Goal: Task Accomplishment & Management: Manage account settings

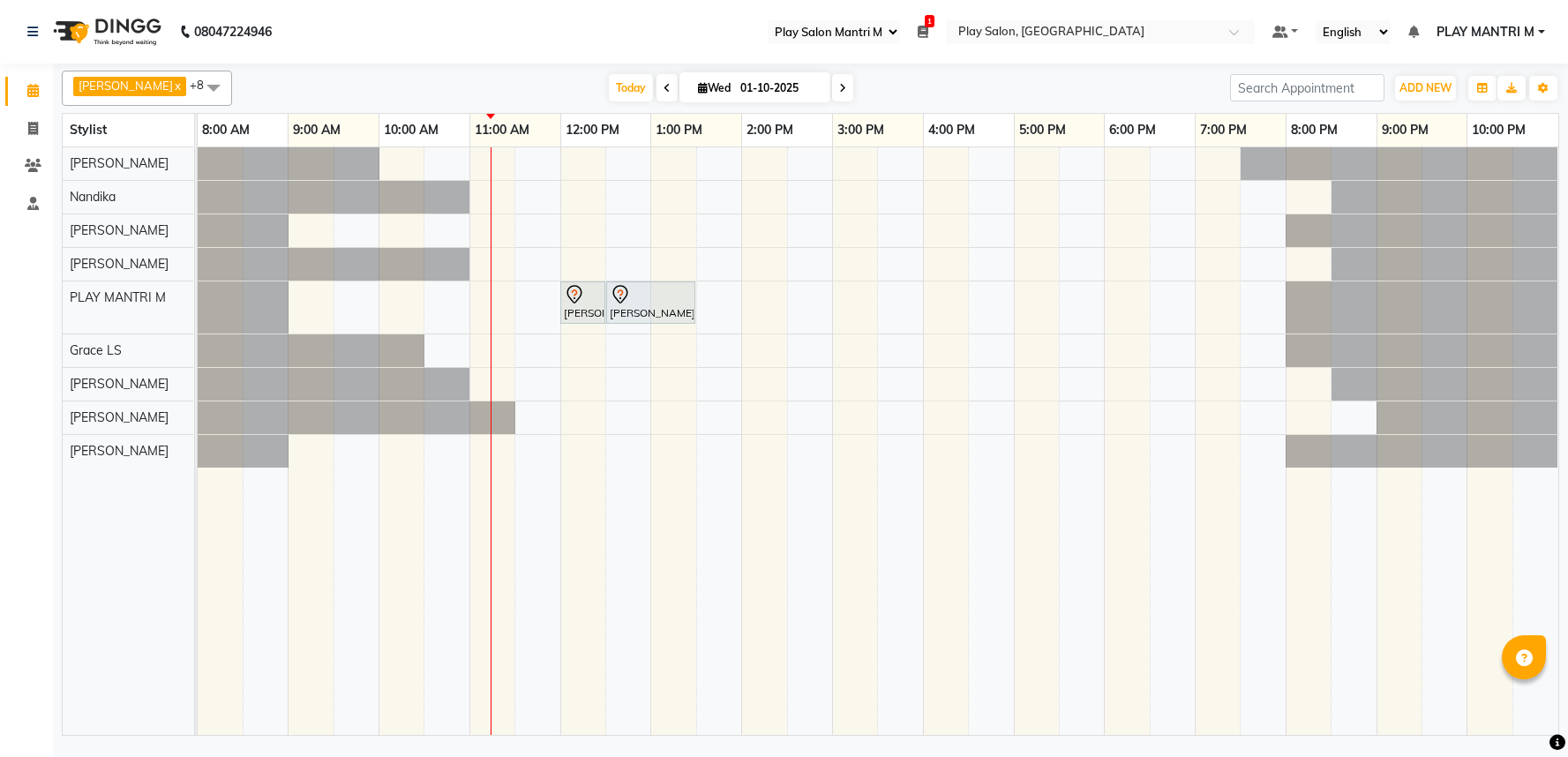
select select "89"
click at [583, 358] on div "Harsha H, TK01, 12:00 PM-12:30 PM, FUSIO-DOSE PLUS RITUAL- 30 MIN Harsha H, TK0…" at bounding box center [878, 441] width 1360 height 588
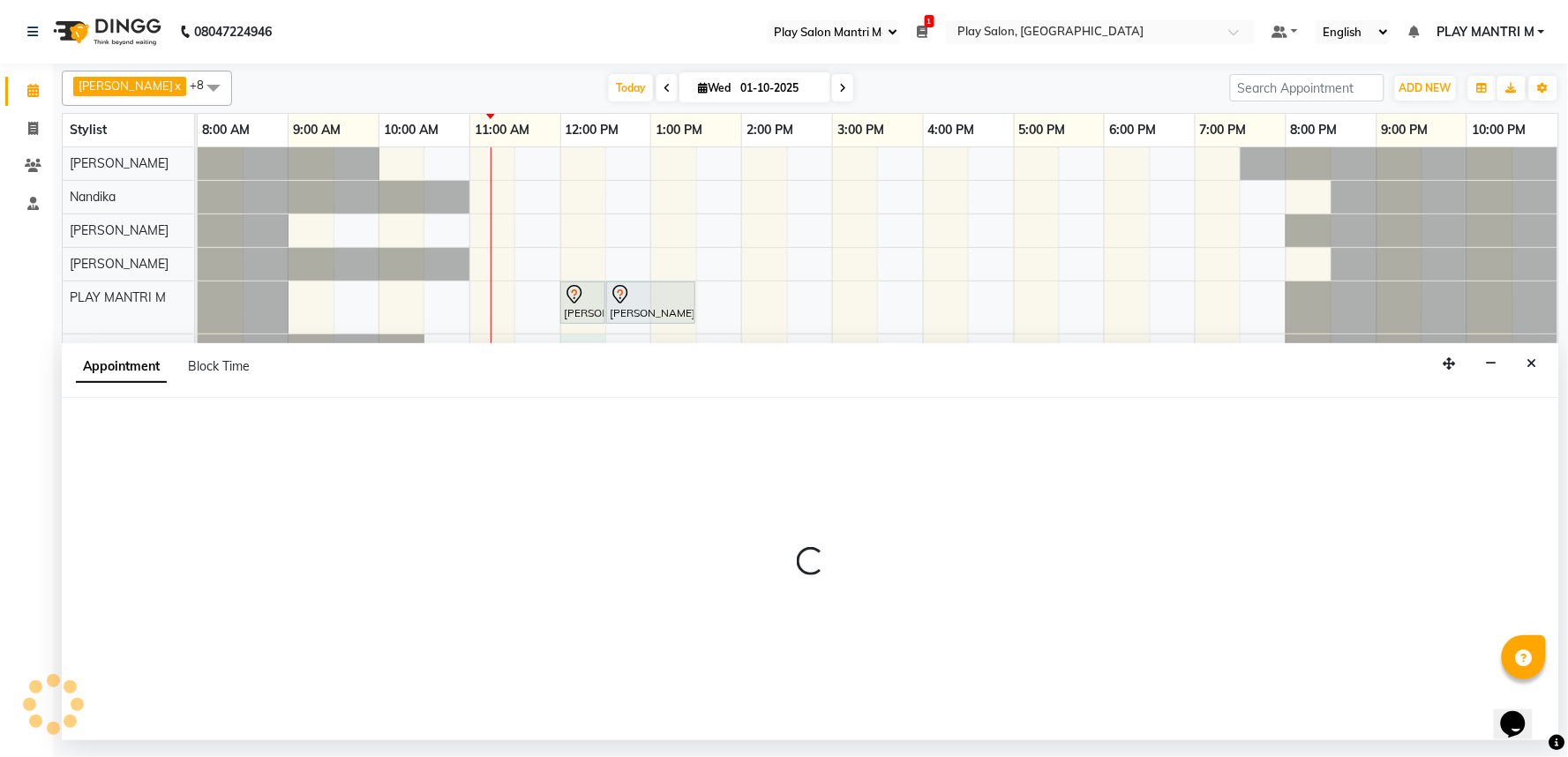
select select "81324"
select select "tentative"
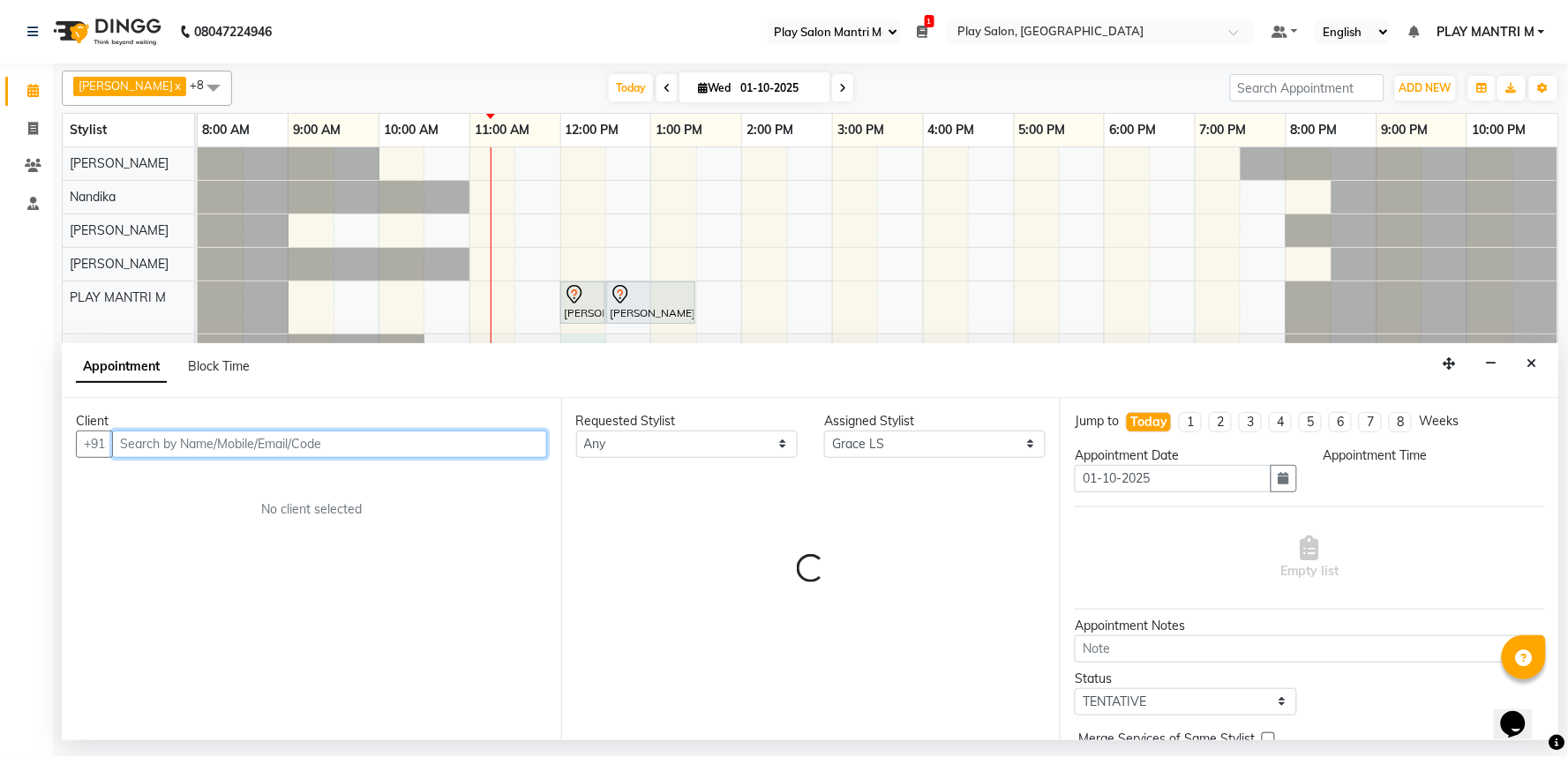
select select "720"
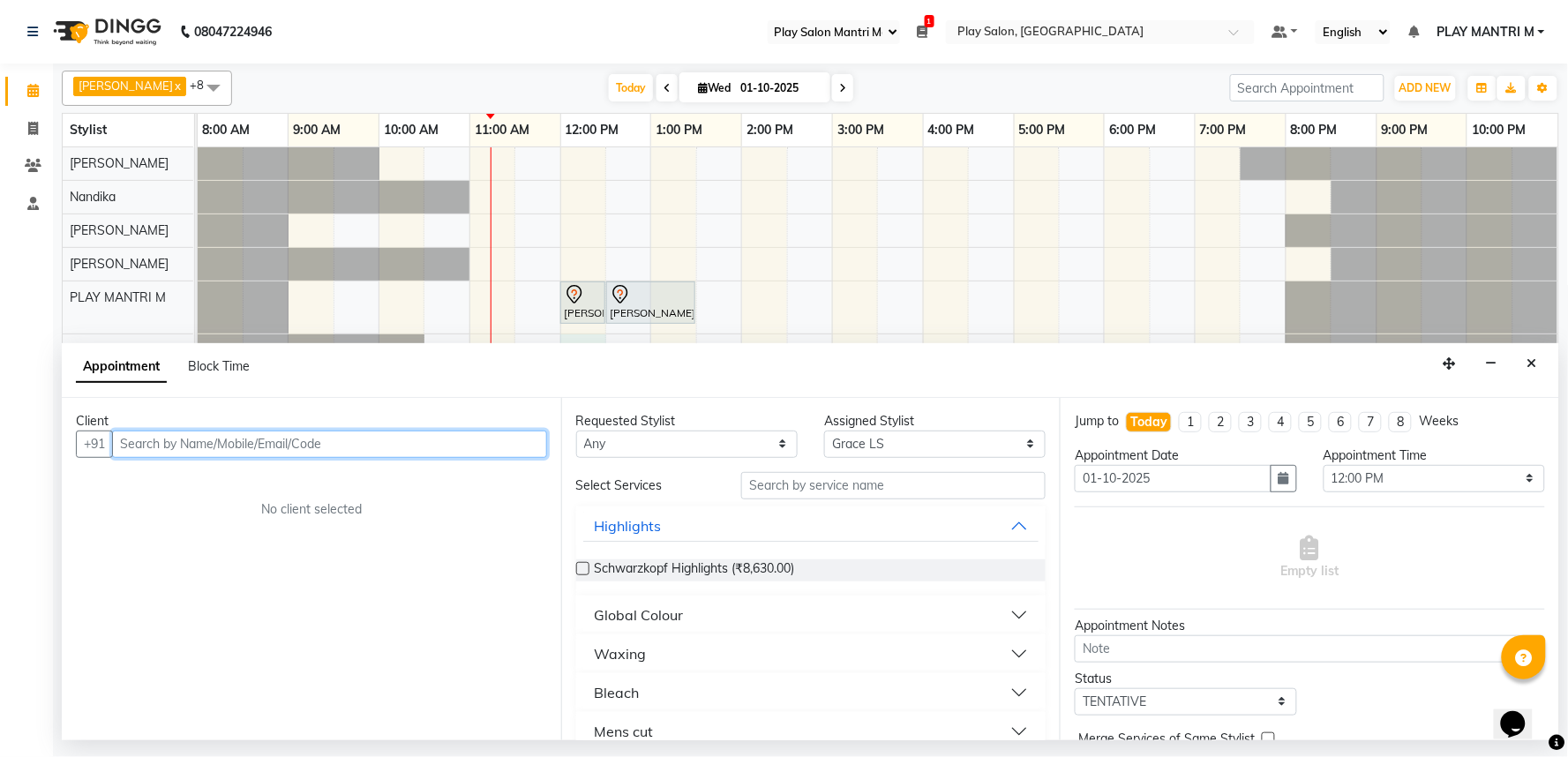
drag, startPoint x: 232, startPoint y: 439, endPoint x: 242, endPoint y: 438, distance: 10.0
click at [233, 439] on input "text" at bounding box center [330, 444] width 435 height 27
type input "8660154897"
click at [505, 432] on div "Client +91 8660154897 Add Client No client selected" at bounding box center [311, 569] width 500 height 342
click at [522, 438] on span "Add Client" at bounding box center [511, 444] width 60 height 16
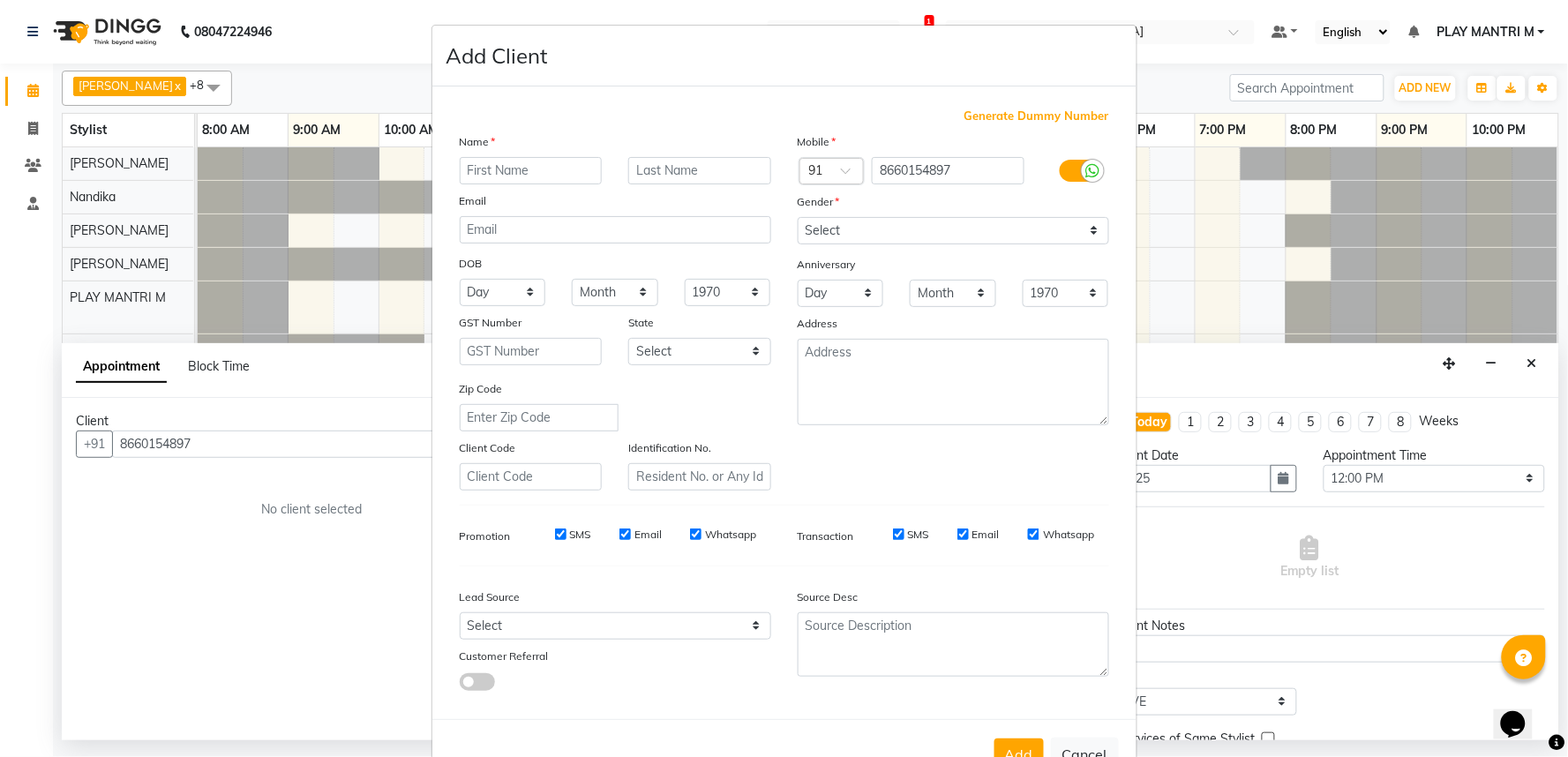
click at [540, 177] on input "text" at bounding box center [531, 170] width 143 height 27
type input "a"
type input "Ananaya"
click at [877, 231] on select "Select Male Female Other Prefer Not To Say" at bounding box center [953, 231] width 311 height 27
select select "female"
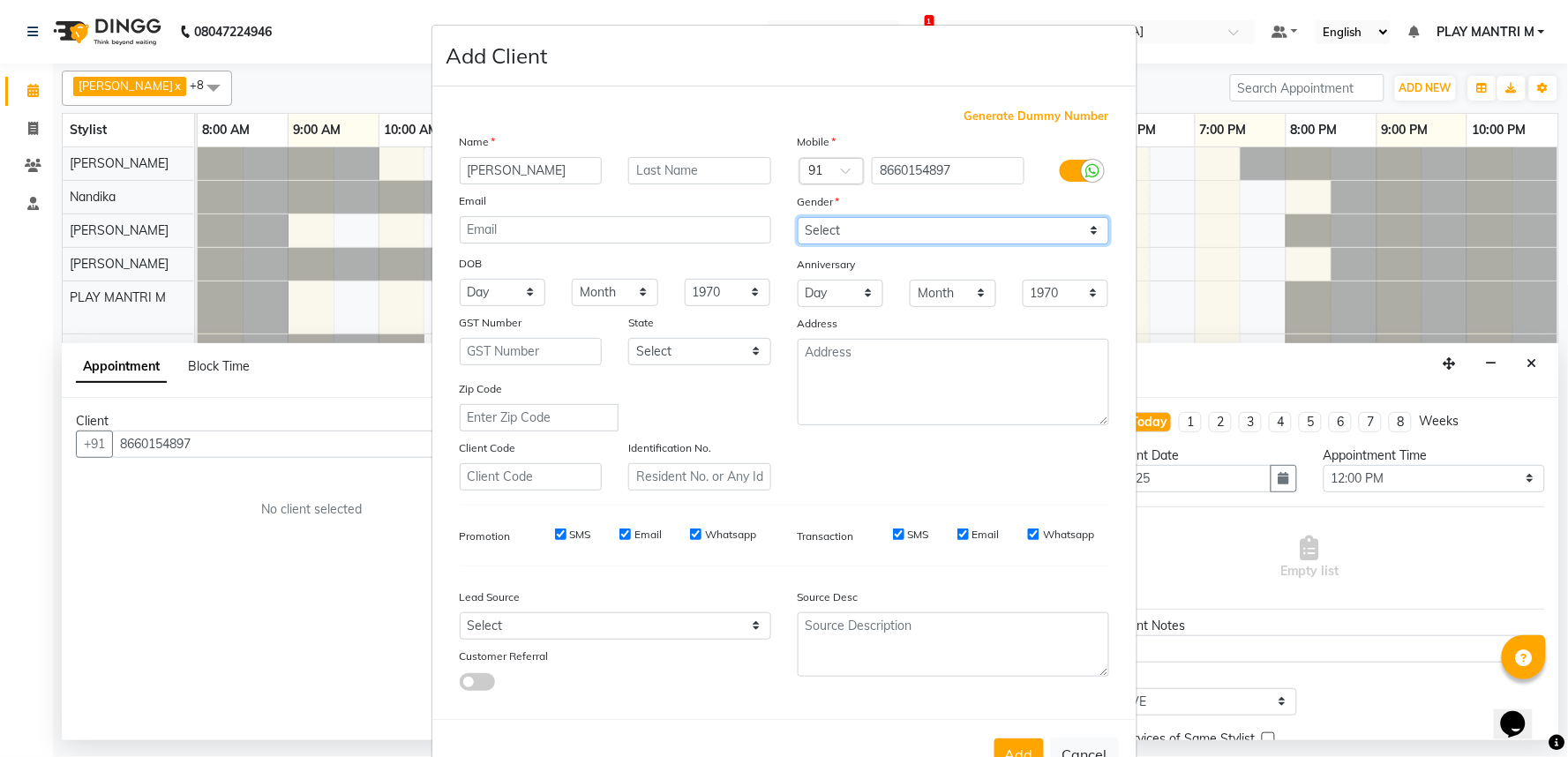
click at [797, 217] on select "Select Male Female Other Prefer Not To Say" at bounding box center [953, 231] width 311 height 27
drag, startPoint x: 554, startPoint y: 536, endPoint x: 566, endPoint y: 539, distance: 12.4
click at [566, 539] on div "SMS" at bounding box center [560, 534] width 61 height 16
click at [634, 536] on label "Email" at bounding box center [648, 534] width 27 height 16
drag, startPoint x: 613, startPoint y: 527, endPoint x: 623, endPoint y: 529, distance: 10.2
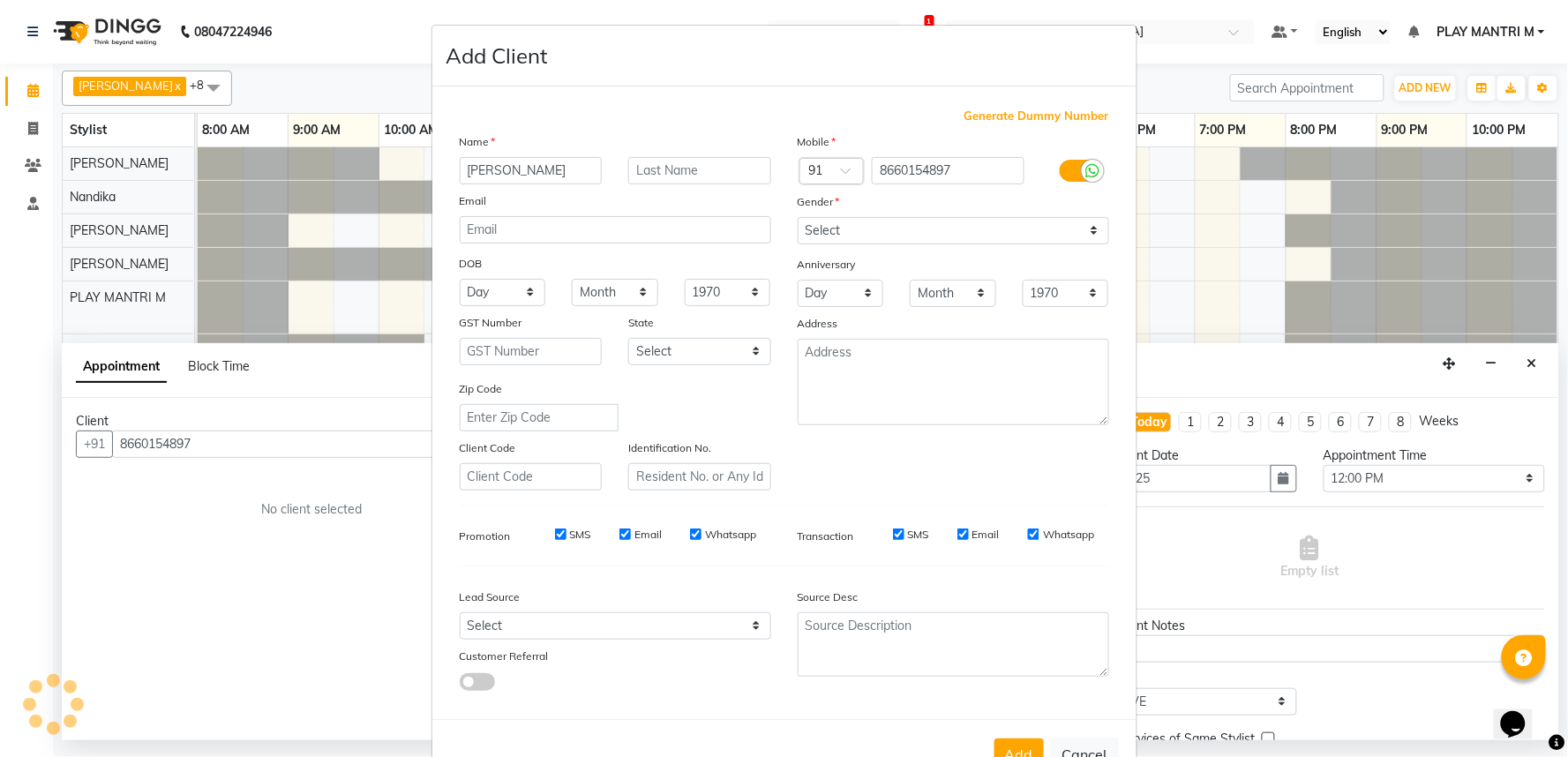
click at [621, 527] on div "Email" at bounding box center [641, 534] width 42 height 16
click at [690, 530] on input "Whatsapp" at bounding box center [696, 534] width 12 height 12
checkbox input "false"
click at [958, 533] on input "Email" at bounding box center [964, 534] width 12 height 12
checkbox input "false"
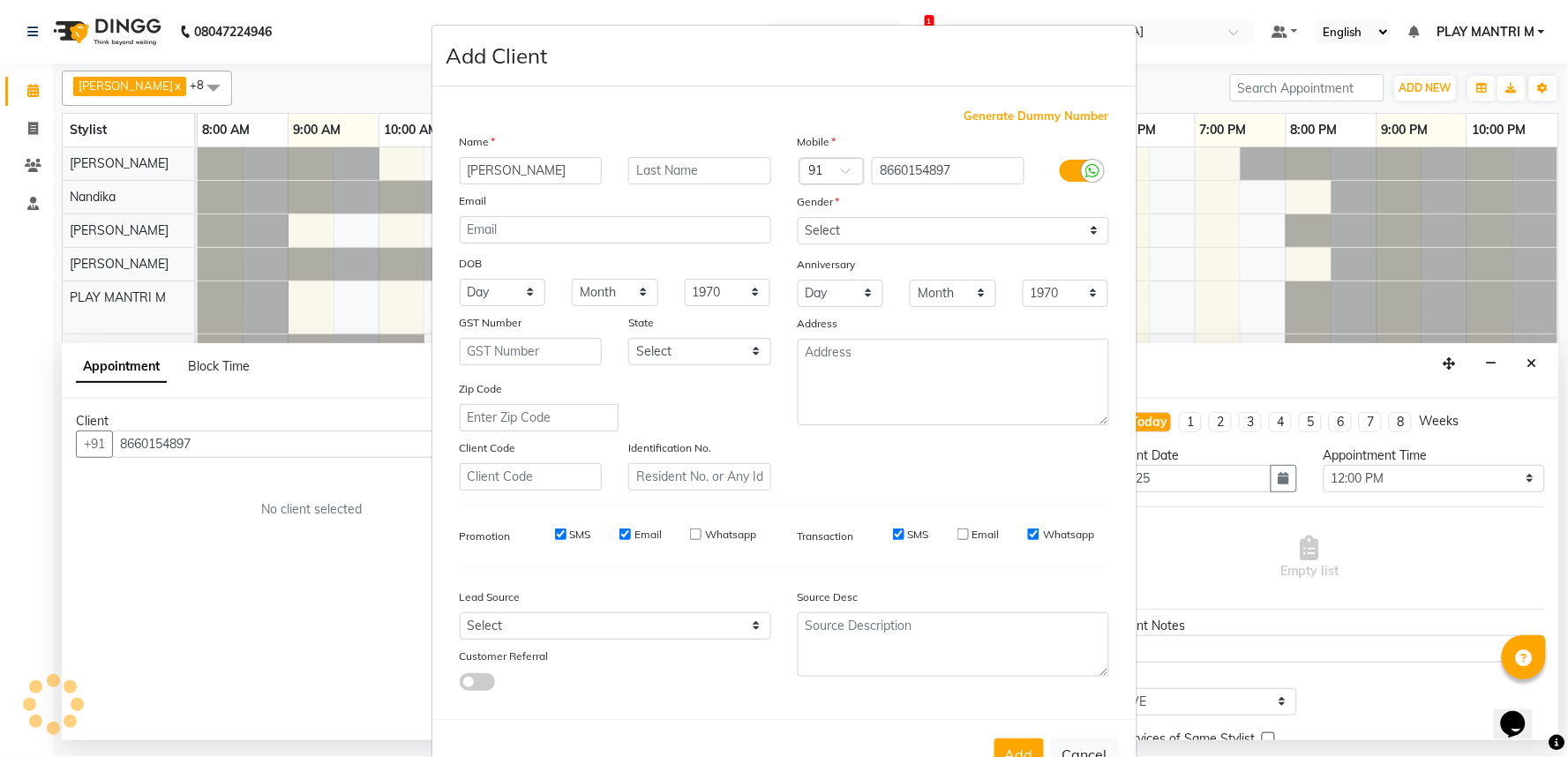
click at [622, 534] on input "Email" at bounding box center [625, 534] width 12 height 12
checkbox input "false"
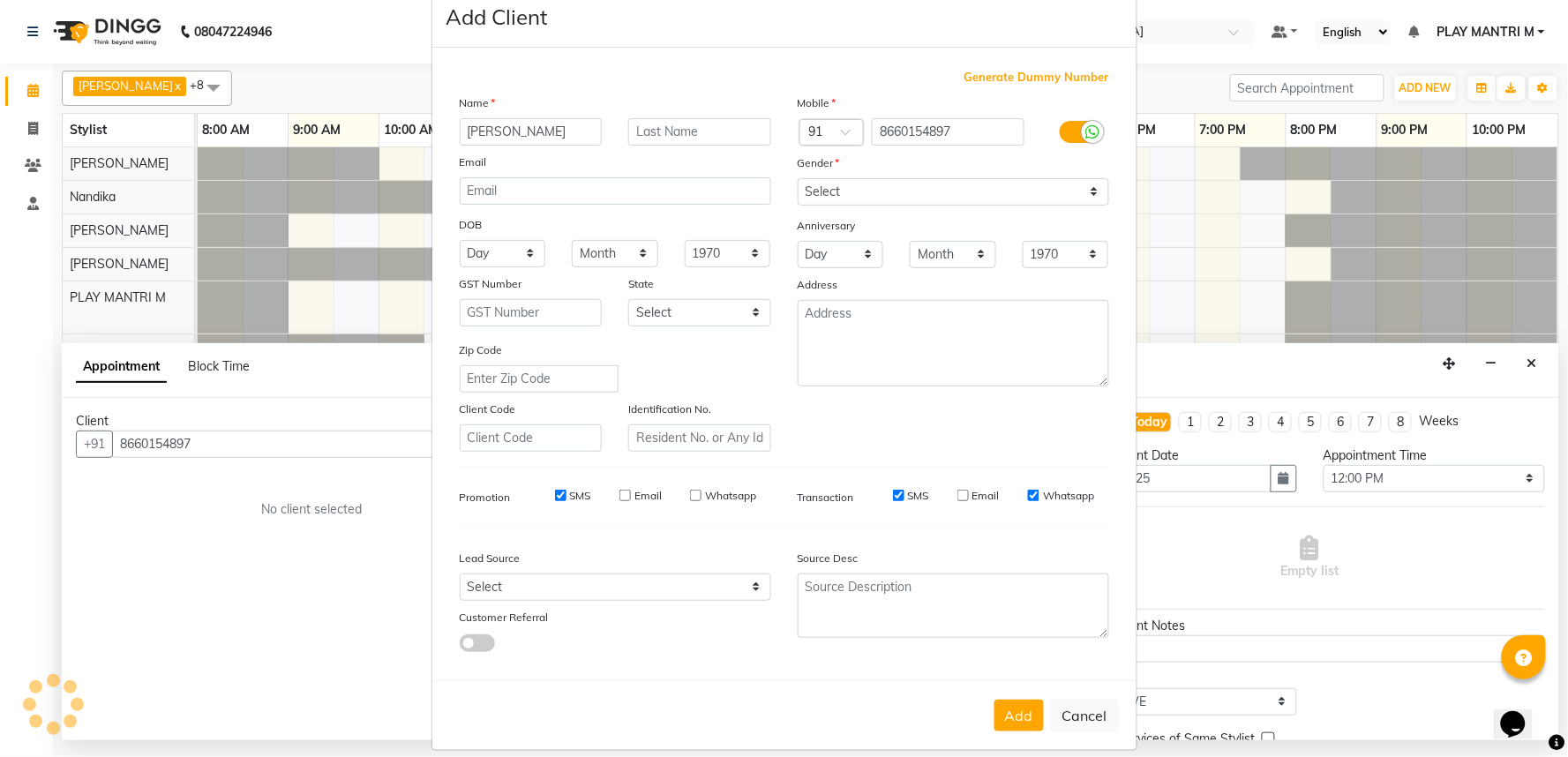
scroll to position [58, 0]
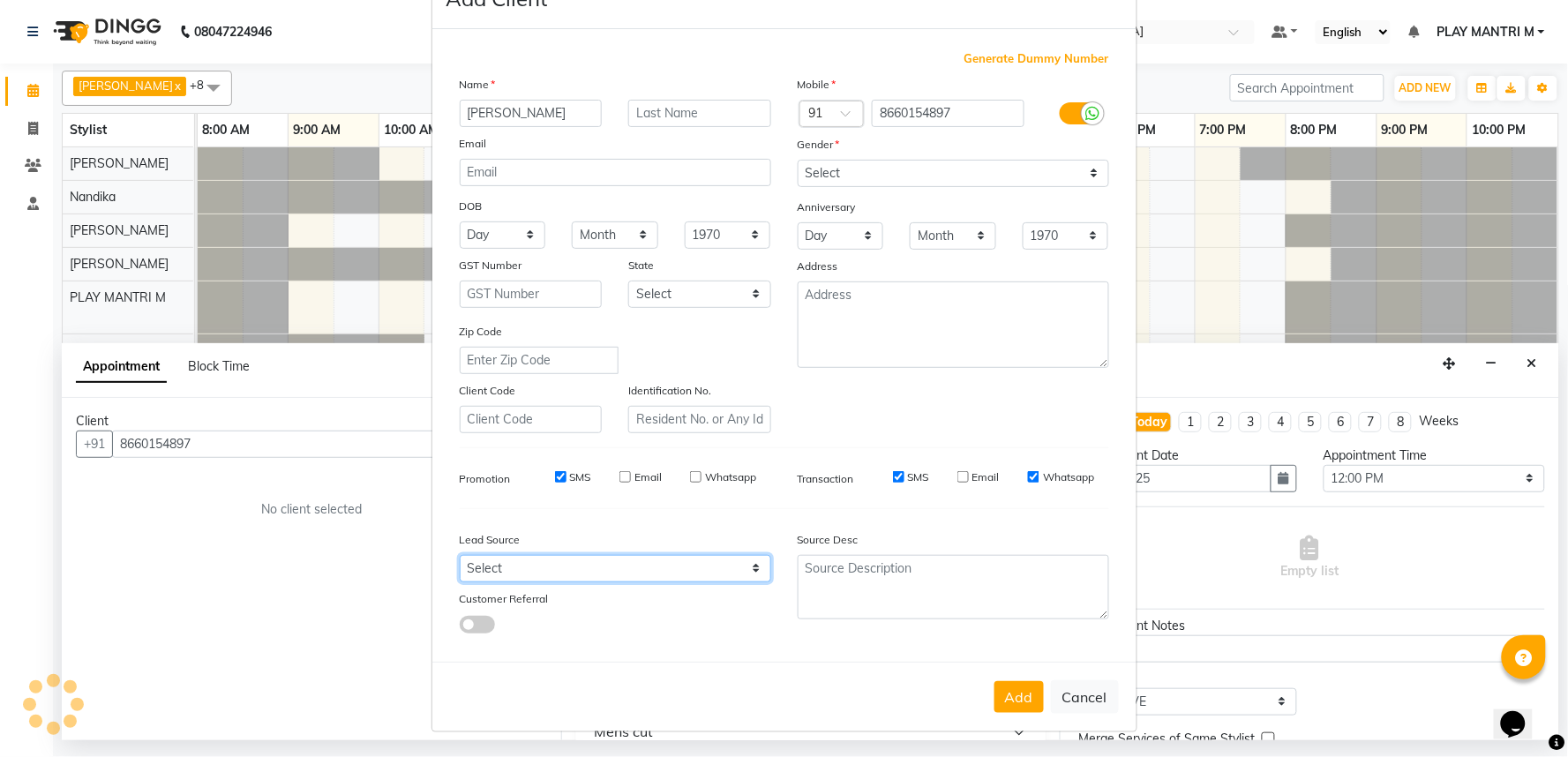
click at [674, 570] on select "Select Walk-in Internet Friend Word of Mouth Advertisement Facebook JustDial Go…" at bounding box center [616, 569] width 311 height 27
select select "54892"
click at [460, 555] on select "Select Walk-in Internet Friend Word of Mouth Advertisement Facebook JustDial Go…" at bounding box center [616, 569] width 311 height 27
click at [1007, 689] on button "Add" at bounding box center [1018, 696] width 49 height 32
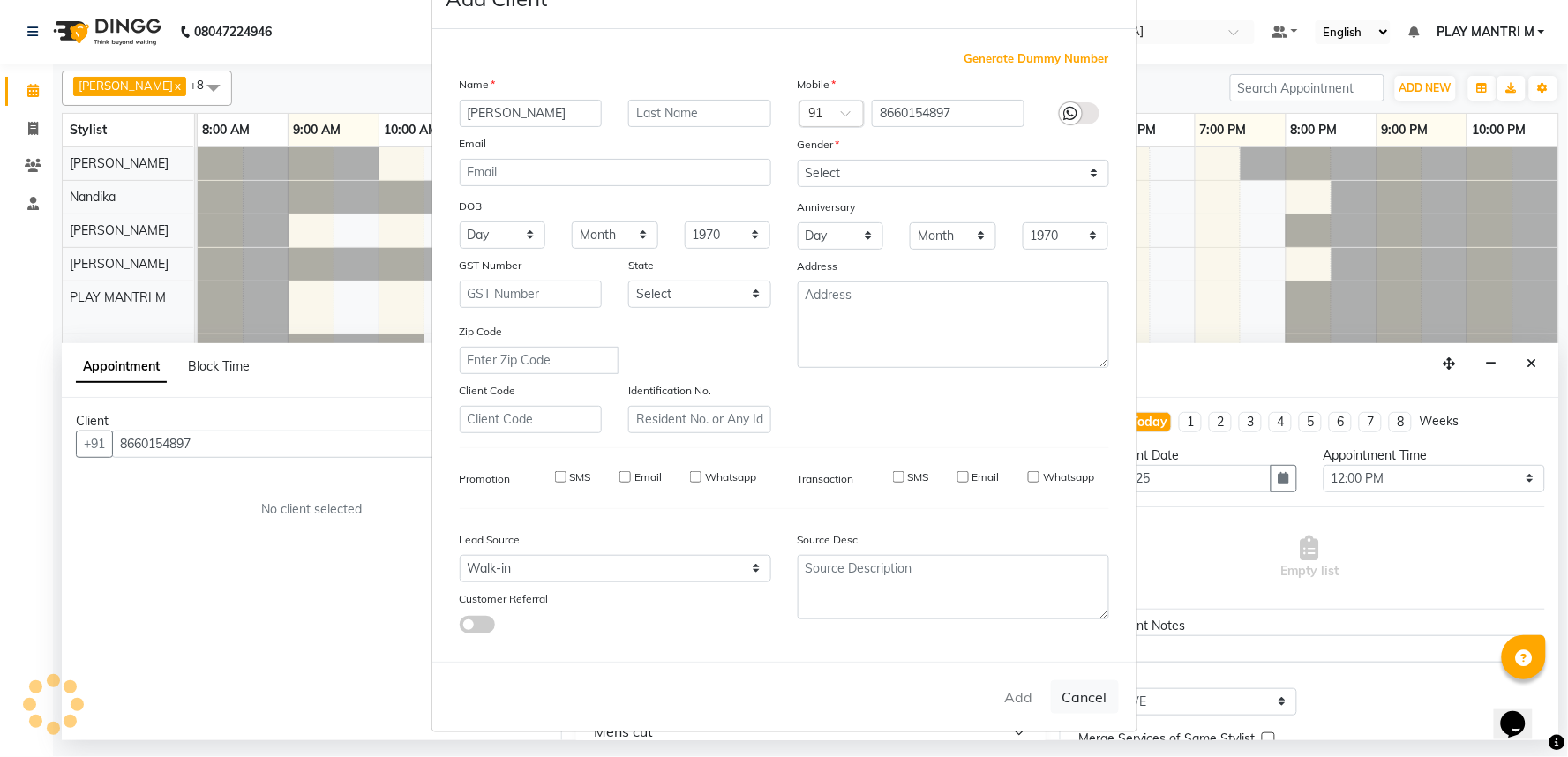
type input "86******97"
select select
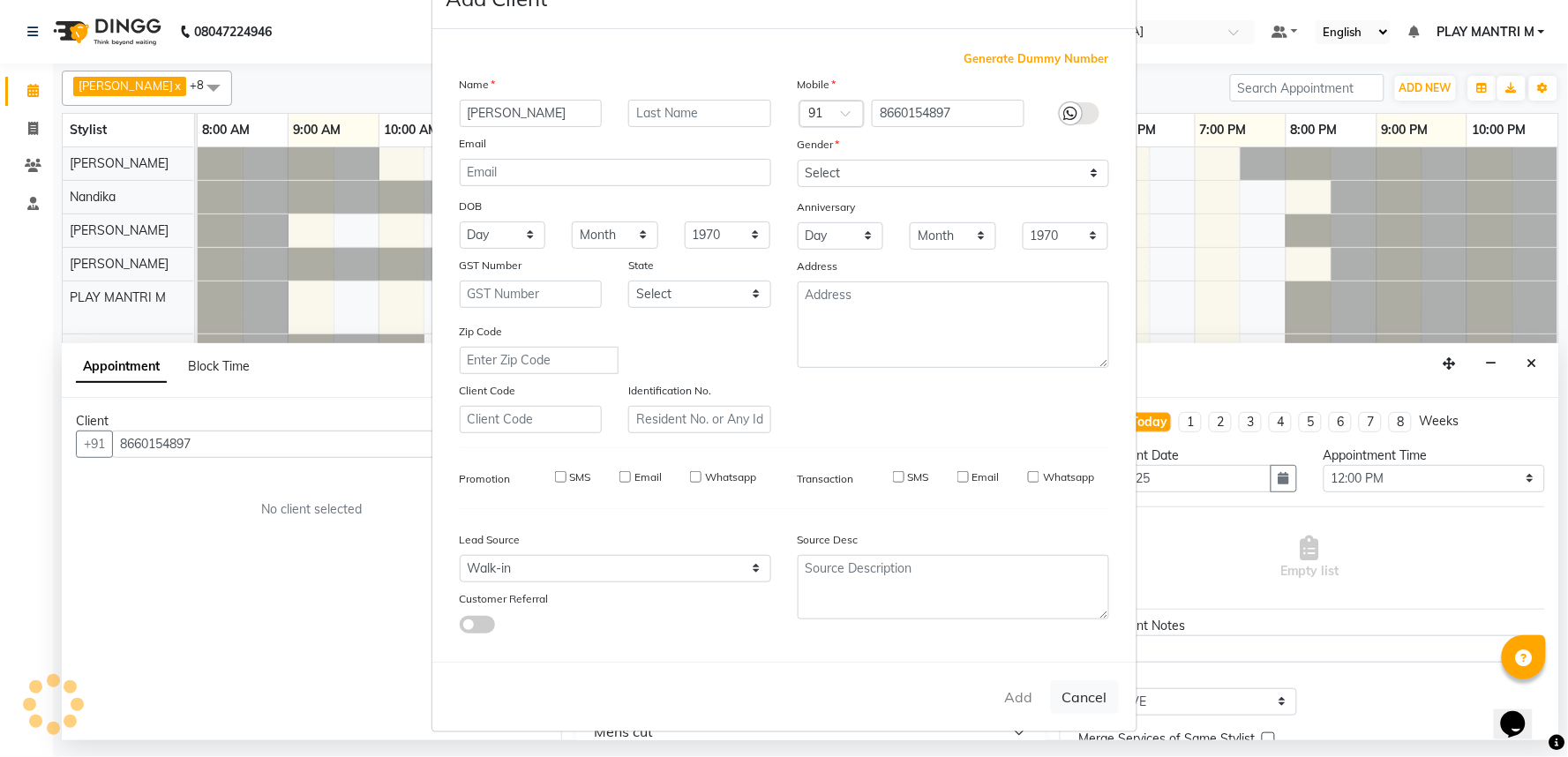
select select
checkbox input "false"
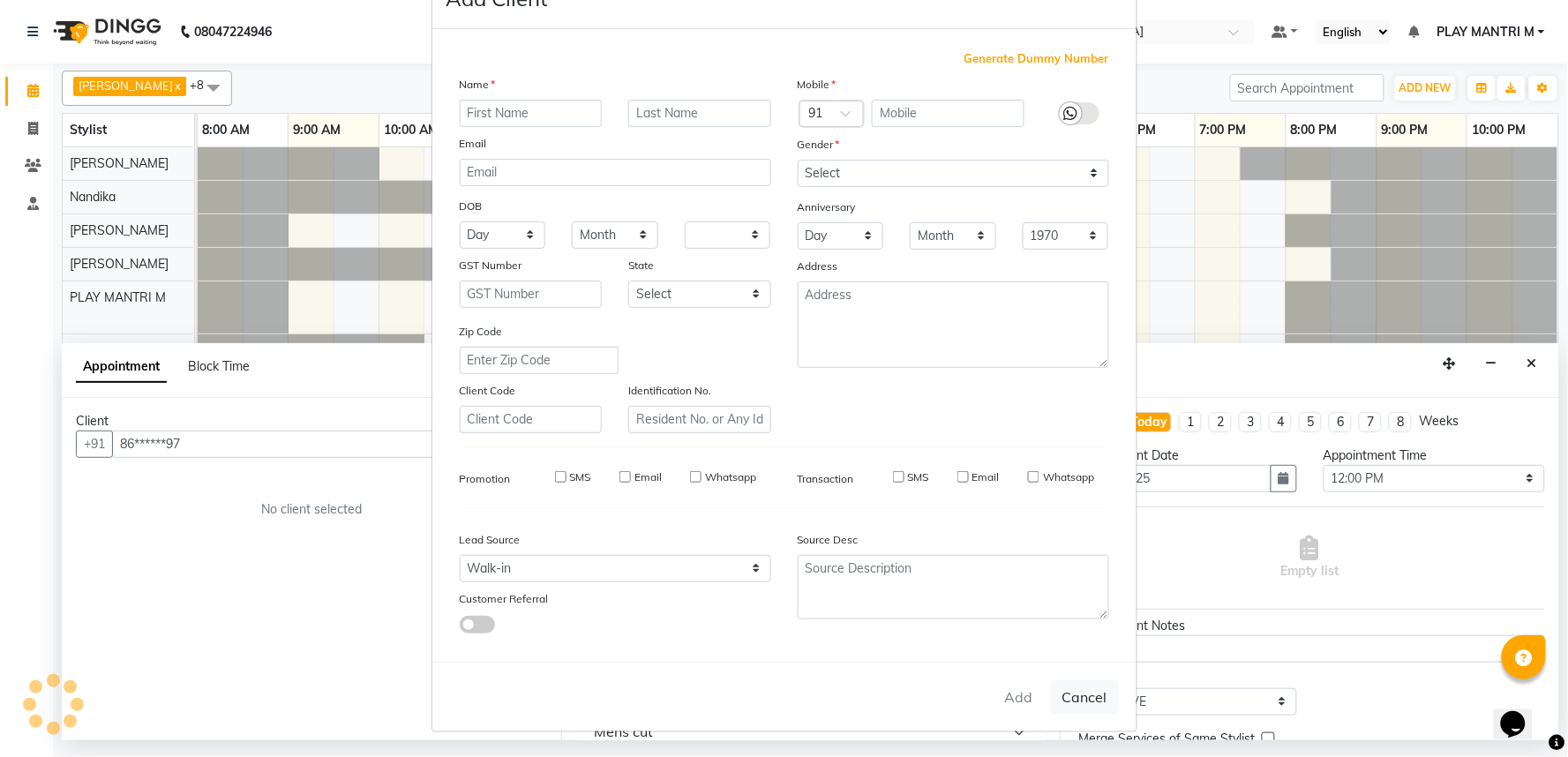
checkbox input "false"
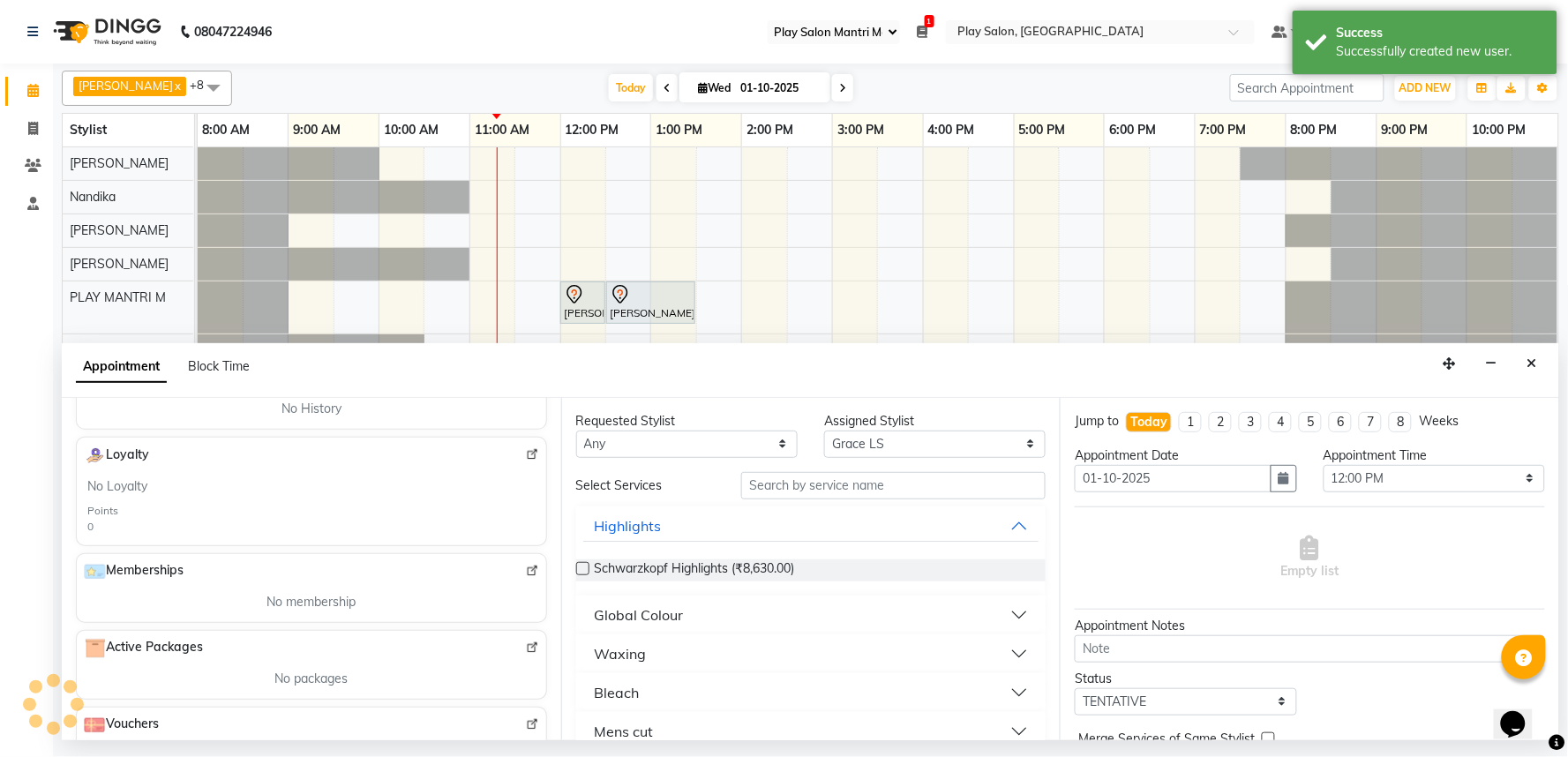
scroll to position [413, 0]
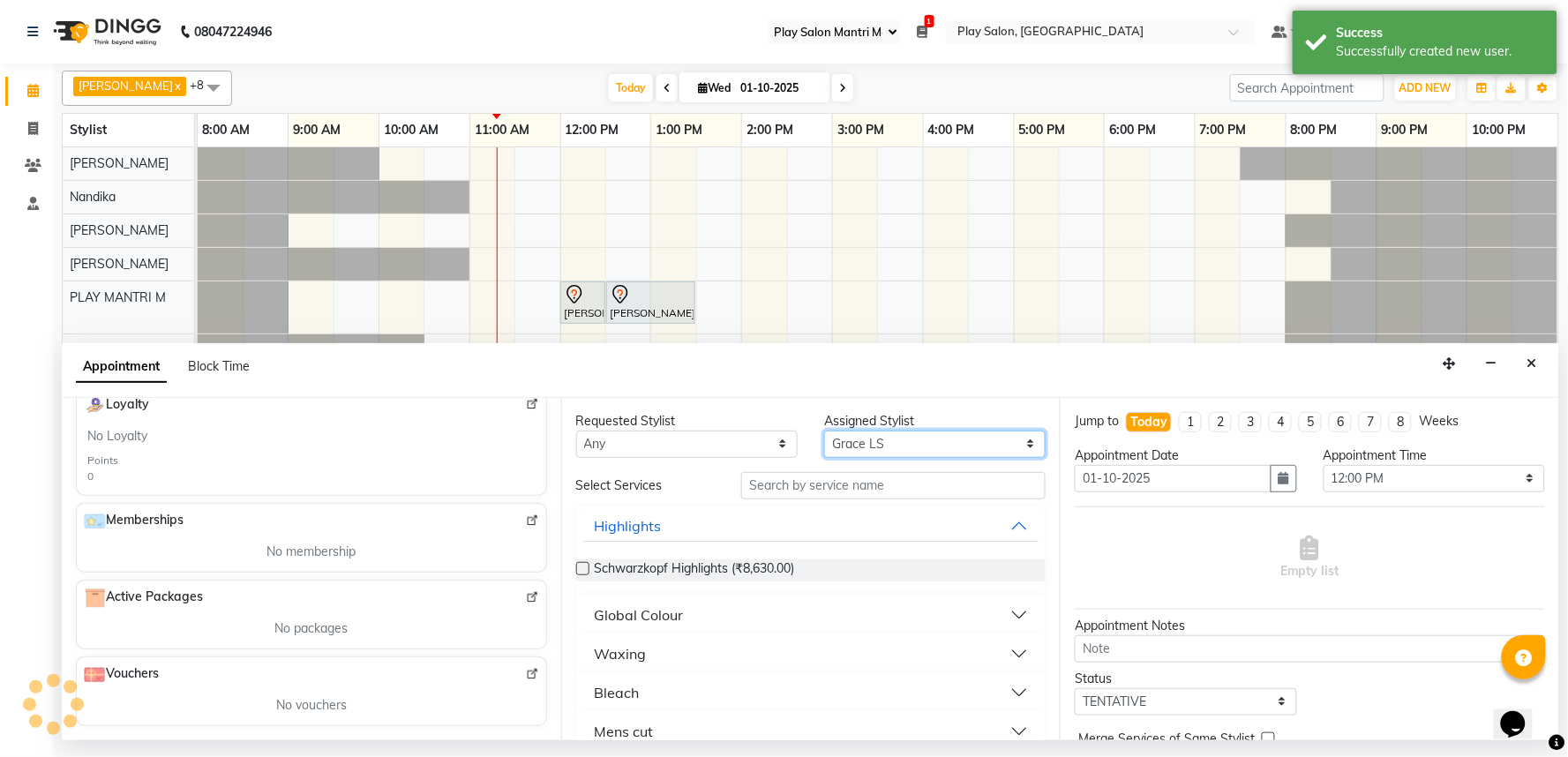
click at [861, 443] on select "Select [PERSON_NAME] S [PERSON_NAME] [PERSON_NAME] Khomong [PERSON_NAME] [PERSO…" at bounding box center [935, 444] width 222 height 27
select select "81322"
click at [824, 430] on select "Select [PERSON_NAME] S [PERSON_NAME] [PERSON_NAME] Khomong [PERSON_NAME] [PERSO…" at bounding box center [935, 444] width 222 height 27
click at [818, 487] on input "text" at bounding box center [894, 485] width 305 height 27
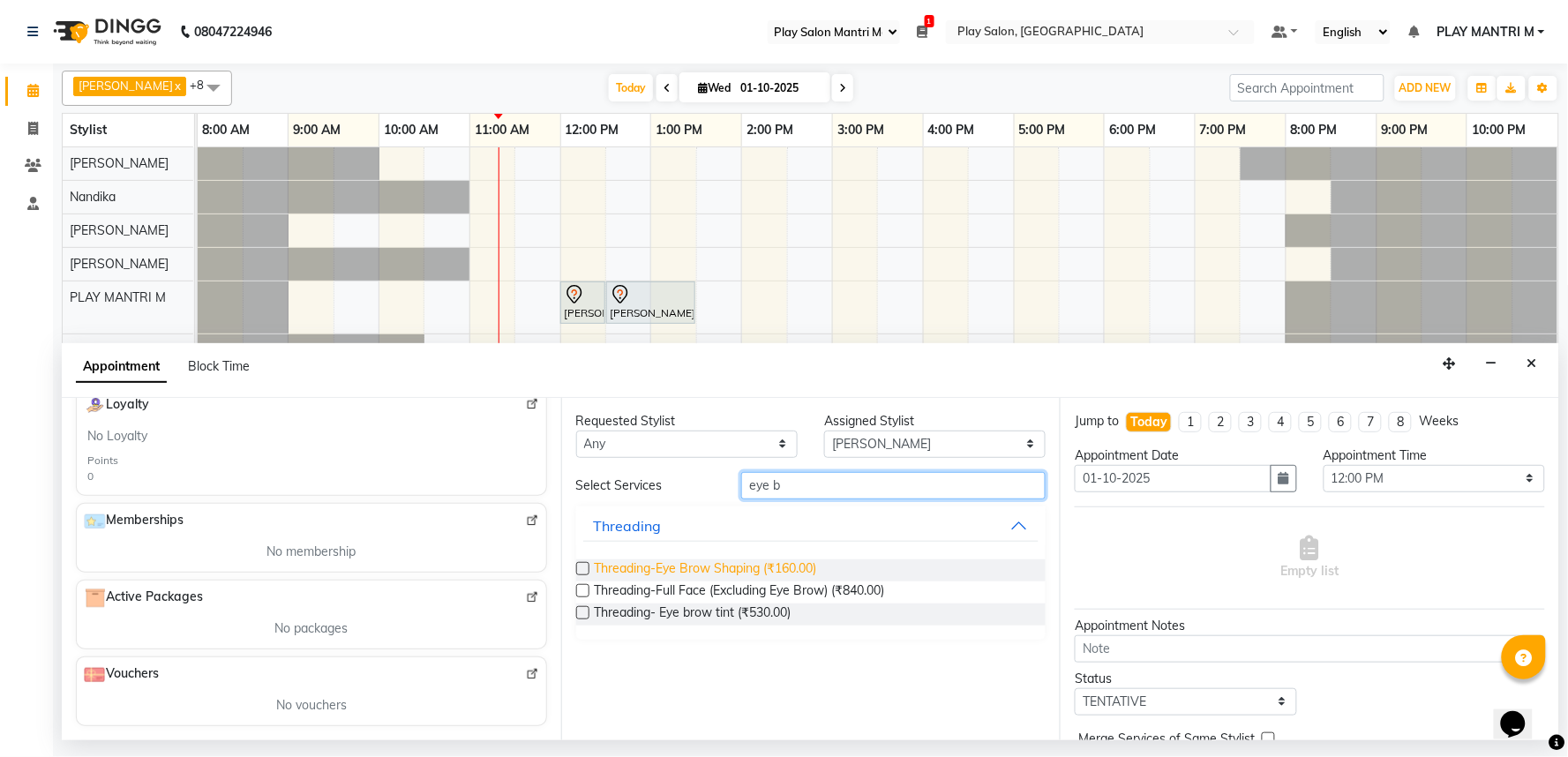
type input "eye b"
click at [800, 569] on span "Threading-Eye Brow Shaping (₹160.00)" at bounding box center [705, 570] width 222 height 22
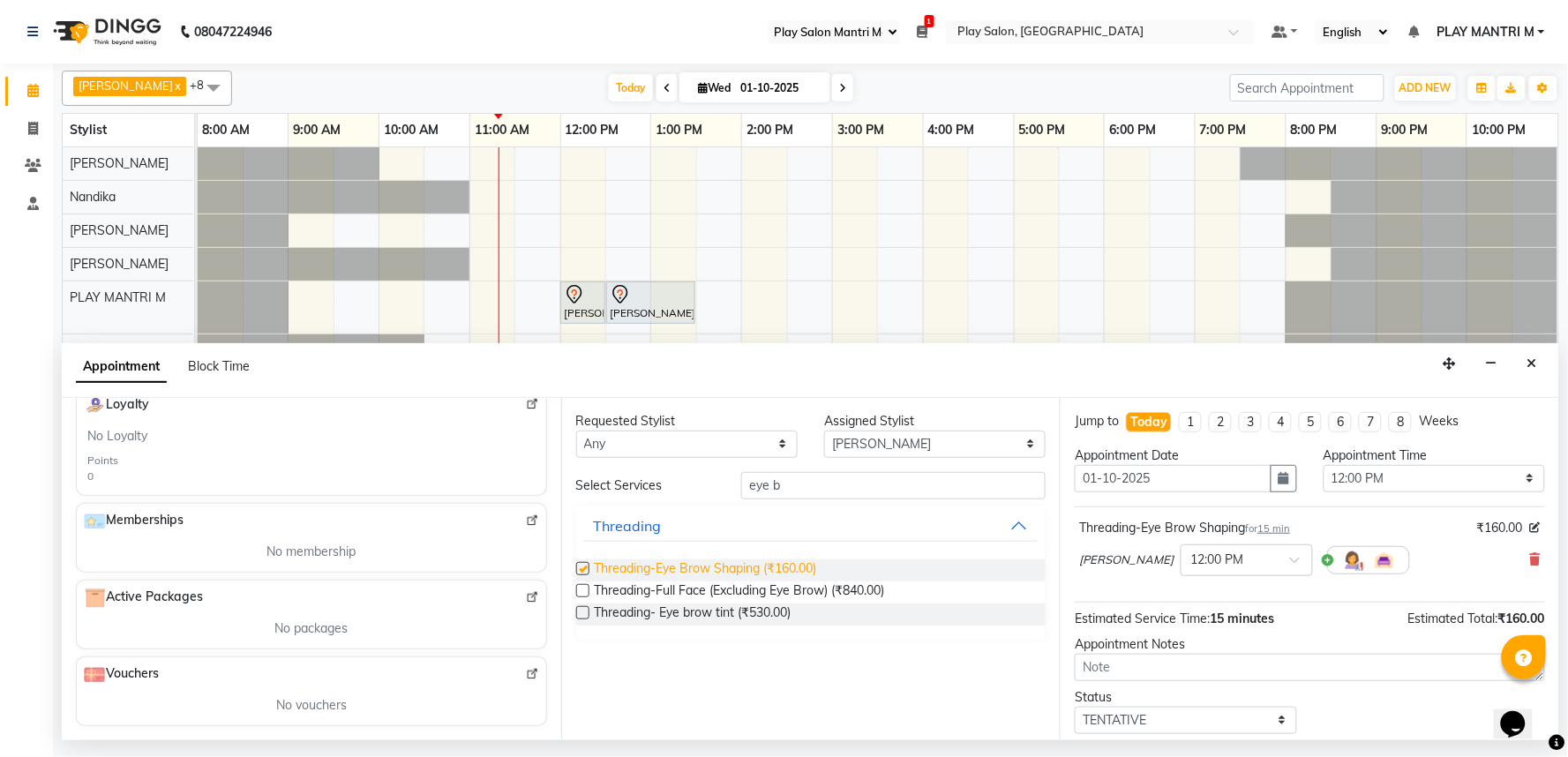
checkbox input "false"
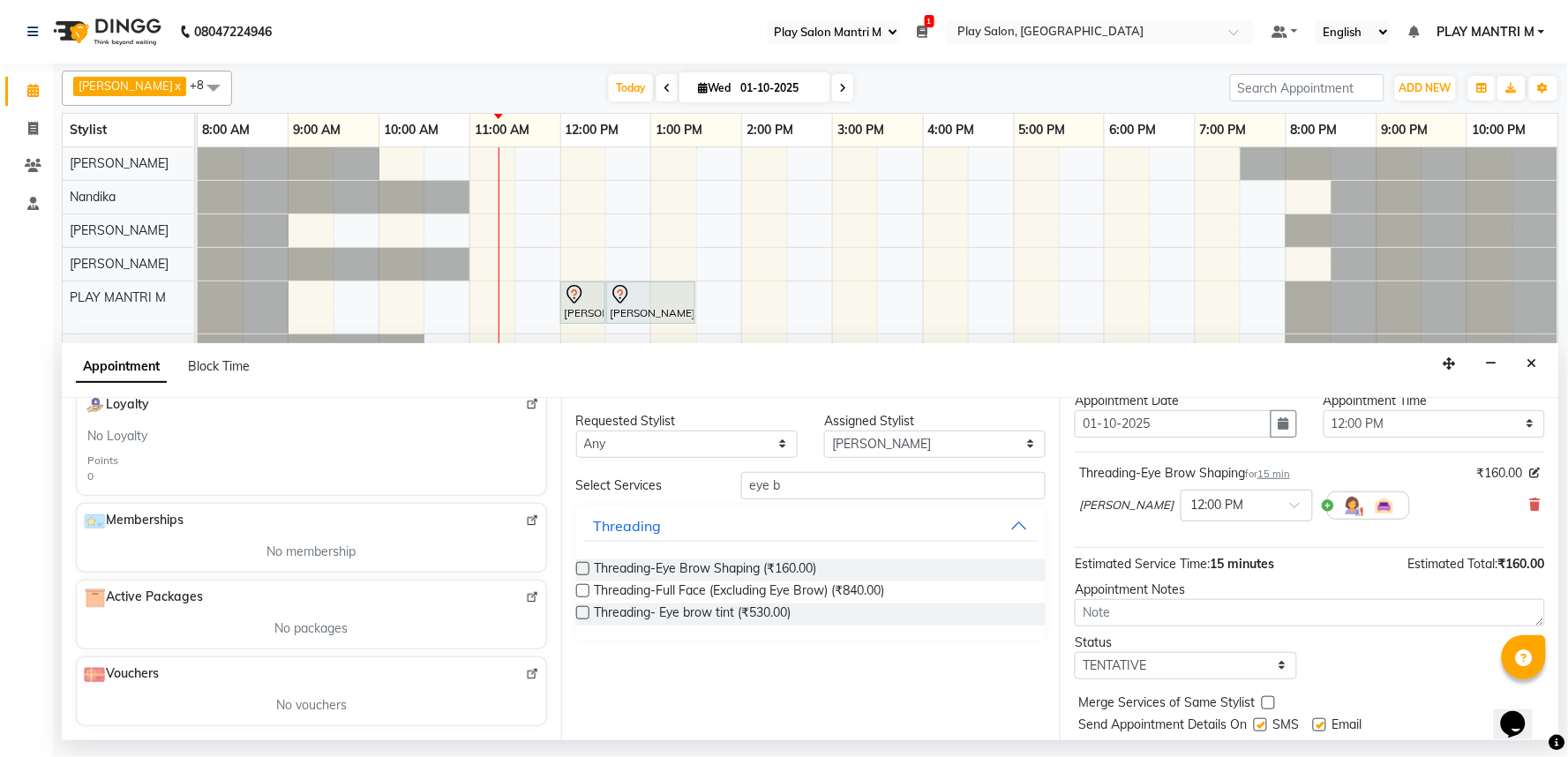
scroll to position [106, 0]
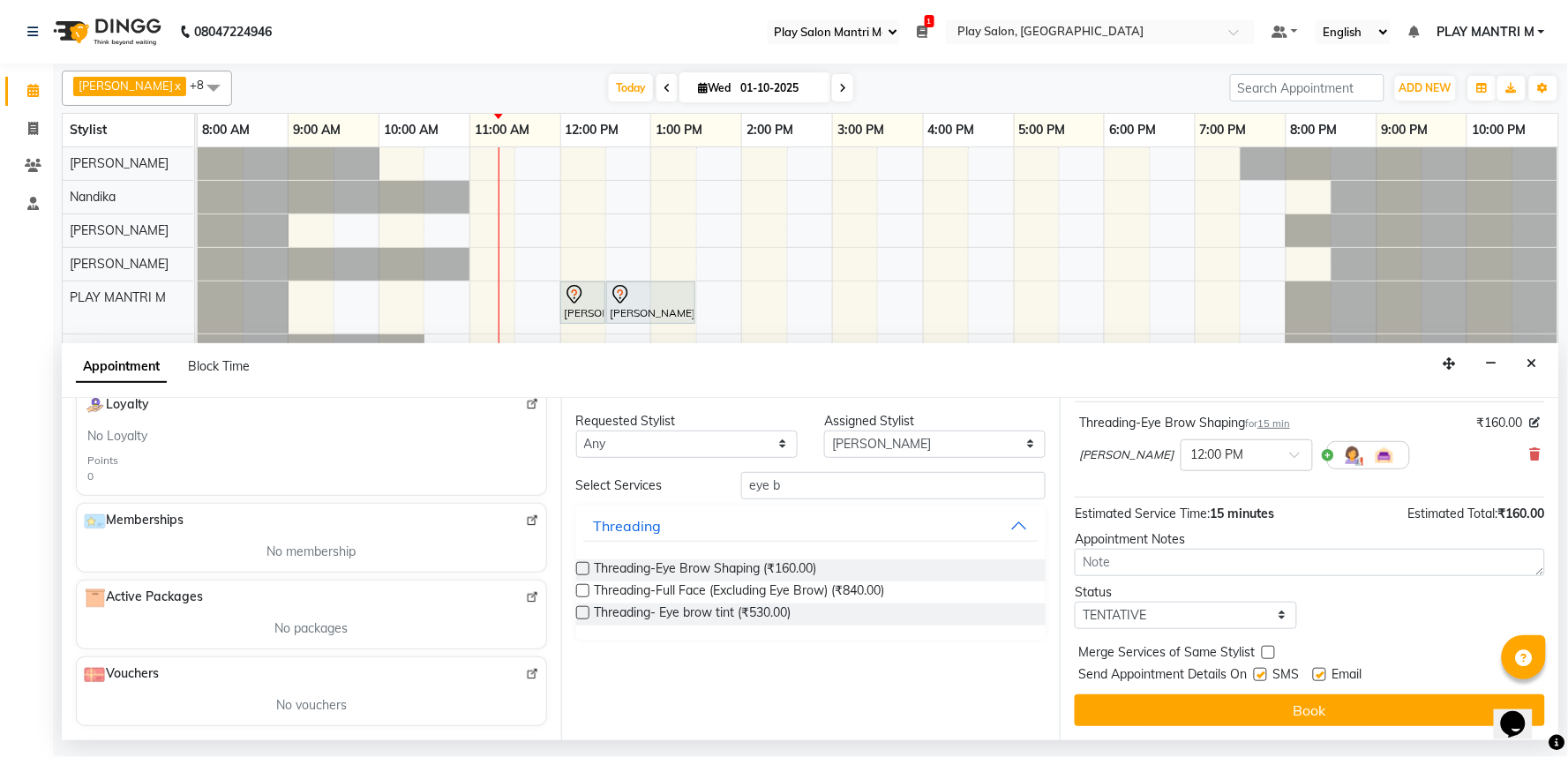
click at [1280, 698] on button "Book" at bounding box center [1311, 710] width 471 height 32
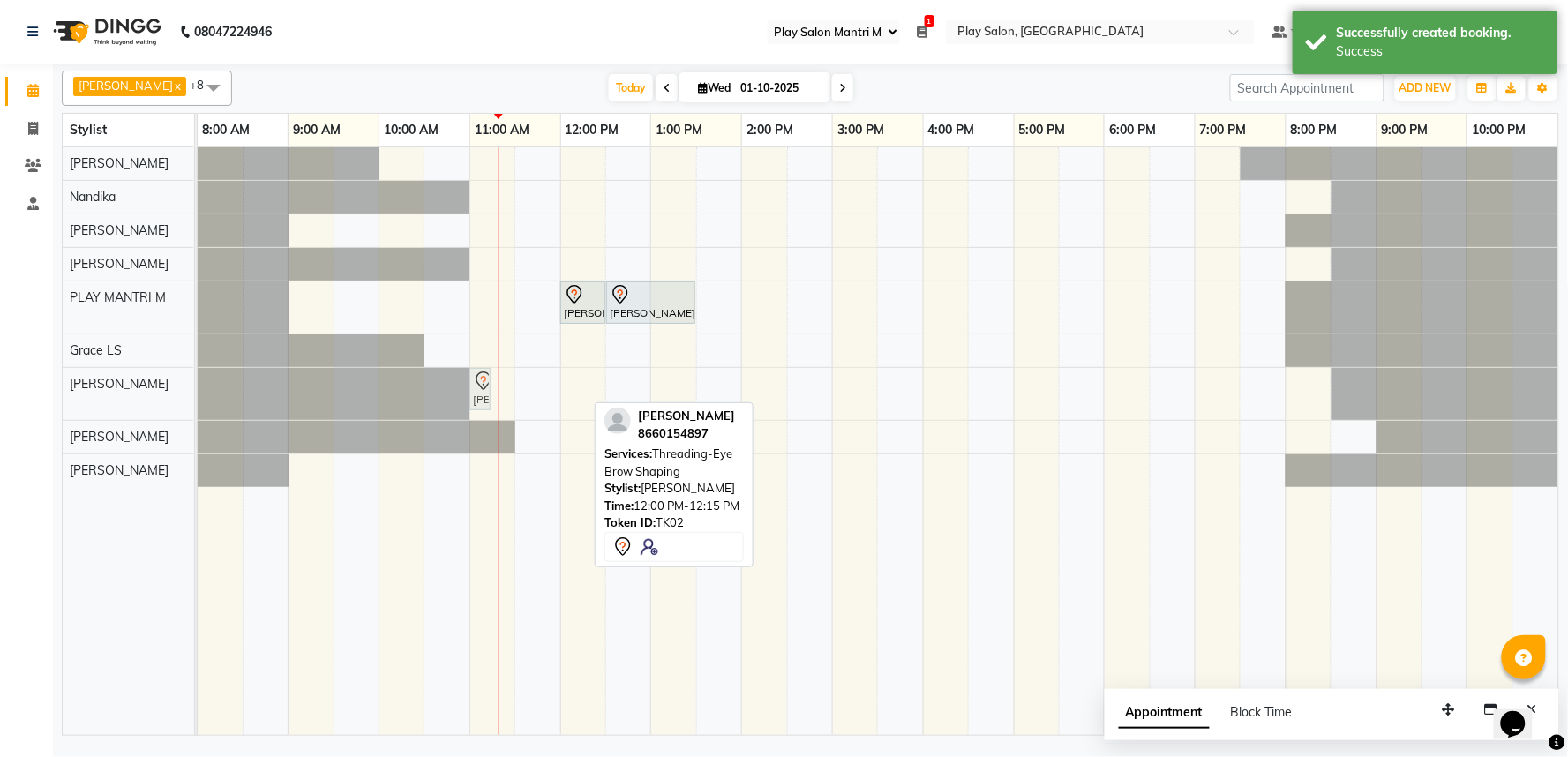
drag, startPoint x: 576, startPoint y: 383, endPoint x: 518, endPoint y: 386, distance: 58.1
click at [518, 386] on div "Harsha H, TK01, 12:00 PM-12:30 PM, FUSIO-DOSE PLUS RITUAL- 30 MIN Harsha H, TK0…" at bounding box center [878, 441] width 1360 height 588
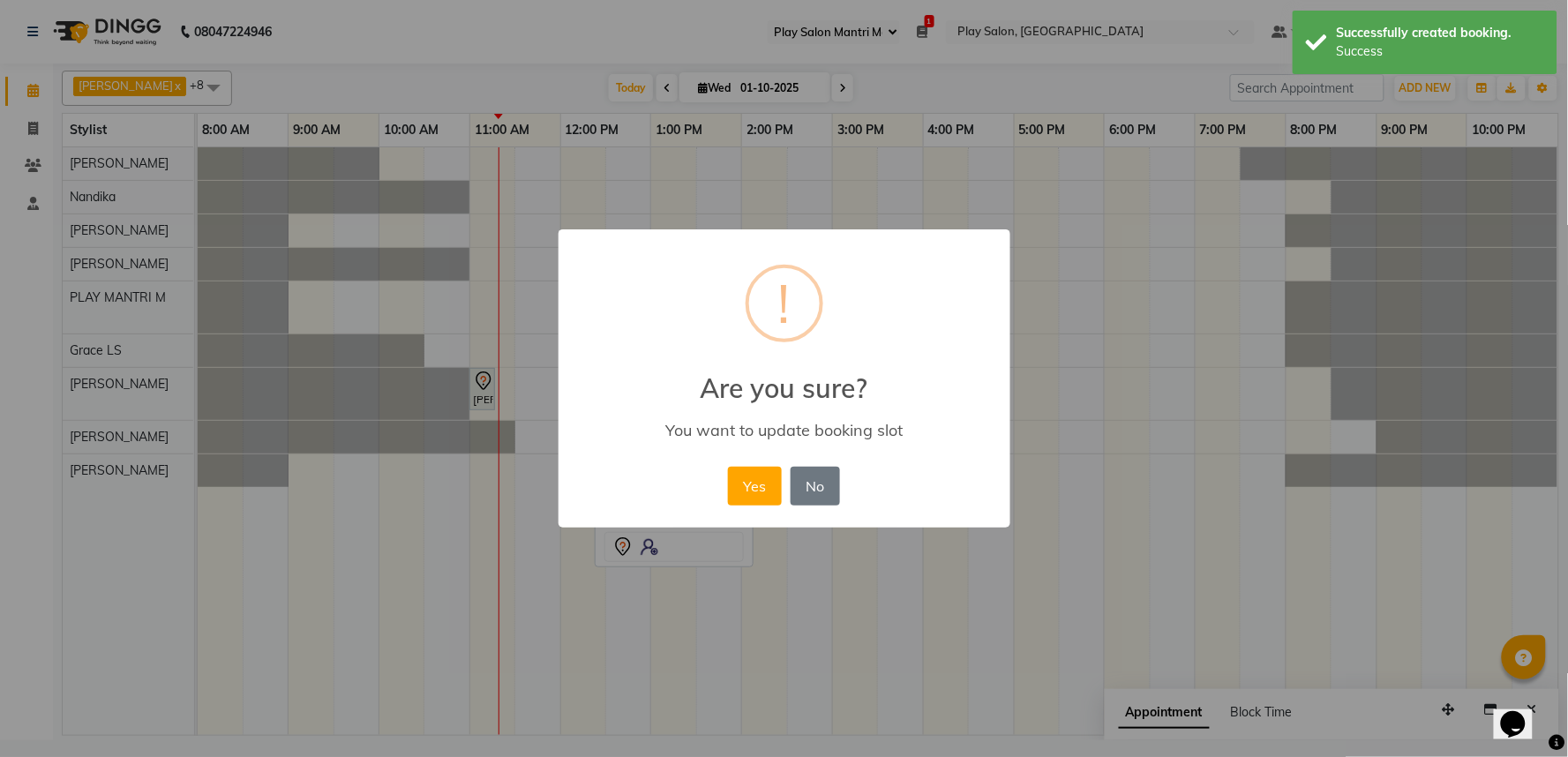
drag, startPoint x: 445, startPoint y: 320, endPoint x: 491, endPoint y: 354, distance: 57.2
click at [446, 320] on div "× ! Are you sure? You want to update booking slot Yes No No" at bounding box center [784, 378] width 1568 height 757
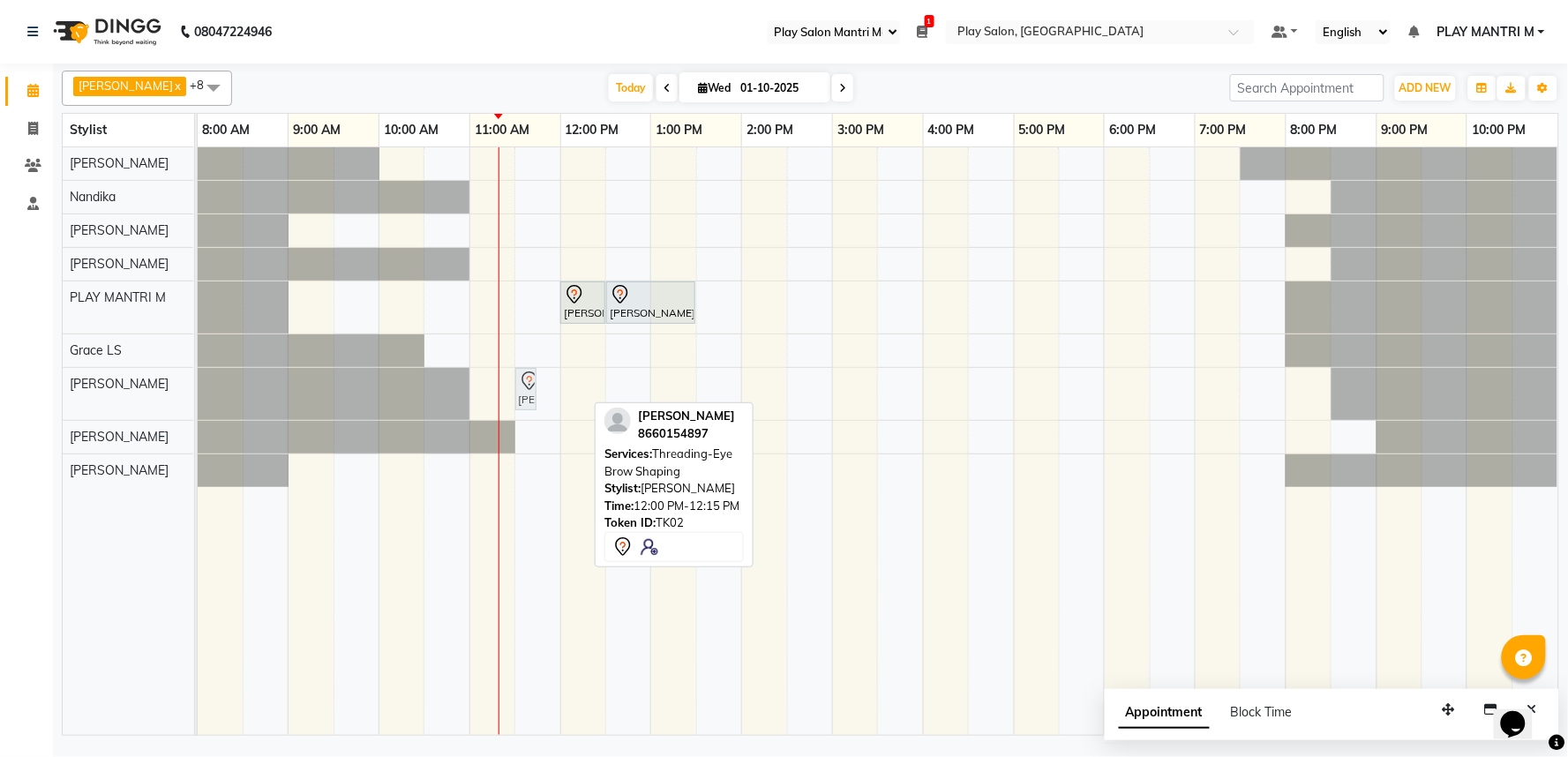
drag, startPoint x: 576, startPoint y: 379, endPoint x: 532, endPoint y: 378, distance: 44.0
click at [198, 377] on div "Ananaya, TK02, 12:00 PM-12:15 PM, Threading-Eye Brow Shaping Ananaya, TK02, 12:…" at bounding box center [198, 394] width 0 height 52
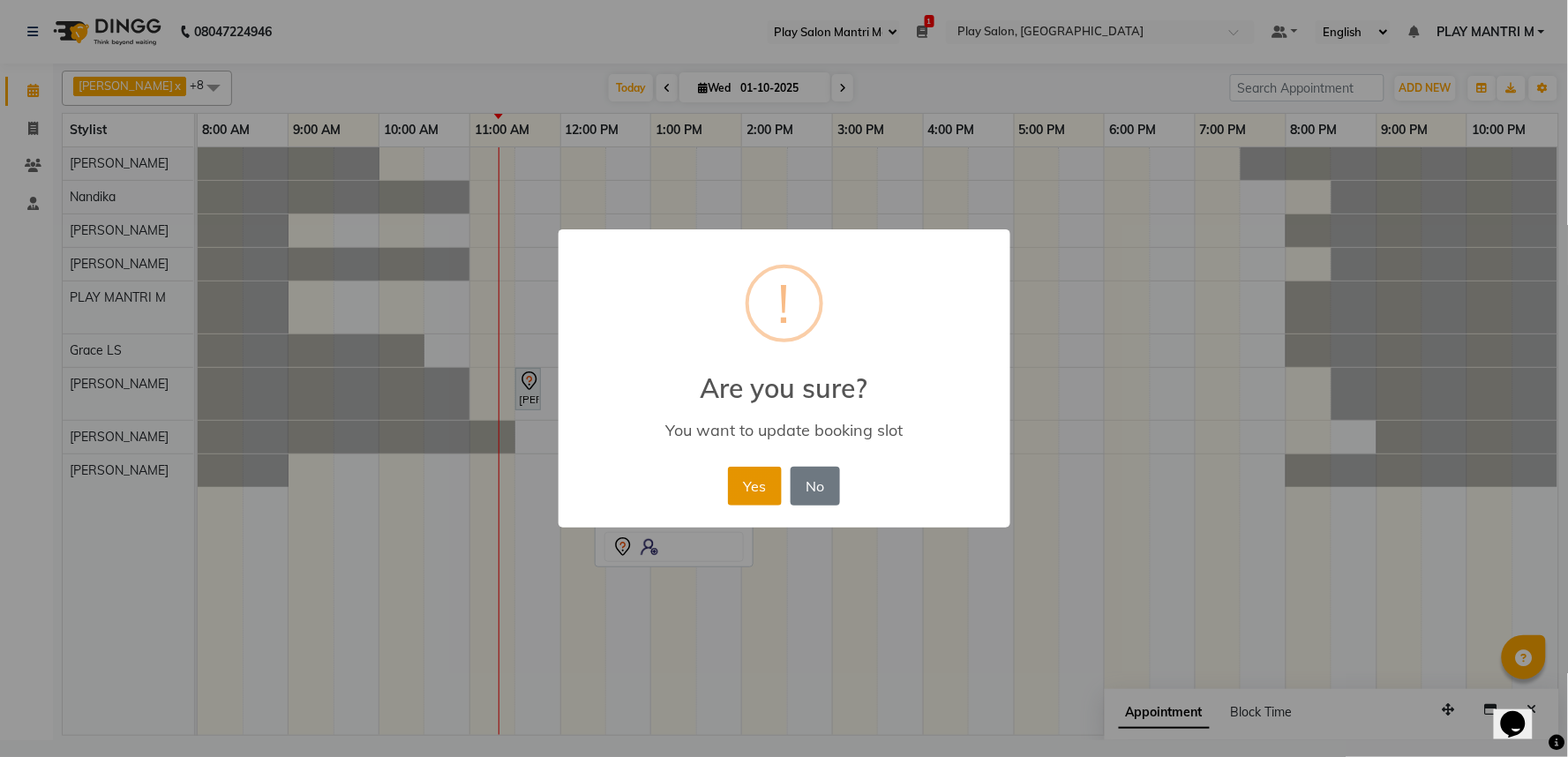
click at [760, 487] on button "Yes" at bounding box center [755, 486] width 54 height 38
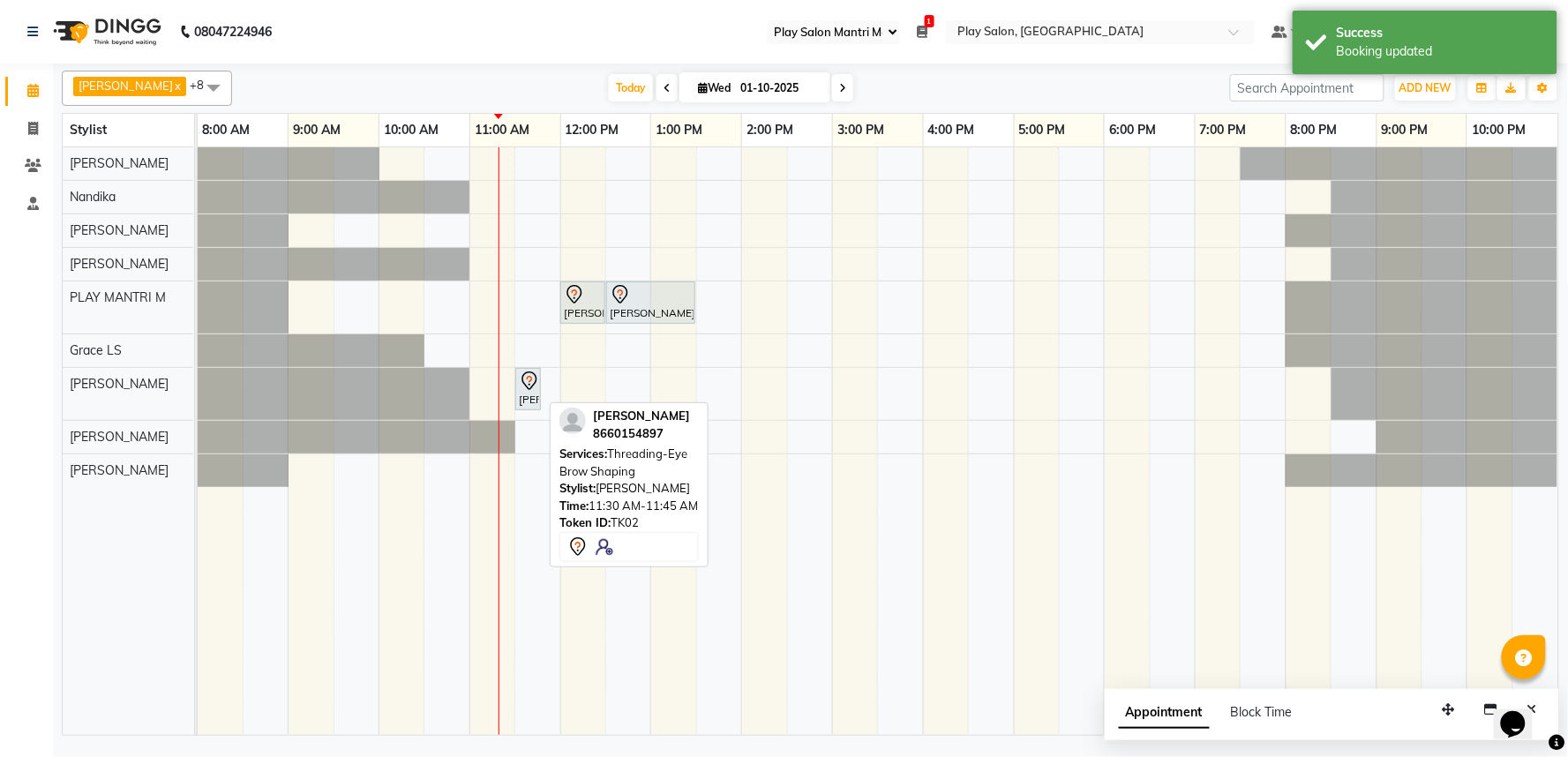
click at [533, 386] on icon at bounding box center [529, 381] width 21 height 21
click at [527, 393] on div "[PERSON_NAME], TK02, 11:30 AM-11:45 AM, Threading-Eye Brow Shaping" at bounding box center [527, 389] width 22 height 37
select select "7"
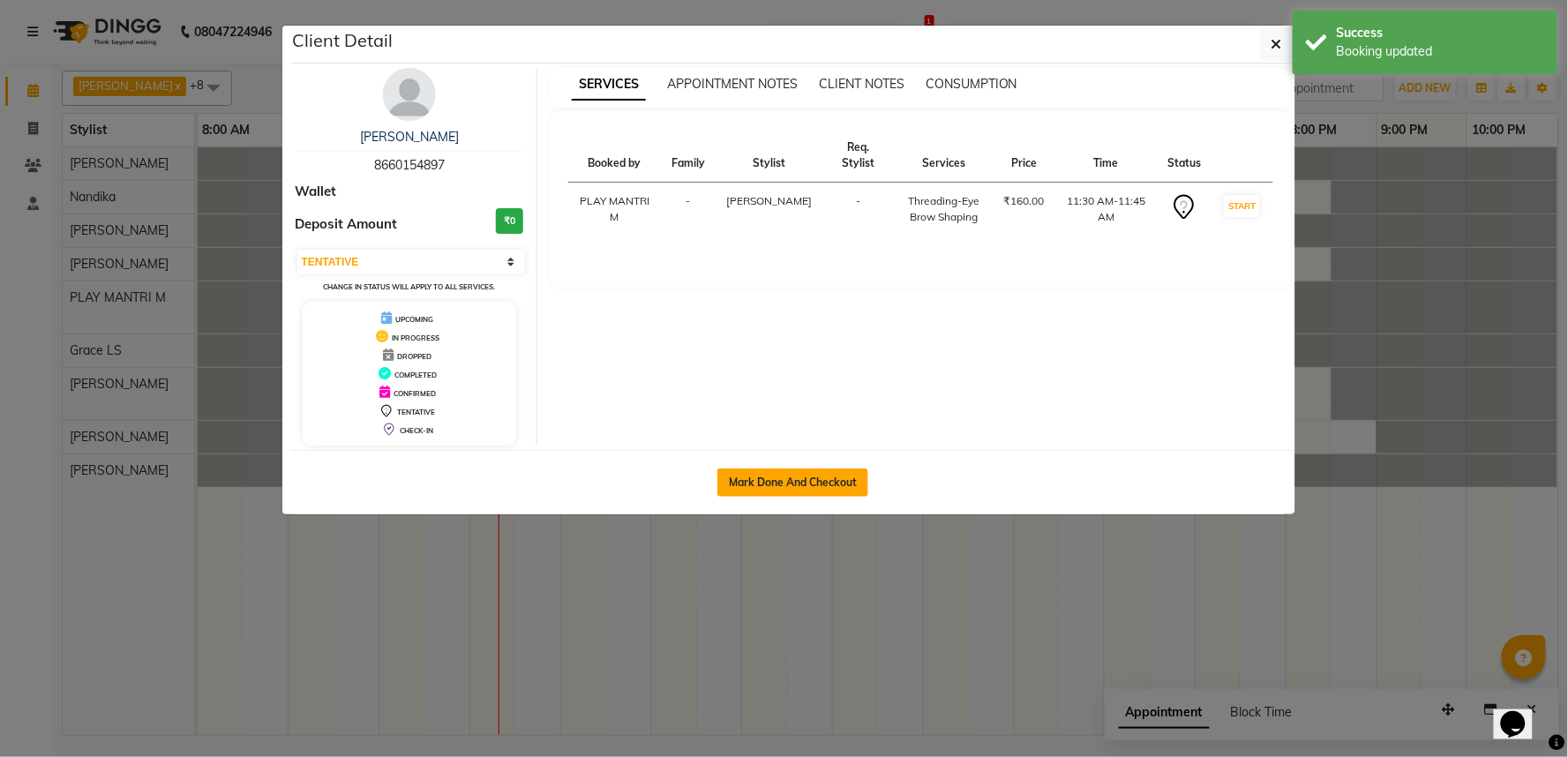
click at [795, 481] on button "Mark Done And Checkout" at bounding box center [793, 482] width 151 height 28
select select "service"
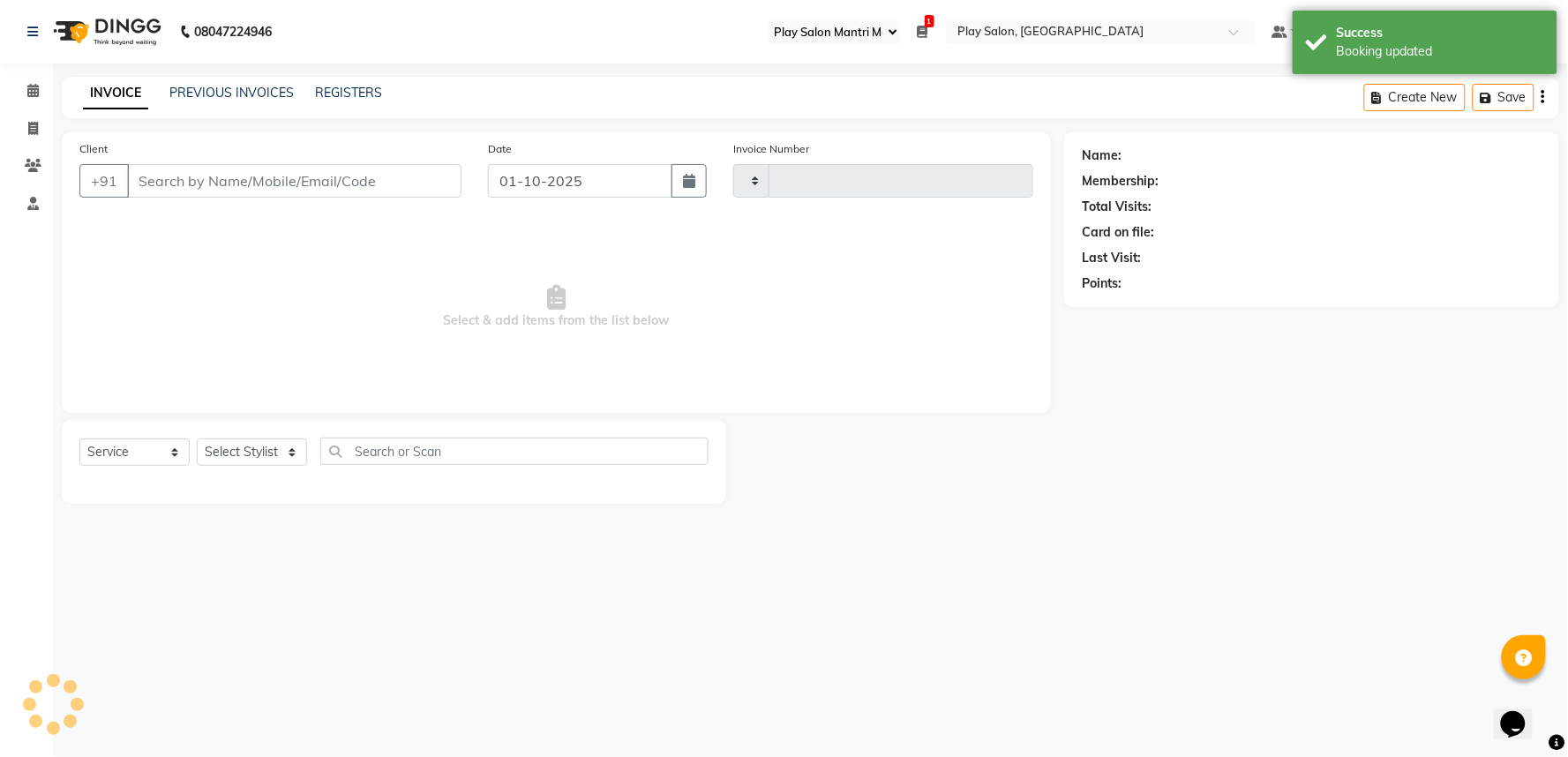
type input "2009"
select select "8352"
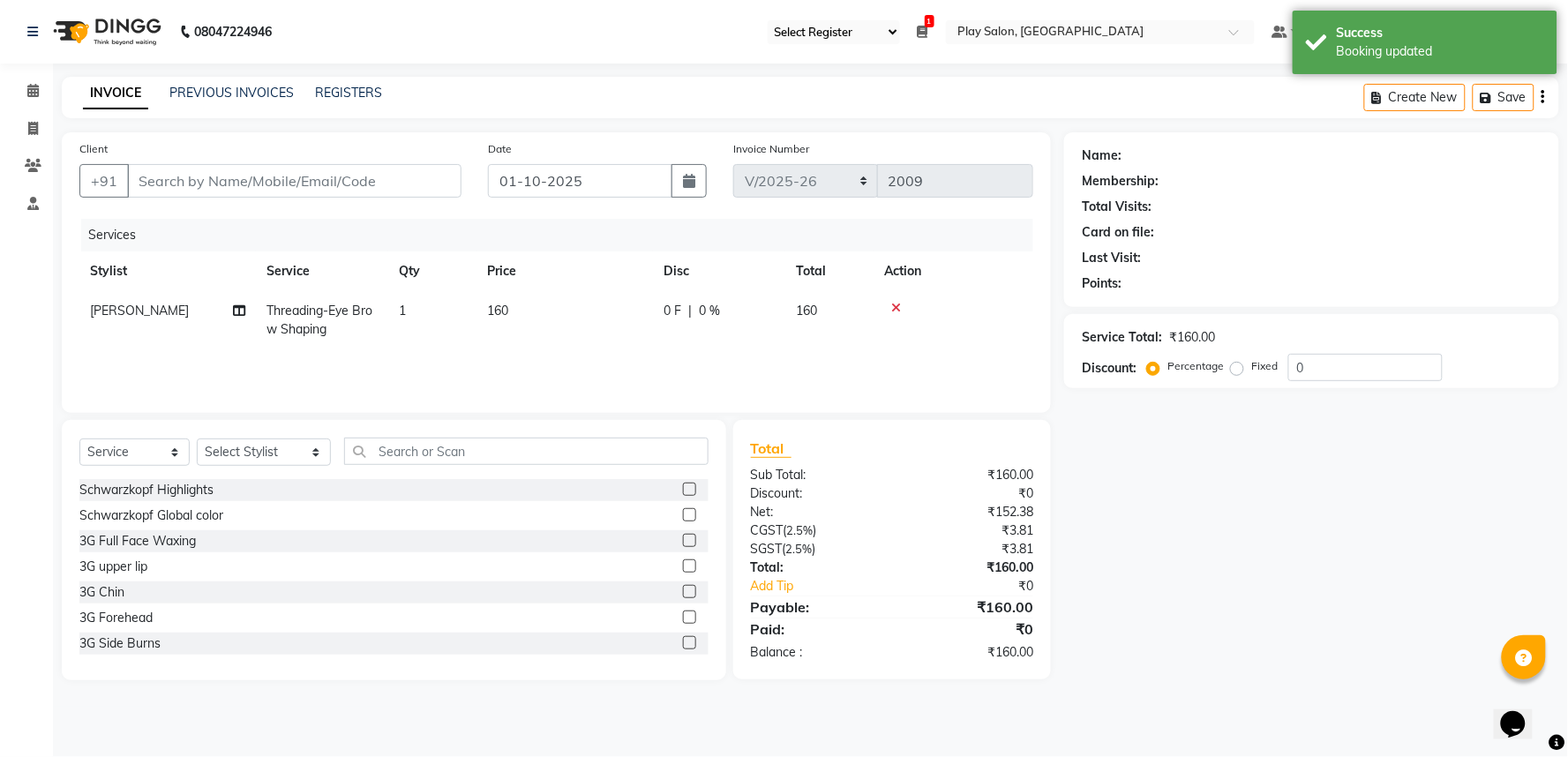
type input "86******97"
select select "81322"
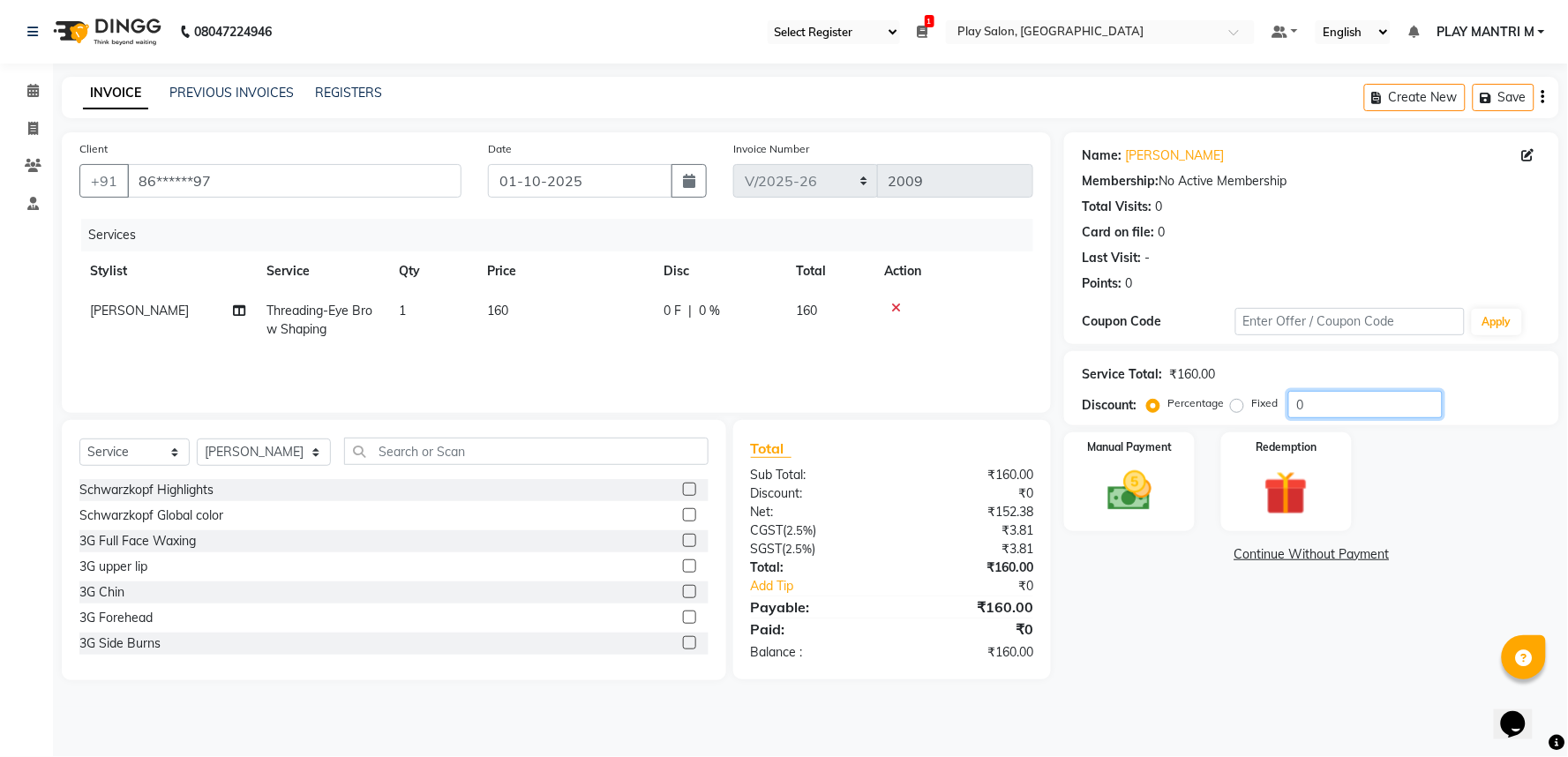
drag, startPoint x: 1315, startPoint y: 402, endPoint x: 1311, endPoint y: 409, distance: 8.1
click at [1315, 403] on input "0" at bounding box center [1365, 404] width 155 height 27
click at [1282, 552] on link "Continue Without Payment" at bounding box center [1311, 554] width 488 height 18
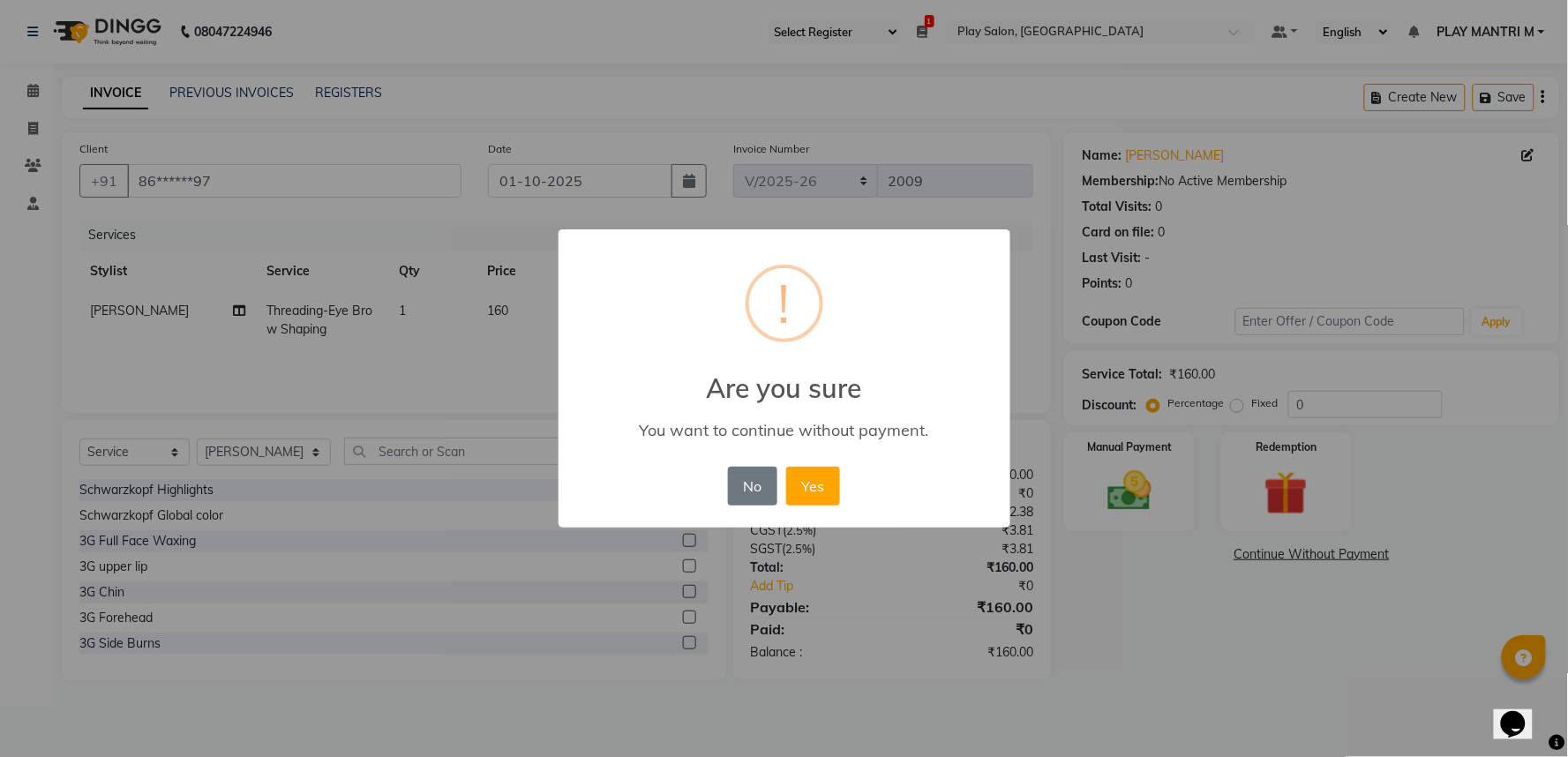
click at [760, 485] on button "No" at bounding box center [752, 486] width 49 height 38
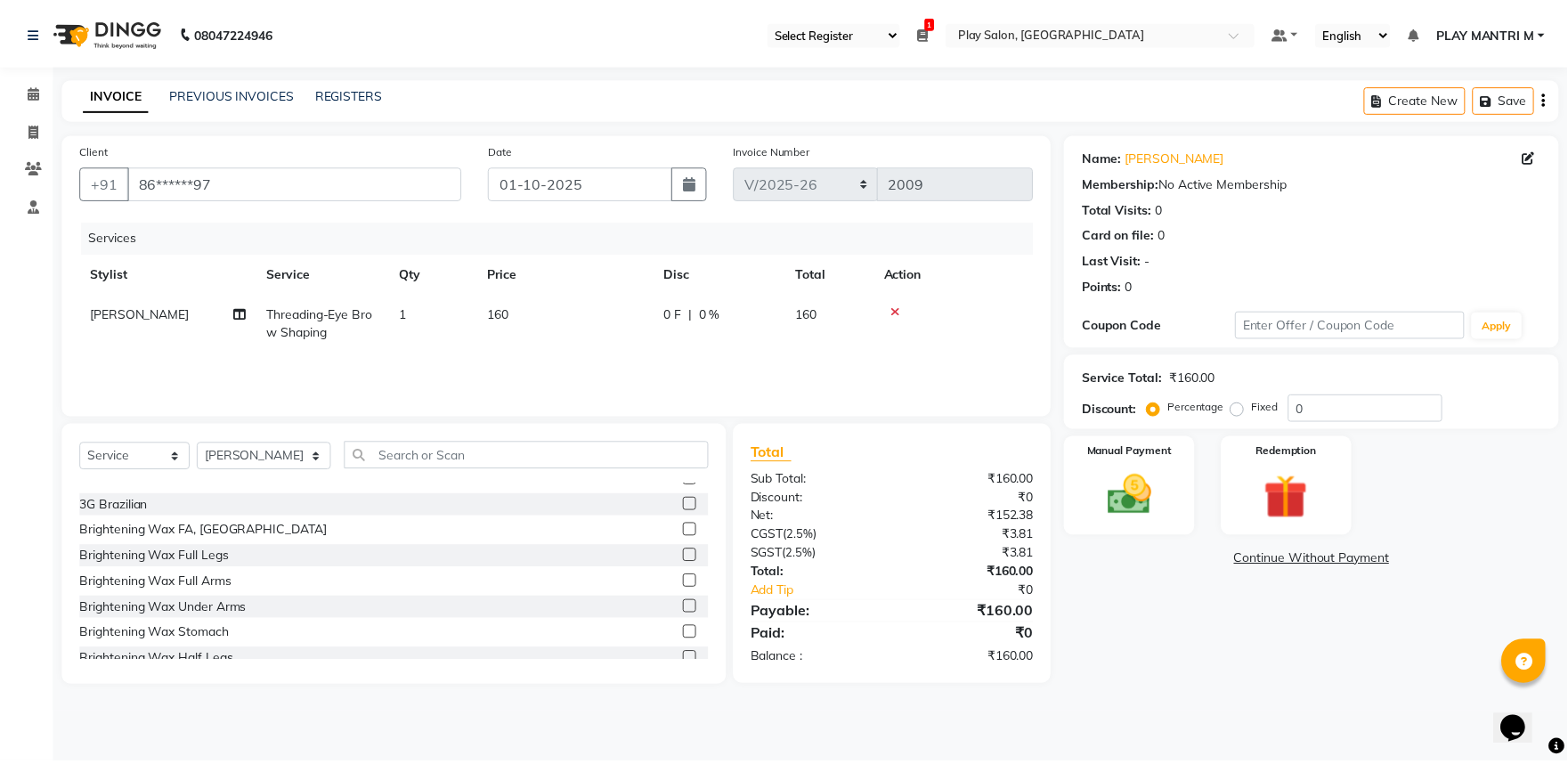
scroll to position [198, 0]
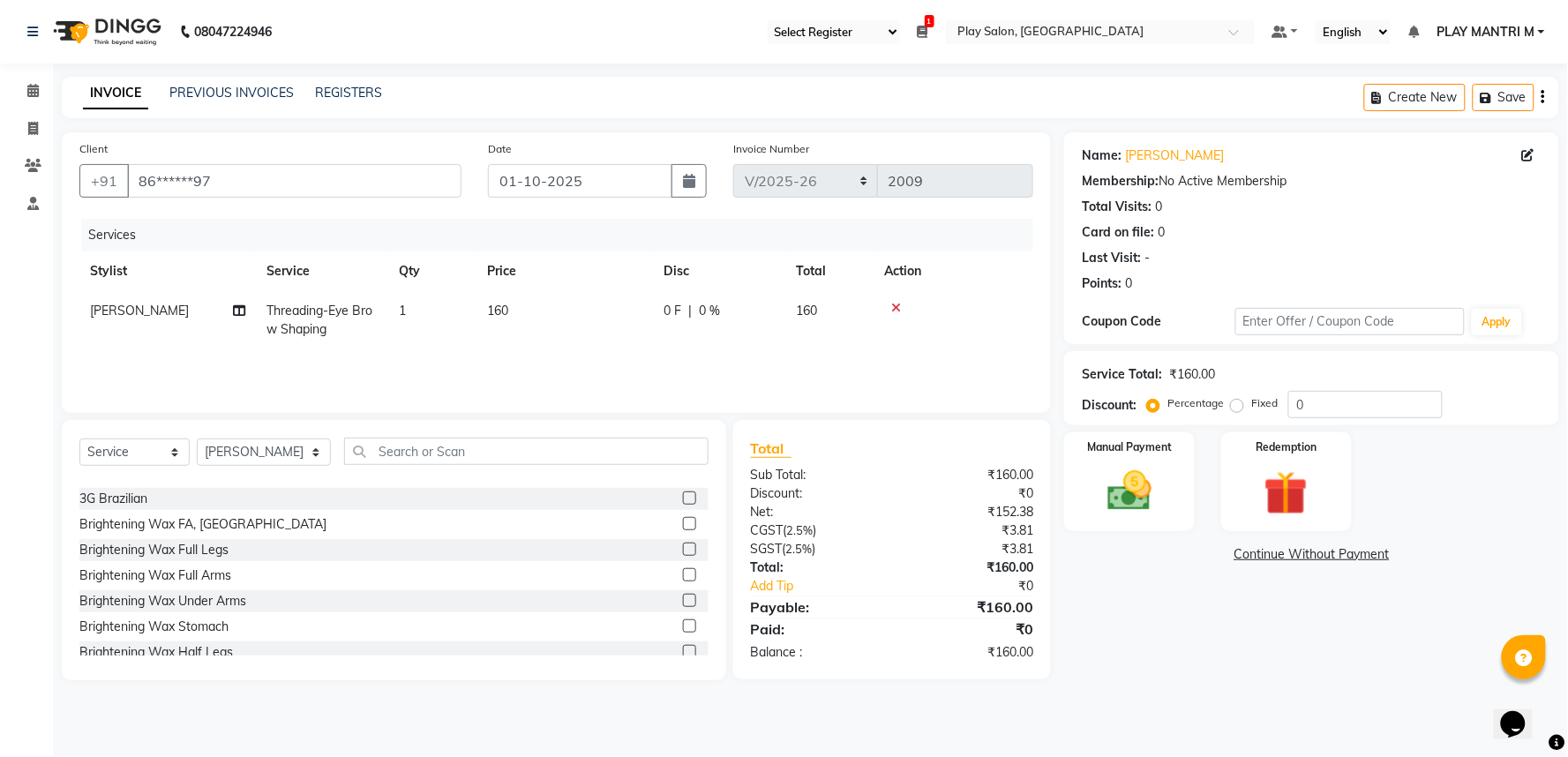
drag, startPoint x: 1168, startPoint y: 570, endPoint x: 1189, endPoint y: 557, distance: 24.7
click at [1187, 558] on div "Name: Ananaya Membership: No Active Membership Total Visits: 0 Card on file: 0 …" at bounding box center [1318, 406] width 508 height 548
click at [1124, 483] on img at bounding box center [1129, 491] width 74 height 53
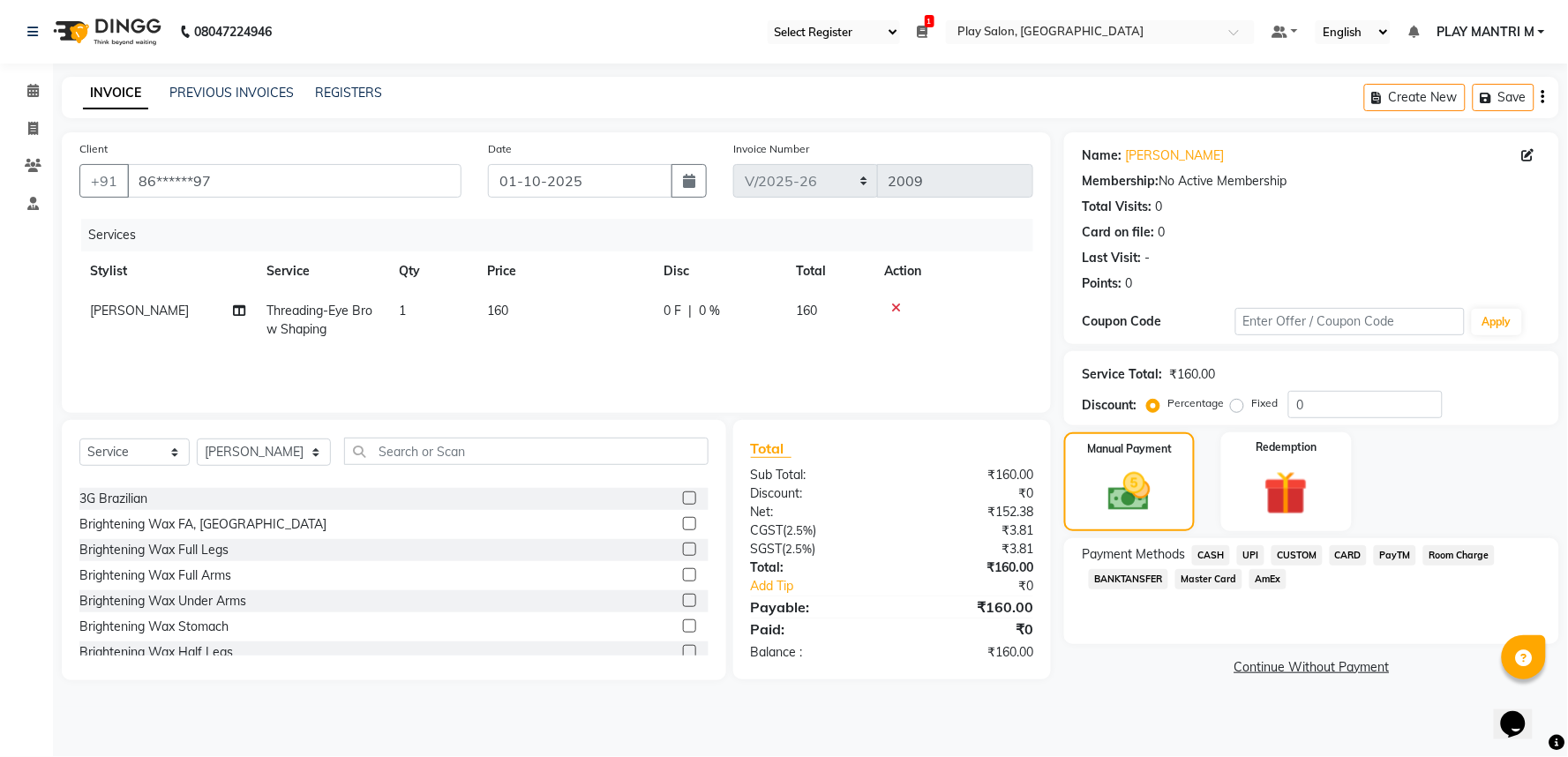
click at [1250, 554] on span "UPI" at bounding box center [1251, 555] width 27 height 20
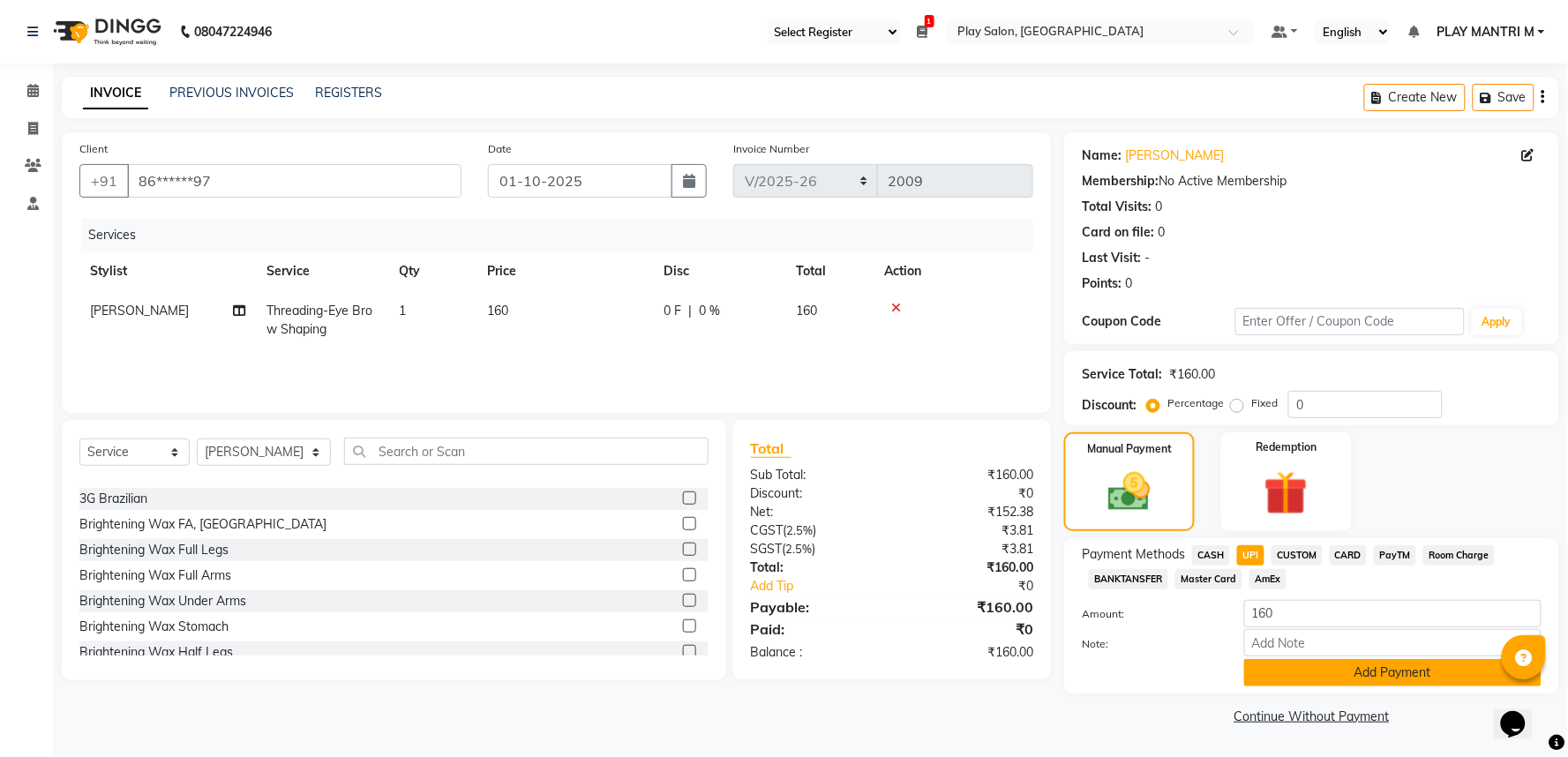
click at [1311, 676] on button "Add Payment" at bounding box center [1393, 672] width 298 height 27
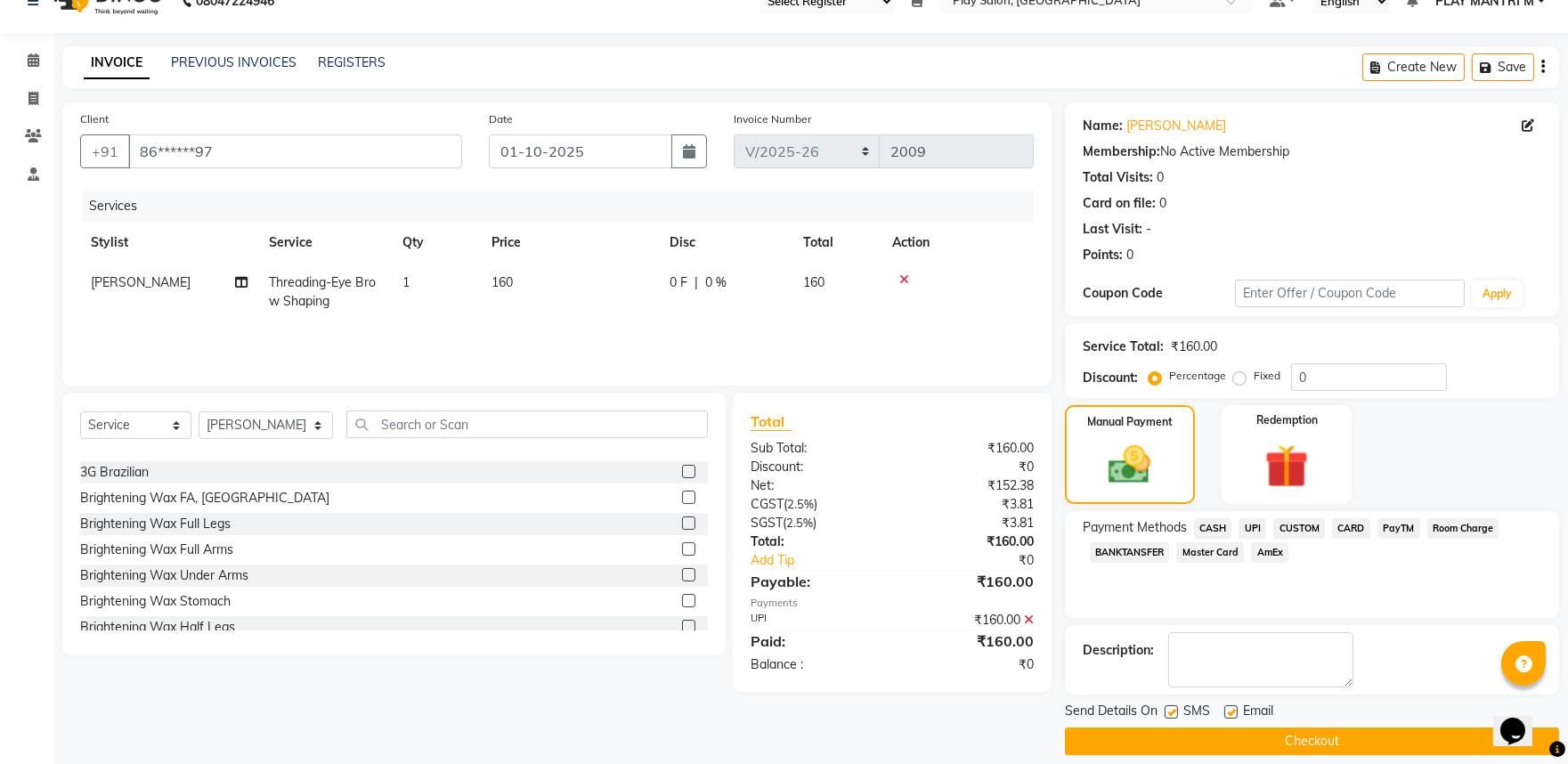
scroll to position [48, 0]
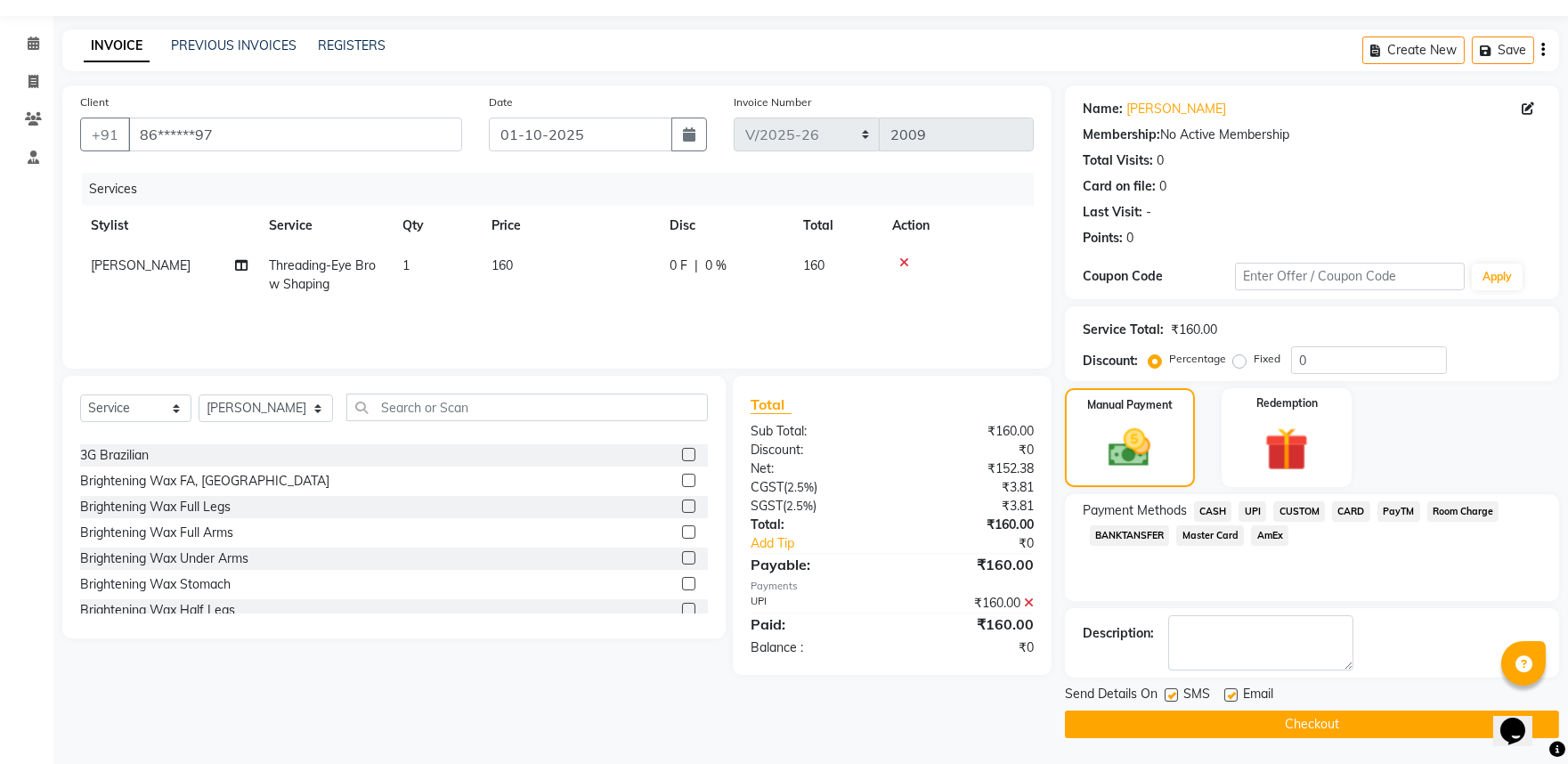
click at [1261, 716] on button "Checkout" at bounding box center [1313, 724] width 495 height 27
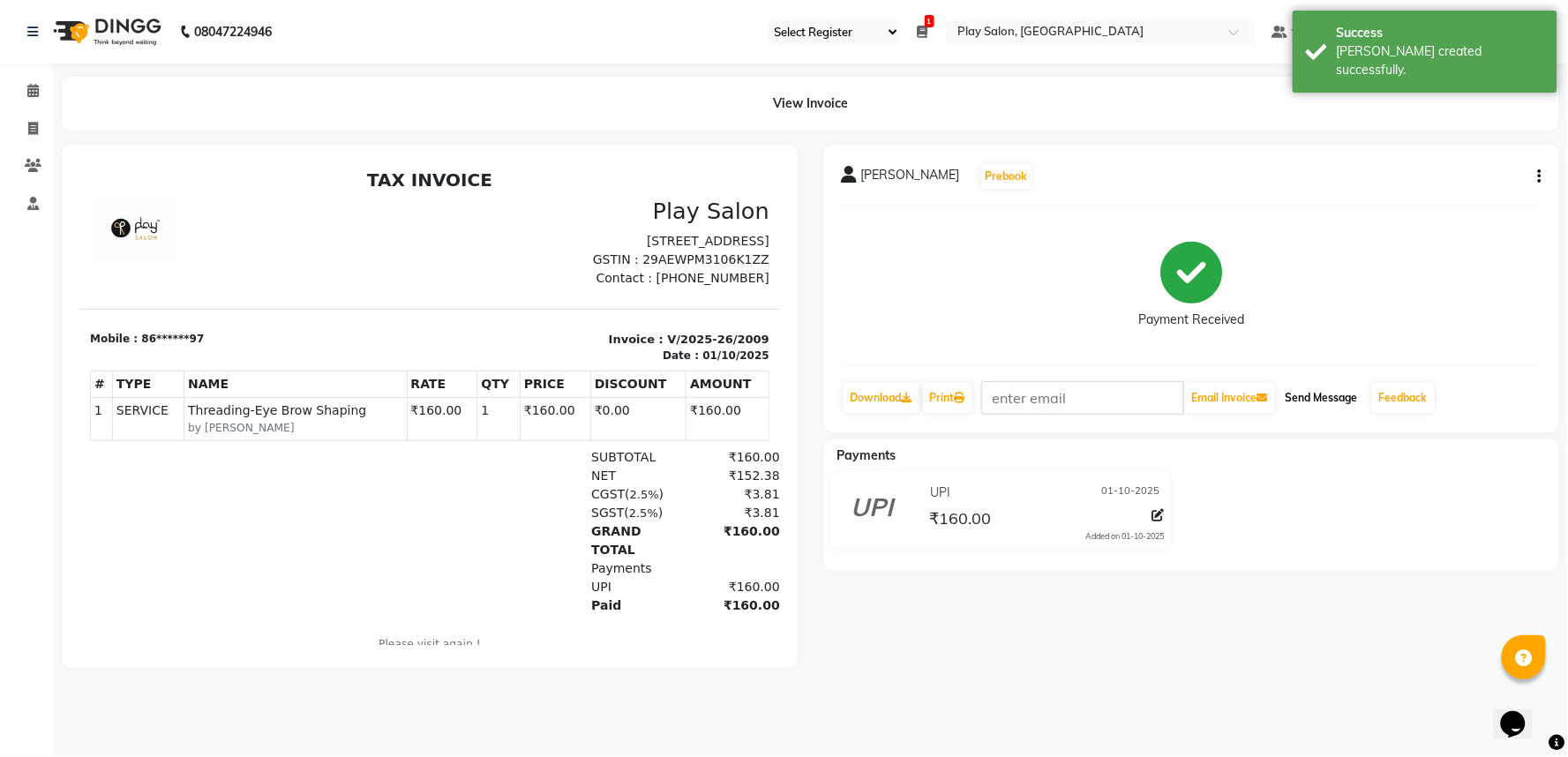
click at [1327, 398] on button "Send Message" at bounding box center [1322, 398] width 86 height 30
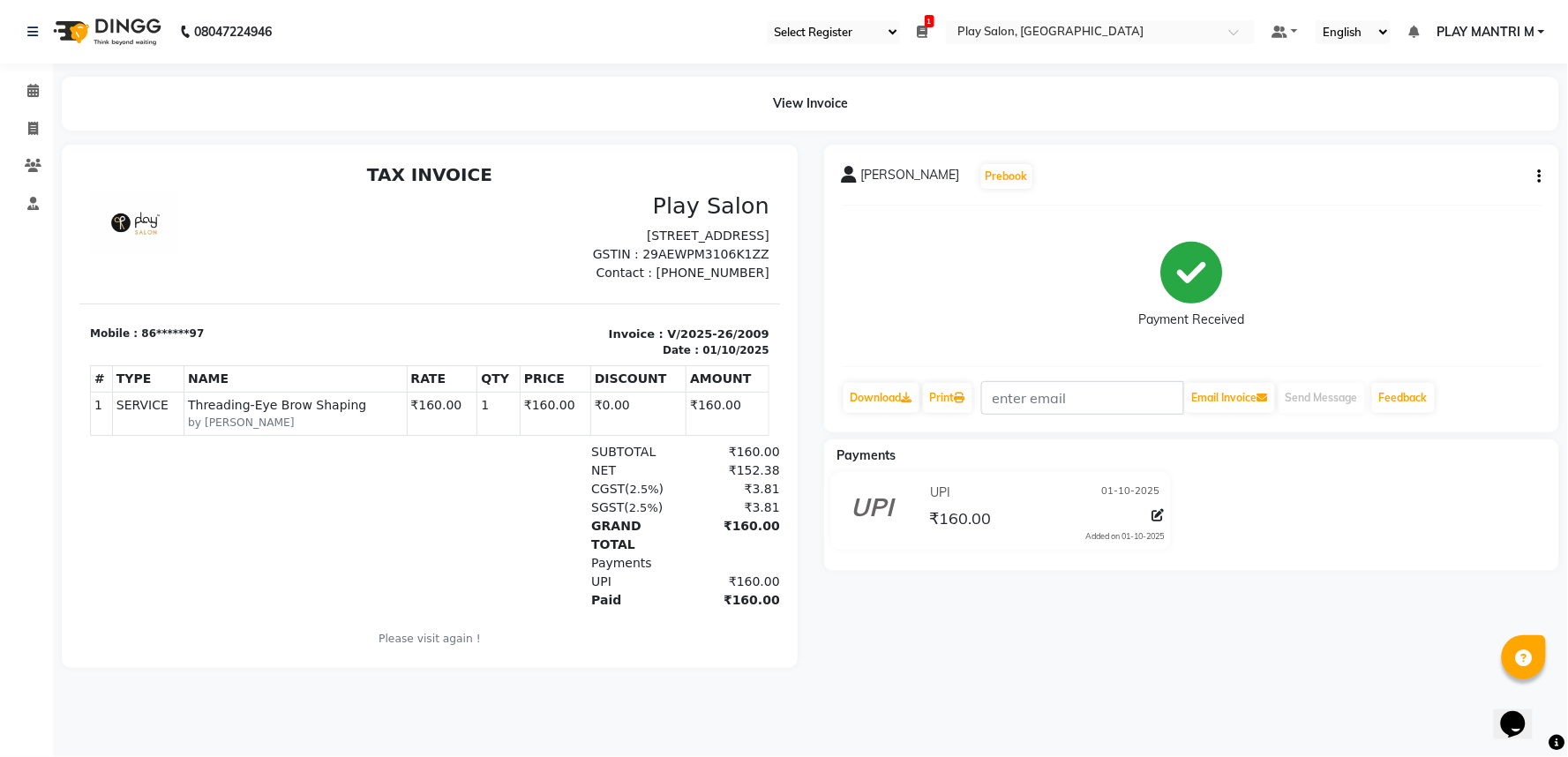
scroll to position [6, 0]
drag, startPoint x: 48, startPoint y: 22, endPoint x: 37, endPoint y: 13, distance: 14.2
click at [49, 23] on img at bounding box center [106, 31] width 121 height 49
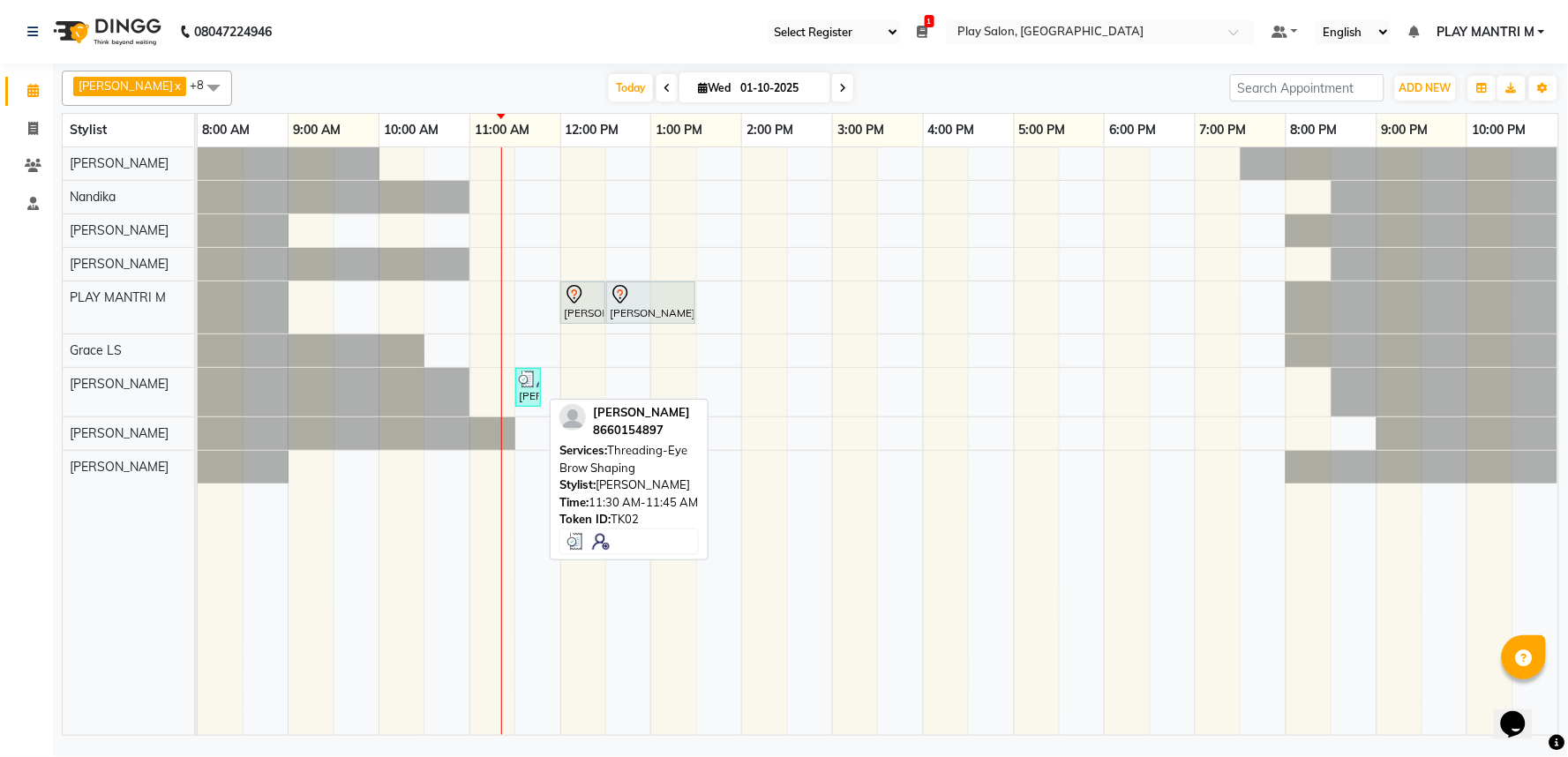
click at [531, 382] on img at bounding box center [527, 379] width 17 height 17
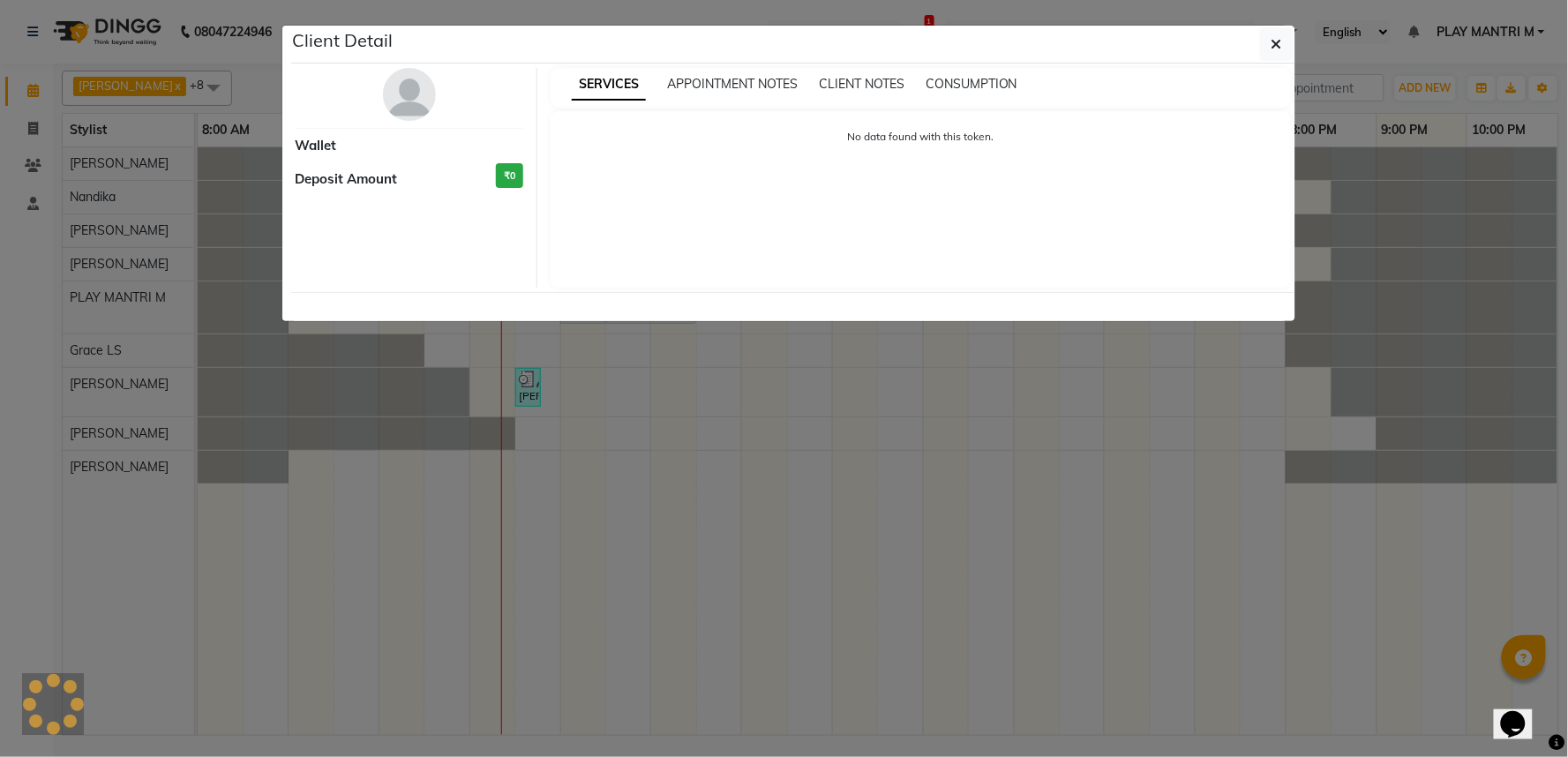
select select "3"
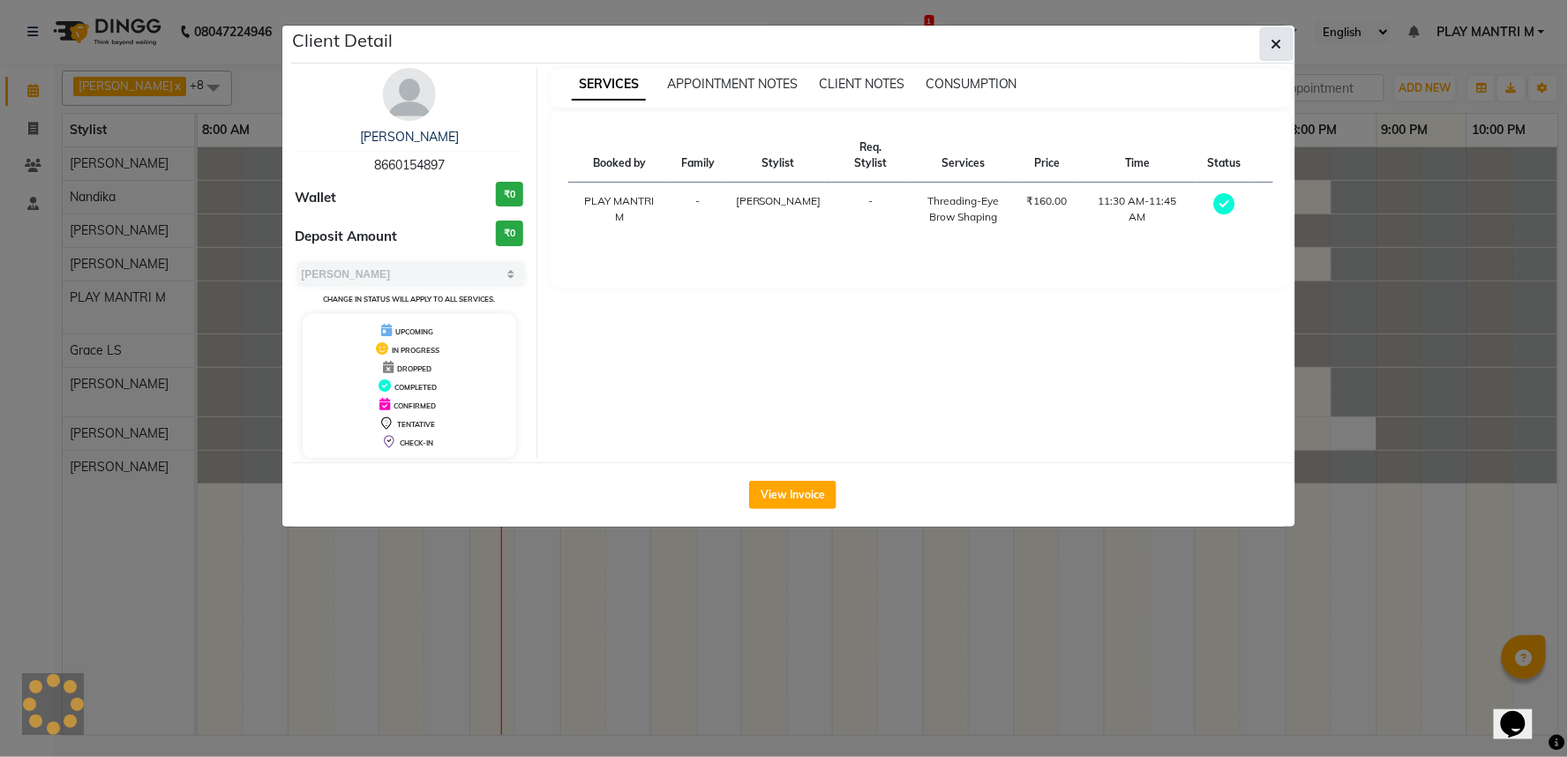
click at [1269, 40] on button "button" at bounding box center [1277, 43] width 34 height 34
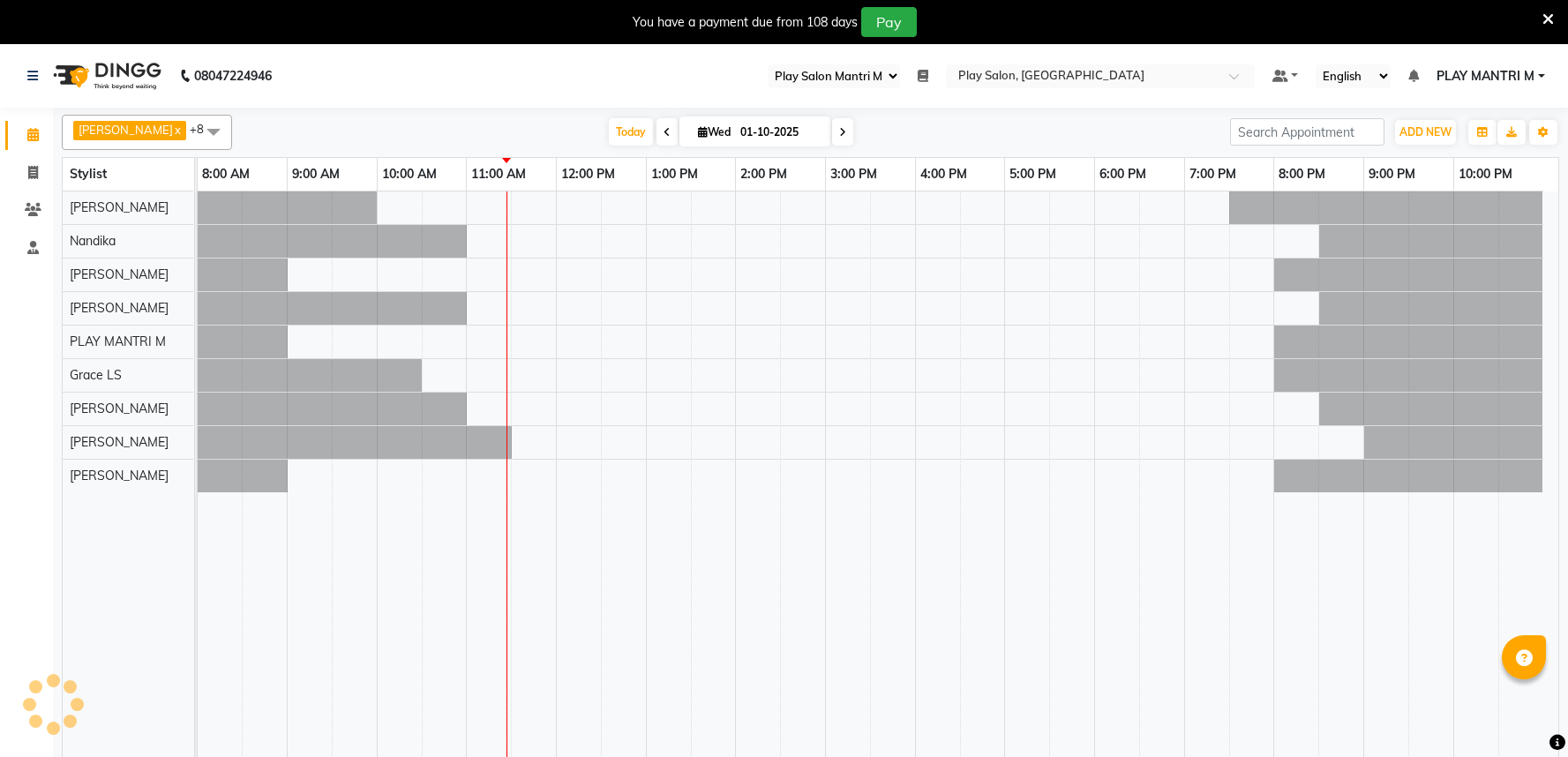
select select "89"
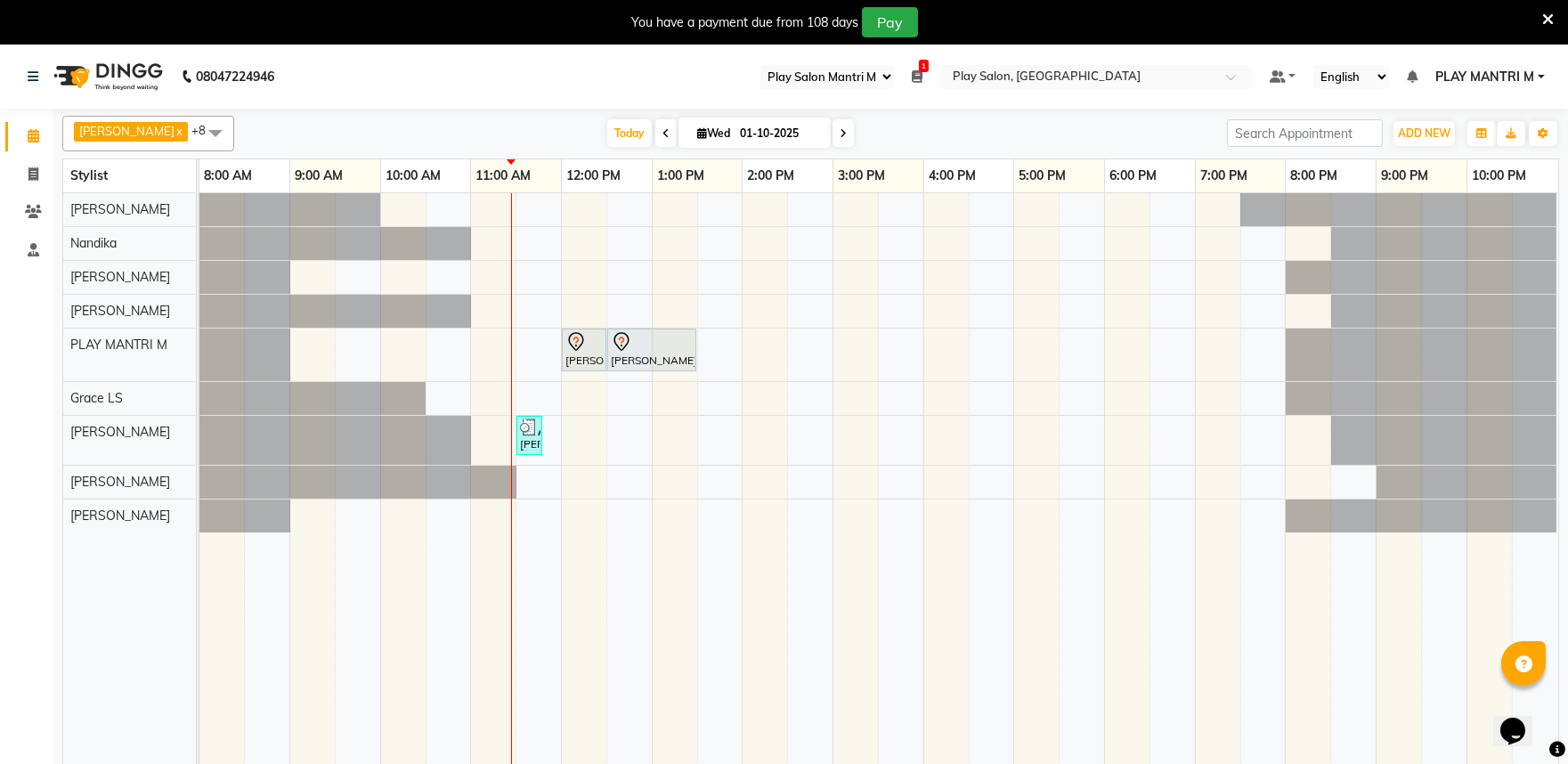
click at [207, 127] on span at bounding box center [215, 132] width 36 height 34
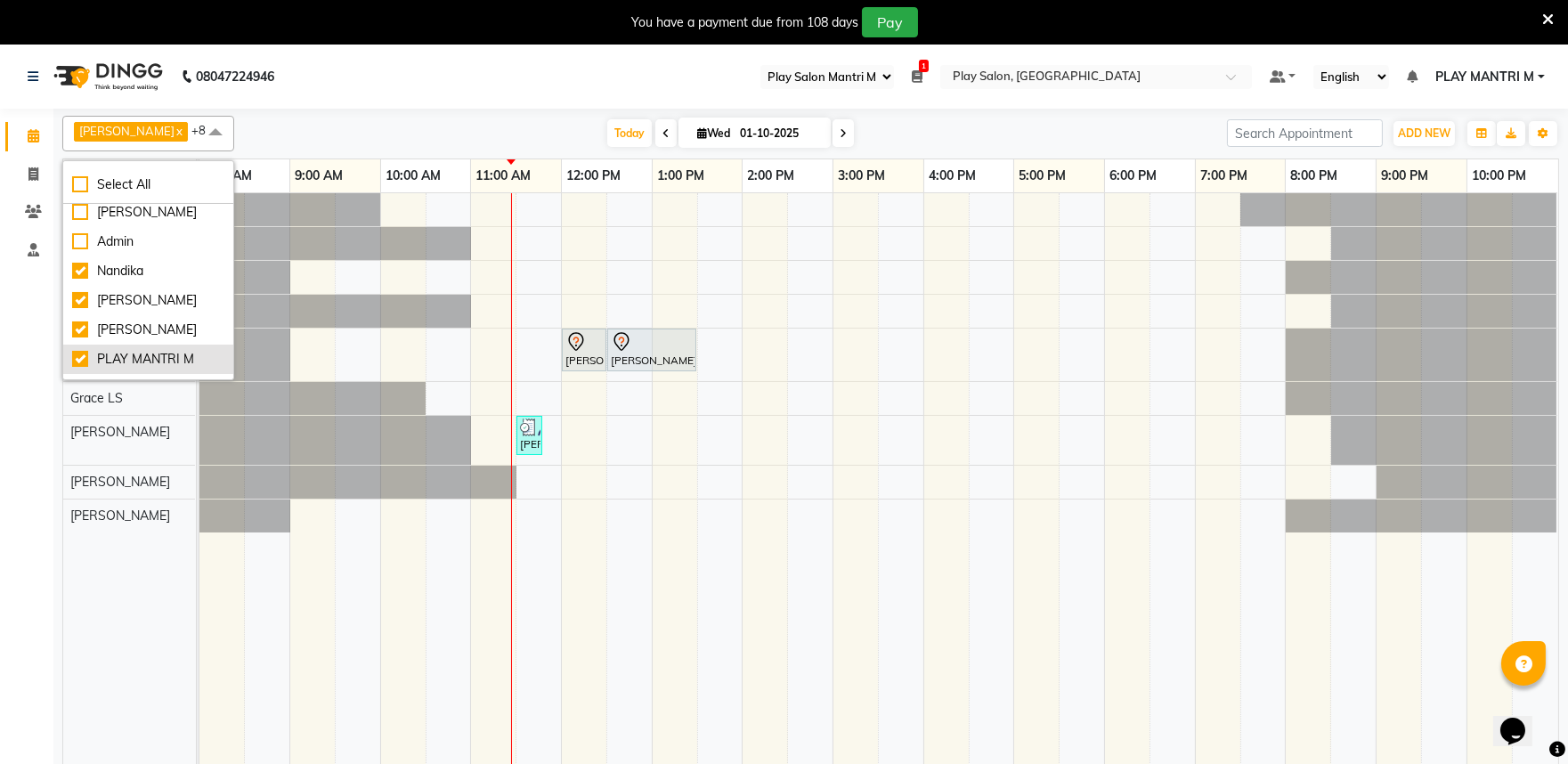
scroll to position [99, 0]
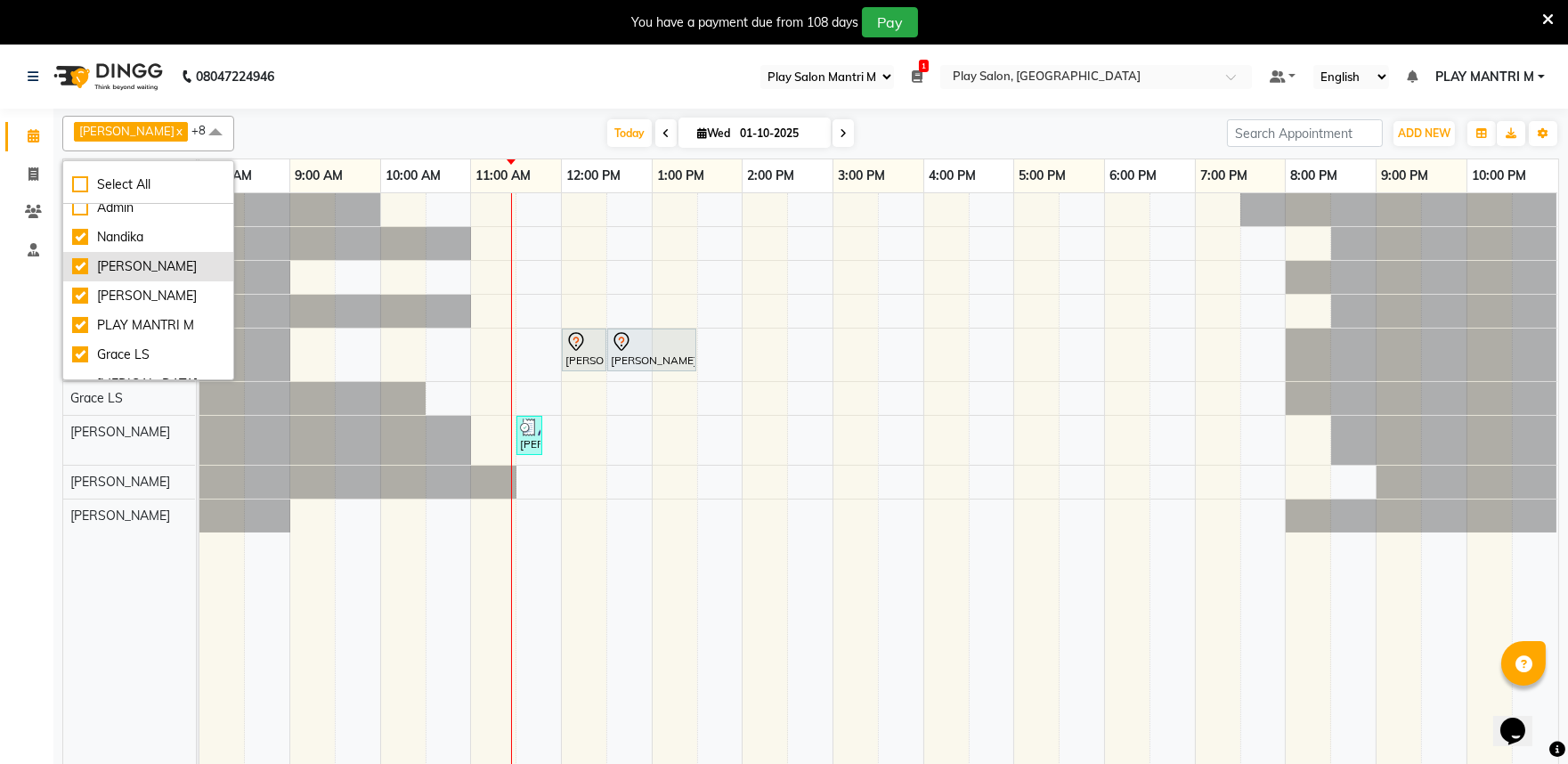
click at [79, 271] on div "[PERSON_NAME]" at bounding box center [147, 266] width 152 height 18
checkbox input "false"
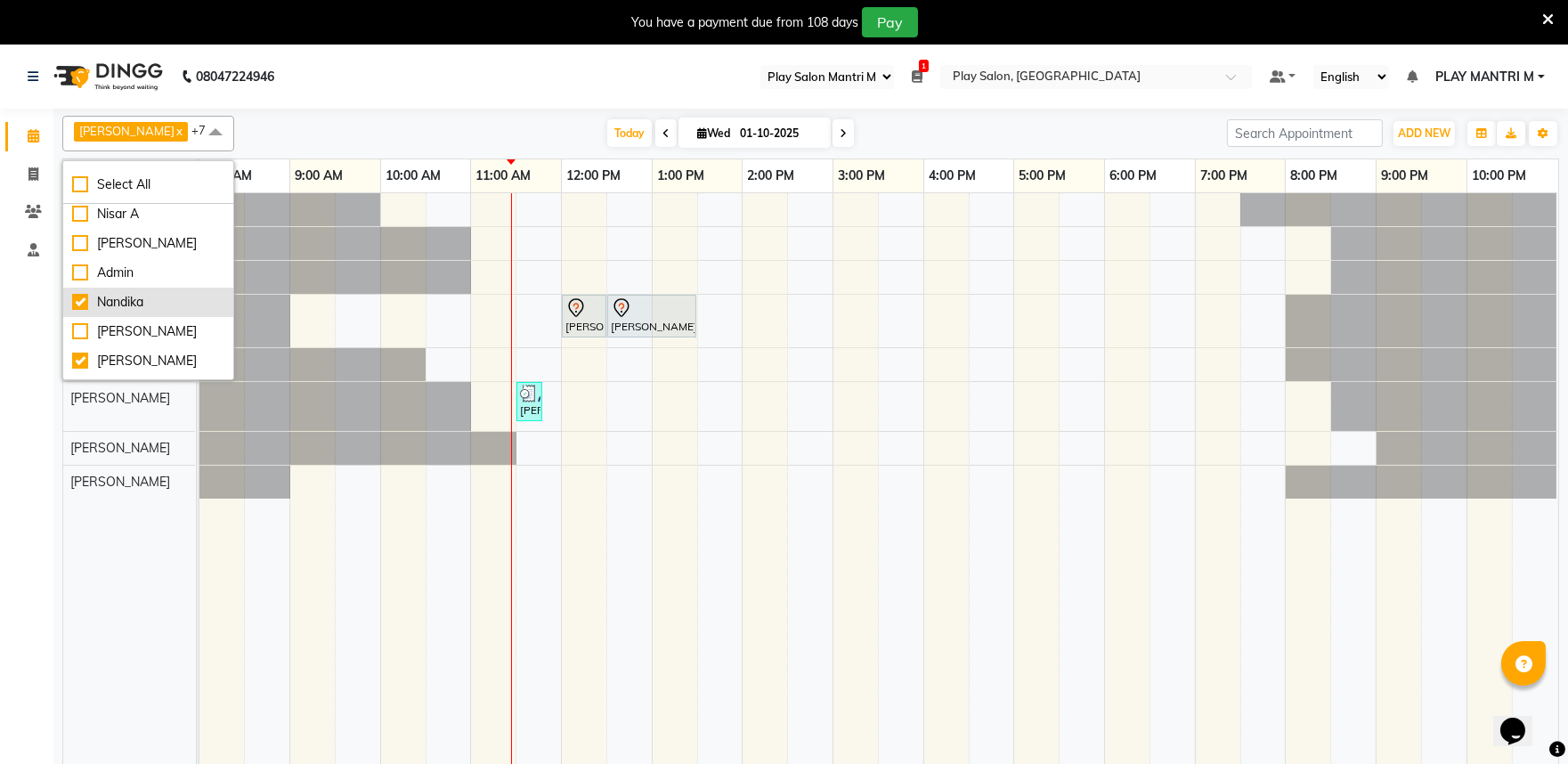
scroll to position [0, 0]
click at [80, 246] on div "Nisar A" at bounding box center [147, 247] width 152 height 18
checkbox input "true"
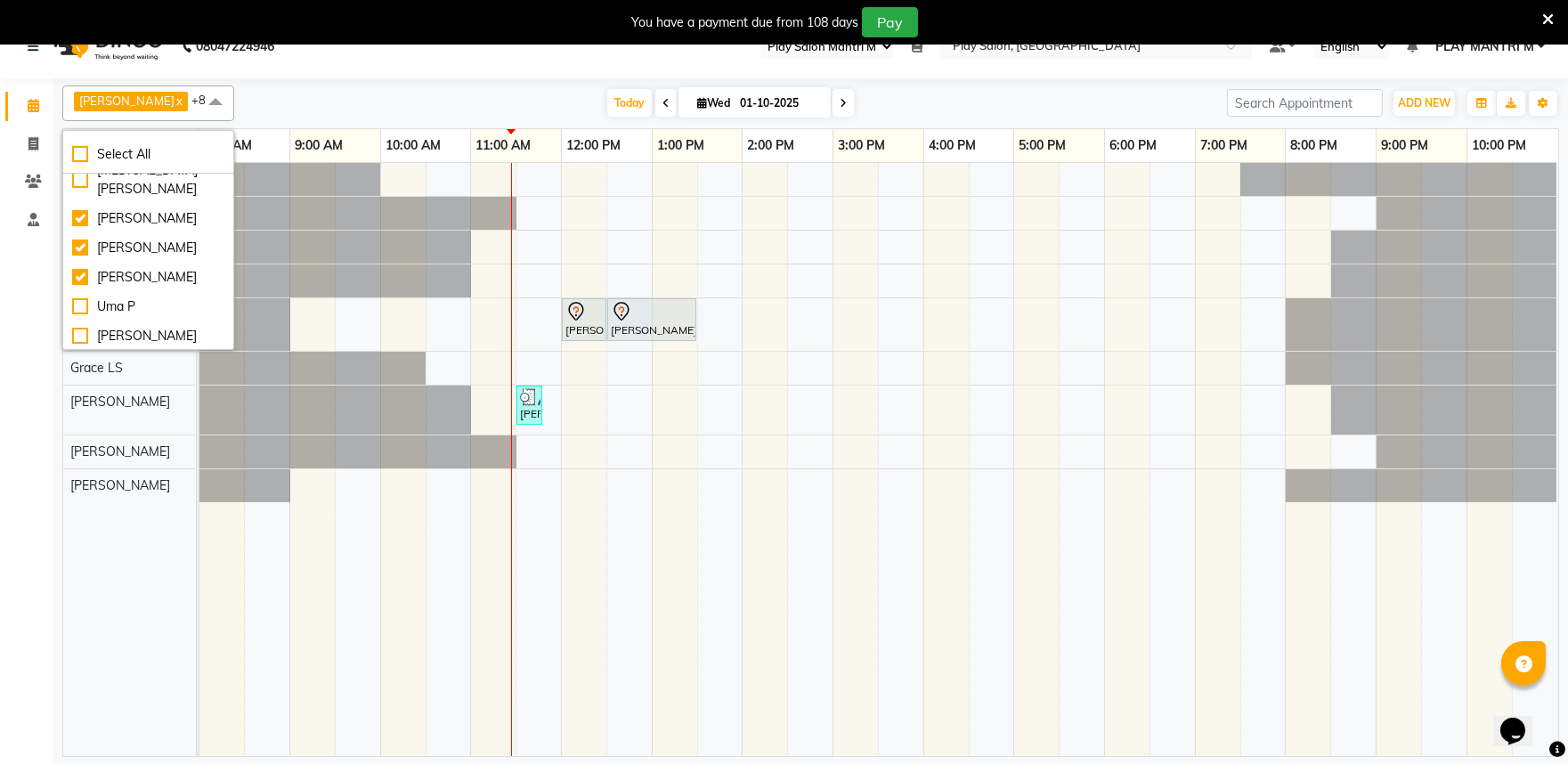
scroll to position [45, 0]
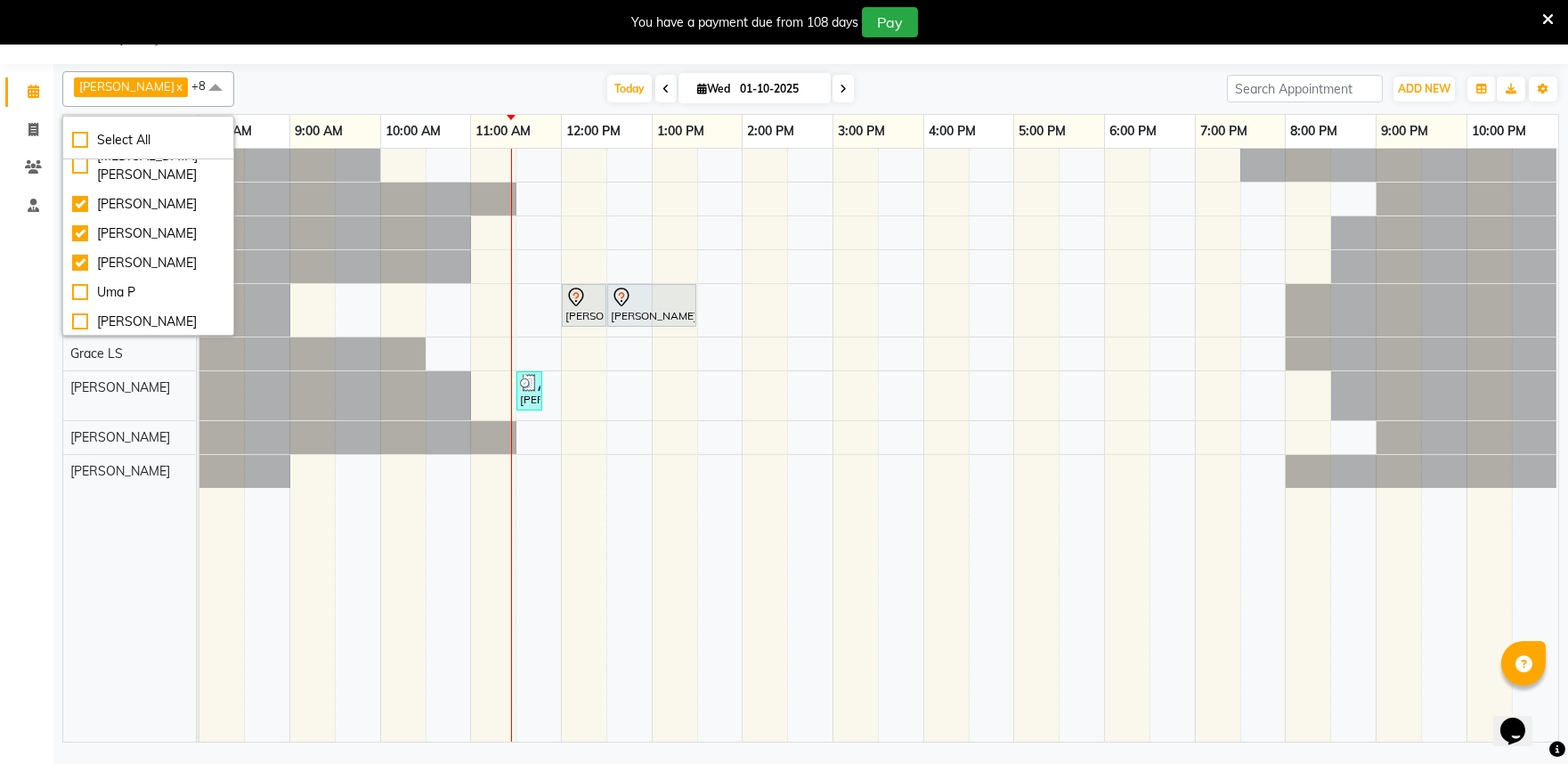
click at [198, 83] on span at bounding box center [215, 87] width 36 height 34
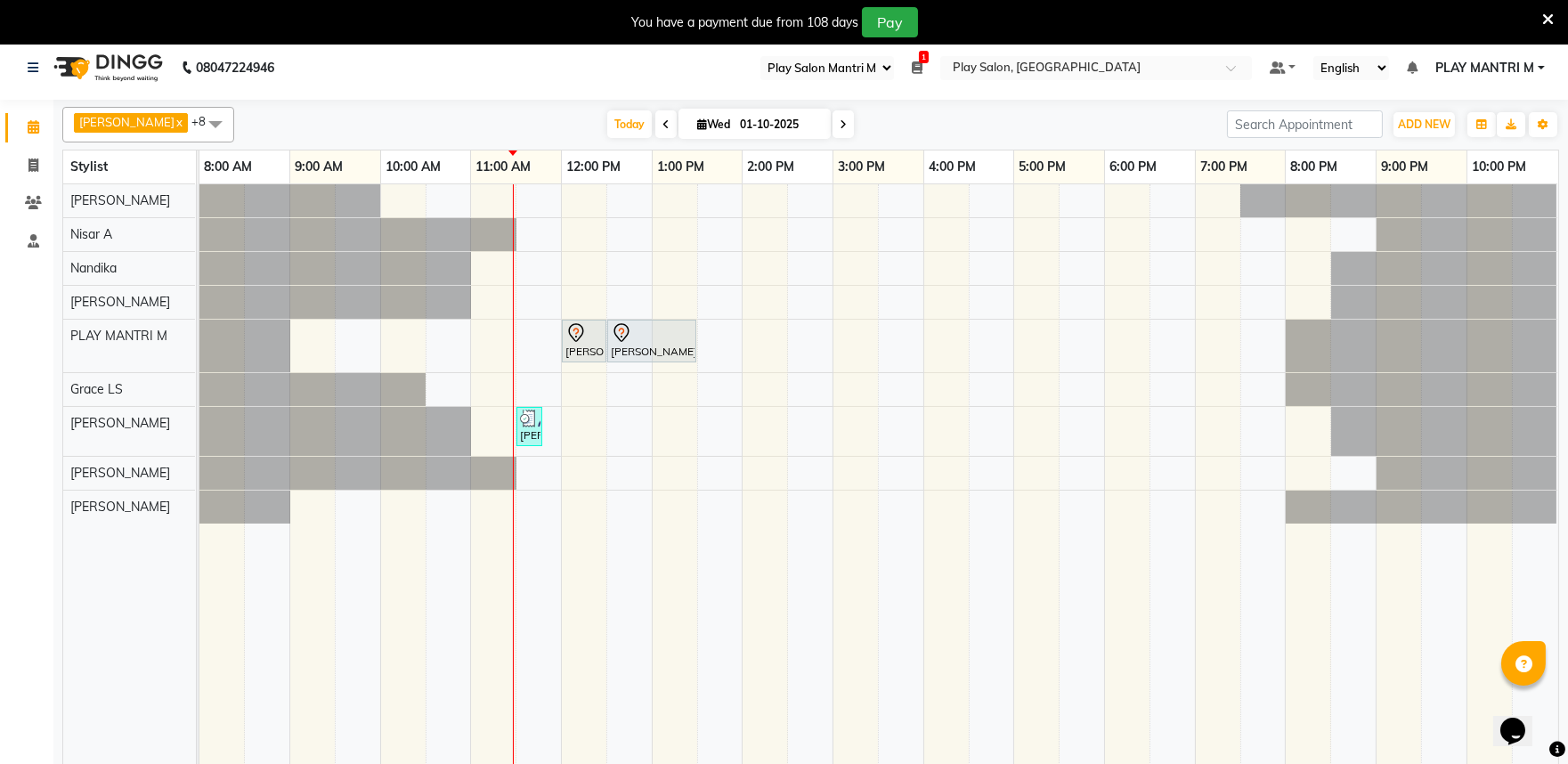
scroll to position [0, 0]
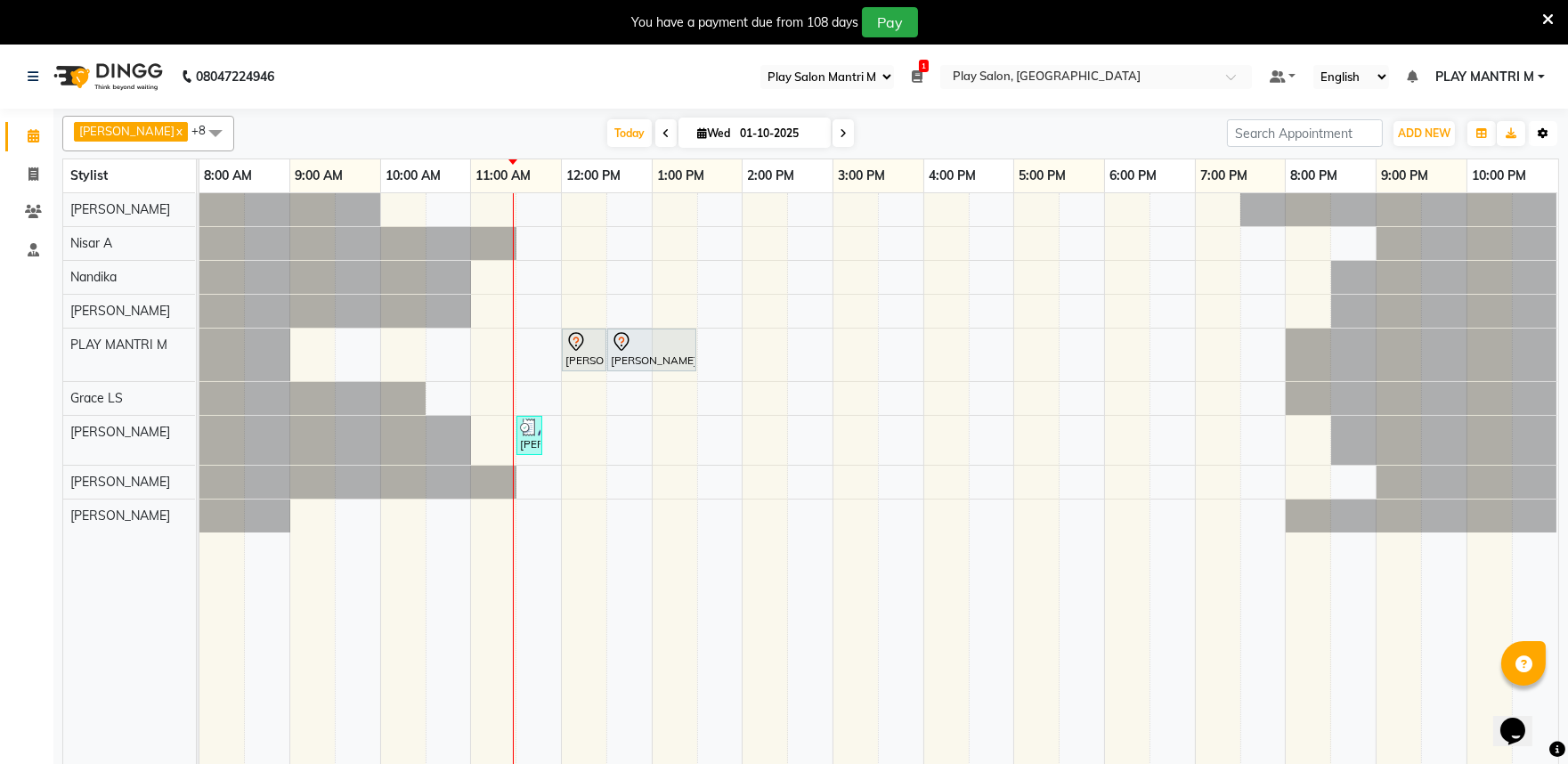
click at [1546, 128] on icon "button" at bounding box center [1543, 133] width 11 height 11
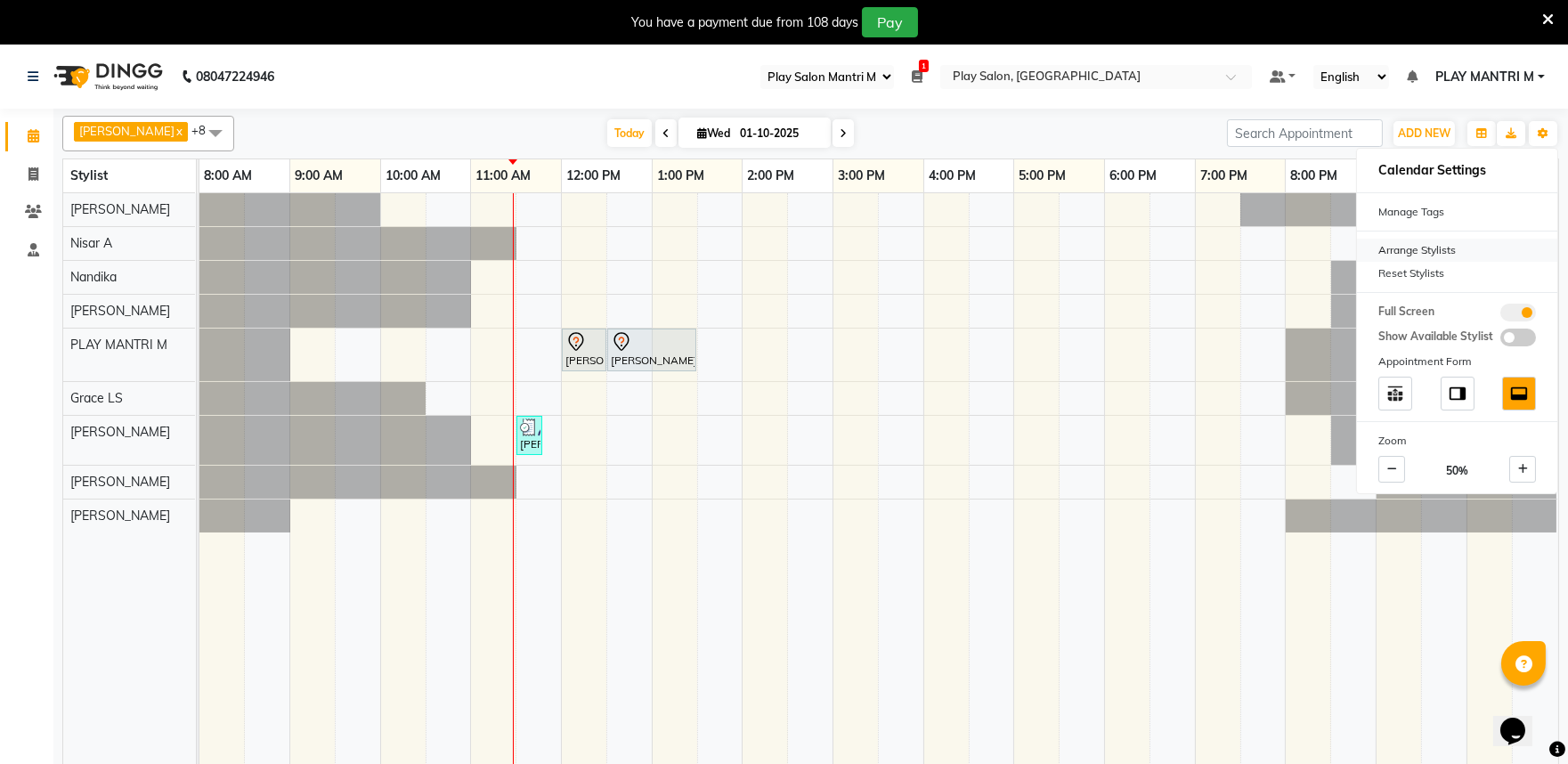
click at [1463, 250] on div "Arrange Stylists" at bounding box center [1457, 250] width 201 height 23
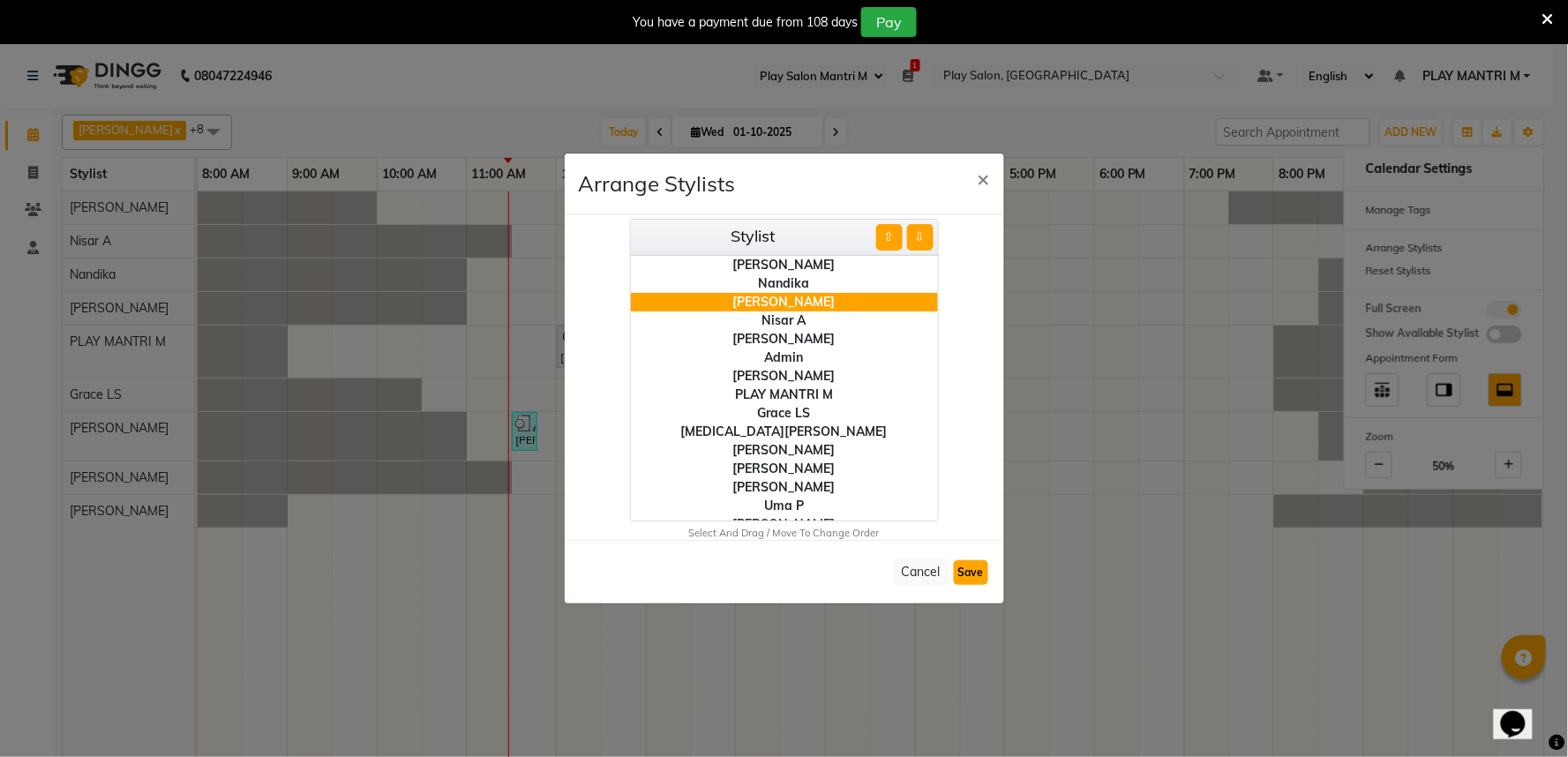
click at [972, 574] on button "Save" at bounding box center [971, 573] width 35 height 25
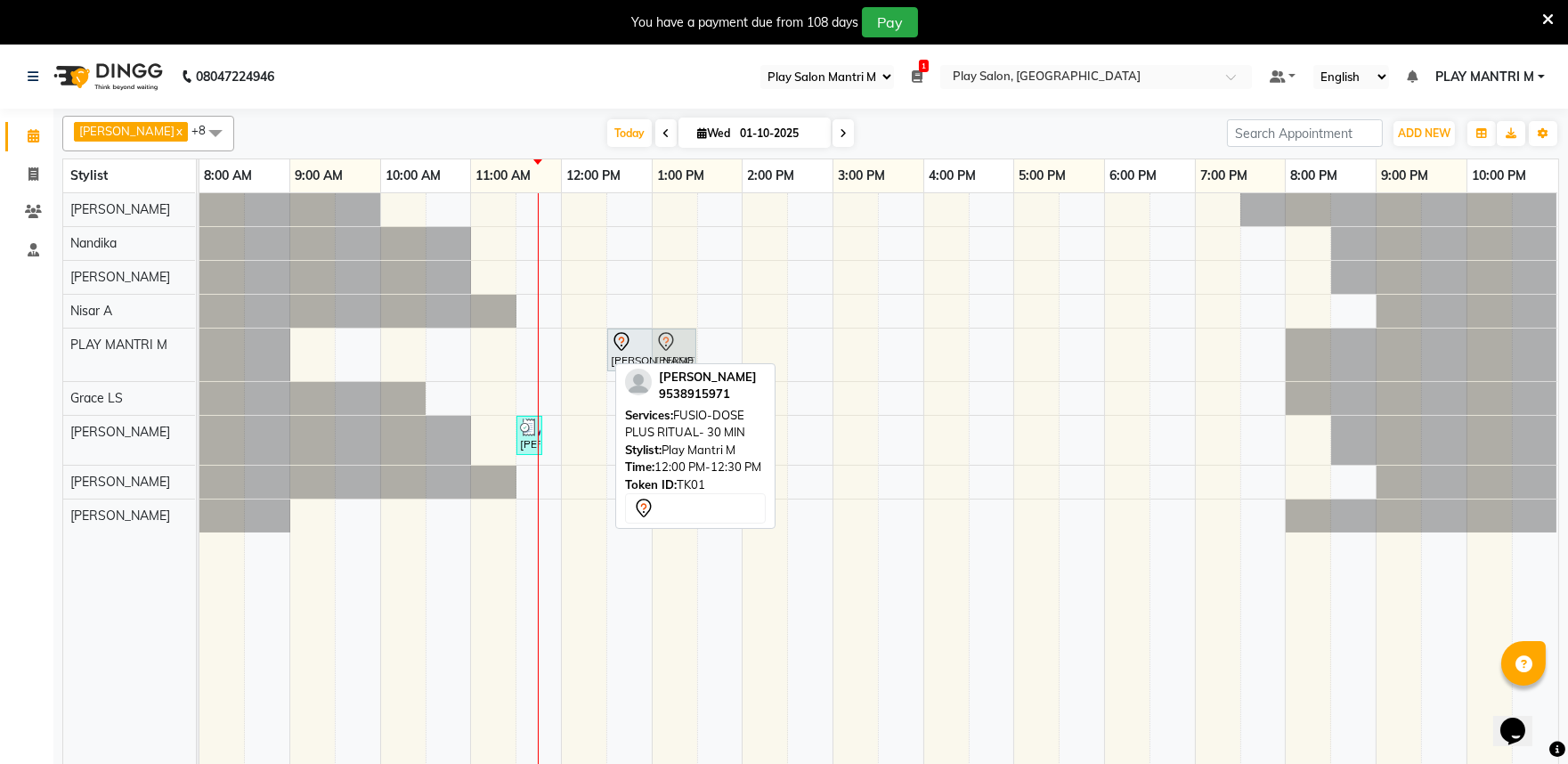
drag, startPoint x: 595, startPoint y: 352, endPoint x: 688, endPoint y: 361, distance: 93.4
click at [200, 361] on div "[PERSON_NAME], TK01, 12:00 PM-12:30 PM, FUSIO-DOSE PLUS RITUAL- 30 MIN [PERSON_…" at bounding box center [200, 355] width 0 height 52
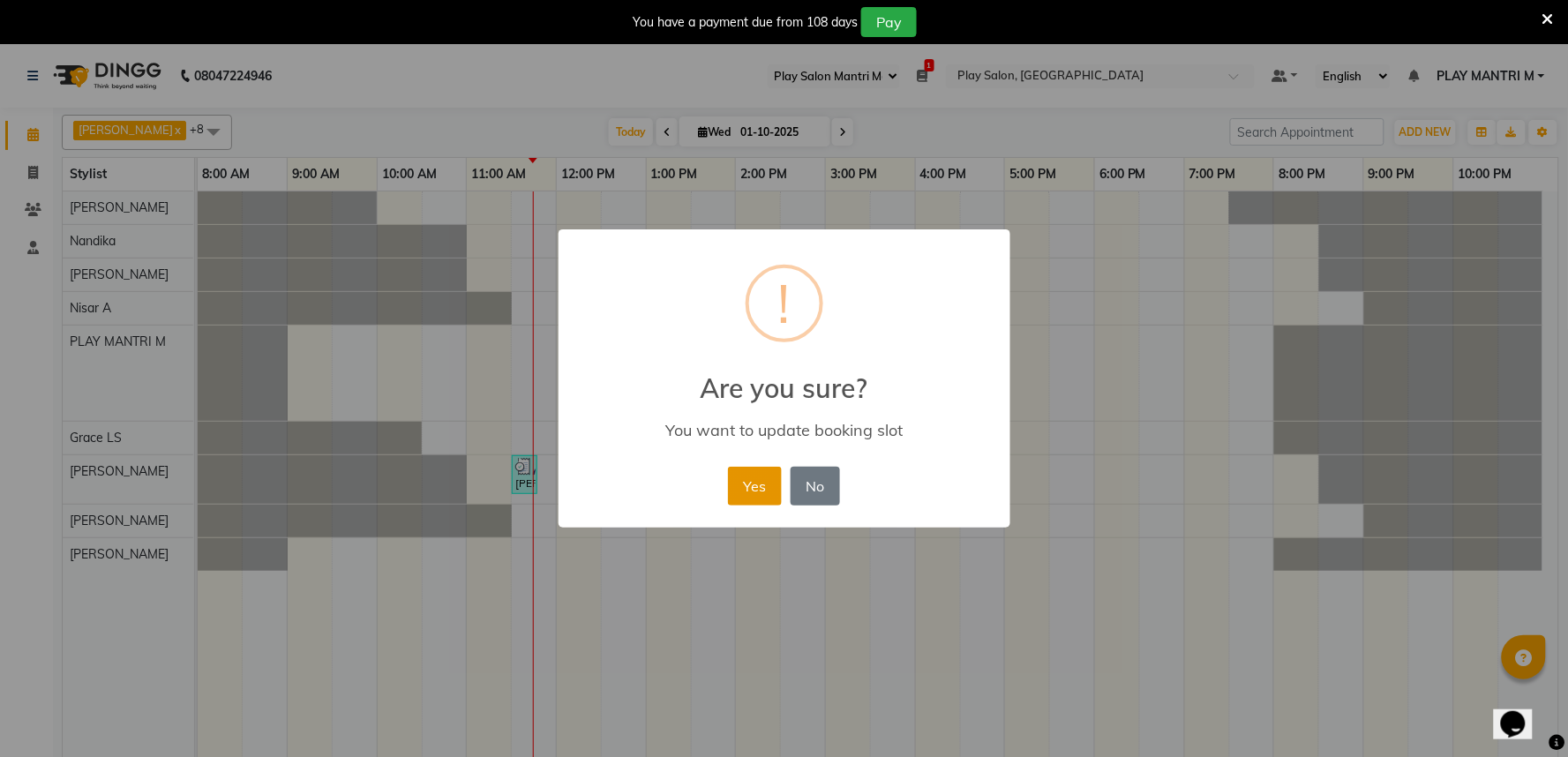
click at [734, 482] on button "Yes" at bounding box center [755, 486] width 54 height 38
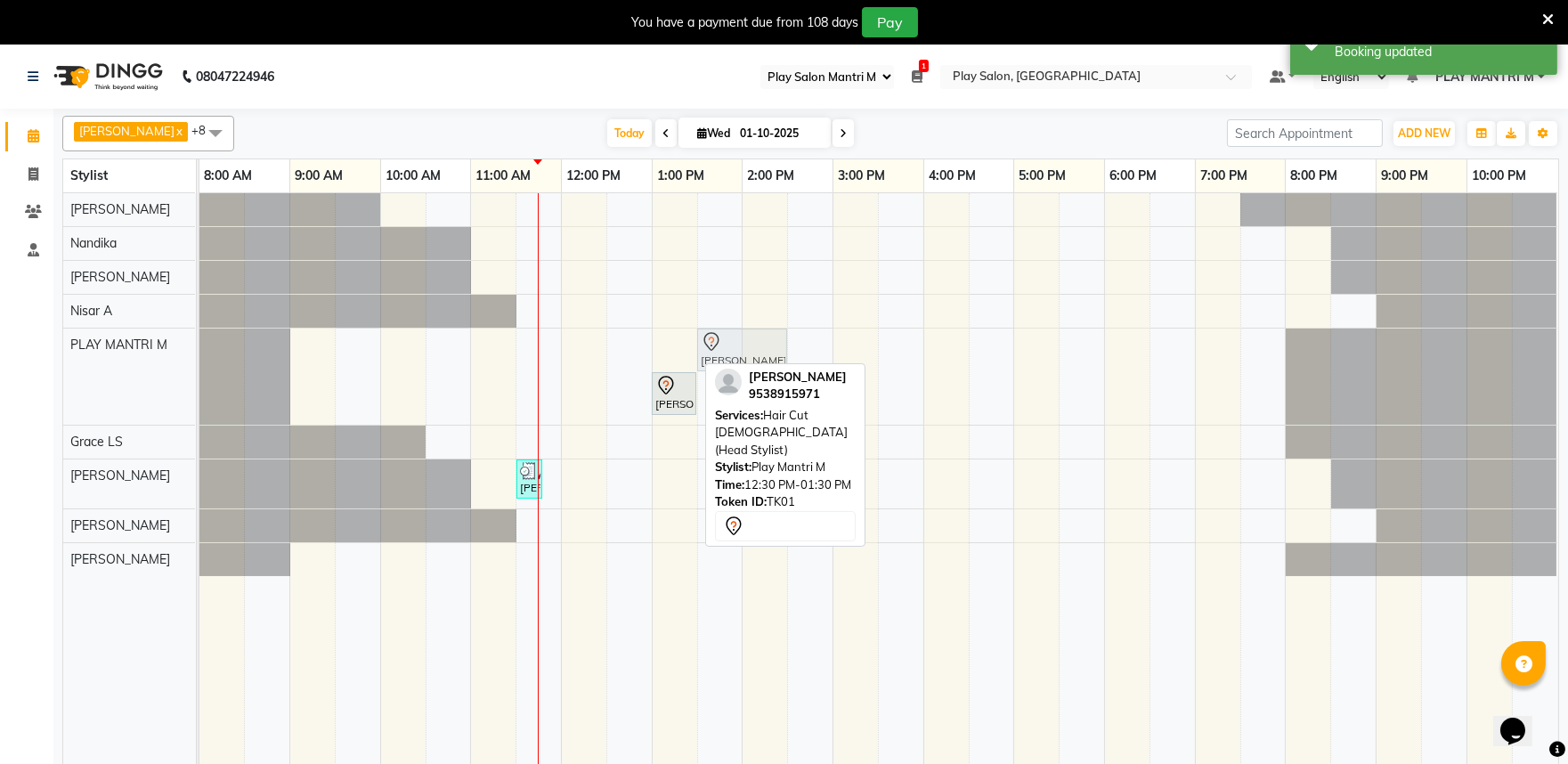
drag, startPoint x: 642, startPoint y: 354, endPoint x: 716, endPoint y: 364, distance: 74.7
click at [716, 364] on div "[PERSON_NAME] x Charan S x Khomong [PERSON_NAME] x PLAY MANTRI M x [PERSON_NAME…" at bounding box center [811, 448] width 1497 height 679
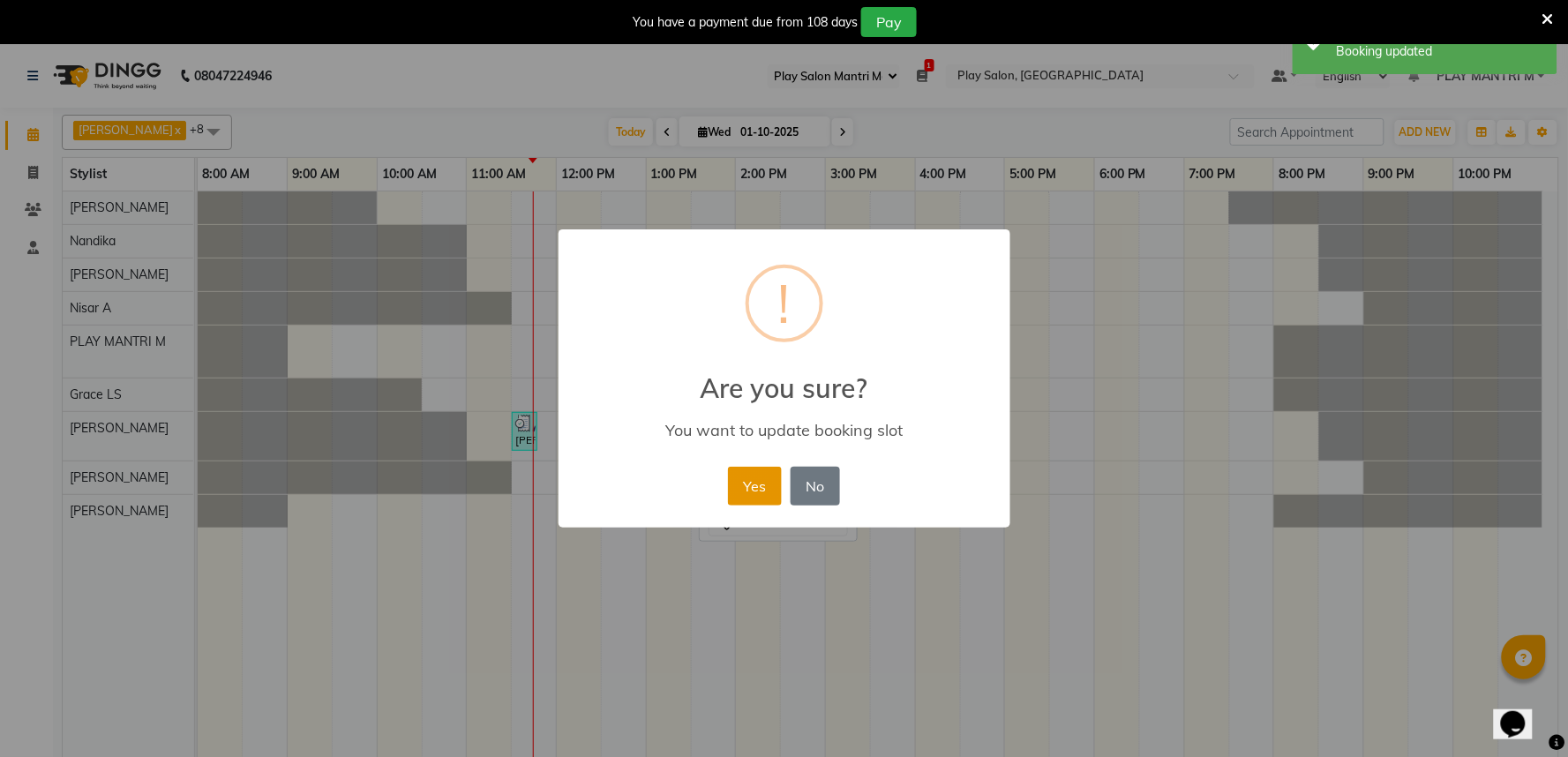
click at [738, 481] on button "Yes" at bounding box center [755, 486] width 54 height 38
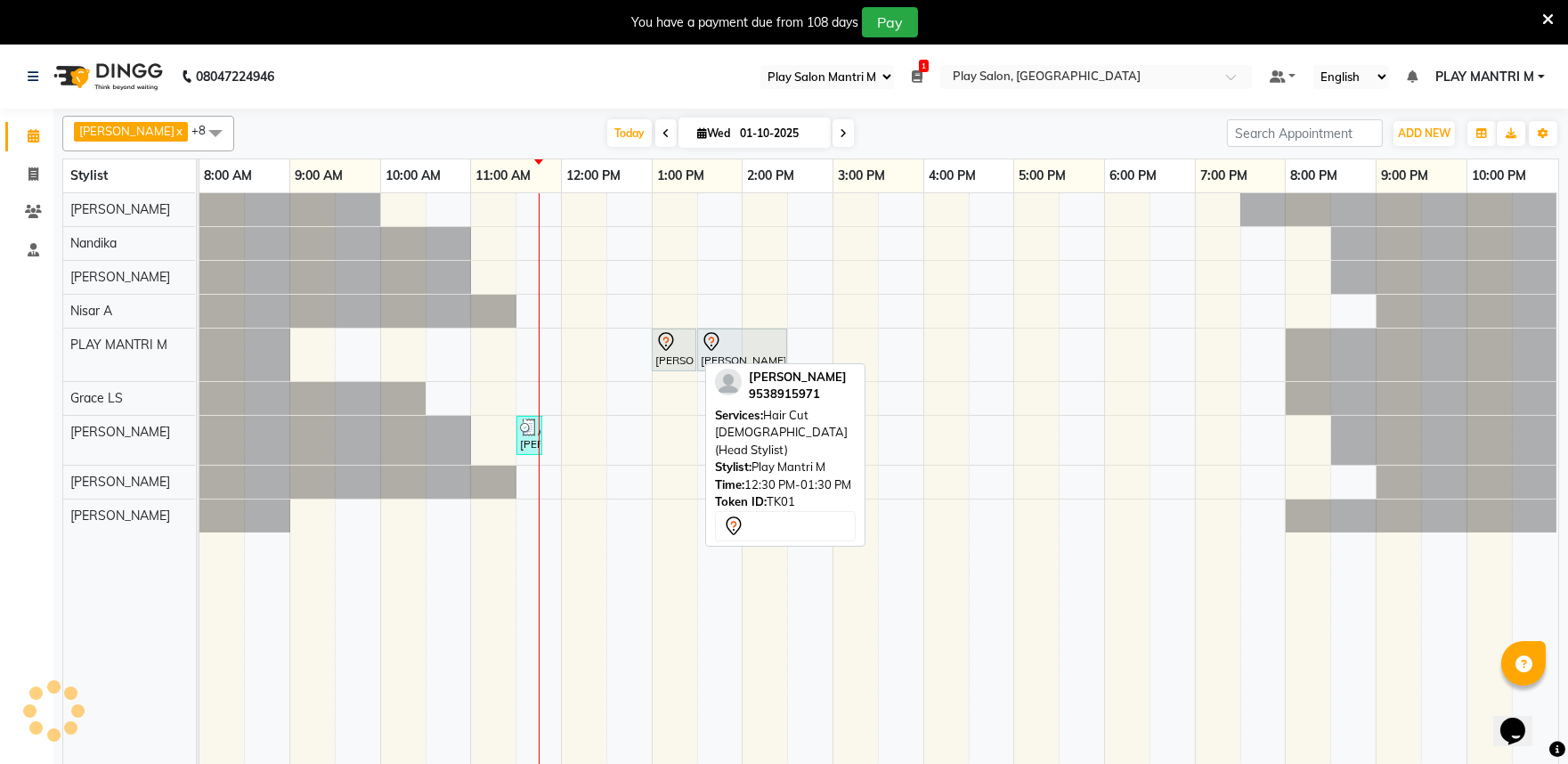
click at [662, 138] on icon at bounding box center [665, 133] width 7 height 11
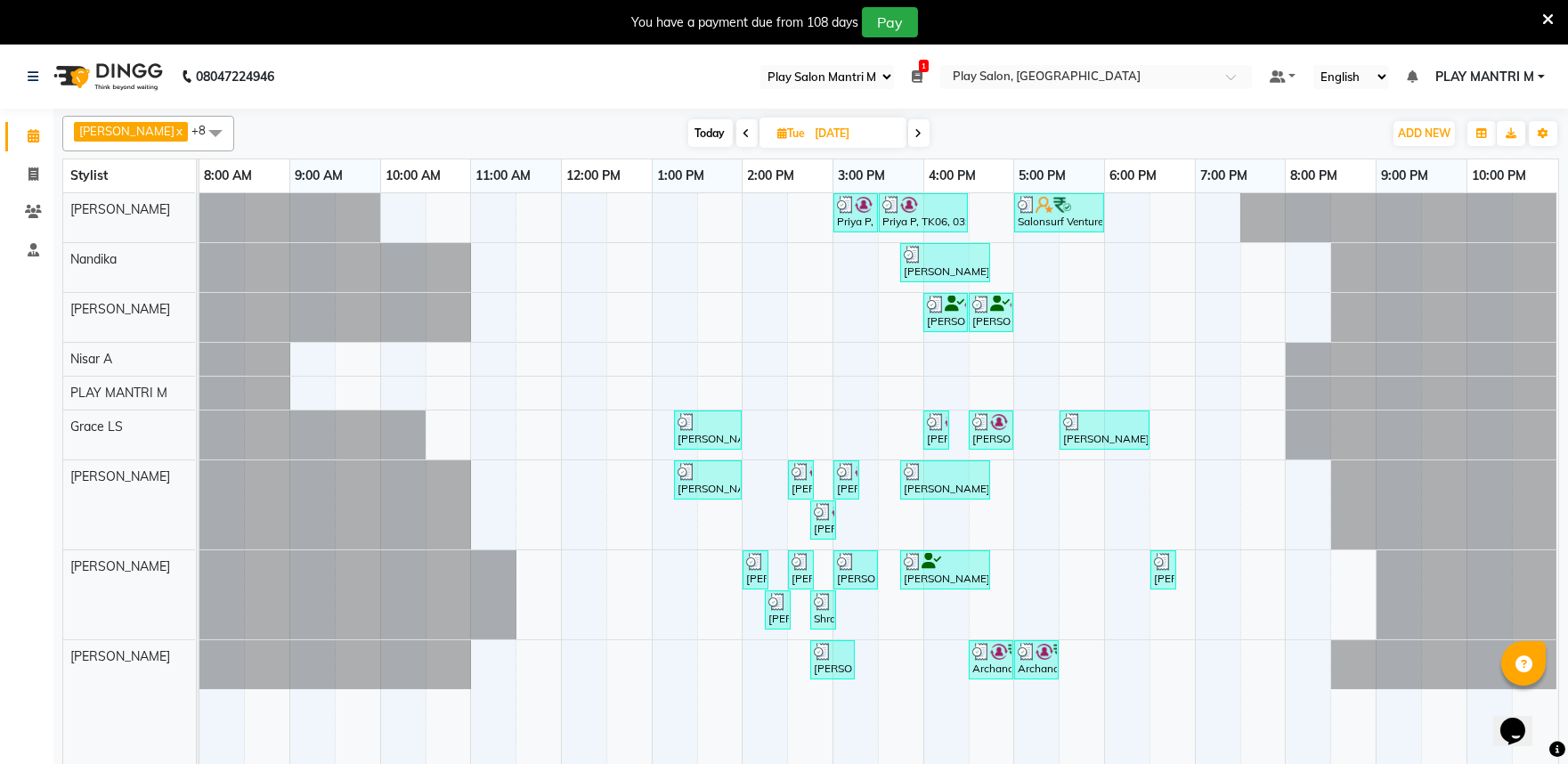
click at [915, 130] on icon at bounding box center [918, 133] width 7 height 11
type input "01-10-2025"
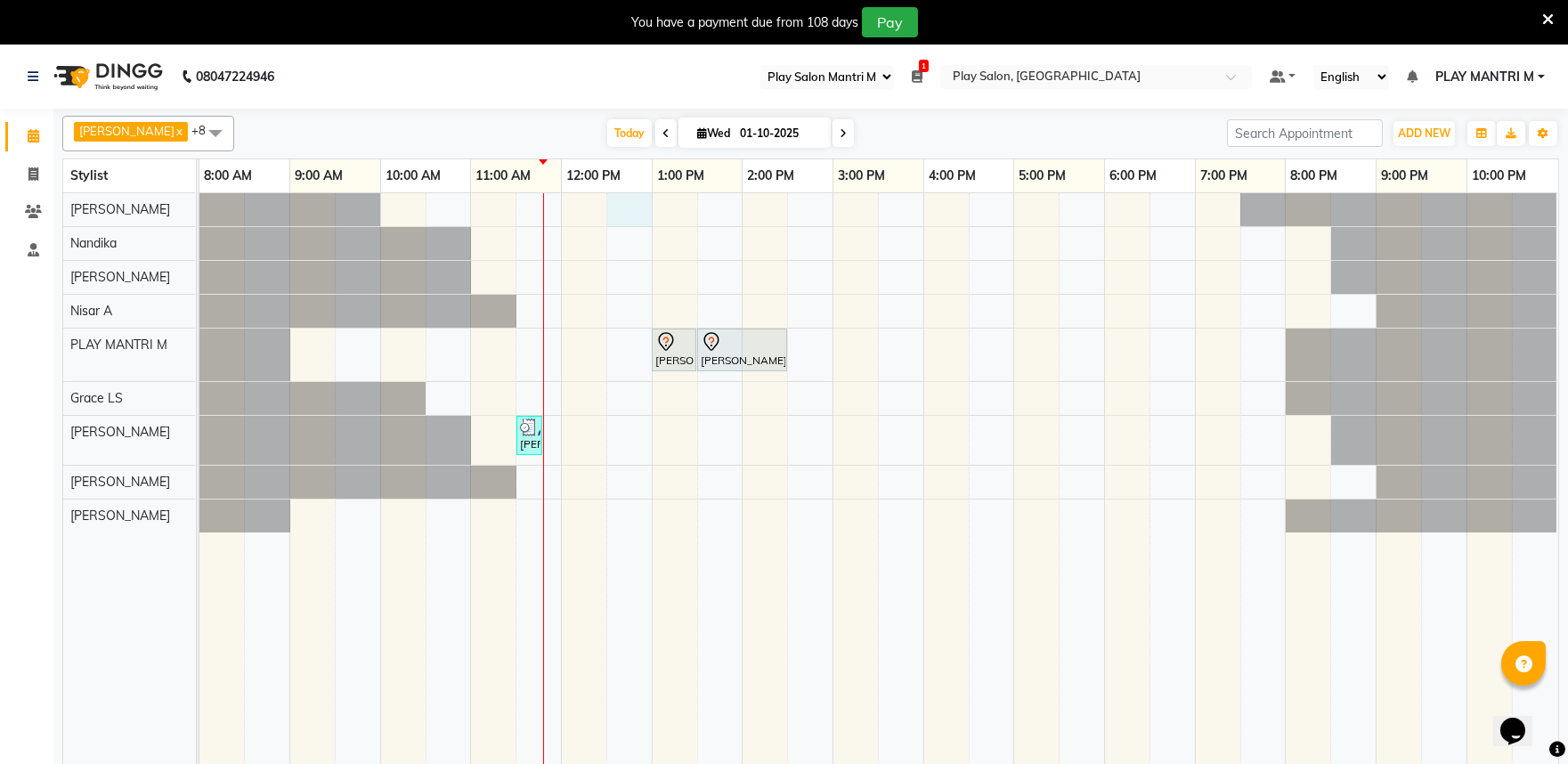
click at [651, 218] on div "[PERSON_NAME], TK01, 01:00 PM-01:30 PM, FUSIO-DOSE PLUS RITUAL- 30 MIN [PERSON_…" at bounding box center [880, 490] width 1360 height 593
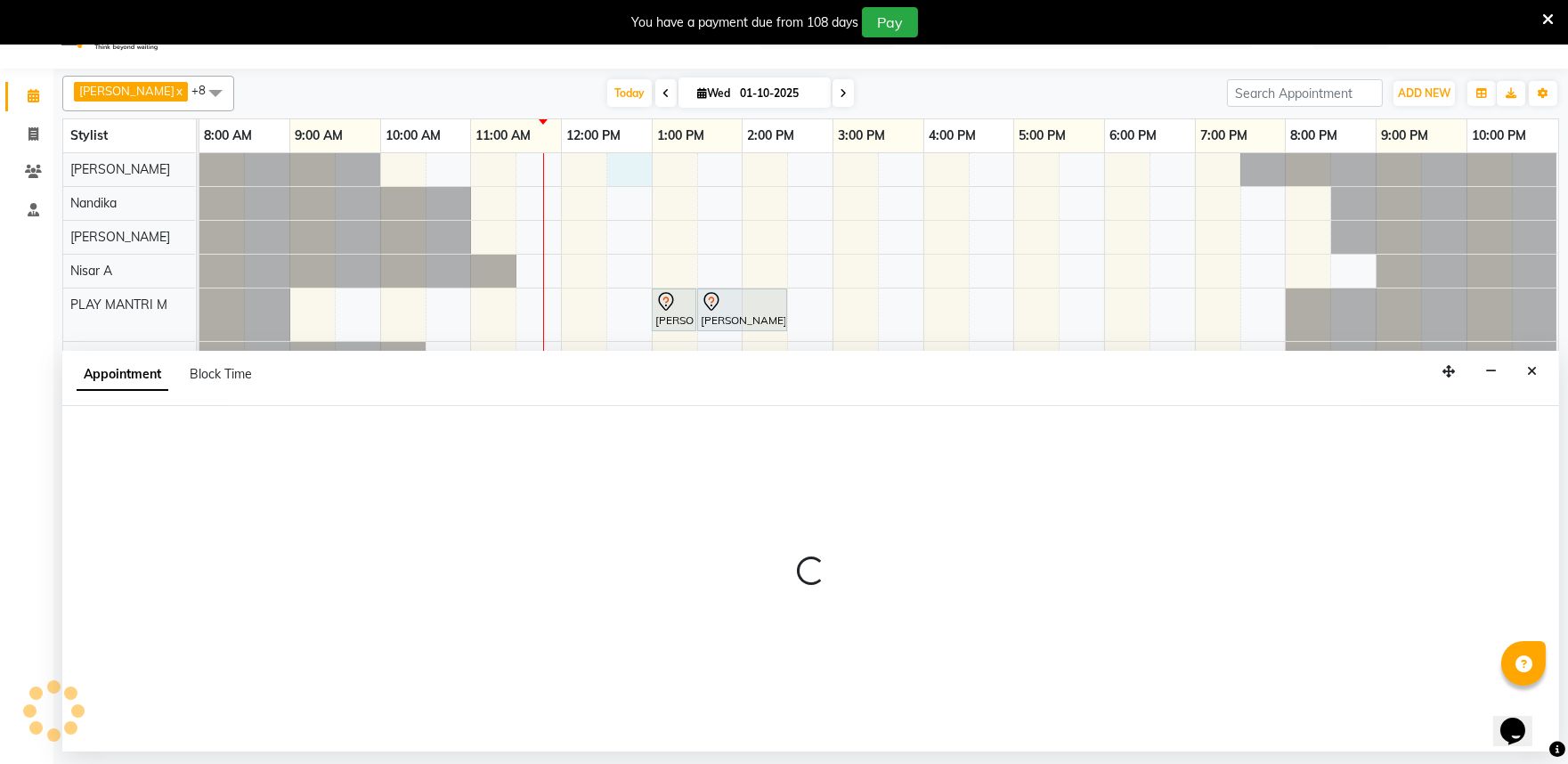
scroll to position [45, 0]
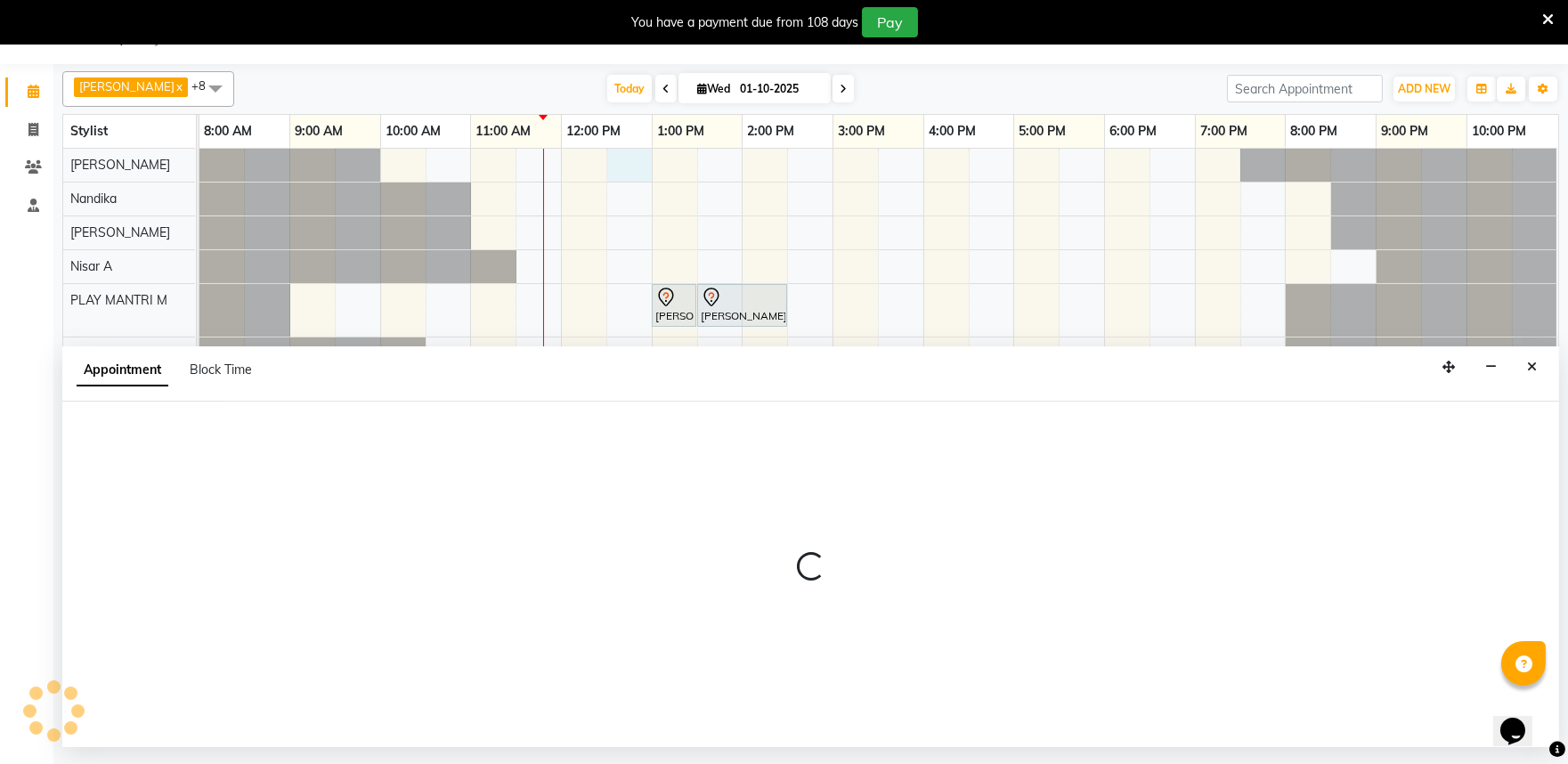
select select "81325"
select select "750"
select select "tentative"
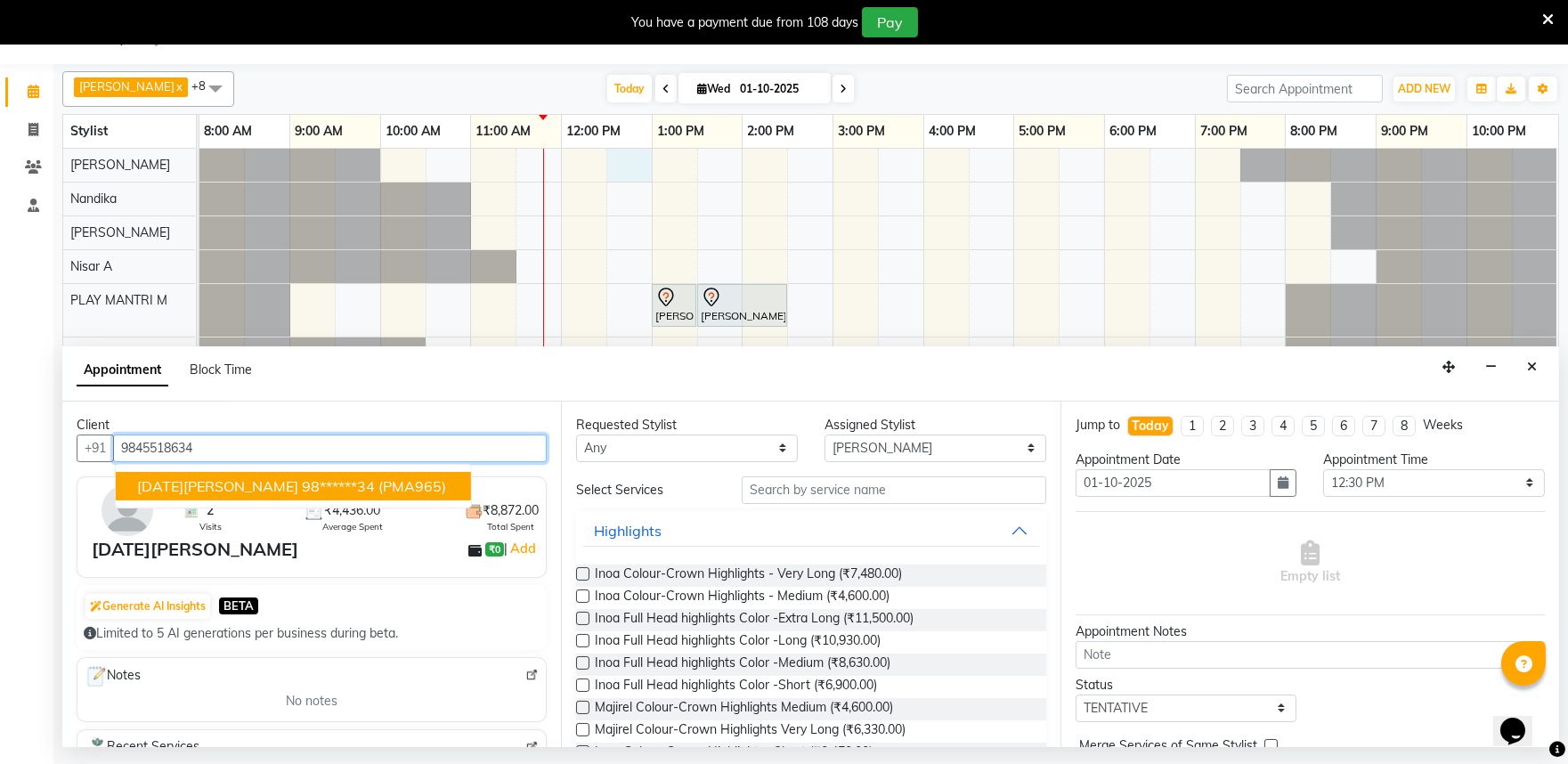
click at [302, 477] on ngb-highlight "98******34" at bounding box center [337, 486] width 73 height 17
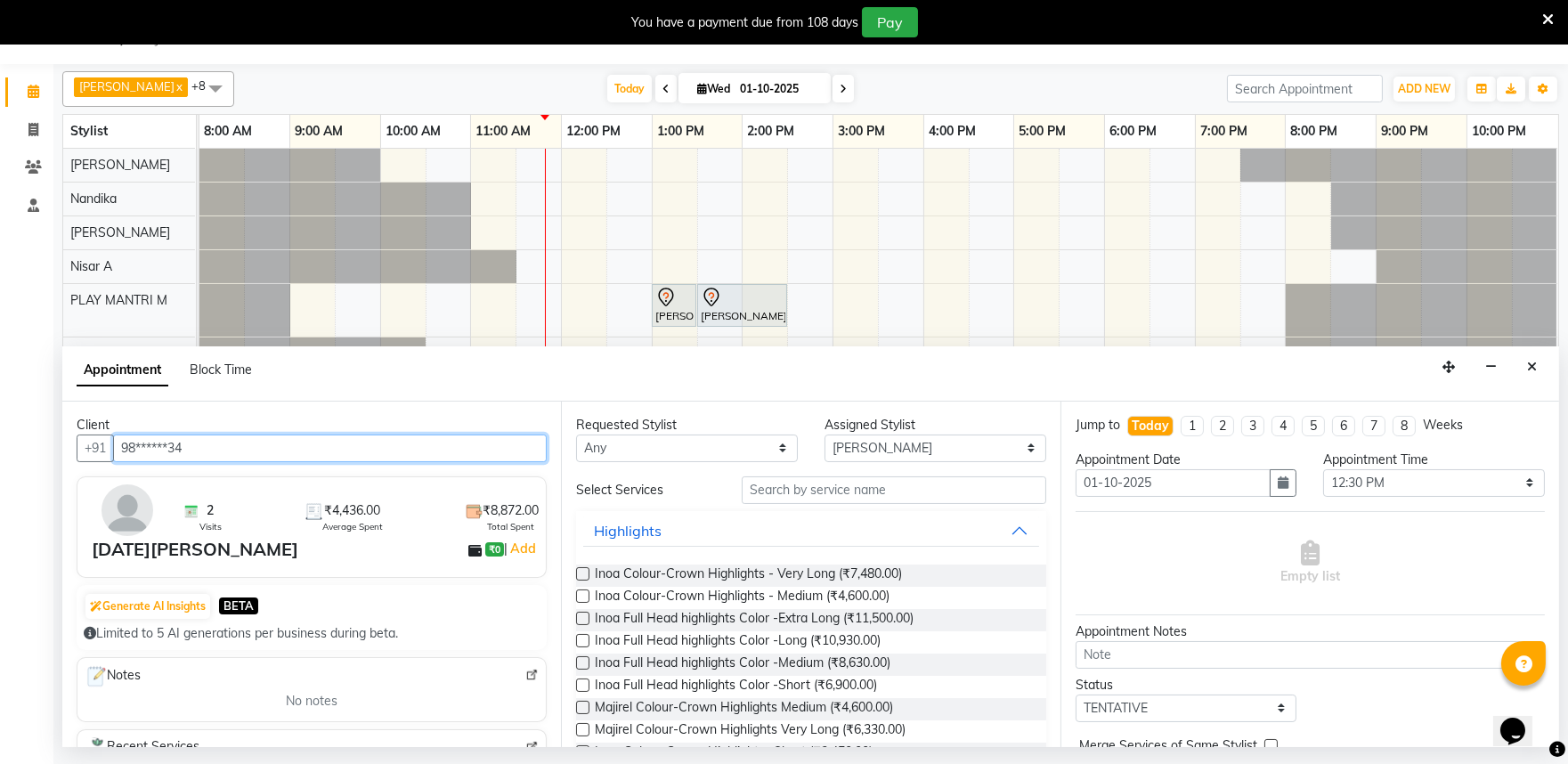
type input "98******34"
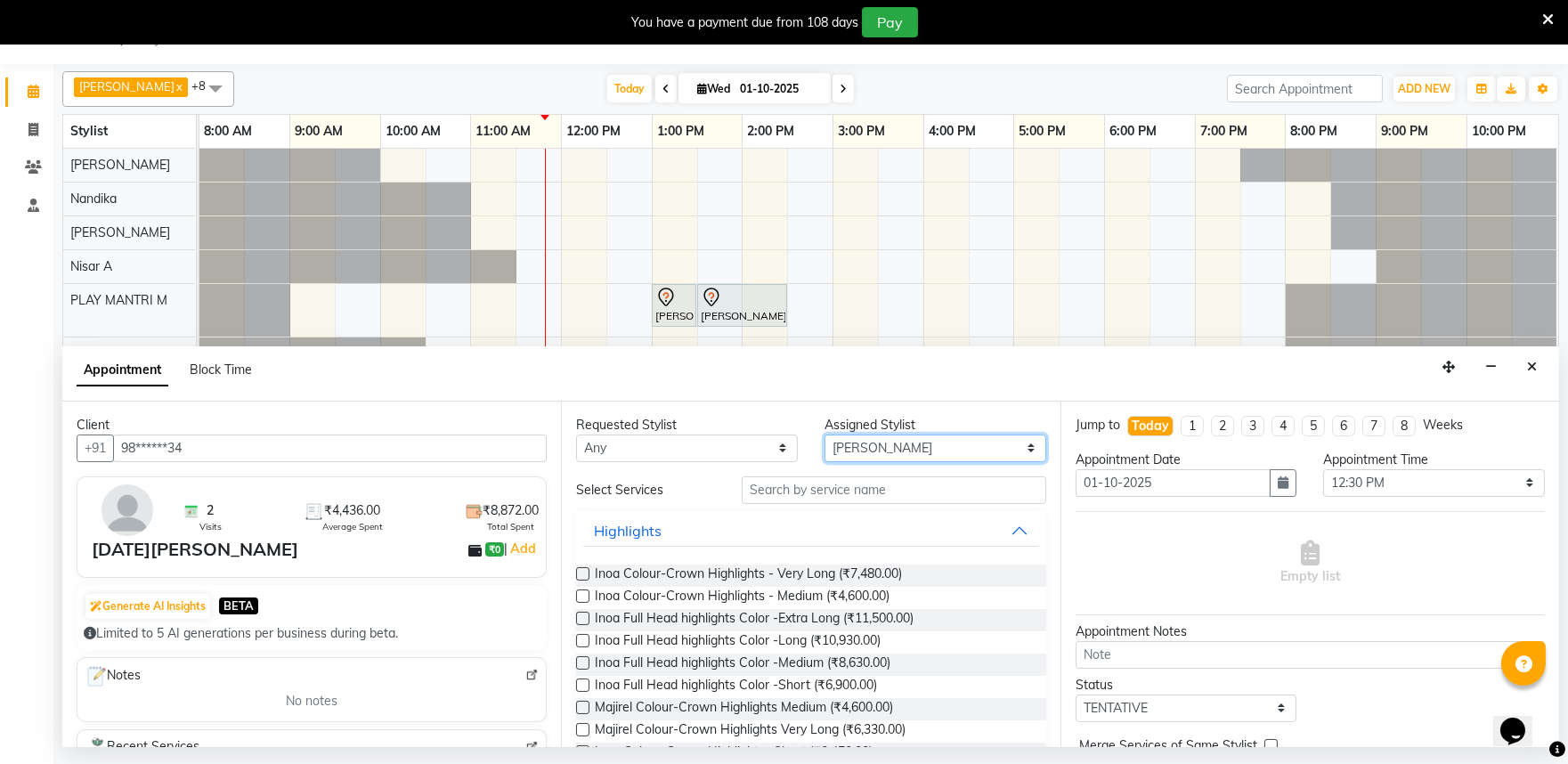
click at [850, 449] on select "Select [PERSON_NAME] S [PERSON_NAME] [PERSON_NAME] Khomong [PERSON_NAME] [PERSO…" at bounding box center [936, 448] width 222 height 27
select select "81313"
click at [825, 434] on select "Select [PERSON_NAME] S [PERSON_NAME] [PERSON_NAME] Khomong [PERSON_NAME] [PERSO…" at bounding box center [936, 448] width 222 height 27
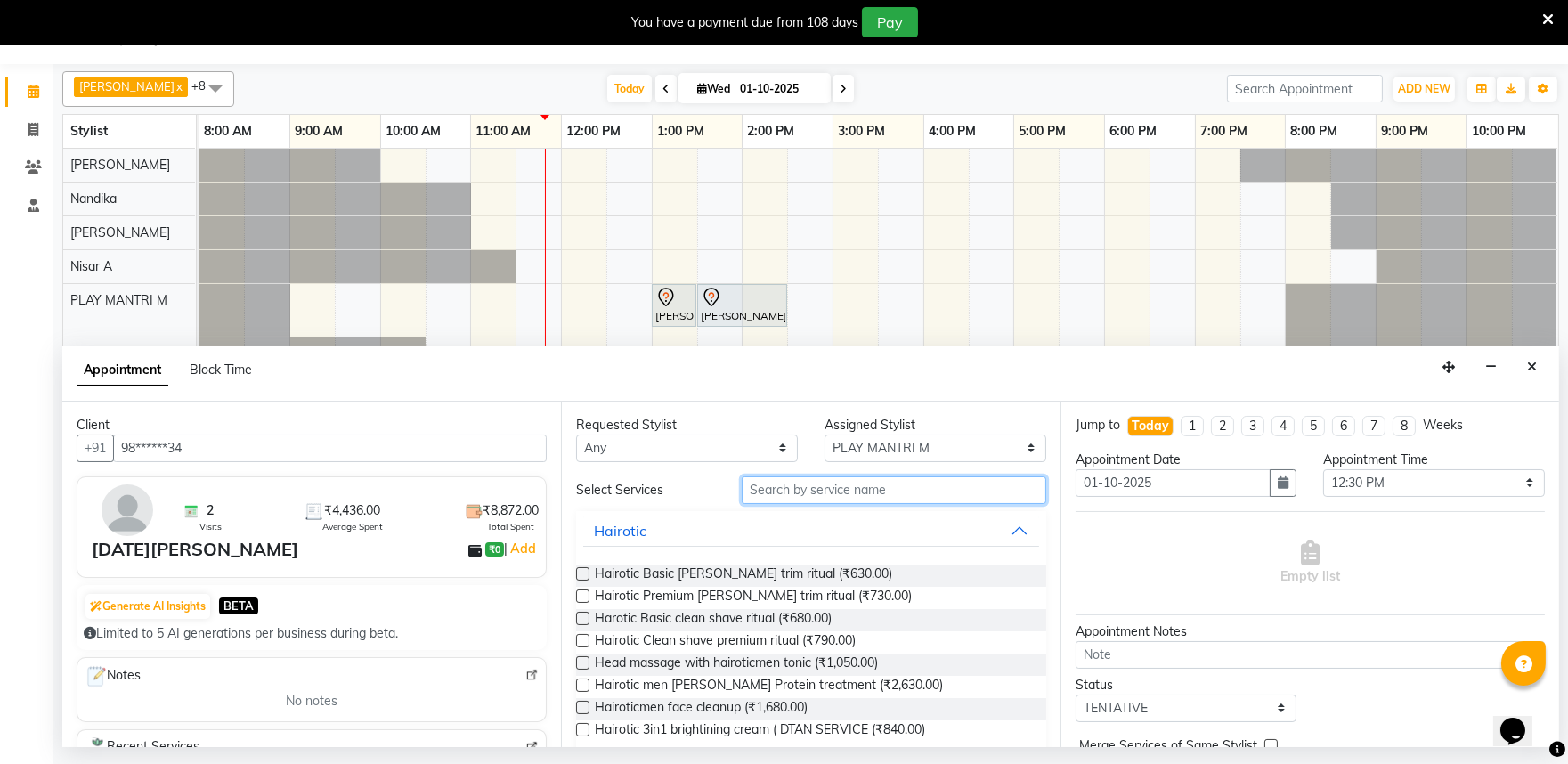
click at [775, 491] on input "text" at bounding box center [894, 490] width 304 height 27
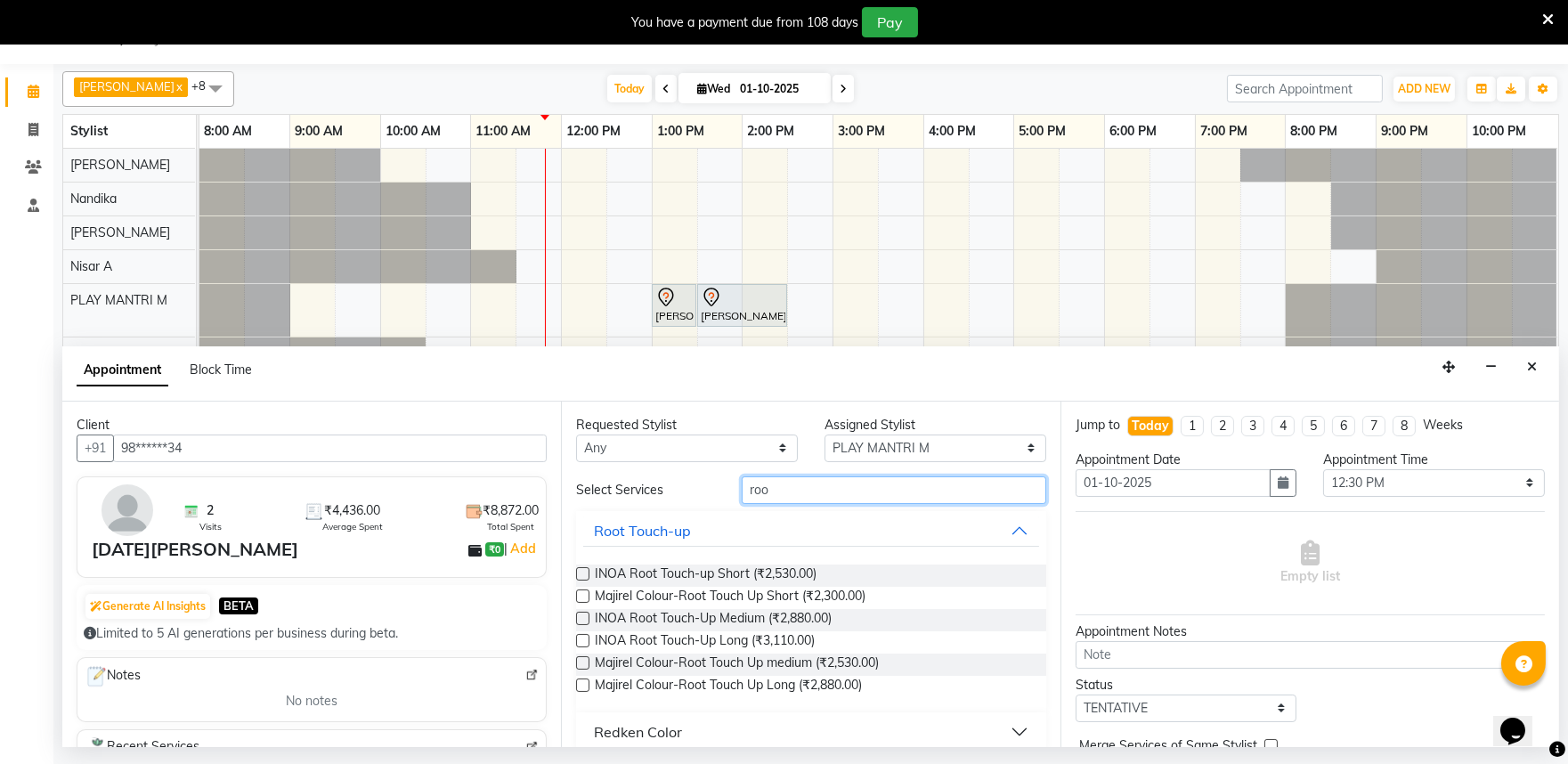
type input "roo"
click at [574, 612] on div "Requested Stylist Any [PERSON_NAME] Admin [PERSON_NAME] S [PERSON_NAME] [PERSON…" at bounding box center [811, 574] width 498 height 345
click at [581, 618] on label at bounding box center [583, 619] width 14 height 14
click at [581, 618] on input "checkbox" at bounding box center [582, 621] width 12 height 12
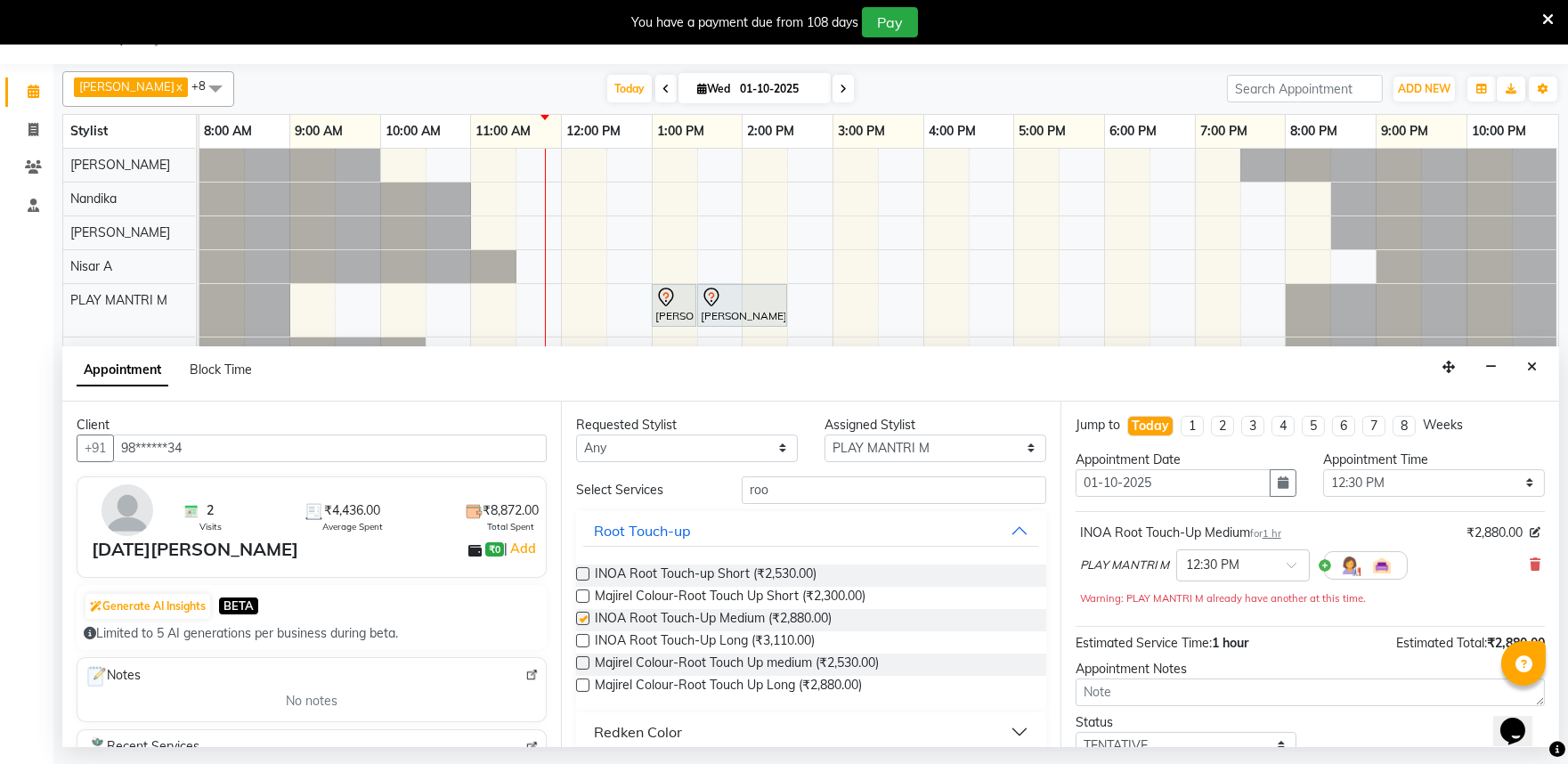
checkbox input "false"
click at [1250, 568] on input "text" at bounding box center [1225, 563] width 79 height 18
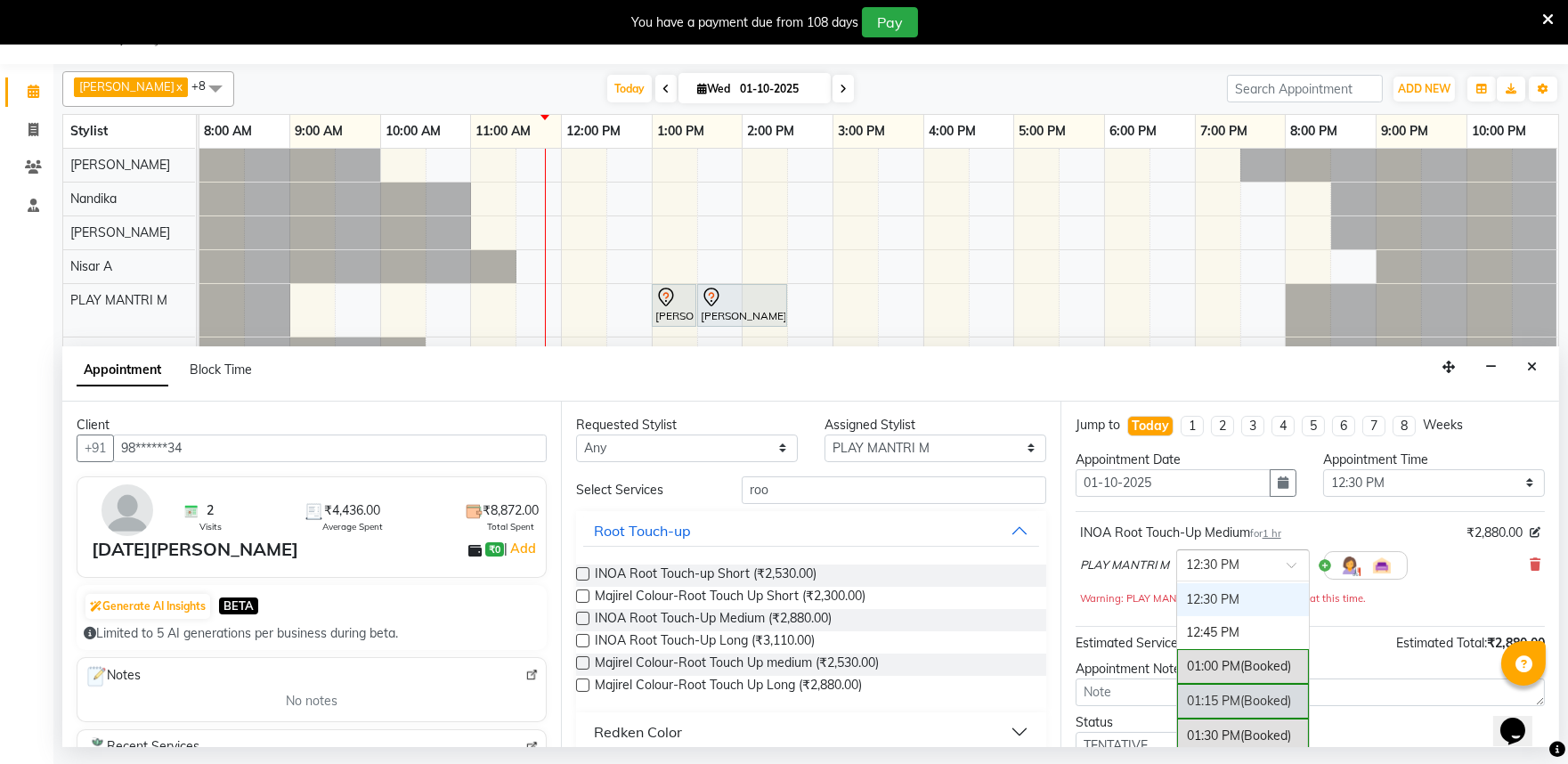
scroll to position [558, 0]
click at [1230, 635] on div "01:30 PM (Booked)" at bounding box center [1243, 637] width 132 height 35
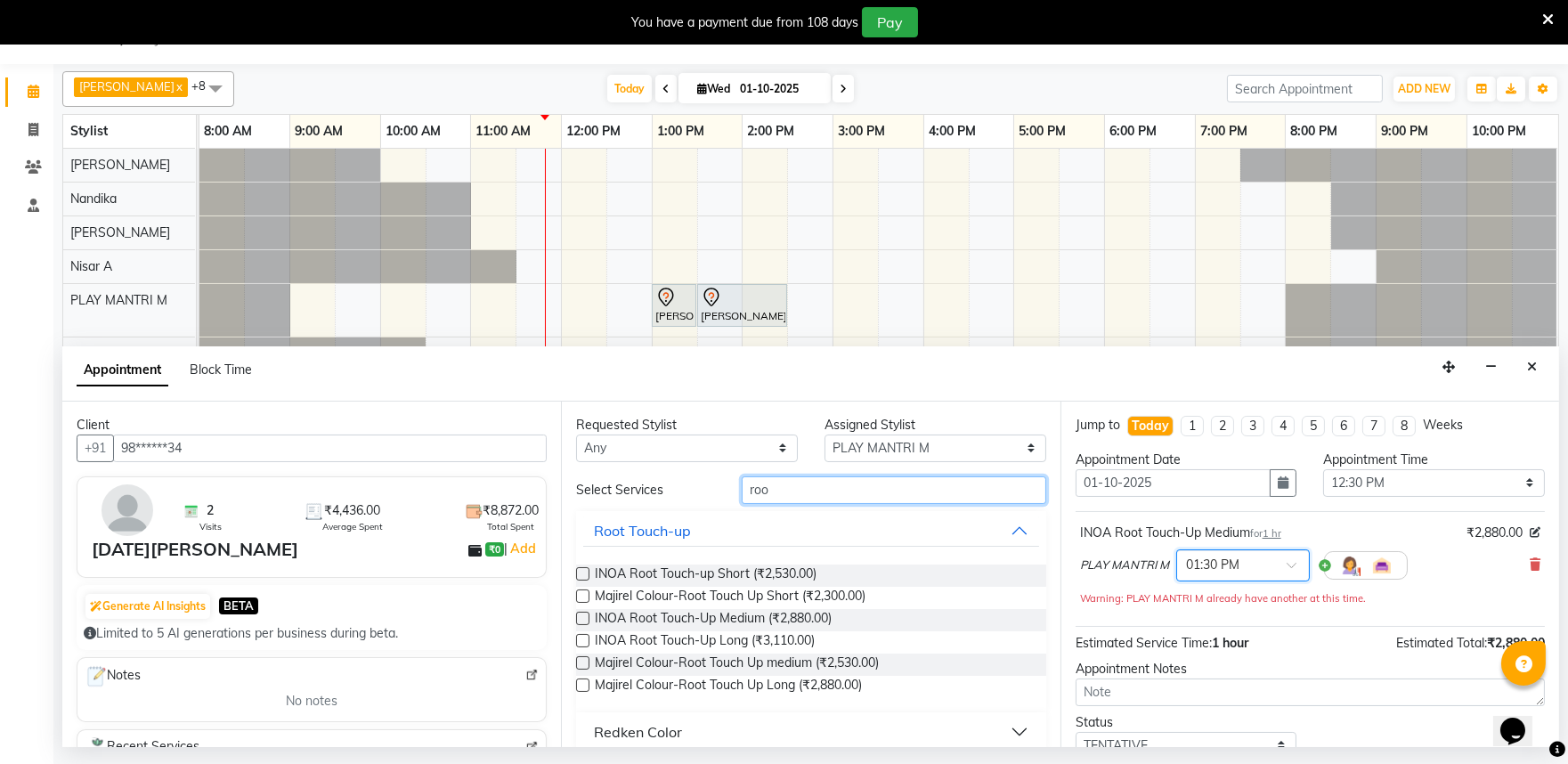
click at [803, 477] on input "roo" at bounding box center [894, 490] width 304 height 27
type input "r"
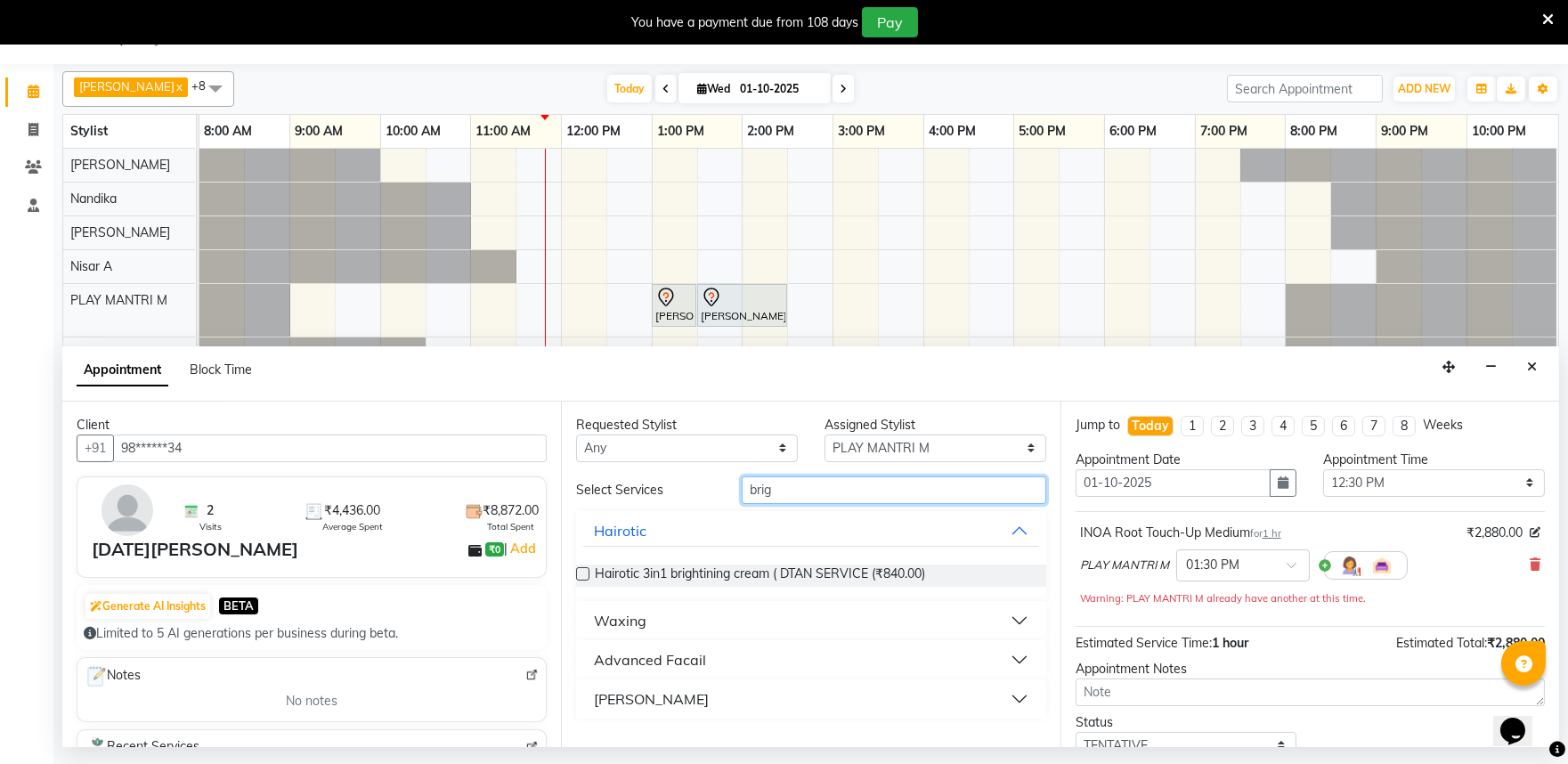
type input "brig"
click at [789, 608] on button "Waxing" at bounding box center [811, 621] width 455 height 32
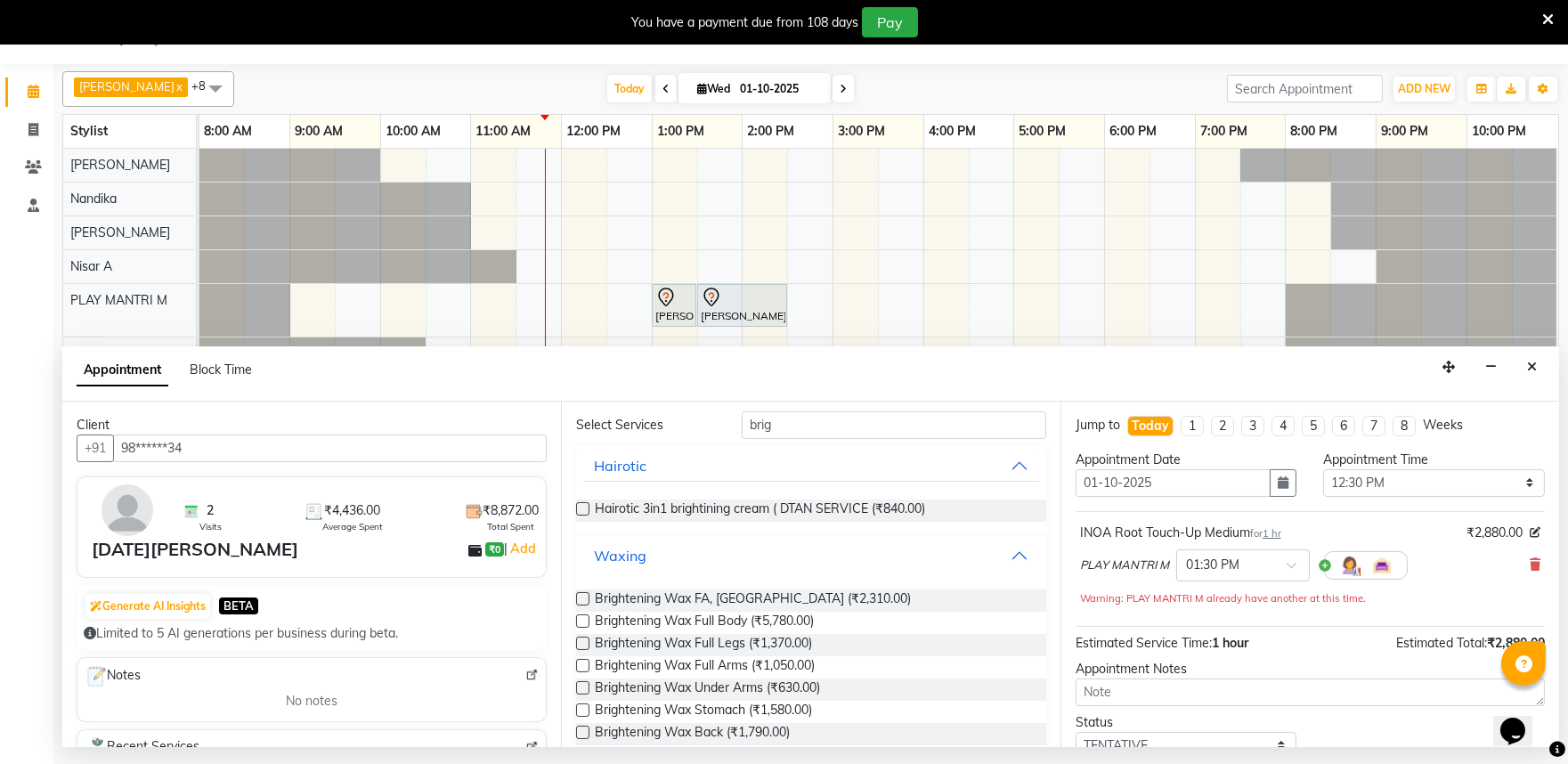
scroll to position [99, 0]
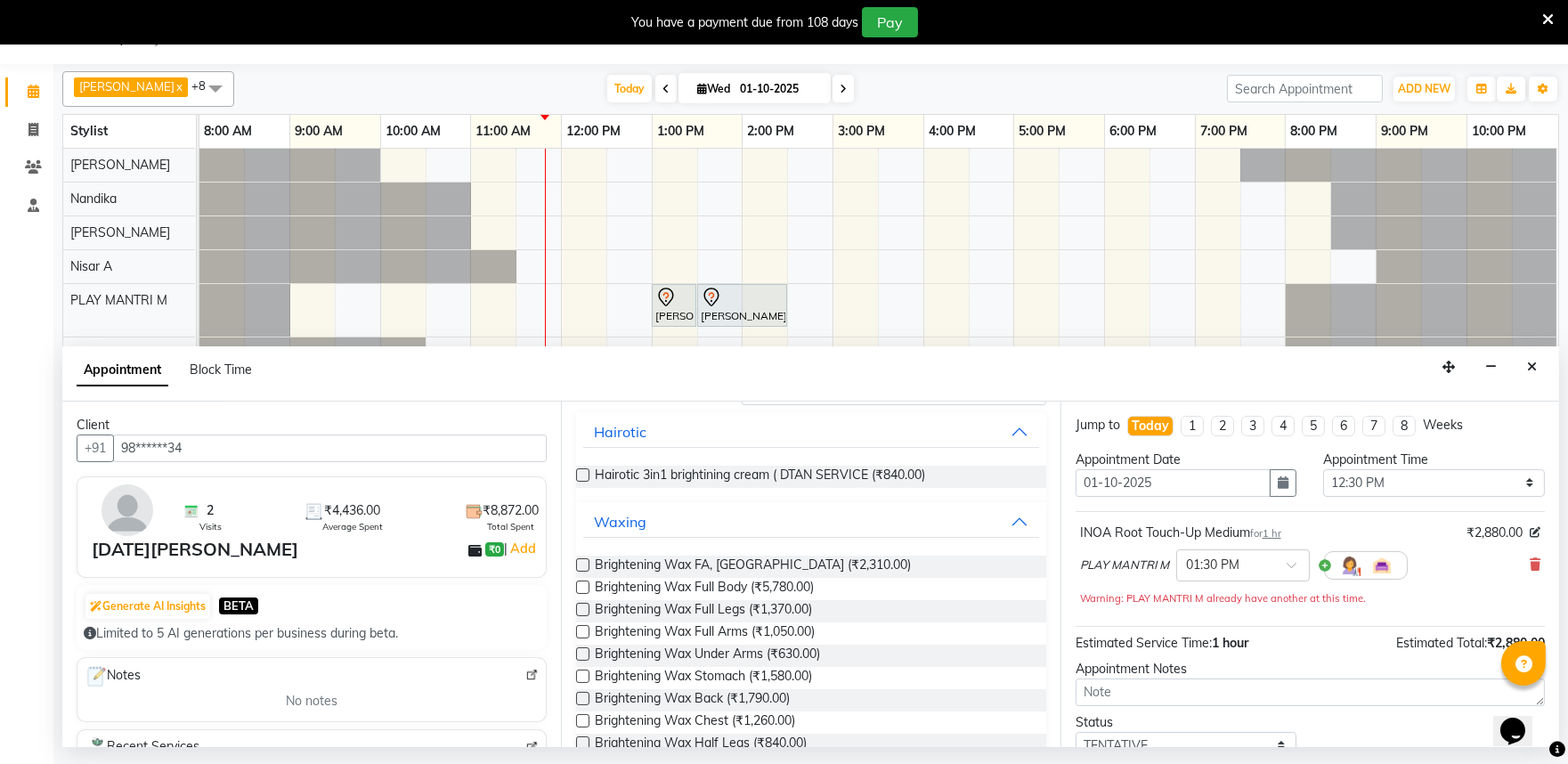
click at [585, 564] on label at bounding box center [583, 565] width 14 height 14
click at [585, 564] on input "checkbox" at bounding box center [582, 567] width 12 height 12
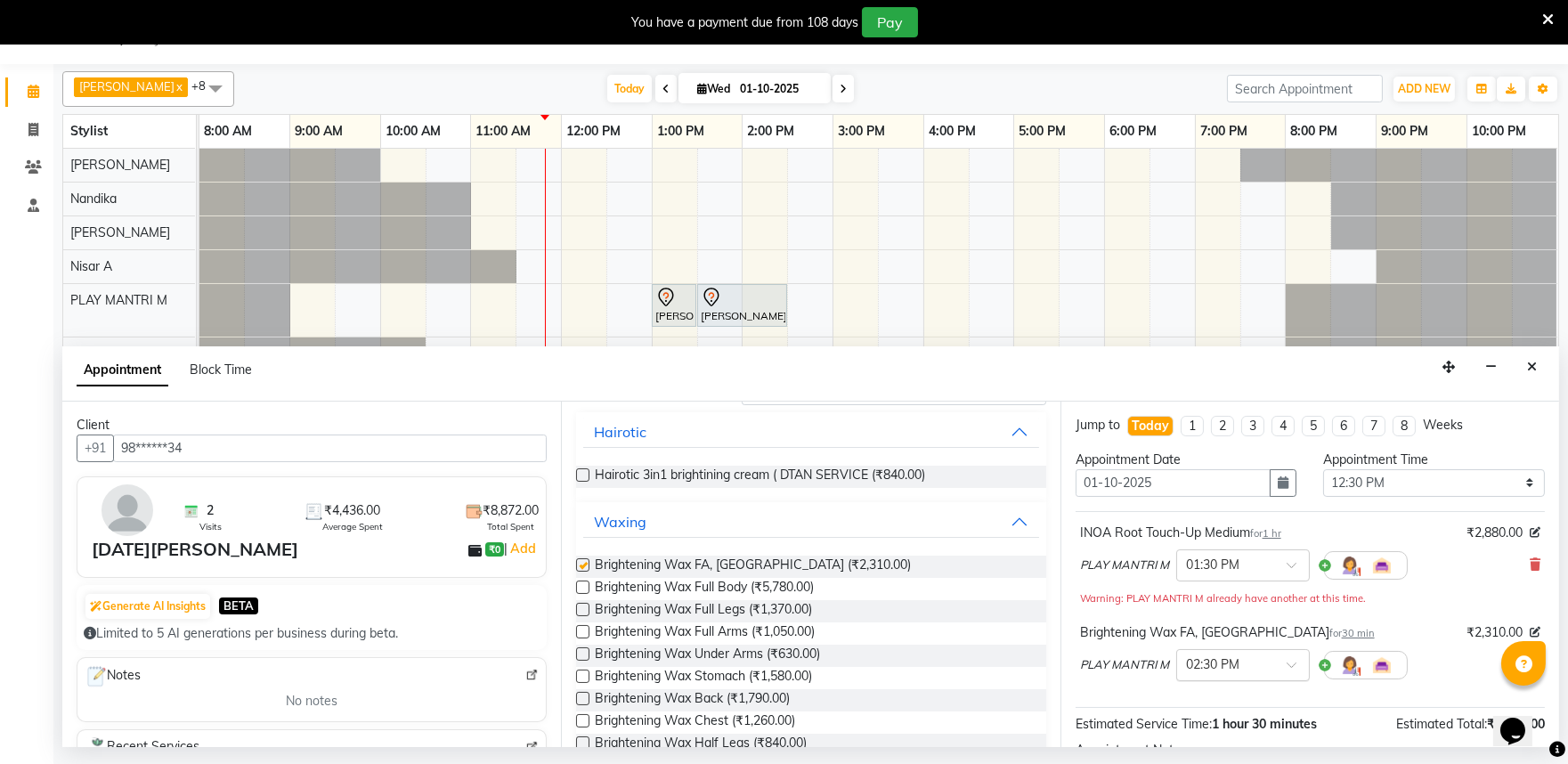
checkbox input "false"
click at [1236, 674] on div "× 02:30 PM" at bounding box center [1212, 664] width 53 height 18
click at [1226, 701] on div "01:45 PM (Booked)" at bounding box center [1243, 694] width 132 height 35
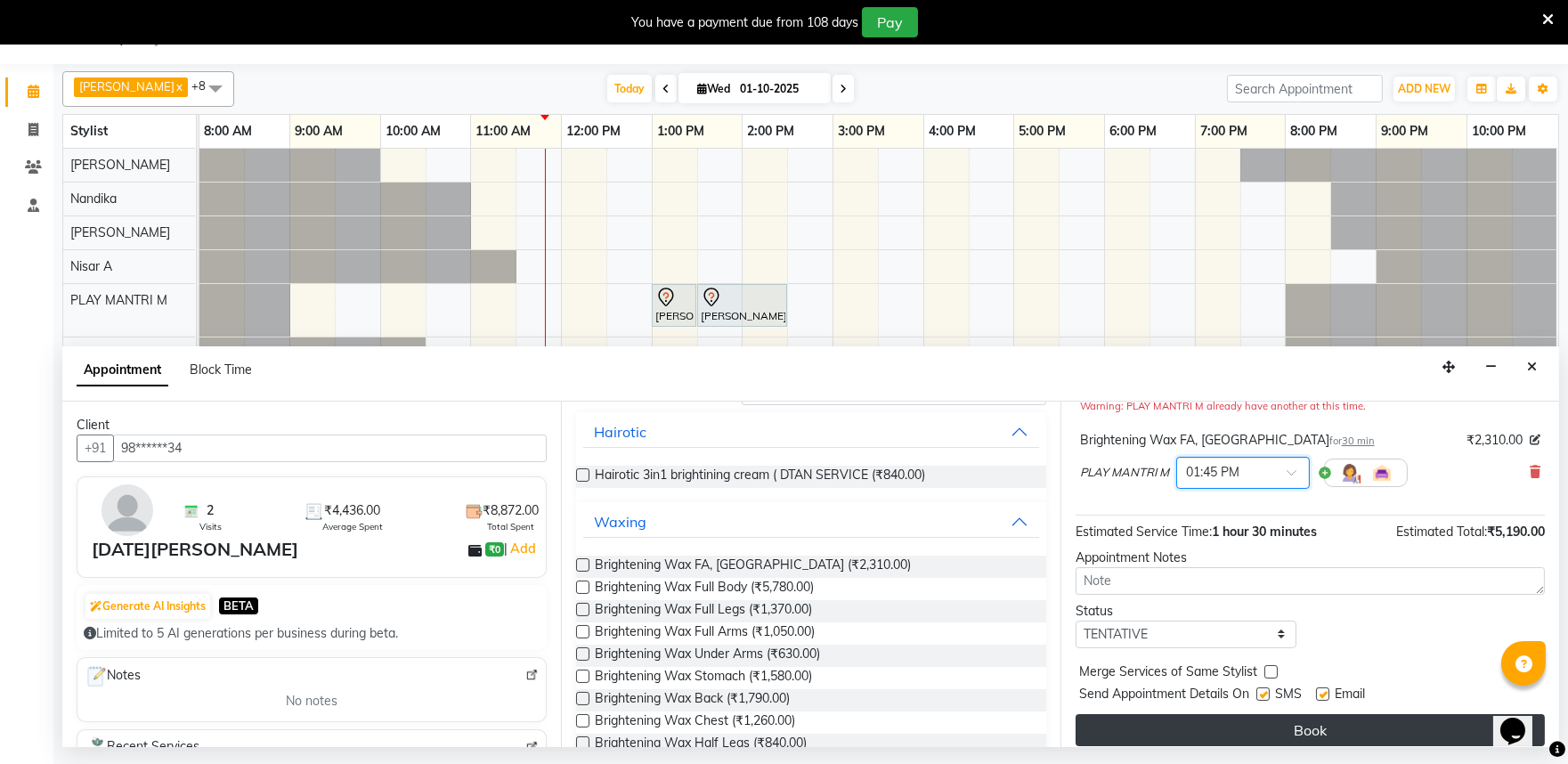
scroll to position [206, 0]
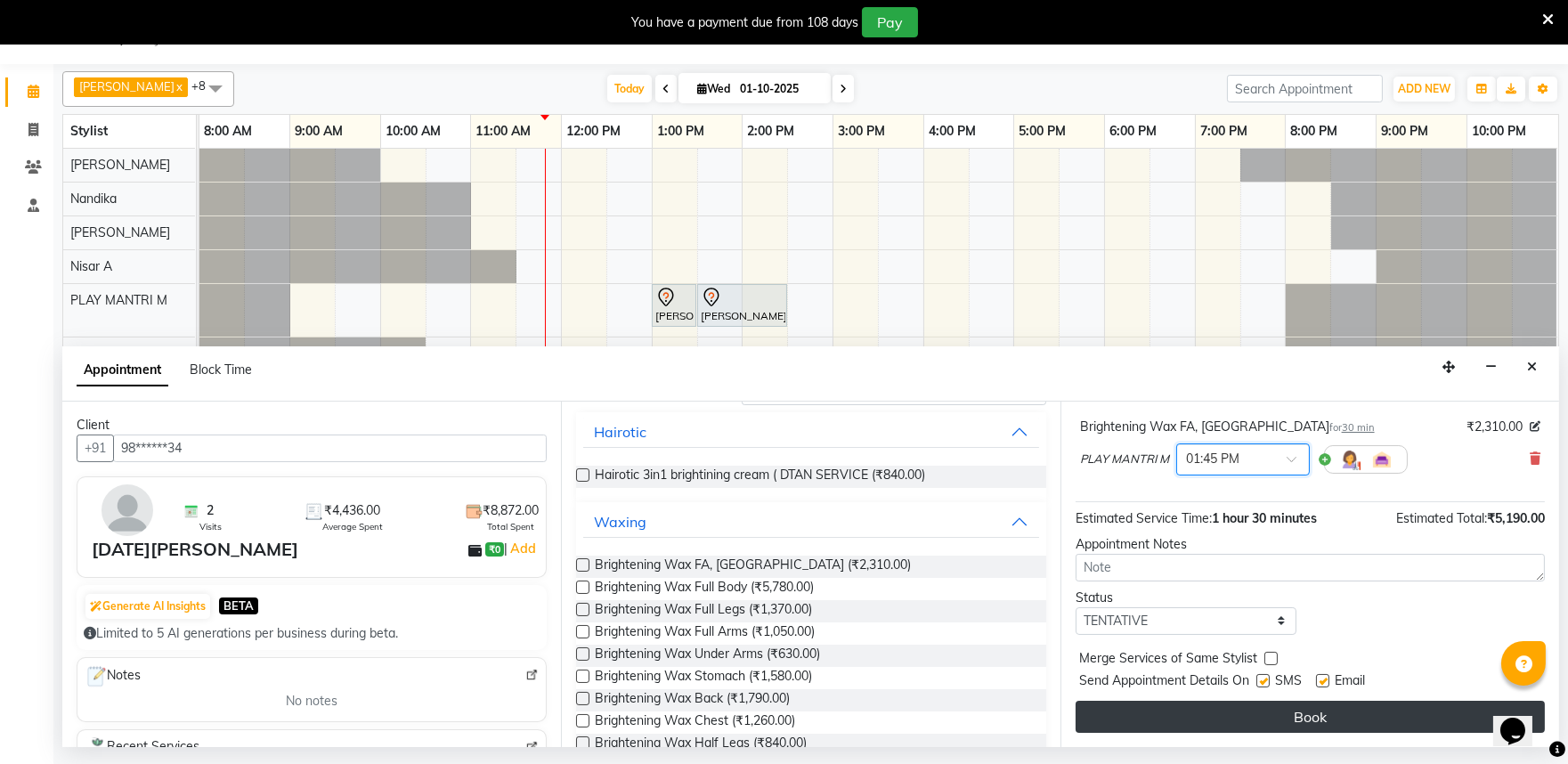
click at [1218, 717] on button "Book" at bounding box center [1311, 716] width 469 height 32
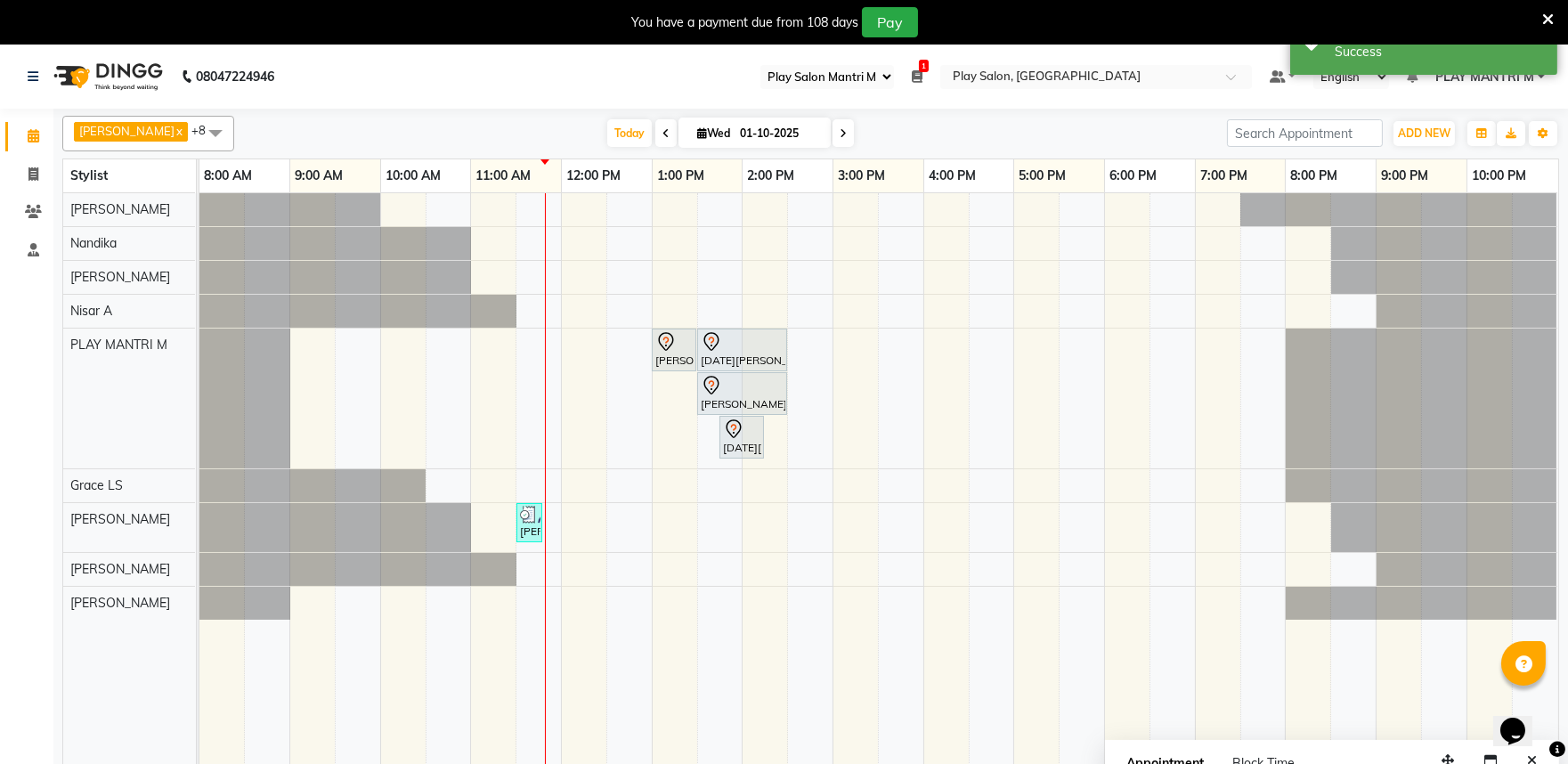
scroll to position [45, 0]
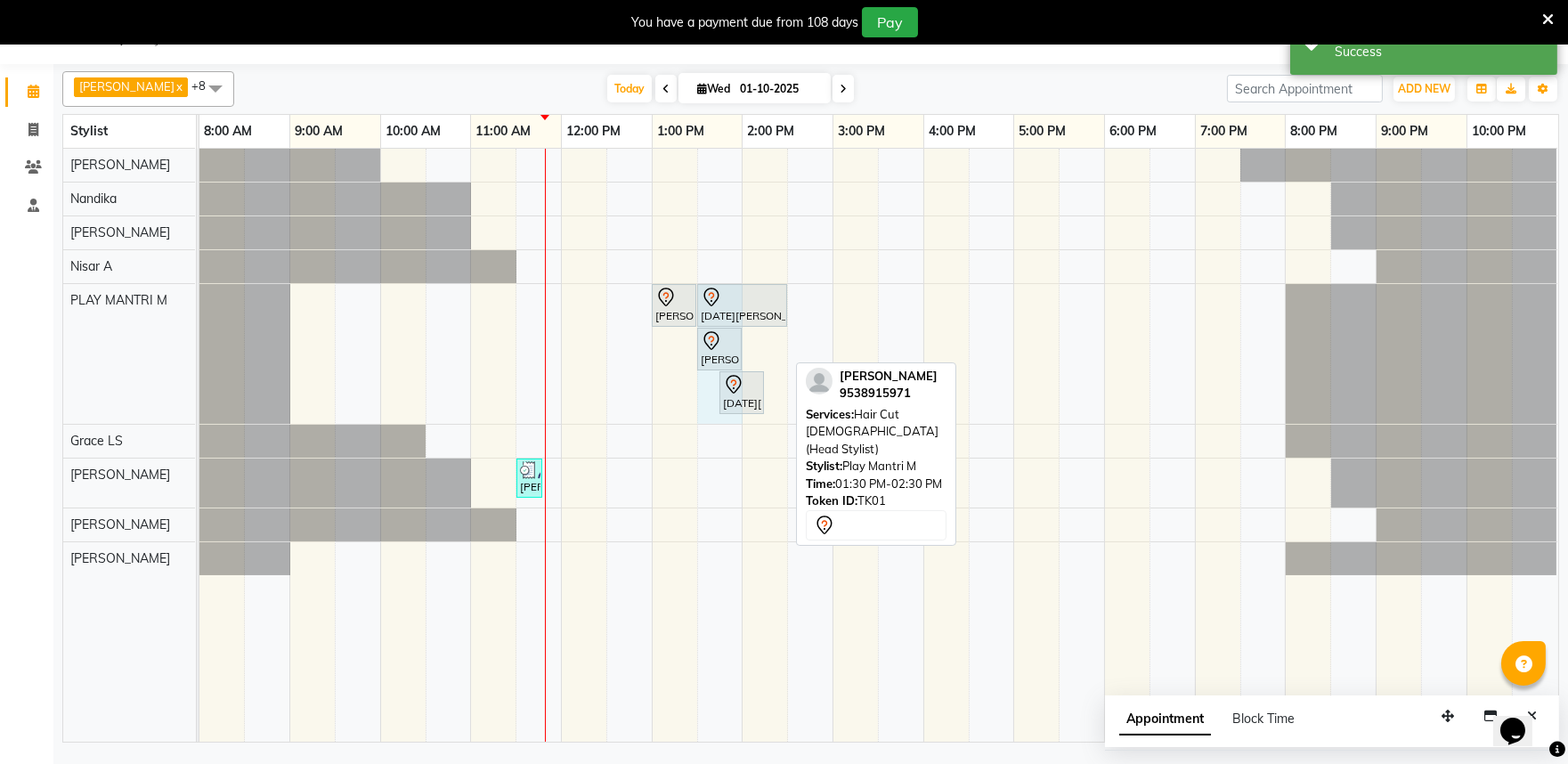
drag, startPoint x: 784, startPoint y: 352, endPoint x: 713, endPoint y: 357, distance: 71.2
click at [200, 357] on div "[PERSON_NAME][GEOGRAPHIC_DATA], 01:00 PM-01:30 PM, FUSIO-DOSE PLUS RITUAL- 30 M…" at bounding box center [200, 354] width 0 height 140
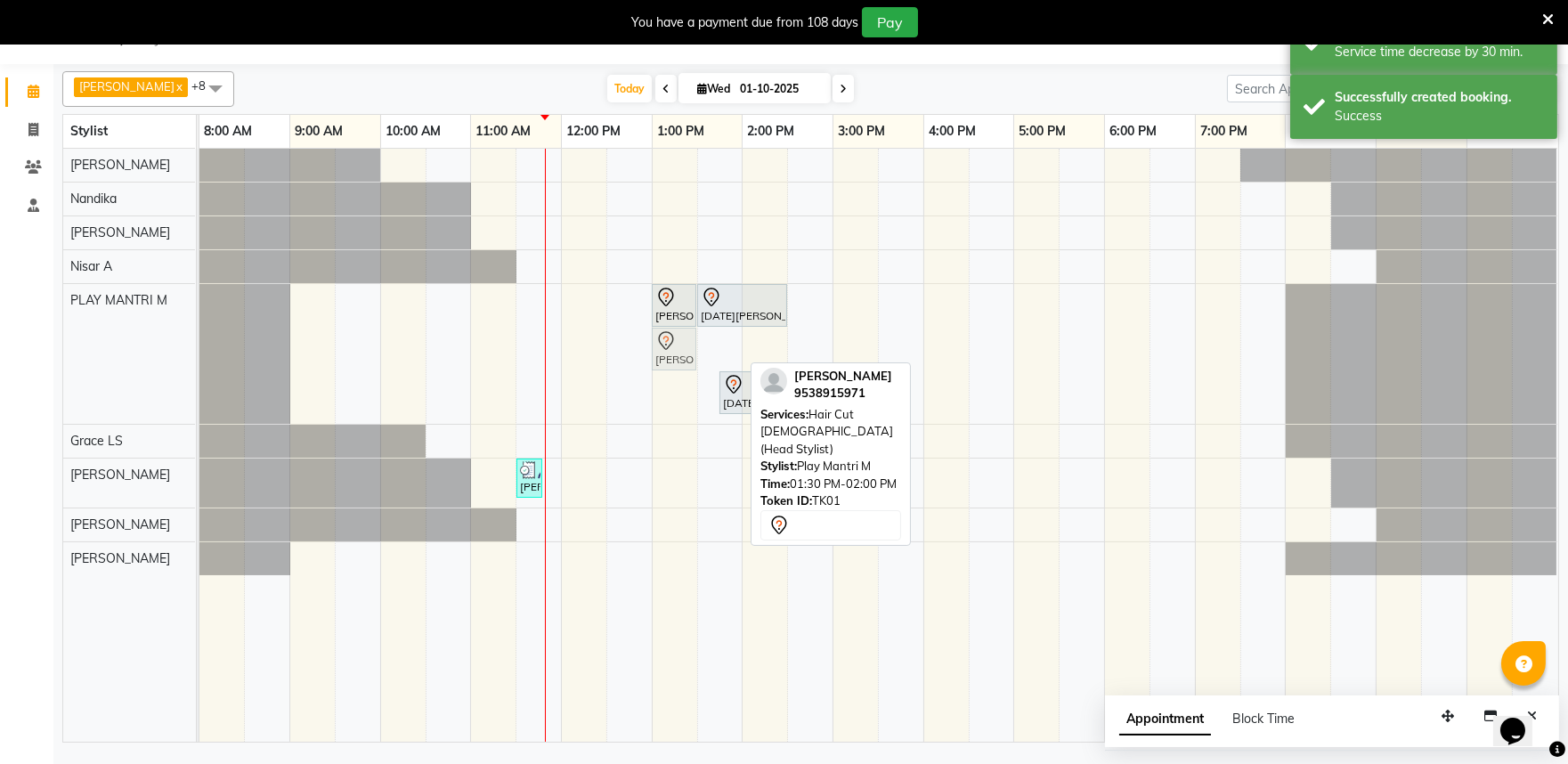
drag, startPoint x: 726, startPoint y: 350, endPoint x: 683, endPoint y: 342, distance: 43.7
click at [200, 342] on div "[PERSON_NAME] H, TK01, 01:00 PM-01:30 PM, FUSIO-DOSE PLUS RITUAL- 30 MIN [DATE]…" at bounding box center [200, 354] width 0 height 140
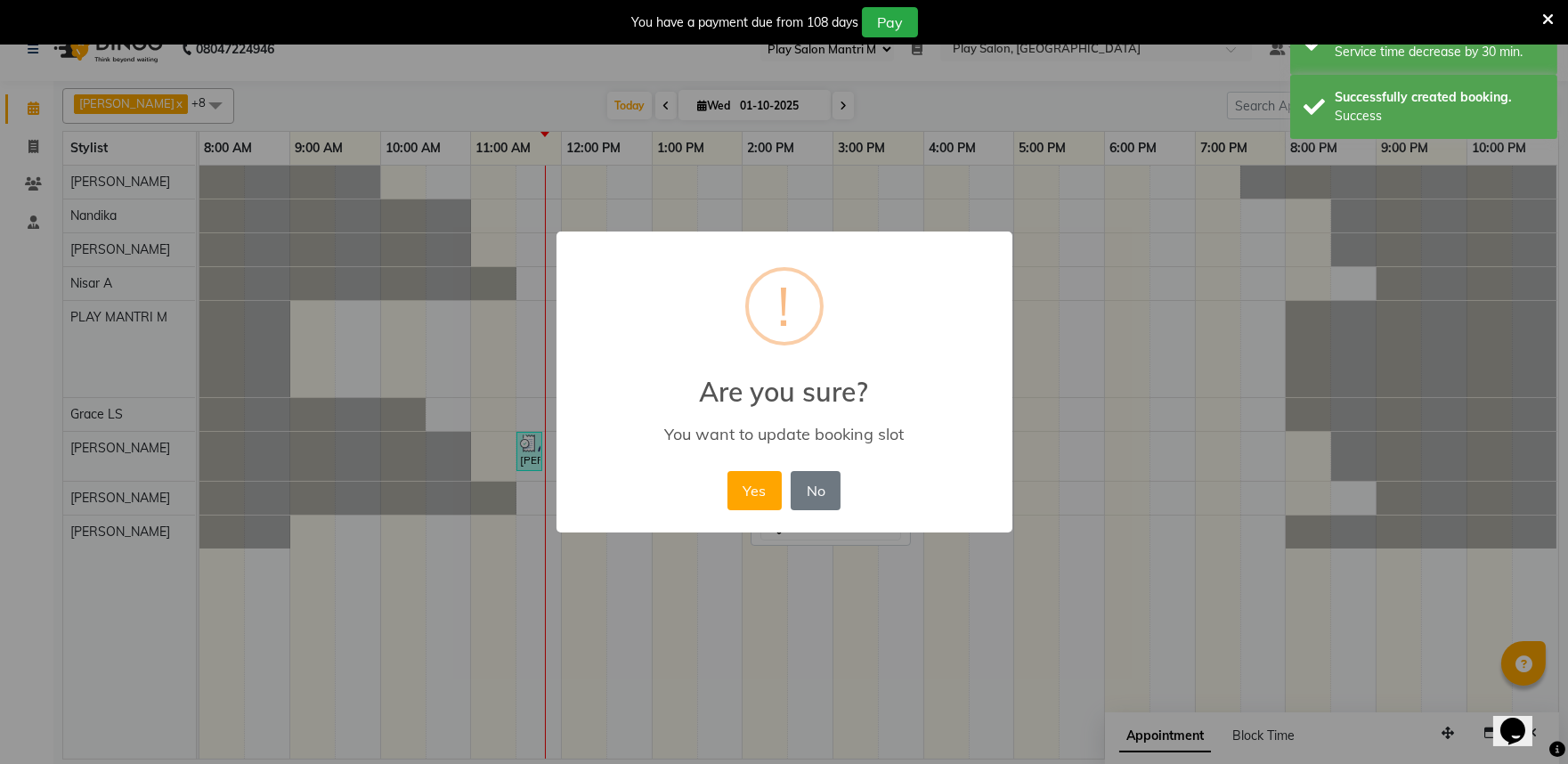
scroll to position [27, 0]
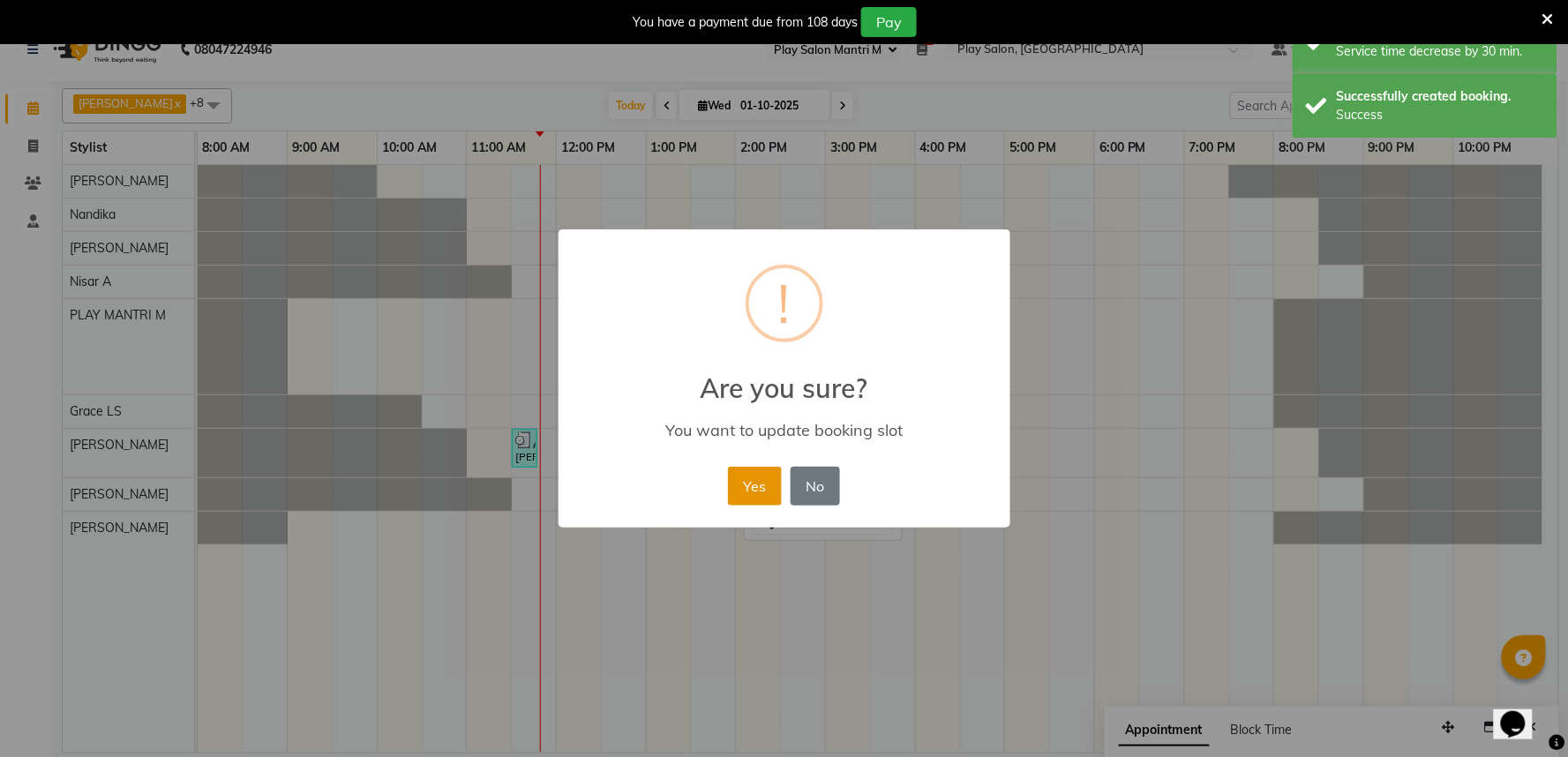
click at [766, 477] on button "Yes" at bounding box center [755, 486] width 54 height 38
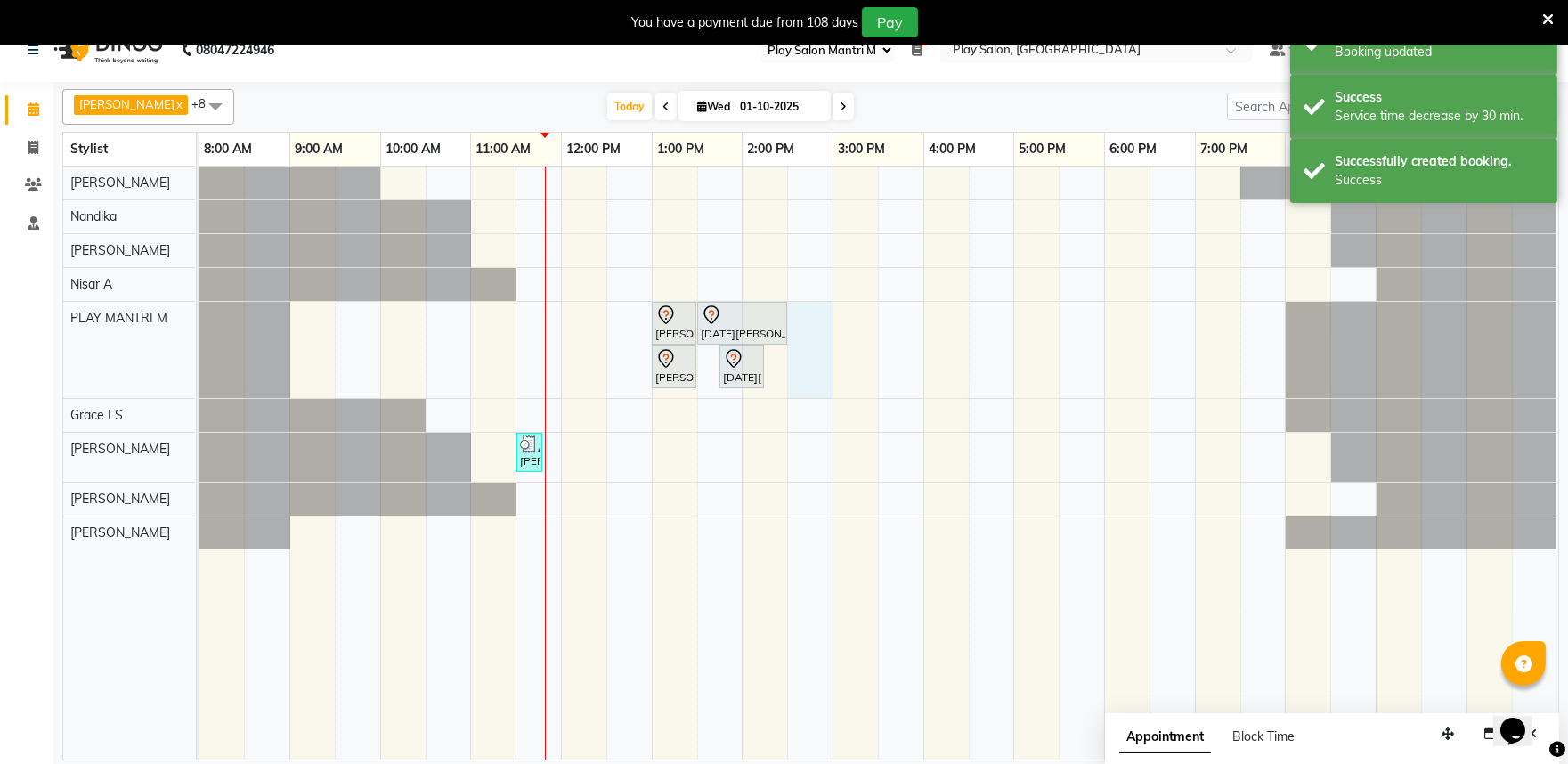
click at [792, 331] on div "[PERSON_NAME] H, TK01, 01:00 PM-01:30 PM, FUSIO-DOSE PLUS RITUAL- 30 MIN [DATE]…" at bounding box center [880, 463] width 1360 height 593
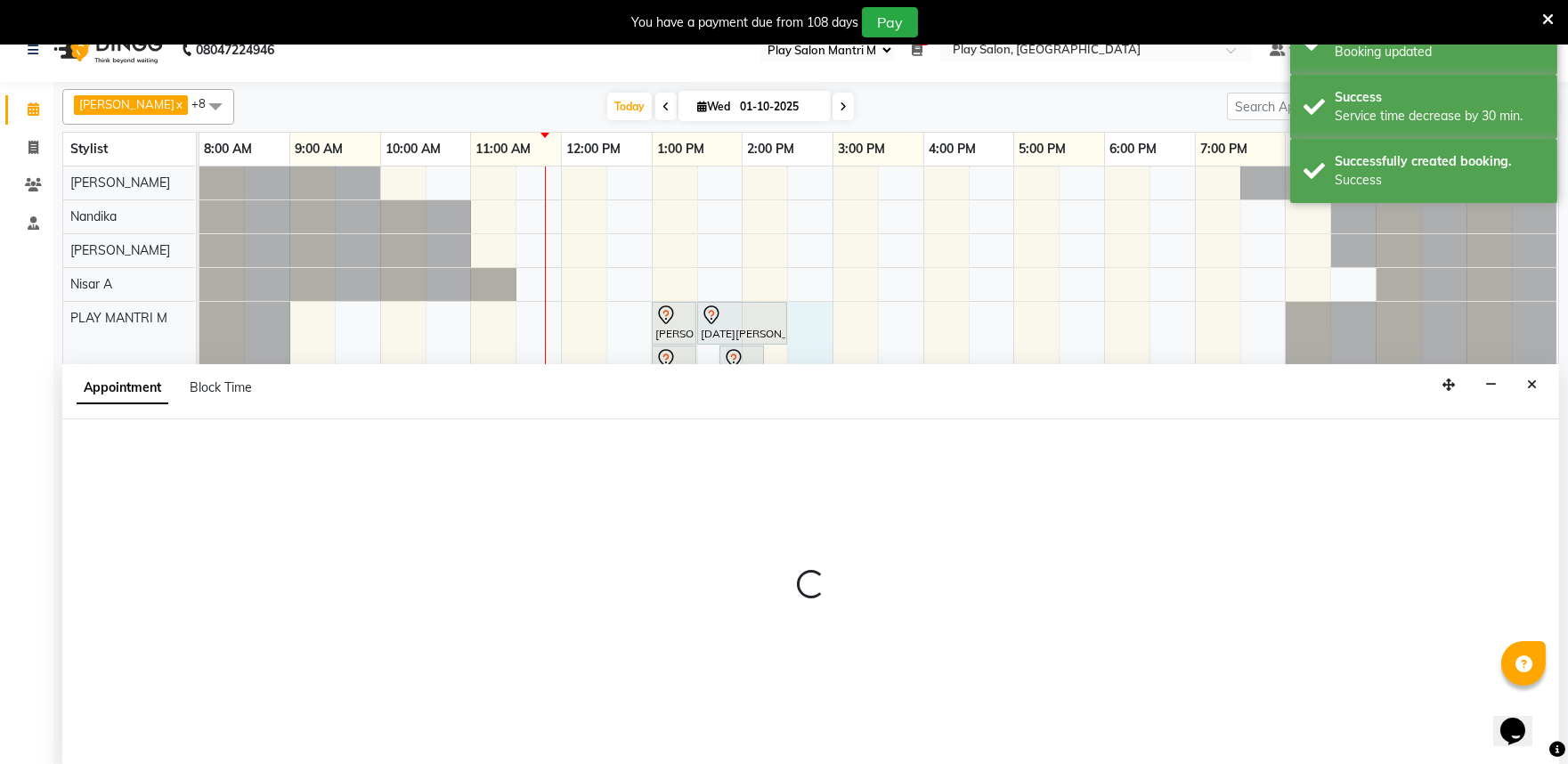
scroll to position [45, 0]
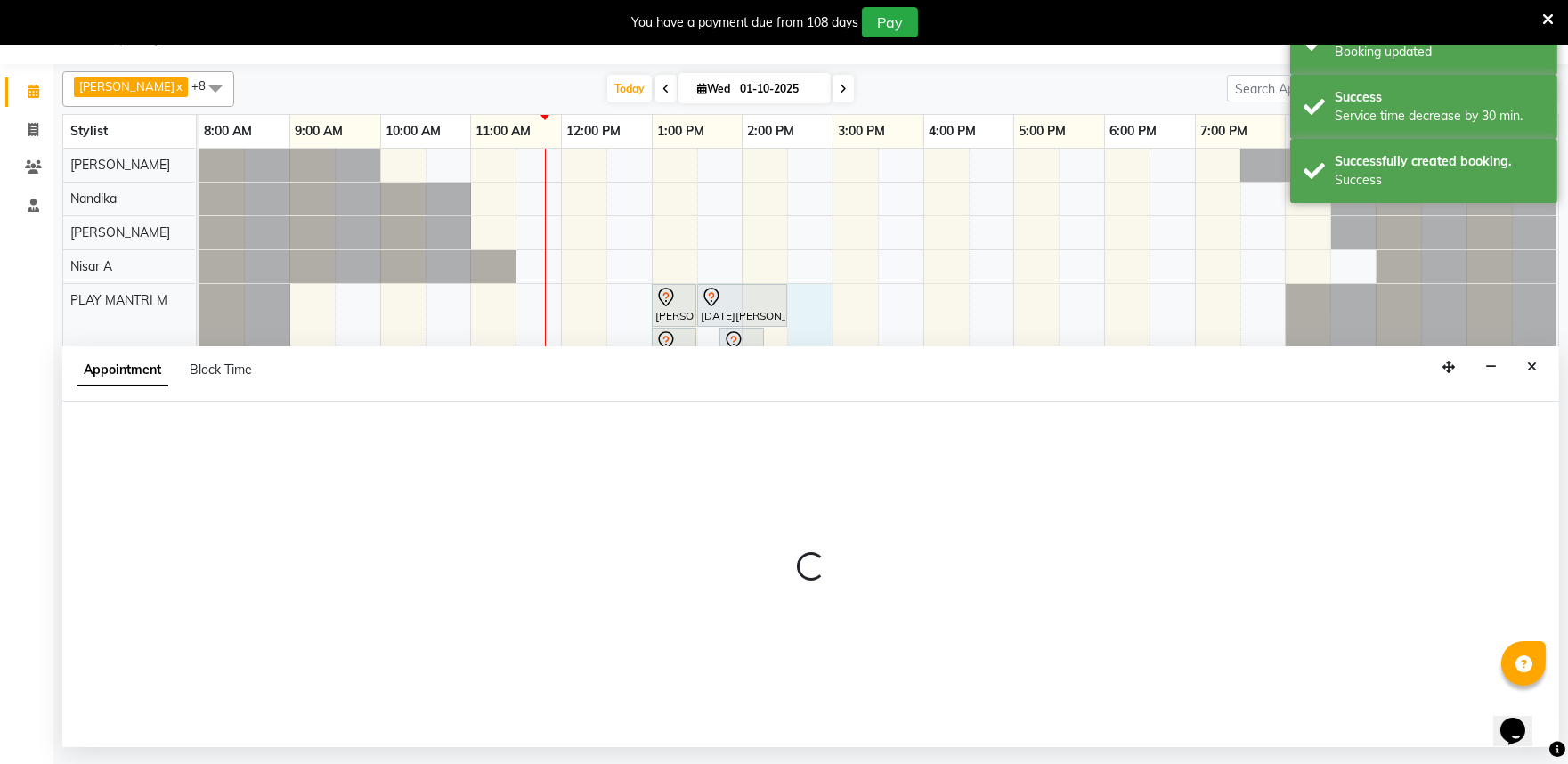
select select "81313"
select select "870"
select select "tentative"
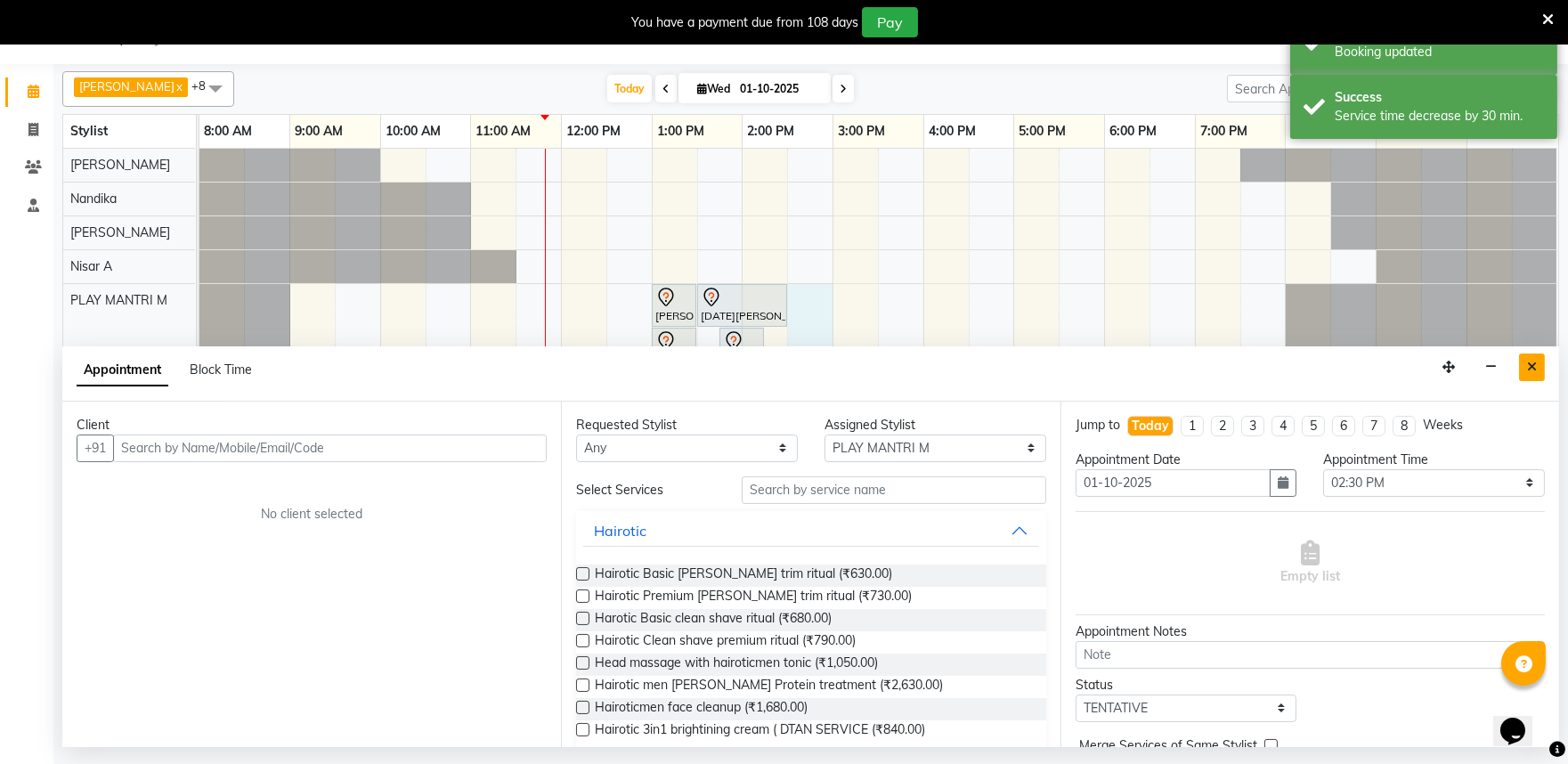
click at [1532, 368] on icon "Close" at bounding box center [1532, 366] width 10 height 13
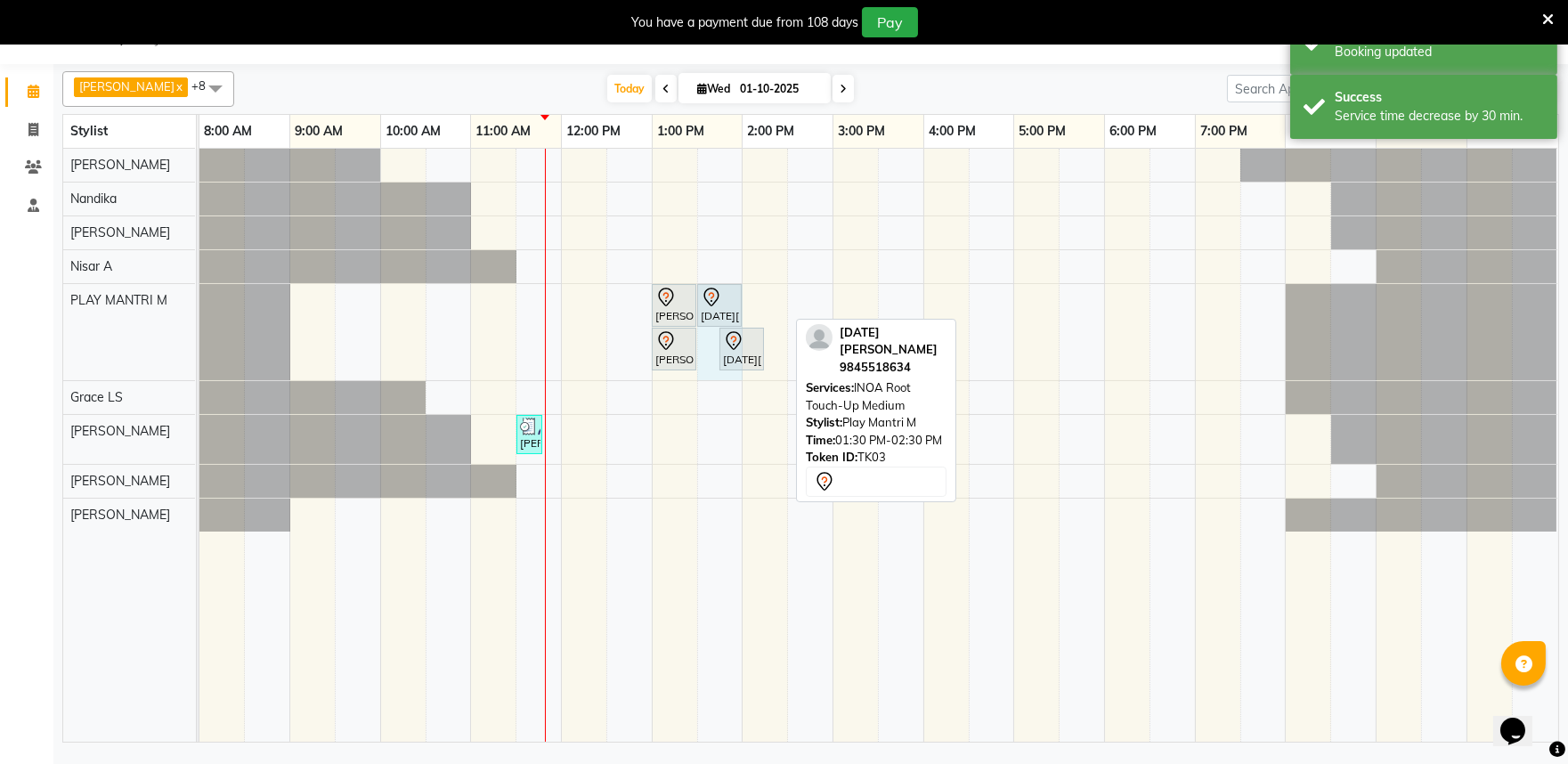
drag, startPoint x: 784, startPoint y: 301, endPoint x: 701, endPoint y: 306, distance: 83.2
click at [200, 306] on div "[PERSON_NAME] H, TK01, 01:00 PM-01:30 PM, FUSIO-DOSE PLUS RITUAL- 30 MIN [DATE]…" at bounding box center [200, 332] width 0 height 96
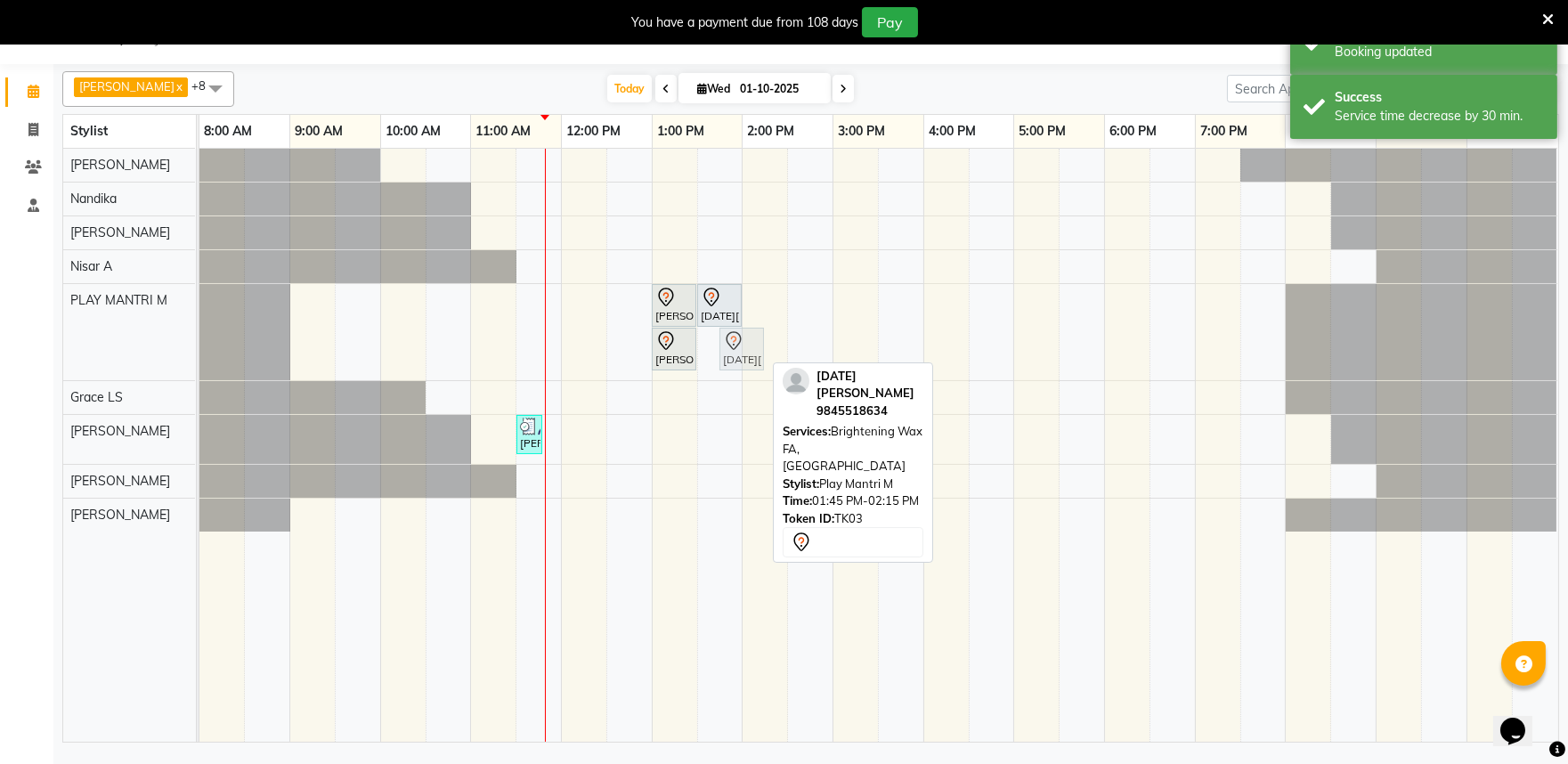
drag, startPoint x: 740, startPoint y: 348, endPoint x: 711, endPoint y: 352, distance: 29.3
click at [711, 352] on div "[PERSON_NAME] H, TK01, 01:00 PM-01:30 PM, FUSIO-DOSE PLUS RITUAL- 30 MIN [DATE]…" at bounding box center [880, 445] width 1360 height 593
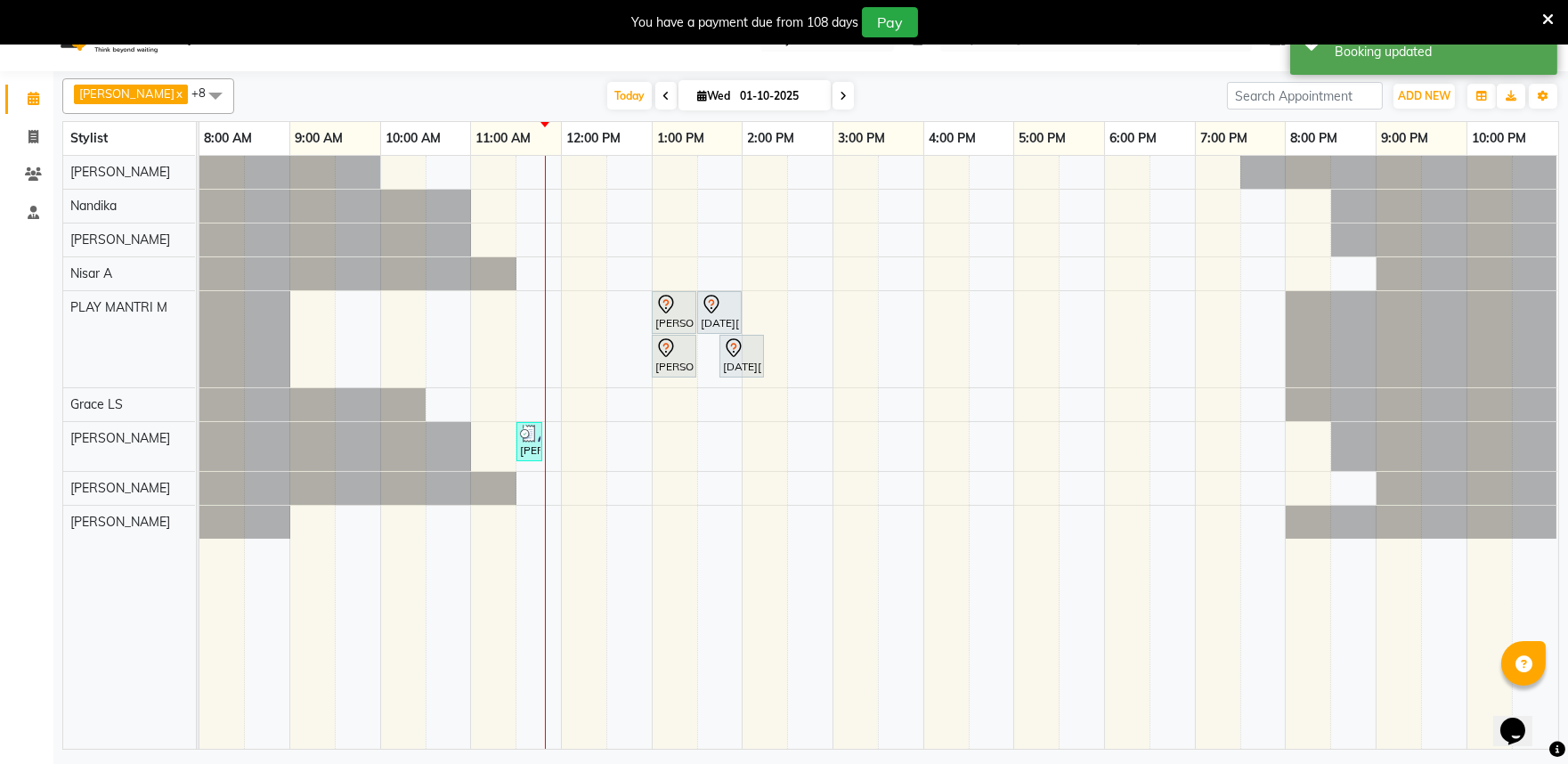
scroll to position [0, 0]
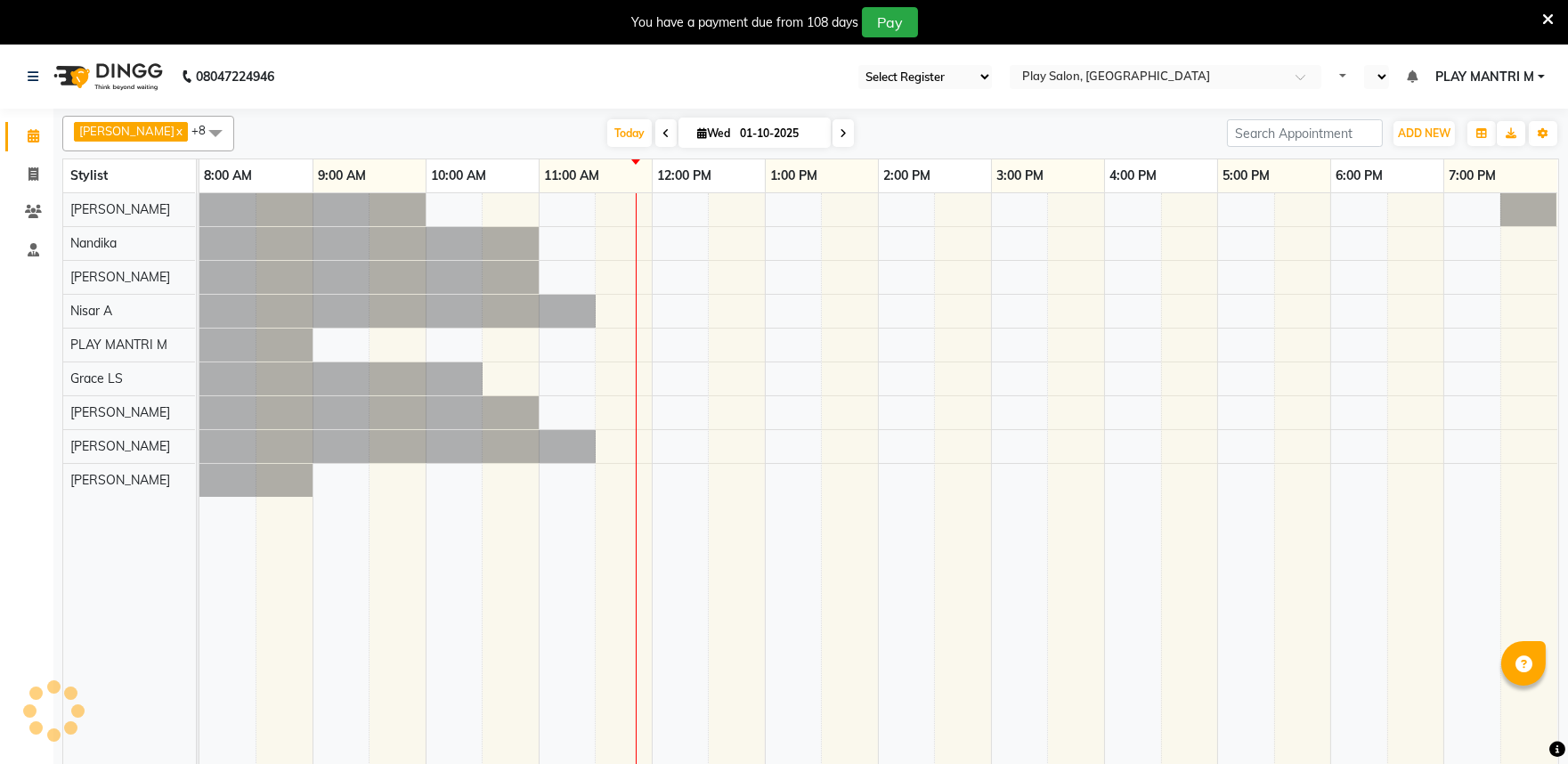
select select "89"
select select "en"
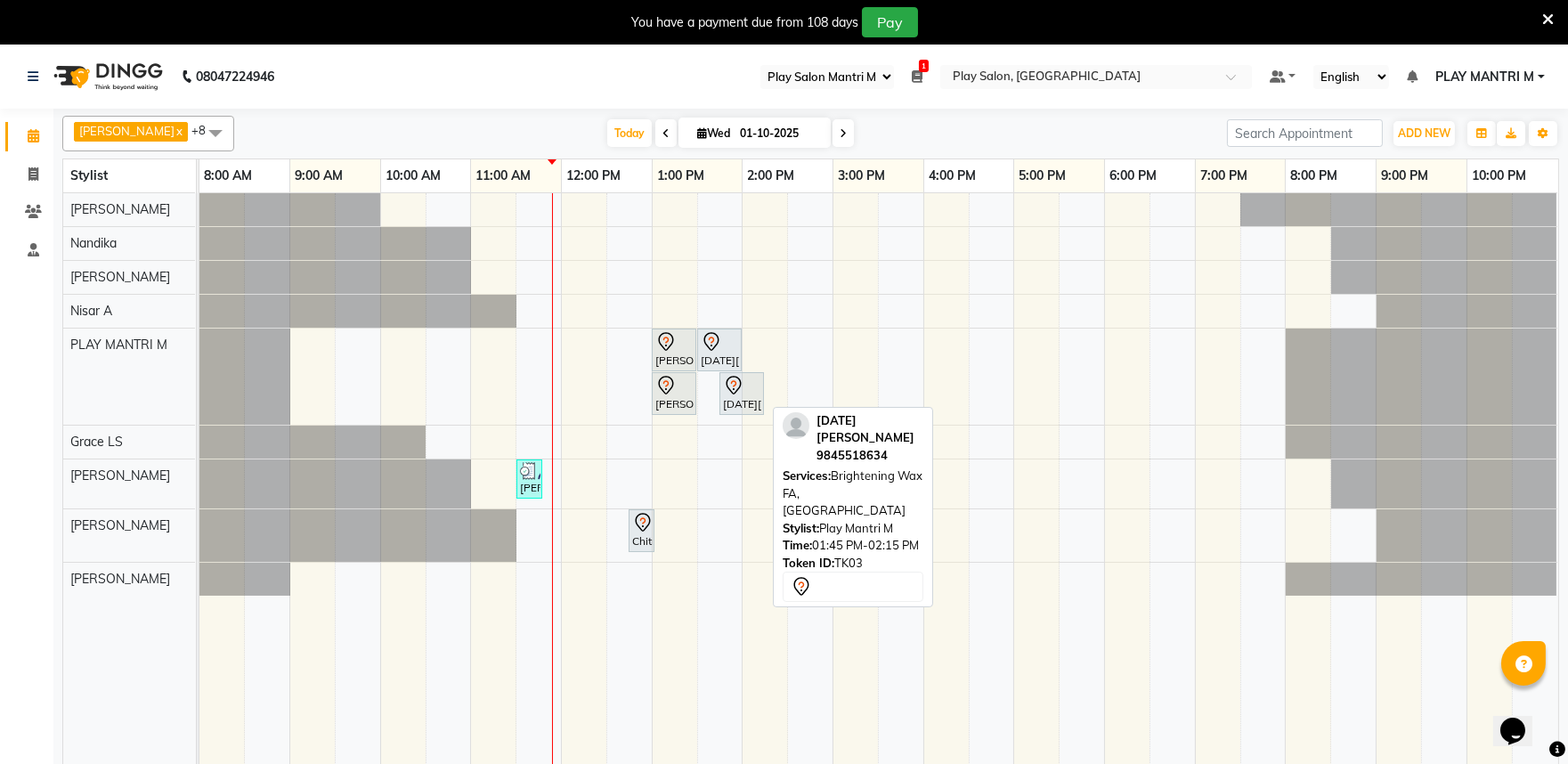
click at [734, 386] on icon at bounding box center [734, 386] width 21 height 21
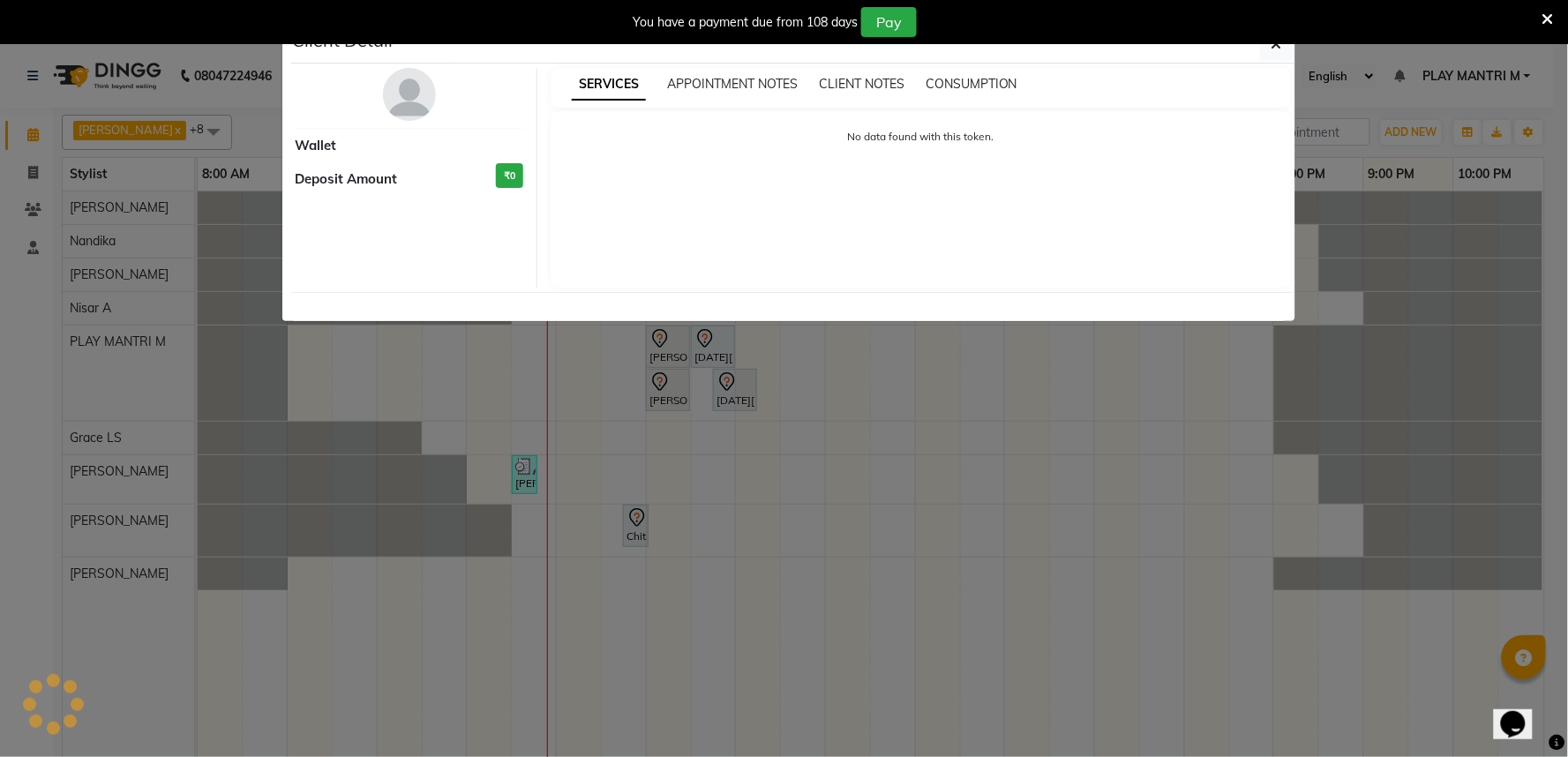
select select "7"
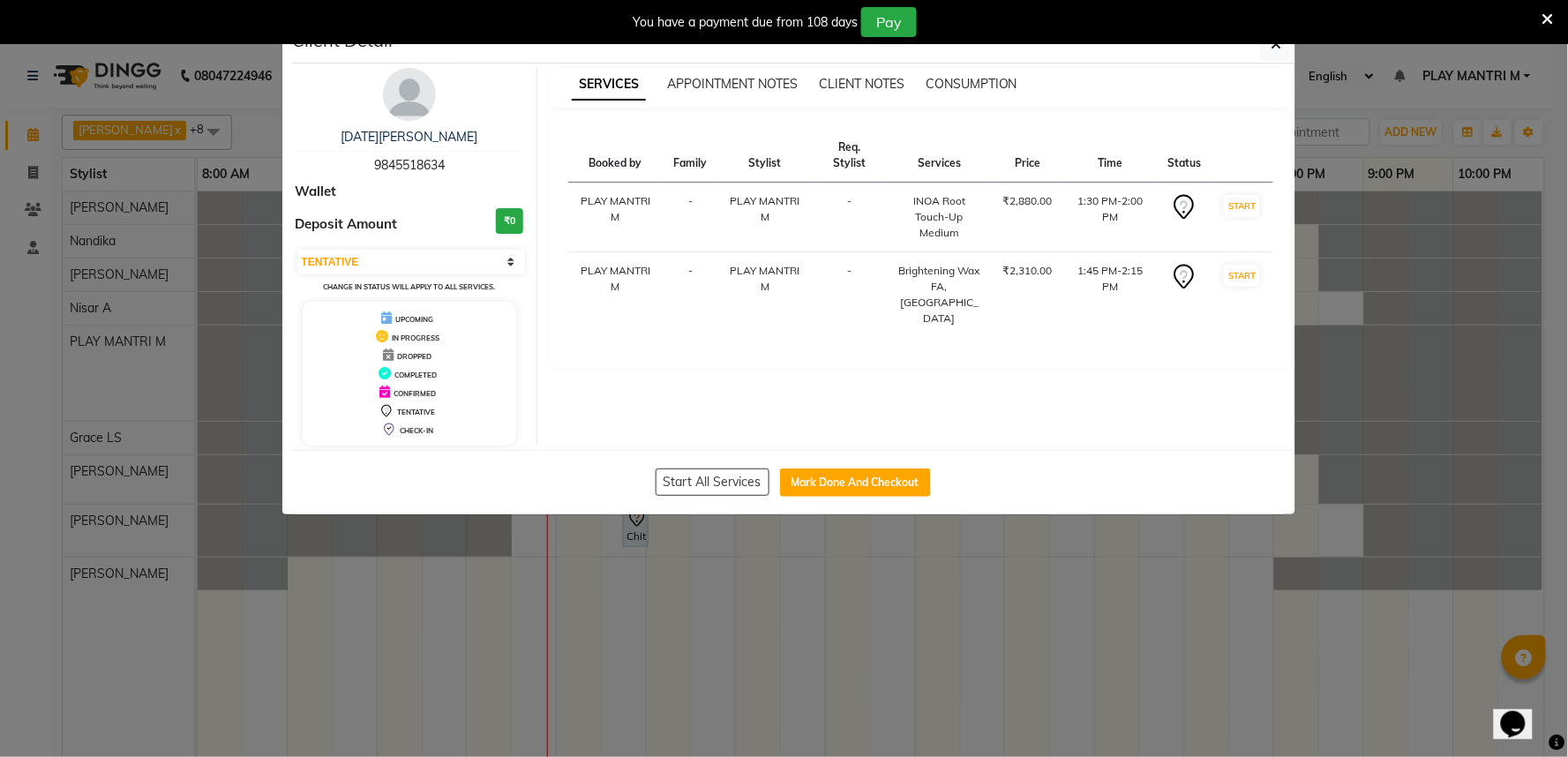
click at [406, 85] on img at bounding box center [409, 94] width 53 height 53
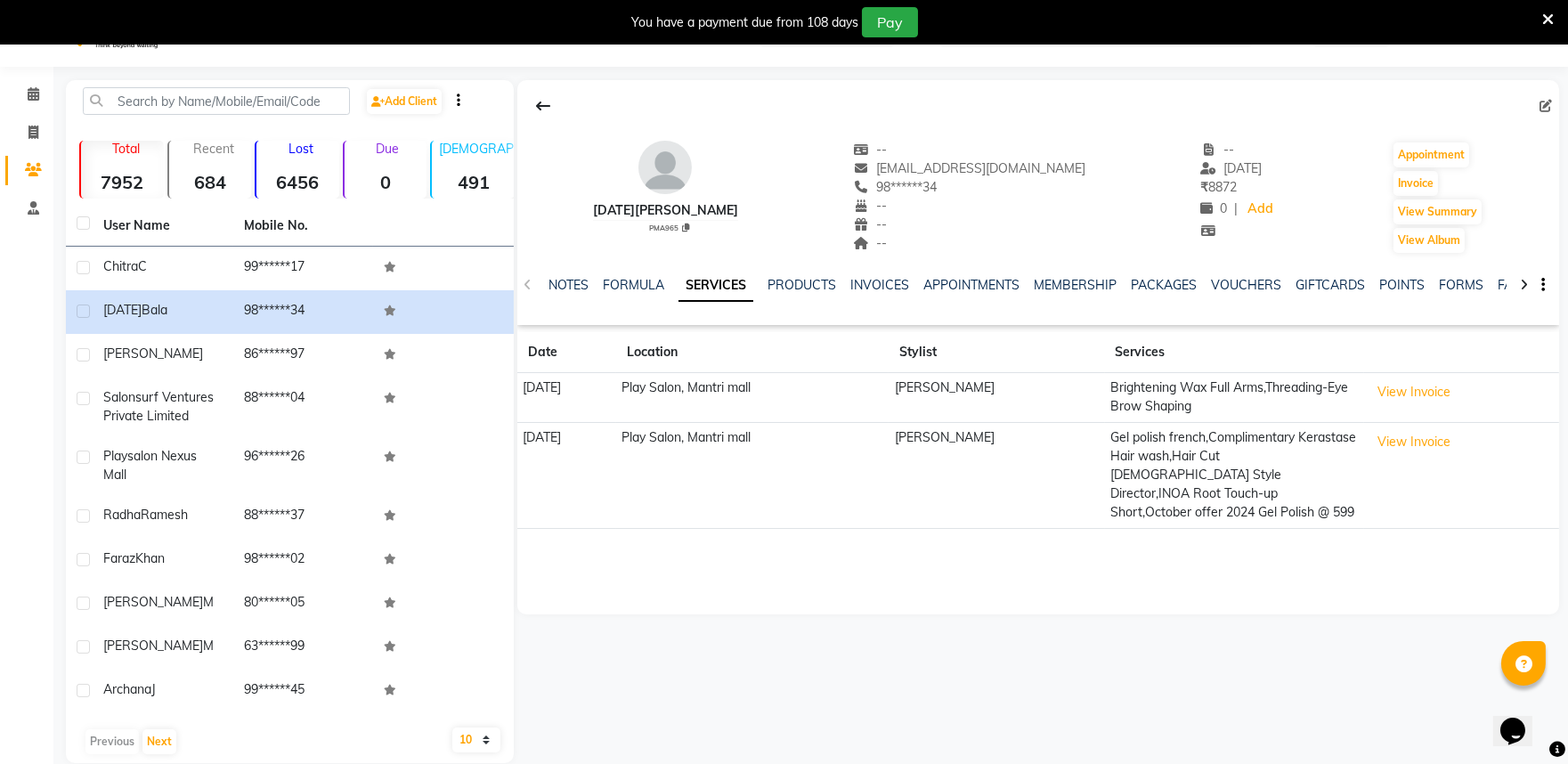
scroll to position [66, 0]
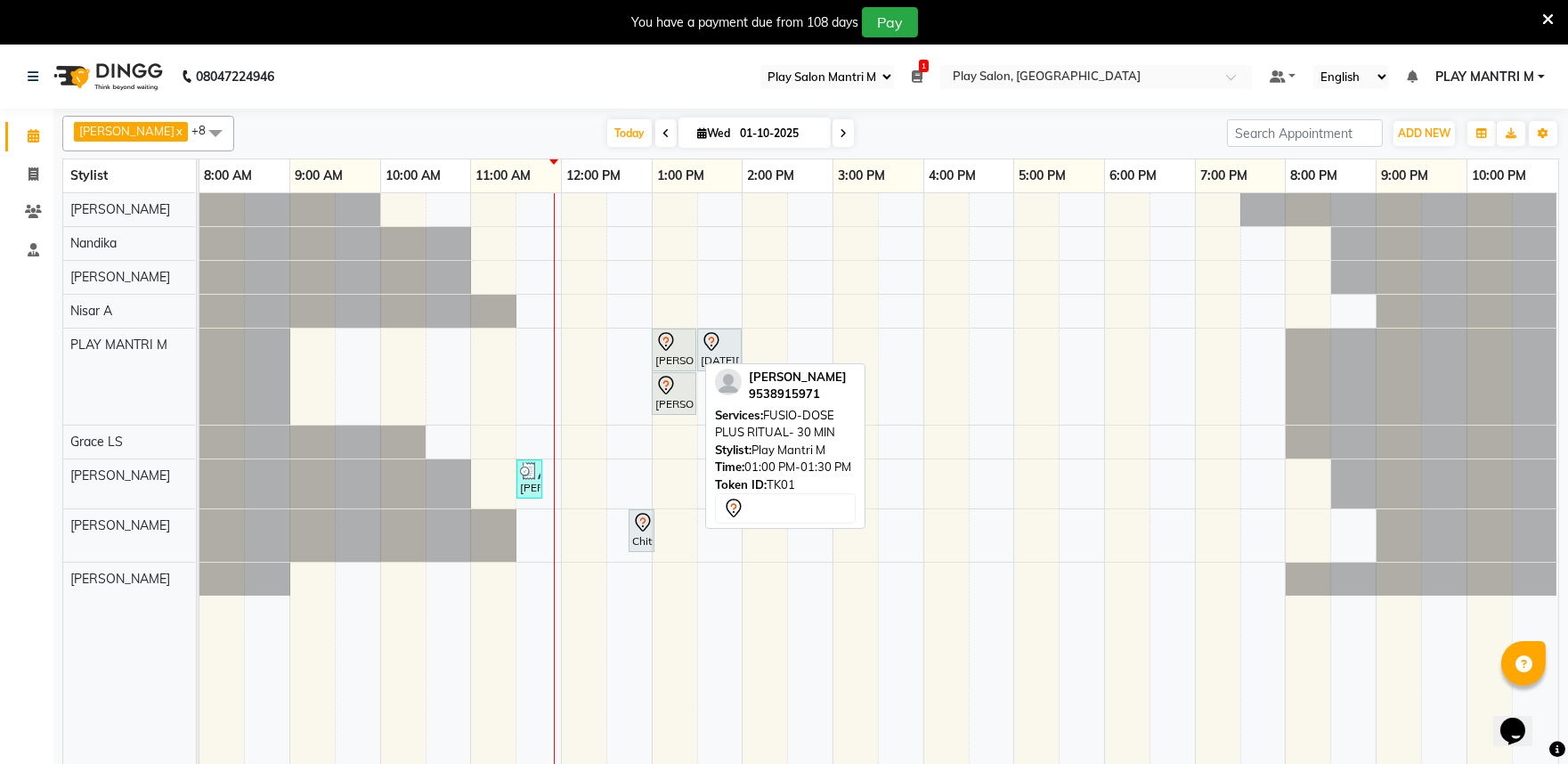
click at [668, 340] on icon at bounding box center [666, 339] width 6 height 7
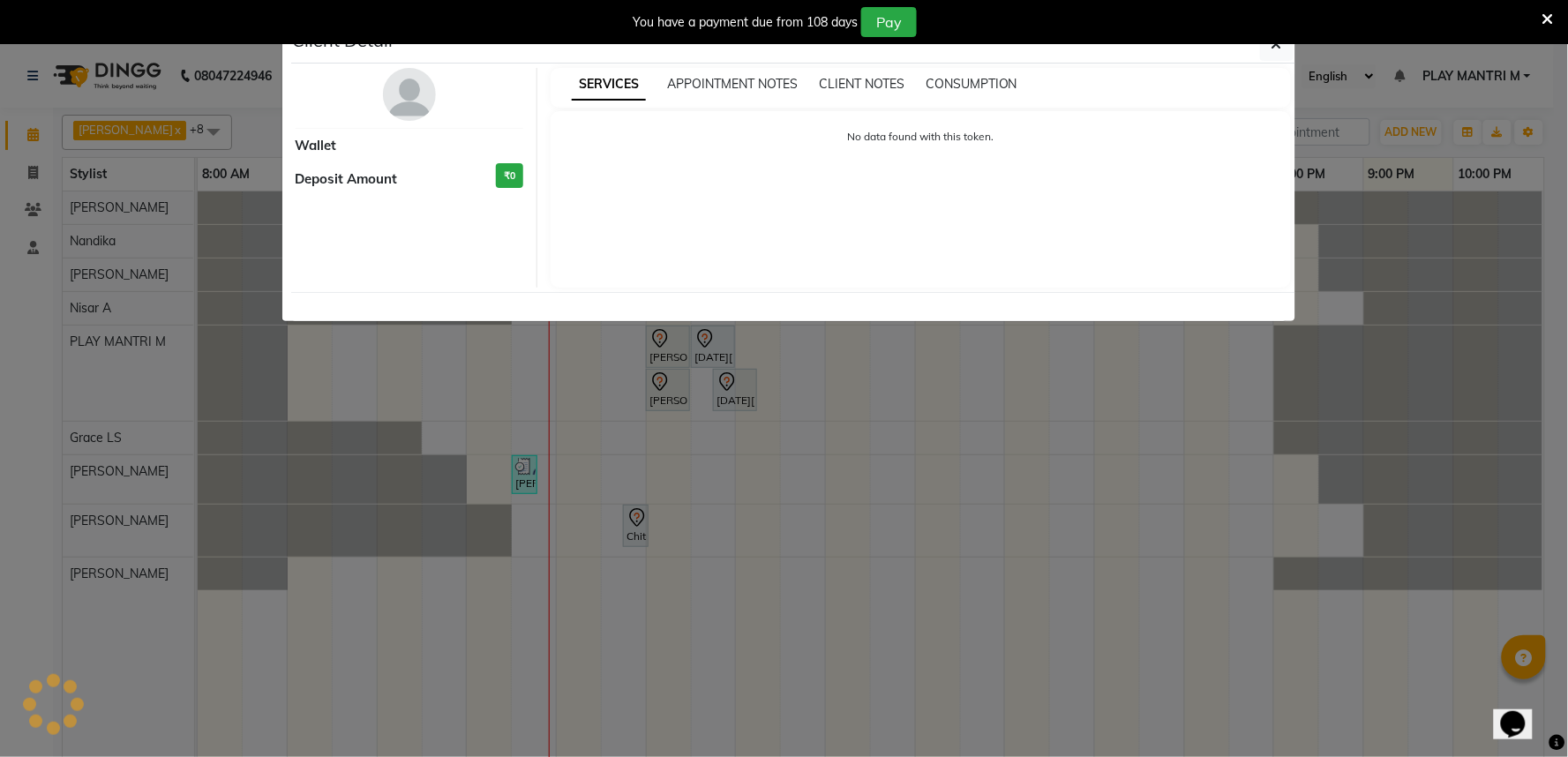
select select "7"
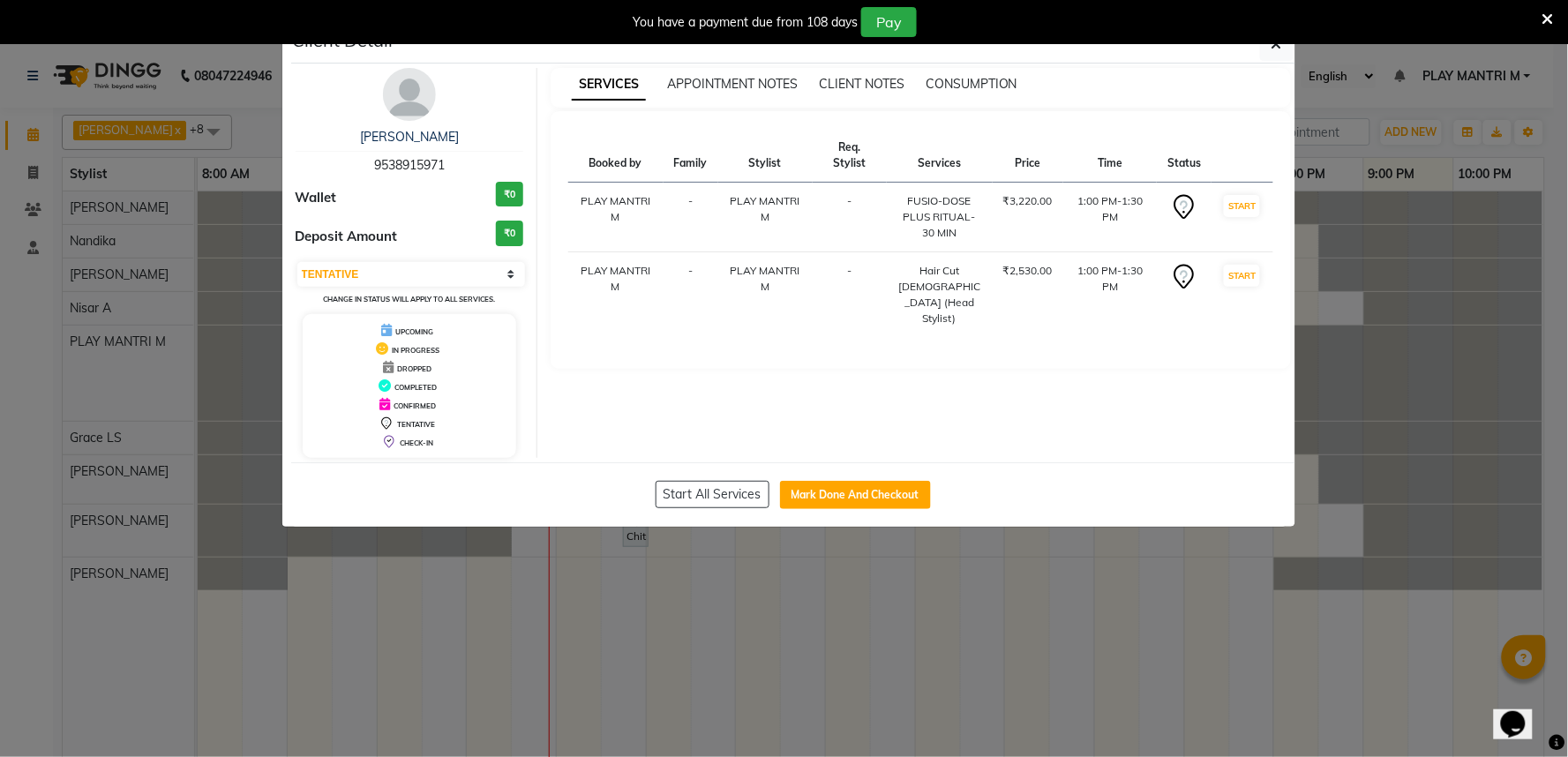
click at [406, 102] on img at bounding box center [409, 94] width 53 height 53
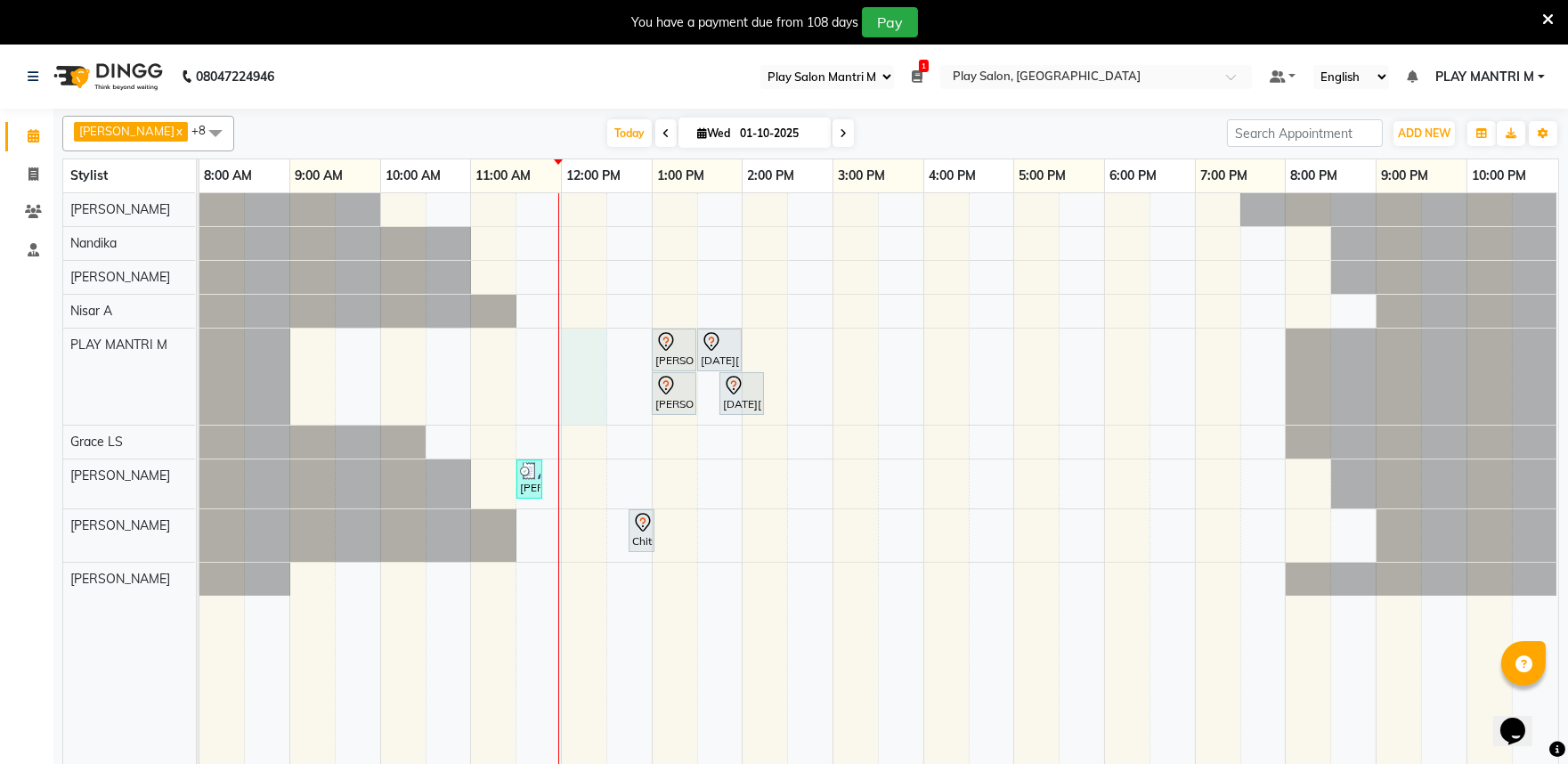
click at [566, 388] on div "Harsha H, TK01, 01:00 PM-01:30 PM, FUSIO-DOSE PLUS RITUAL- 30 MIN chaitra Bala,…" at bounding box center [880, 490] width 1360 height 593
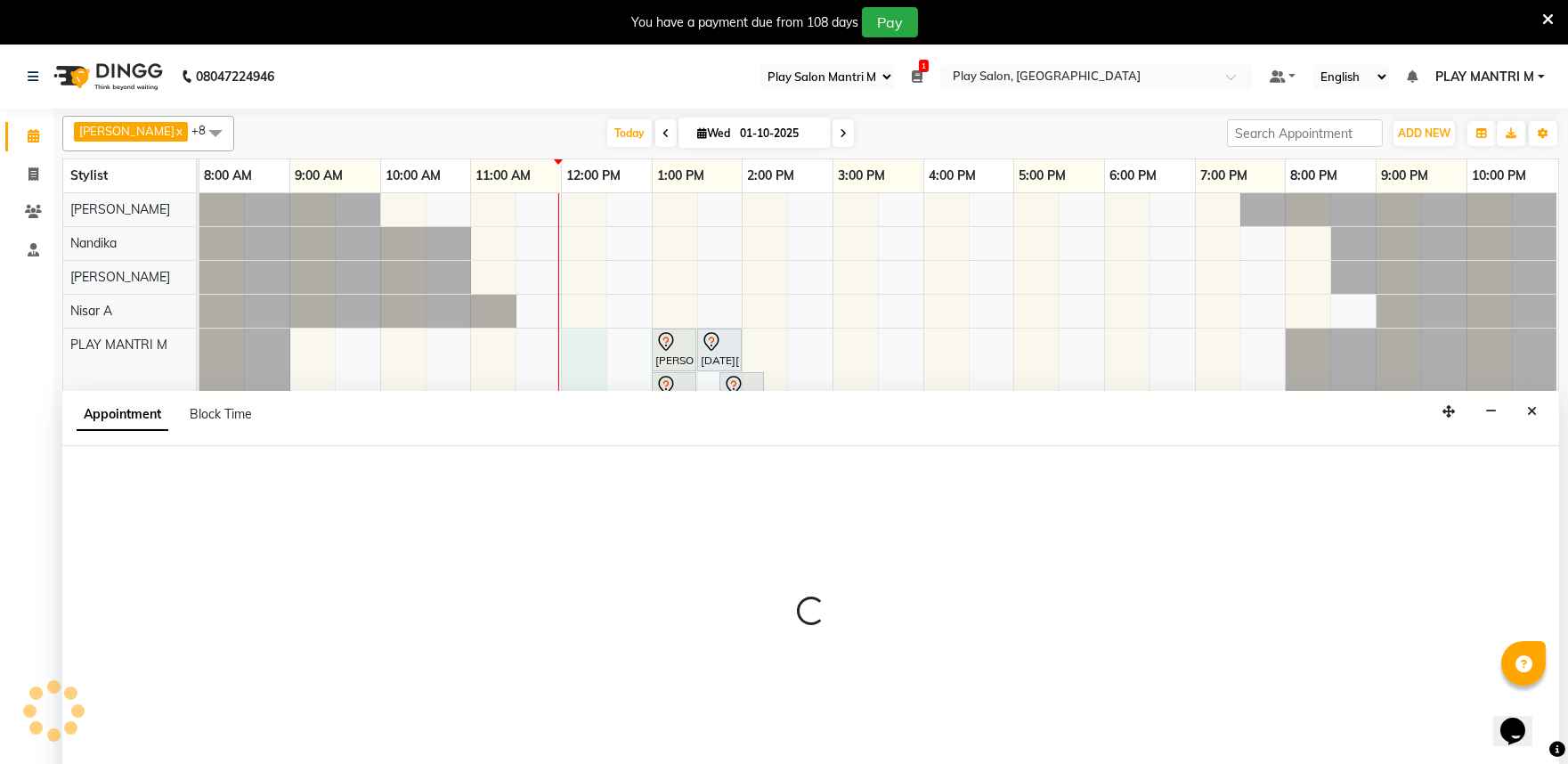
scroll to position [45, 0]
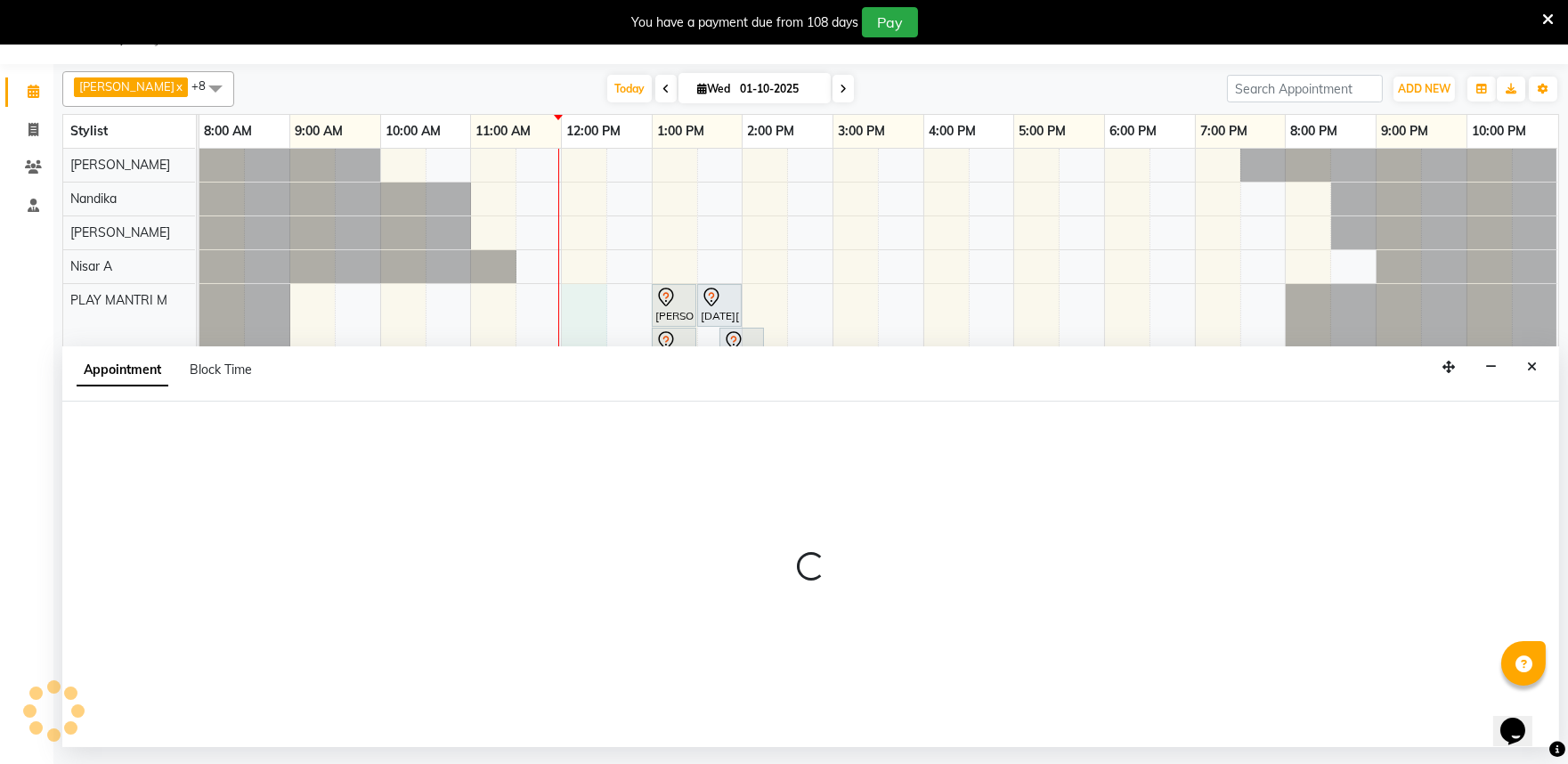
select select "81313"
select select "720"
select select "tentative"
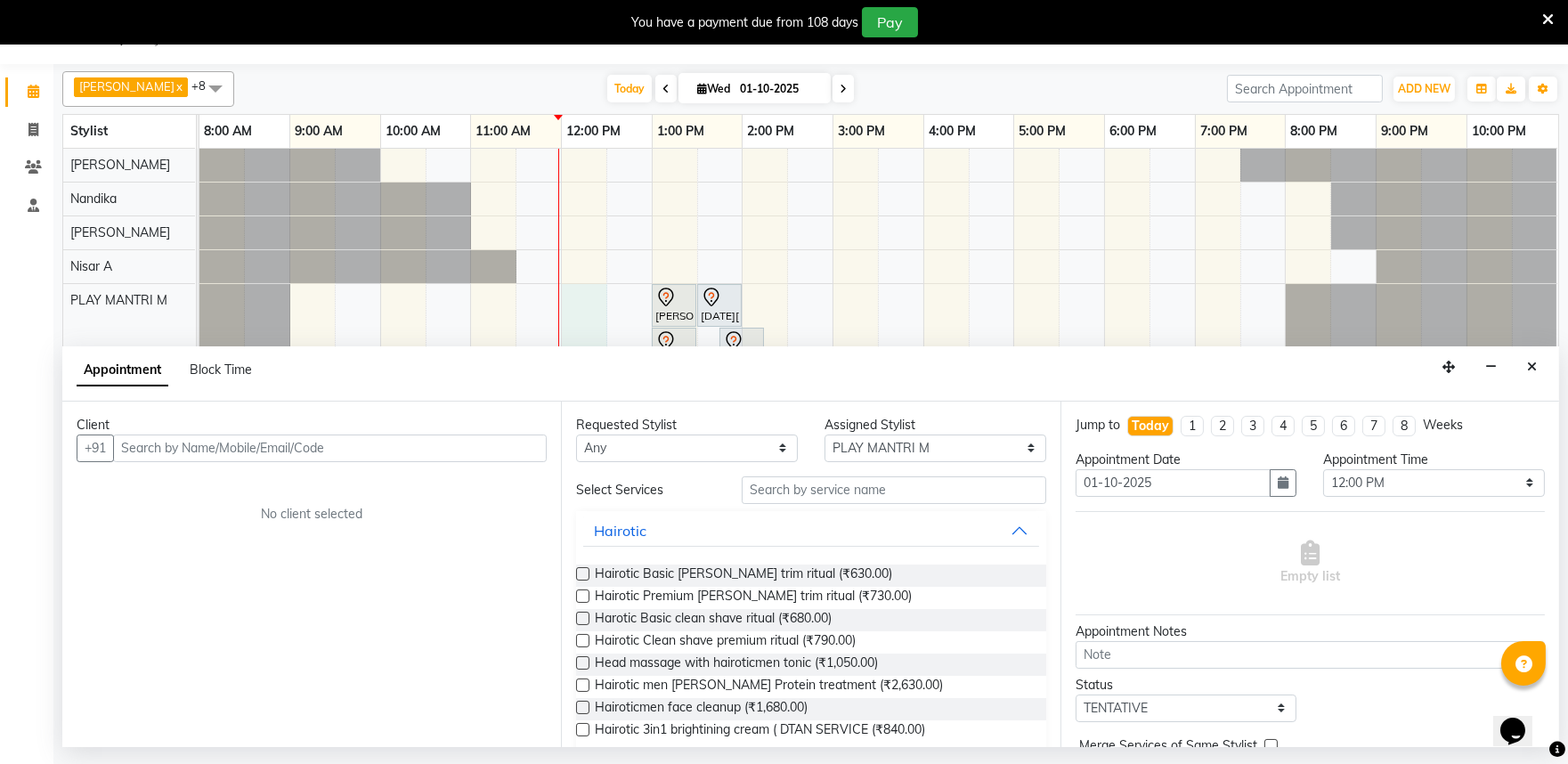
click at [134, 442] on input "text" at bounding box center [330, 448] width 433 height 27
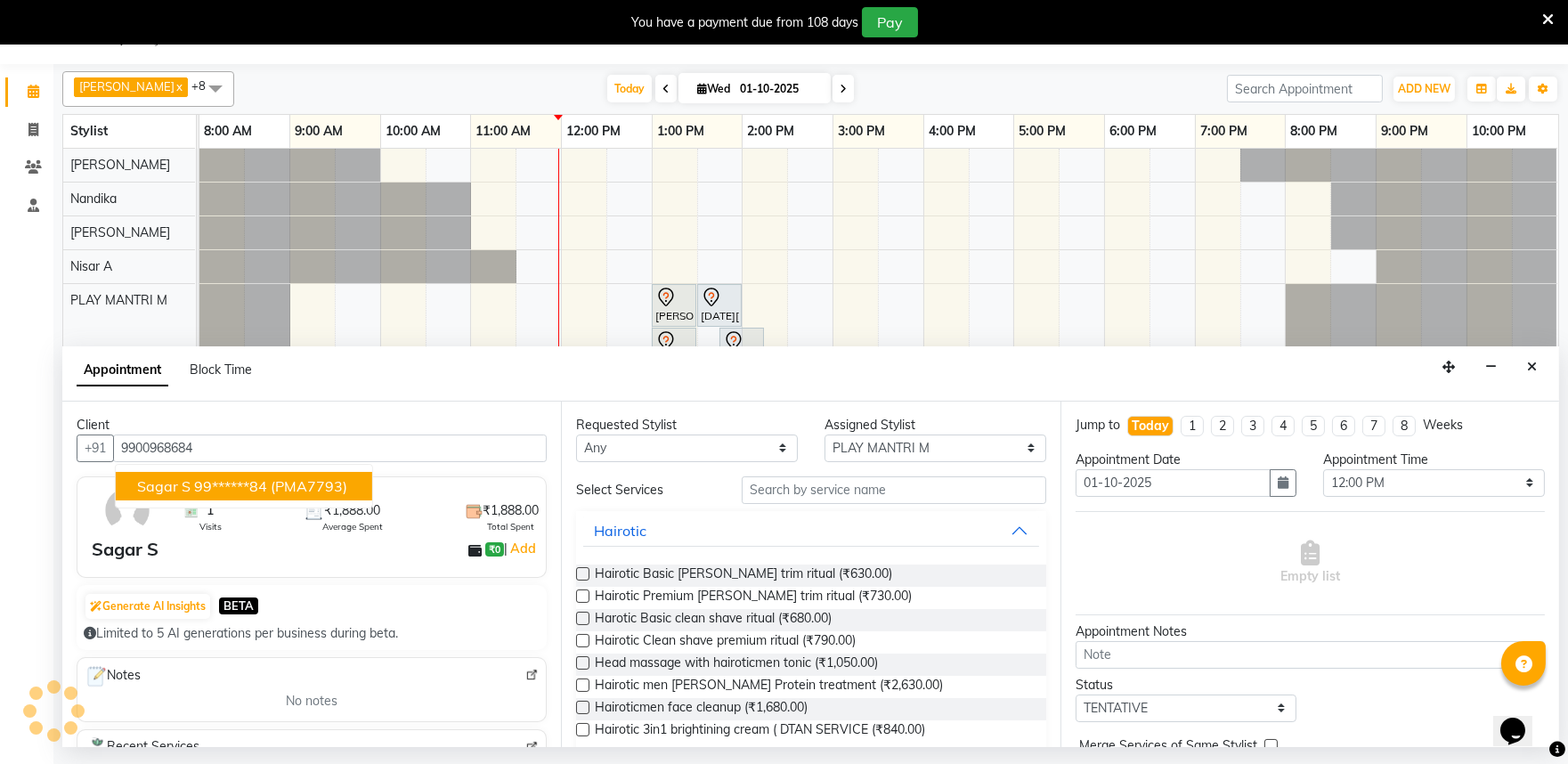
click at [230, 491] on ngb-highlight "99******84" at bounding box center [230, 486] width 73 height 17
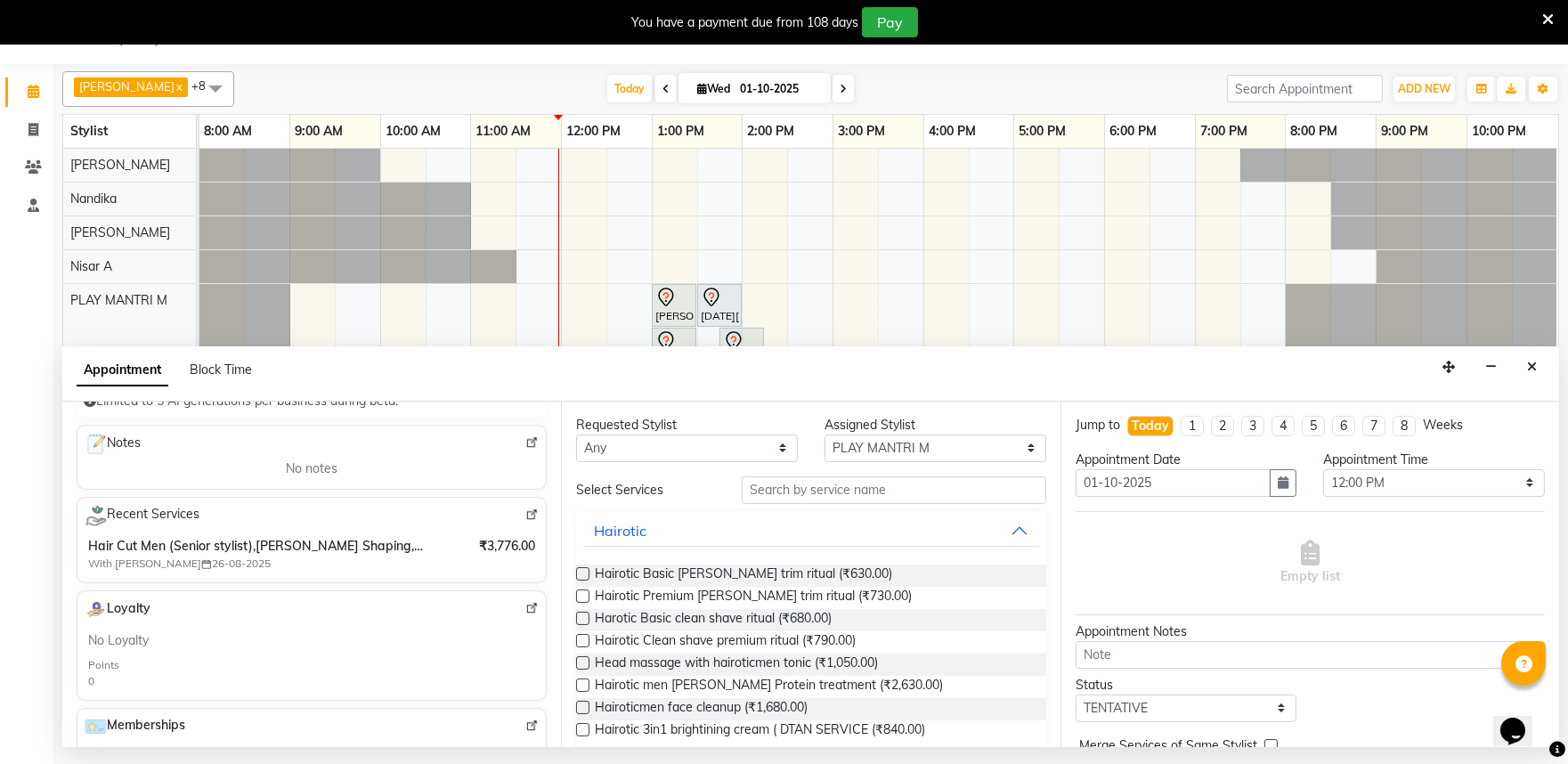
scroll to position [198, 0]
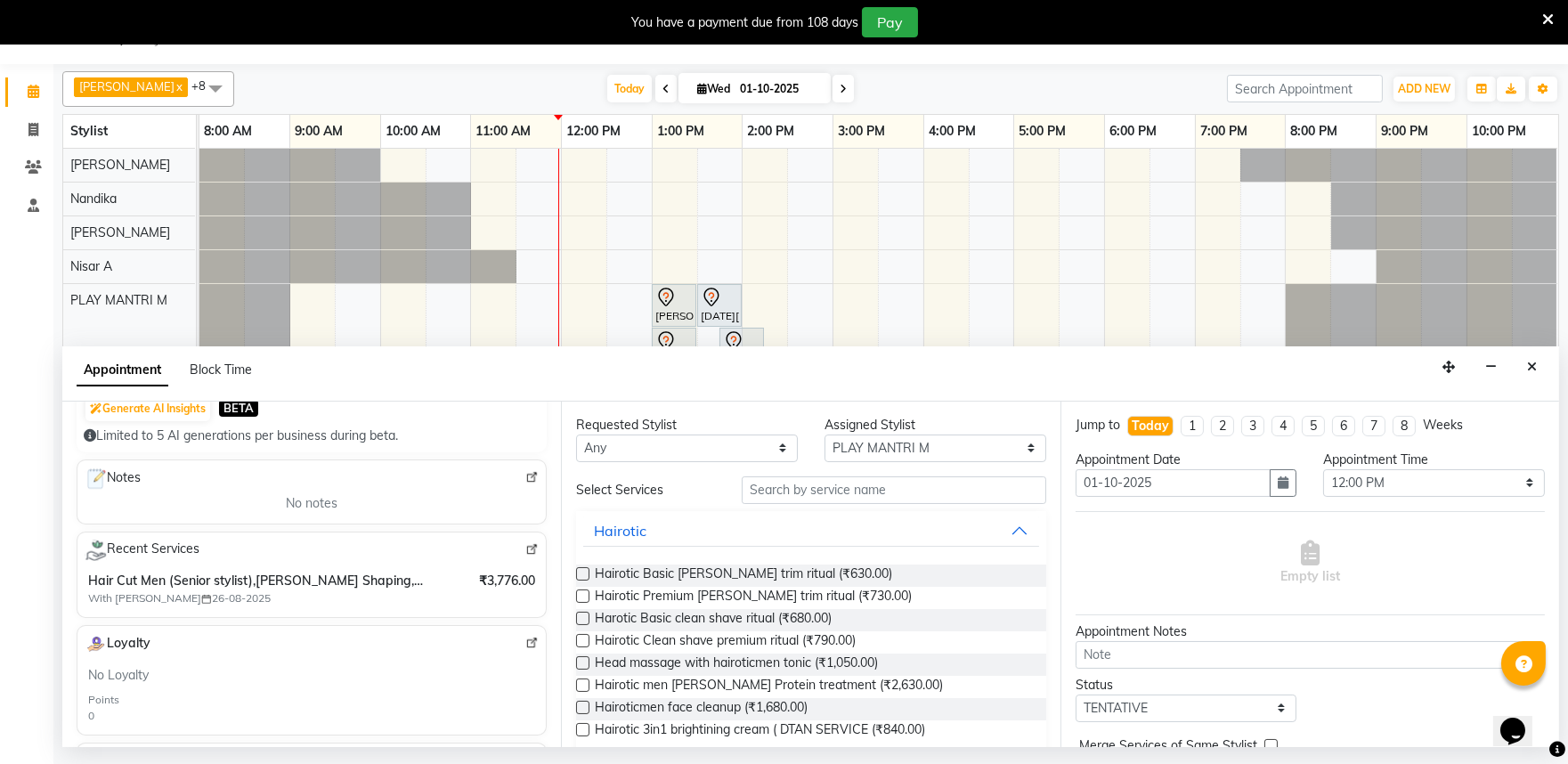
type input "99******84"
click at [737, 456] on select "Any Achan Shimrah Admin Arhan Ehsan Charan S Ding Junhui Grace LS Khomong Ollie…" at bounding box center [687, 448] width 222 height 27
select select "81321"
click at [576, 434] on select "Any Achan Shimrah Admin Arhan Ehsan Charan S Ding Junhui Grace LS Khomong Ollie…" at bounding box center [687, 448] width 222 height 27
select select "81321"
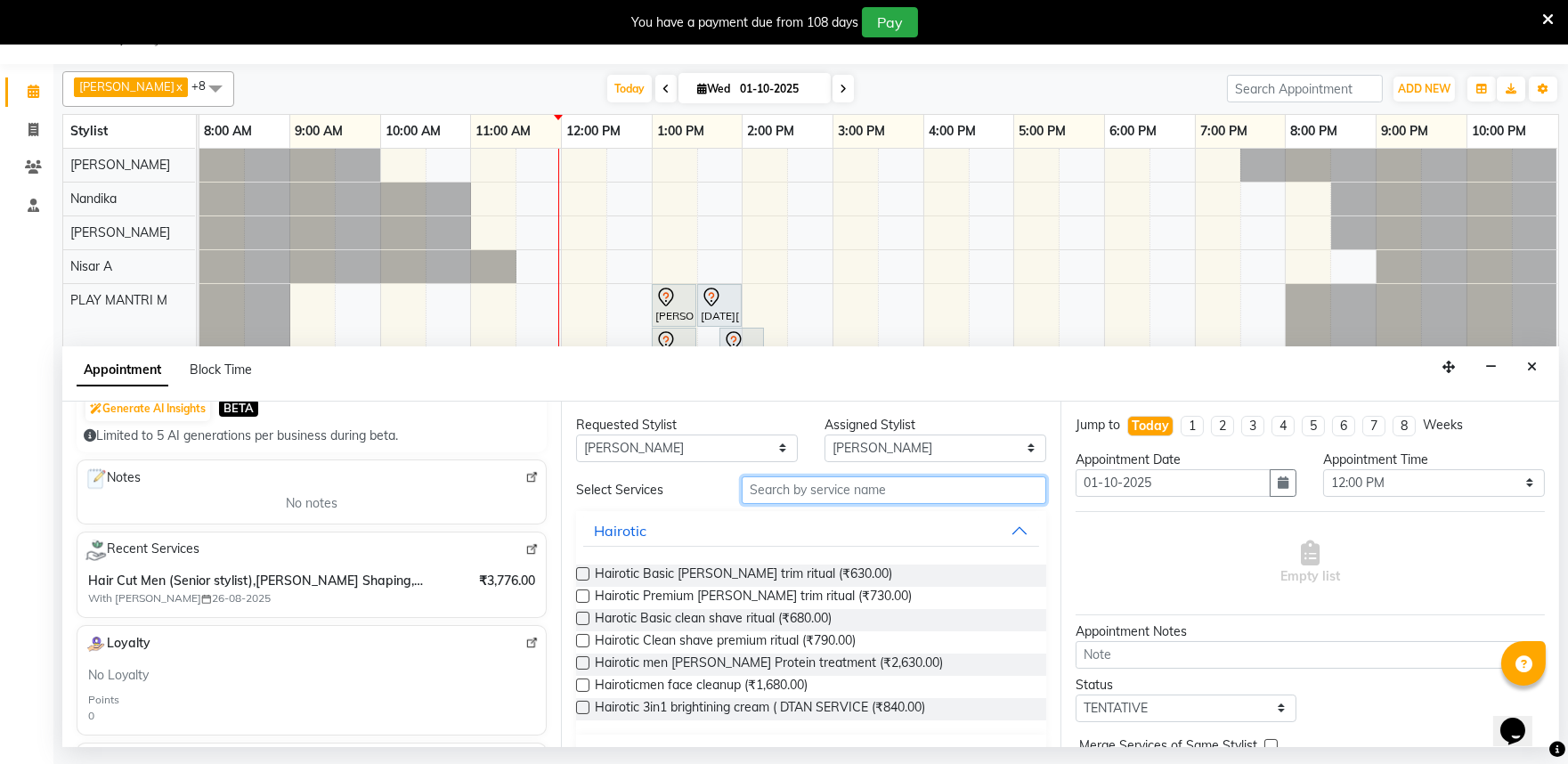
click at [782, 493] on input "text" at bounding box center [894, 490] width 304 height 27
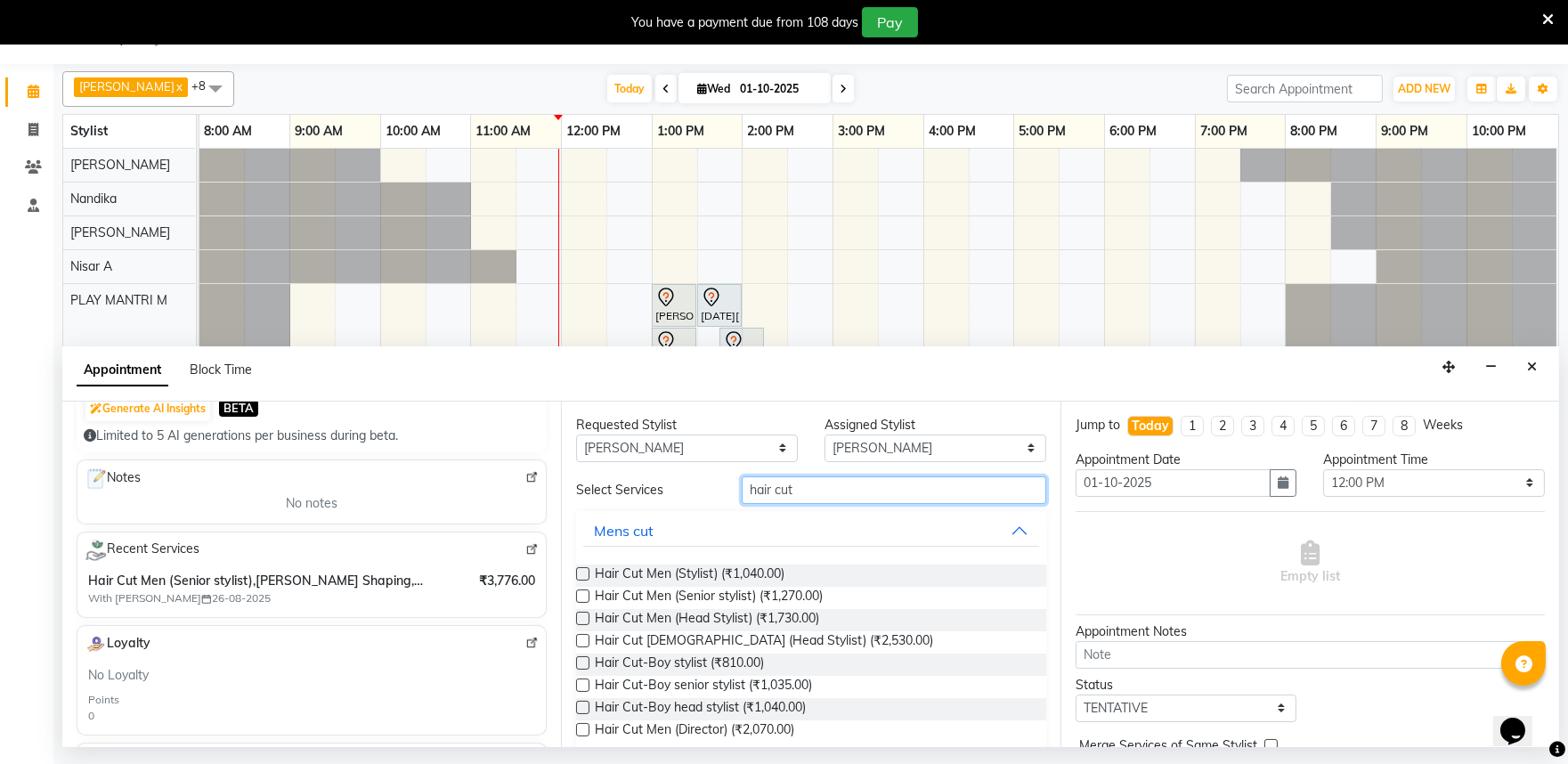
type input "hair cut"
click at [577, 592] on label at bounding box center [583, 596] width 14 height 14
click at [577, 592] on input "checkbox" at bounding box center [582, 598] width 12 height 12
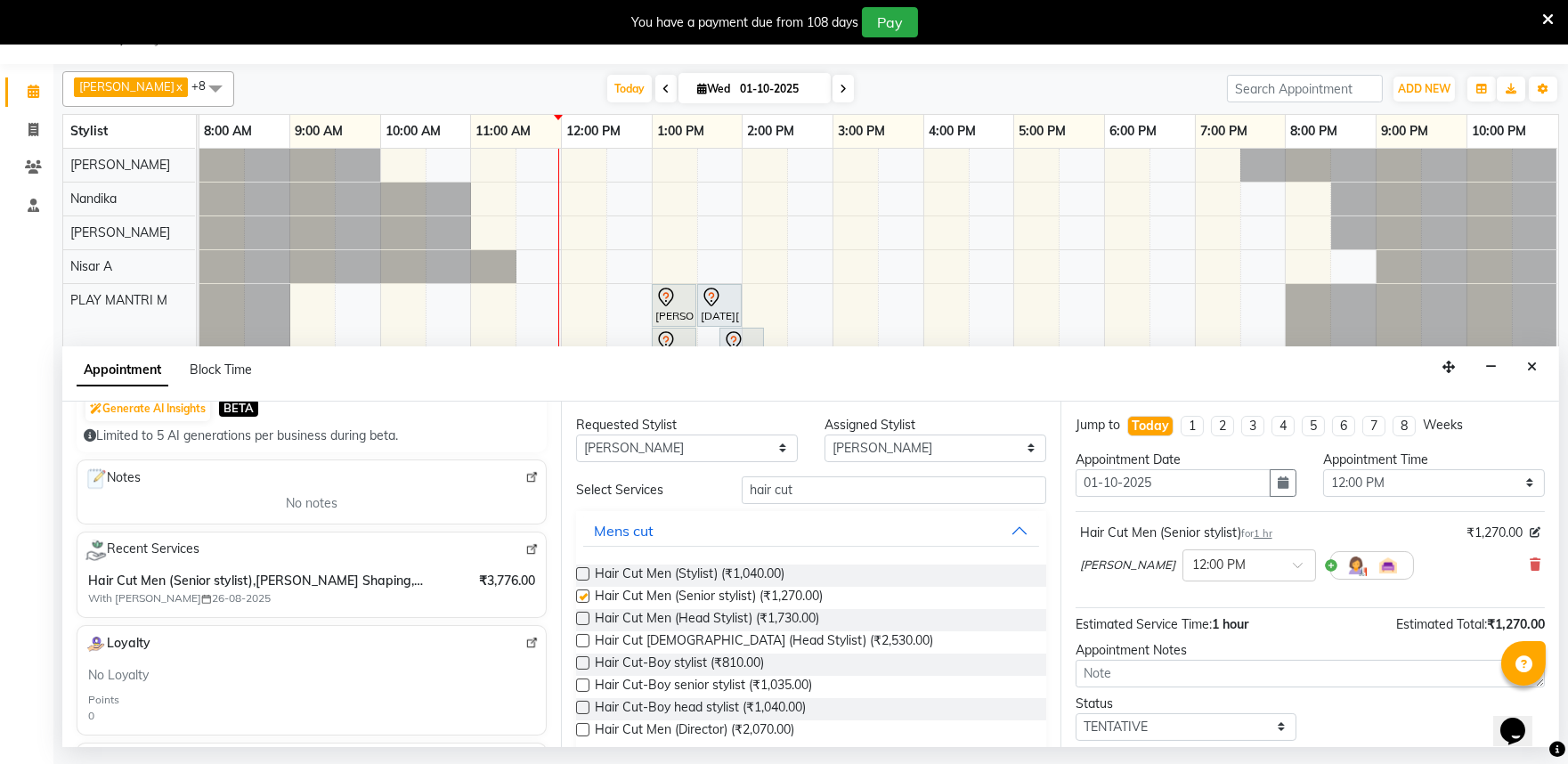
checkbox input "false"
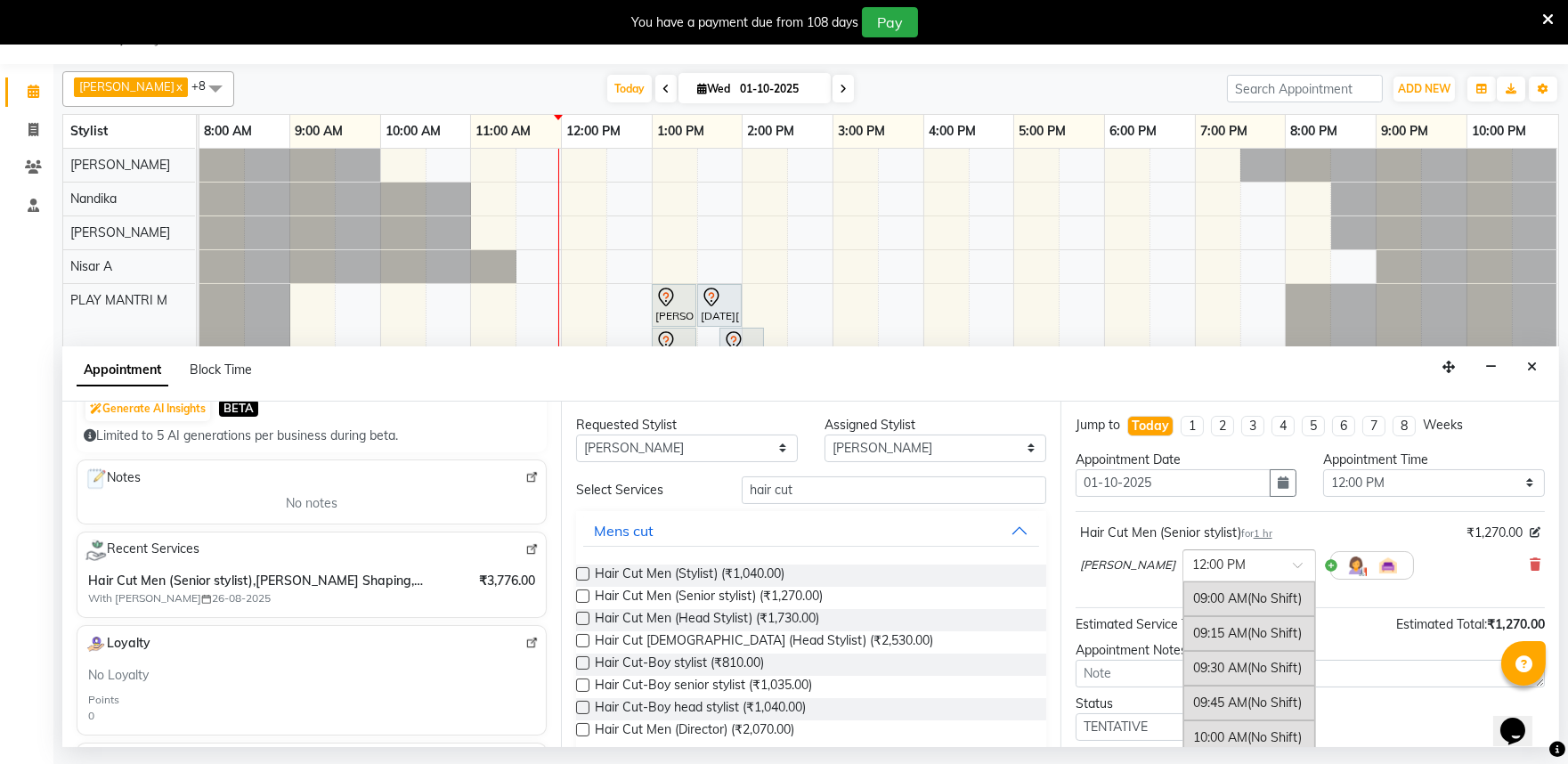
click at [1193, 568] on input "text" at bounding box center [1232, 563] width 79 height 18
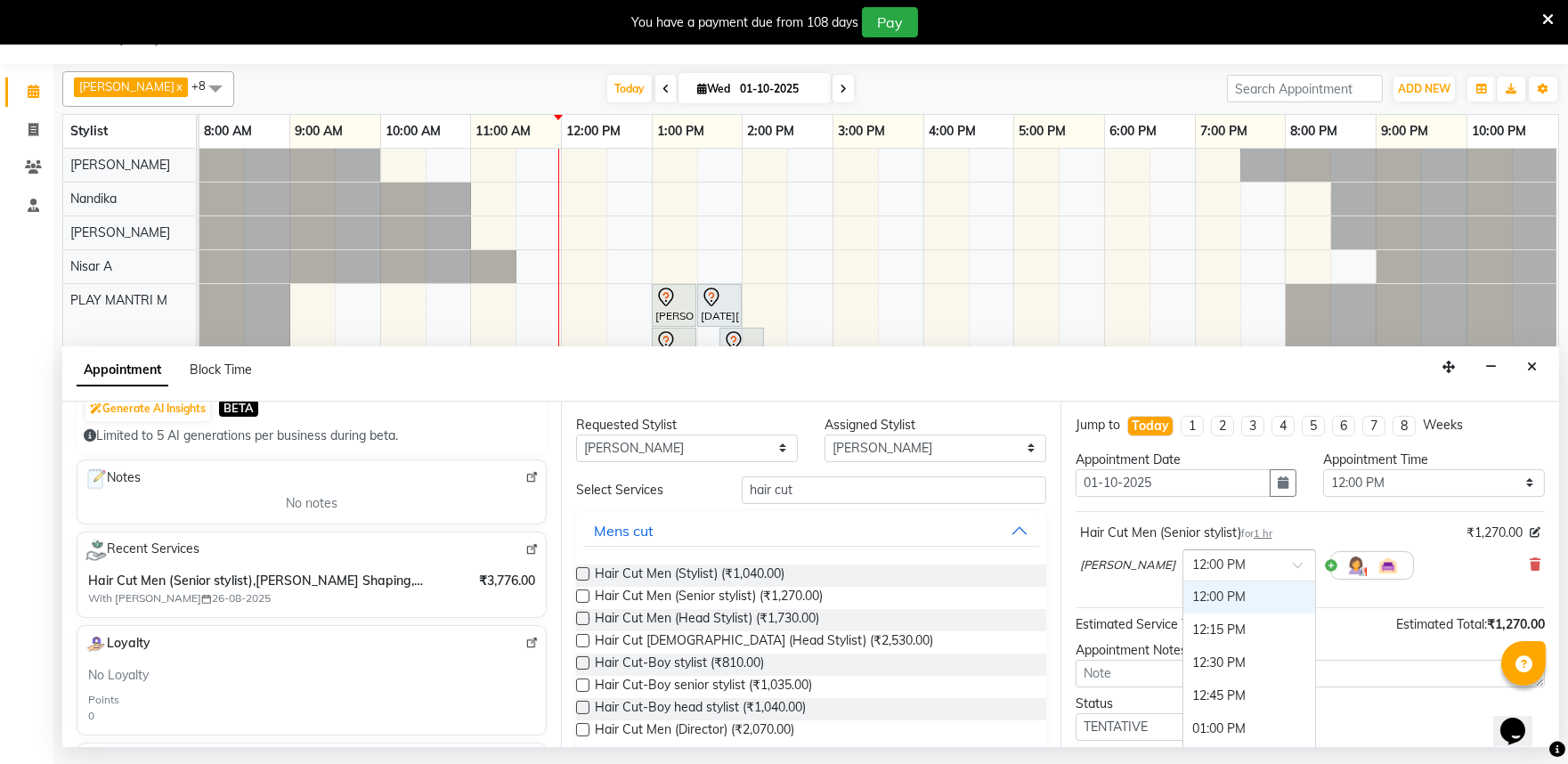
click at [1193, 568] on input "text" at bounding box center [1232, 563] width 79 height 18
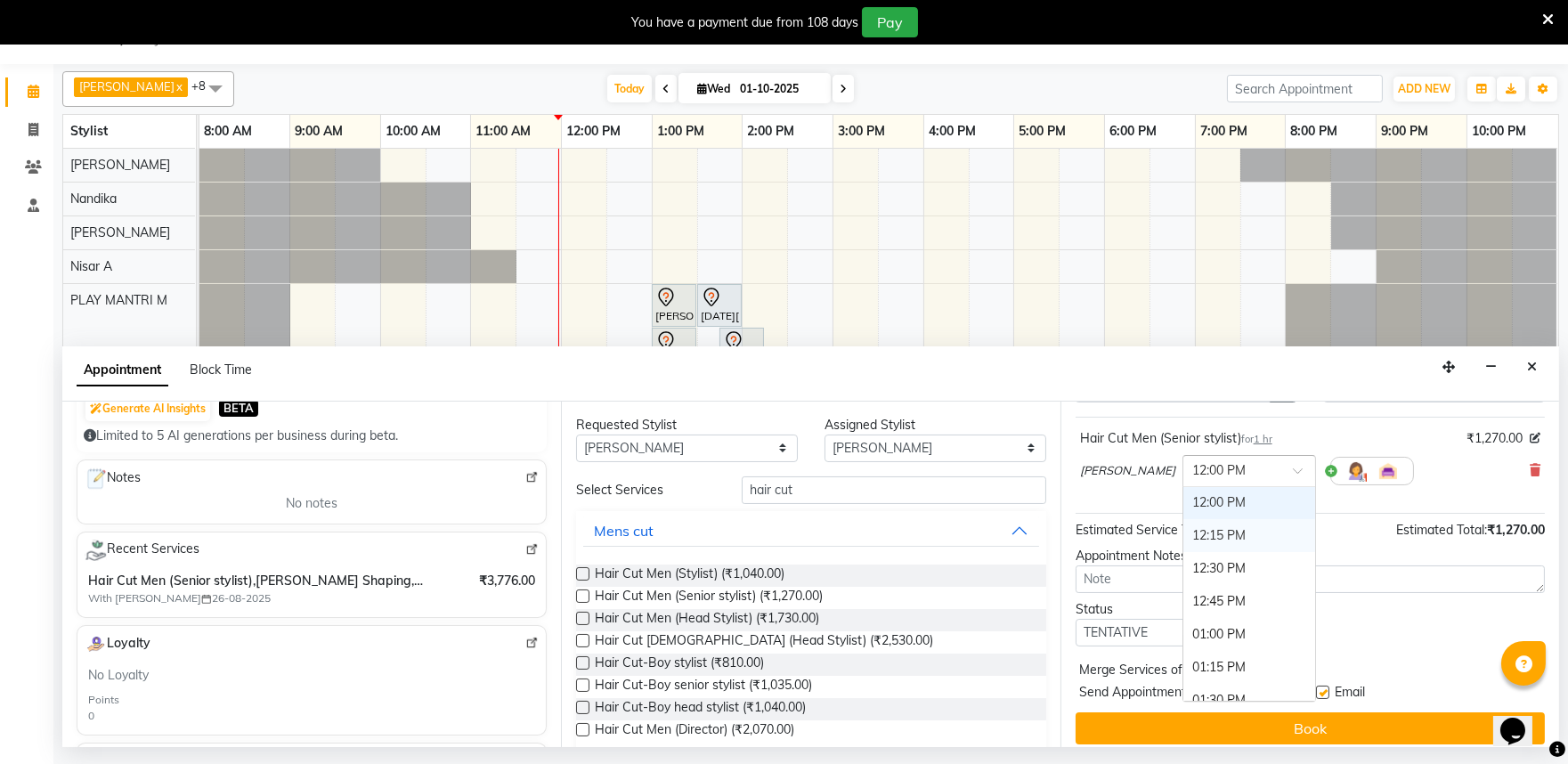
scroll to position [107, 0]
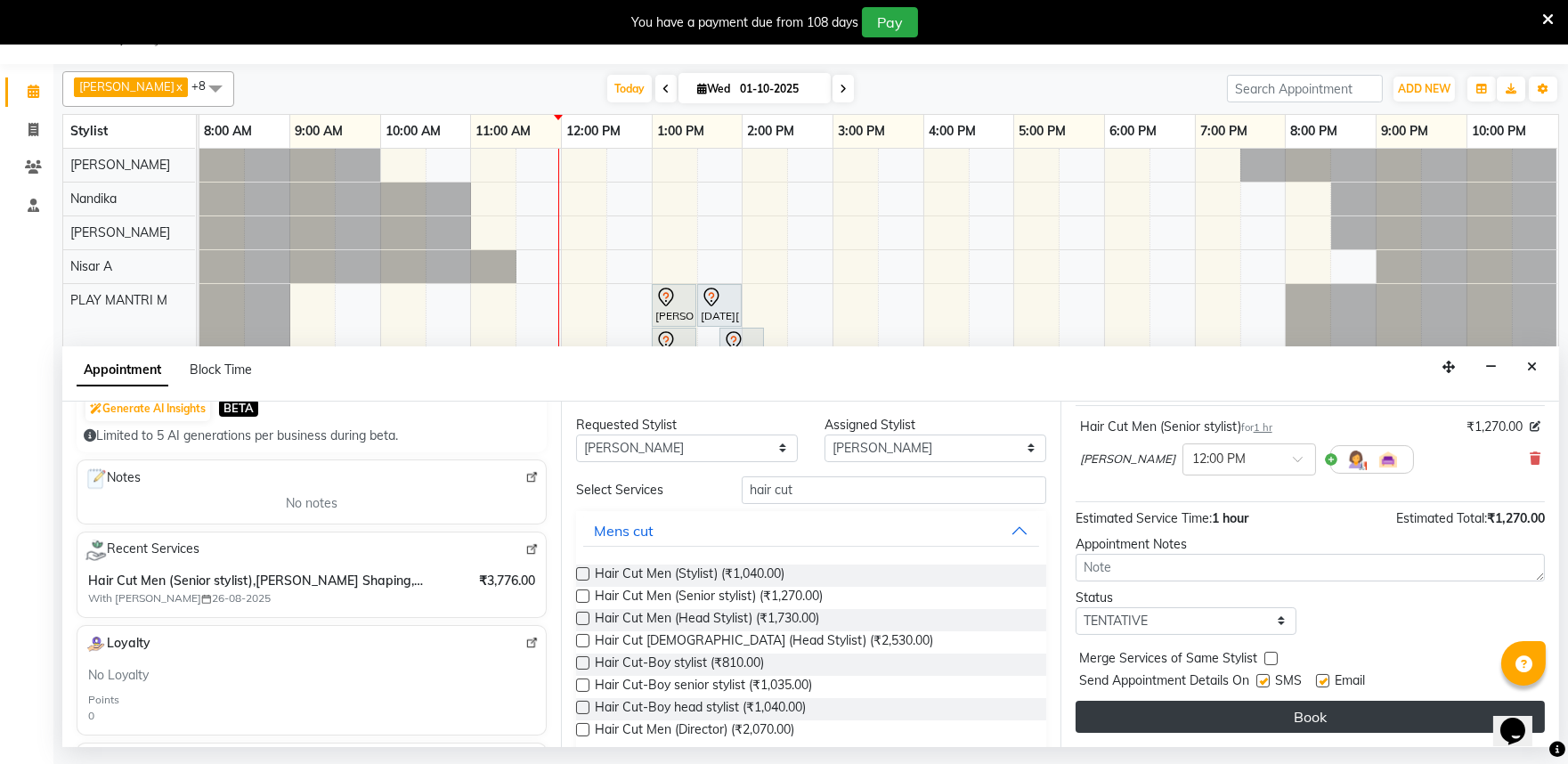
click at [1347, 716] on button "Book" at bounding box center [1311, 716] width 469 height 32
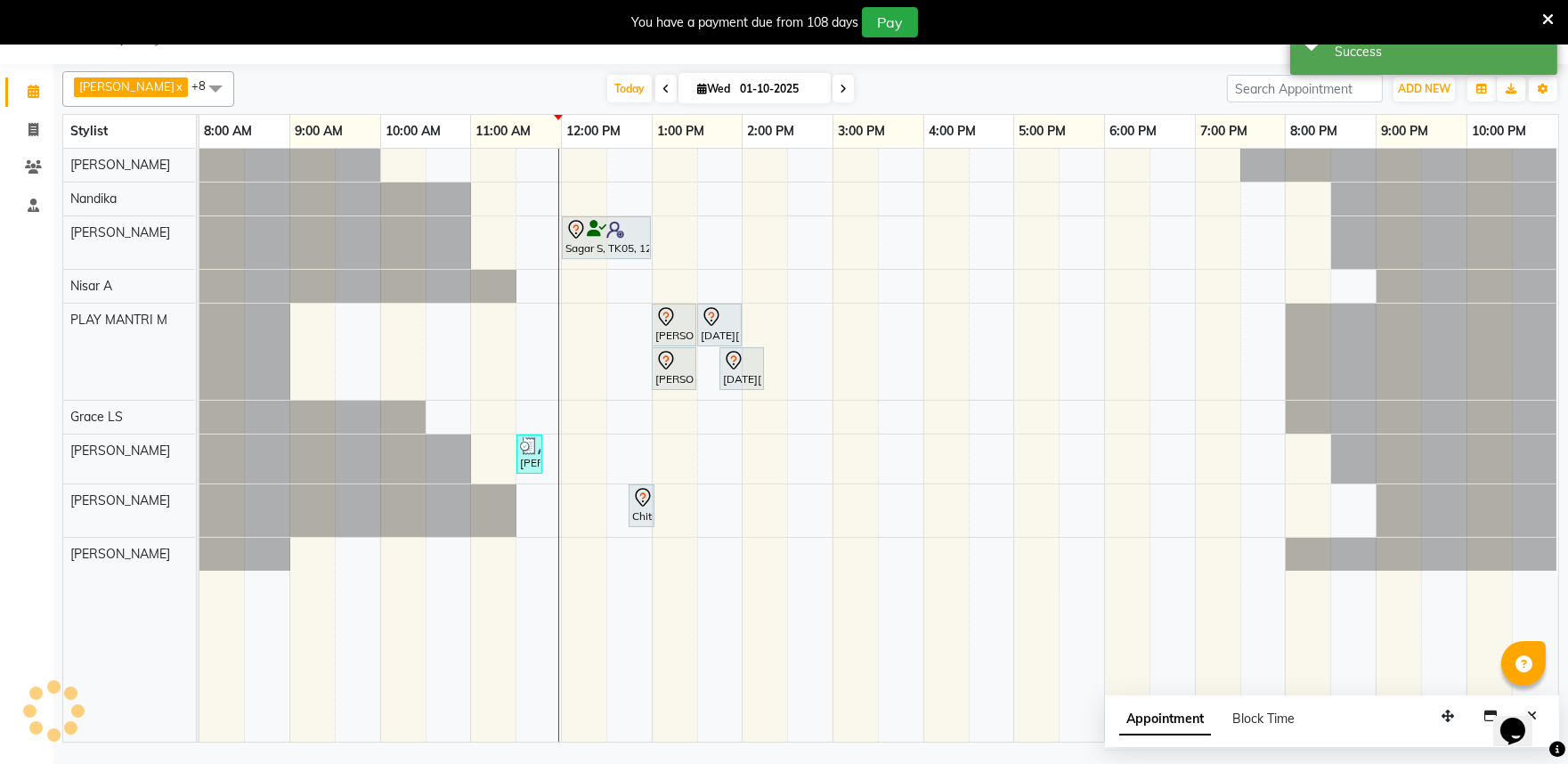
scroll to position [0, 0]
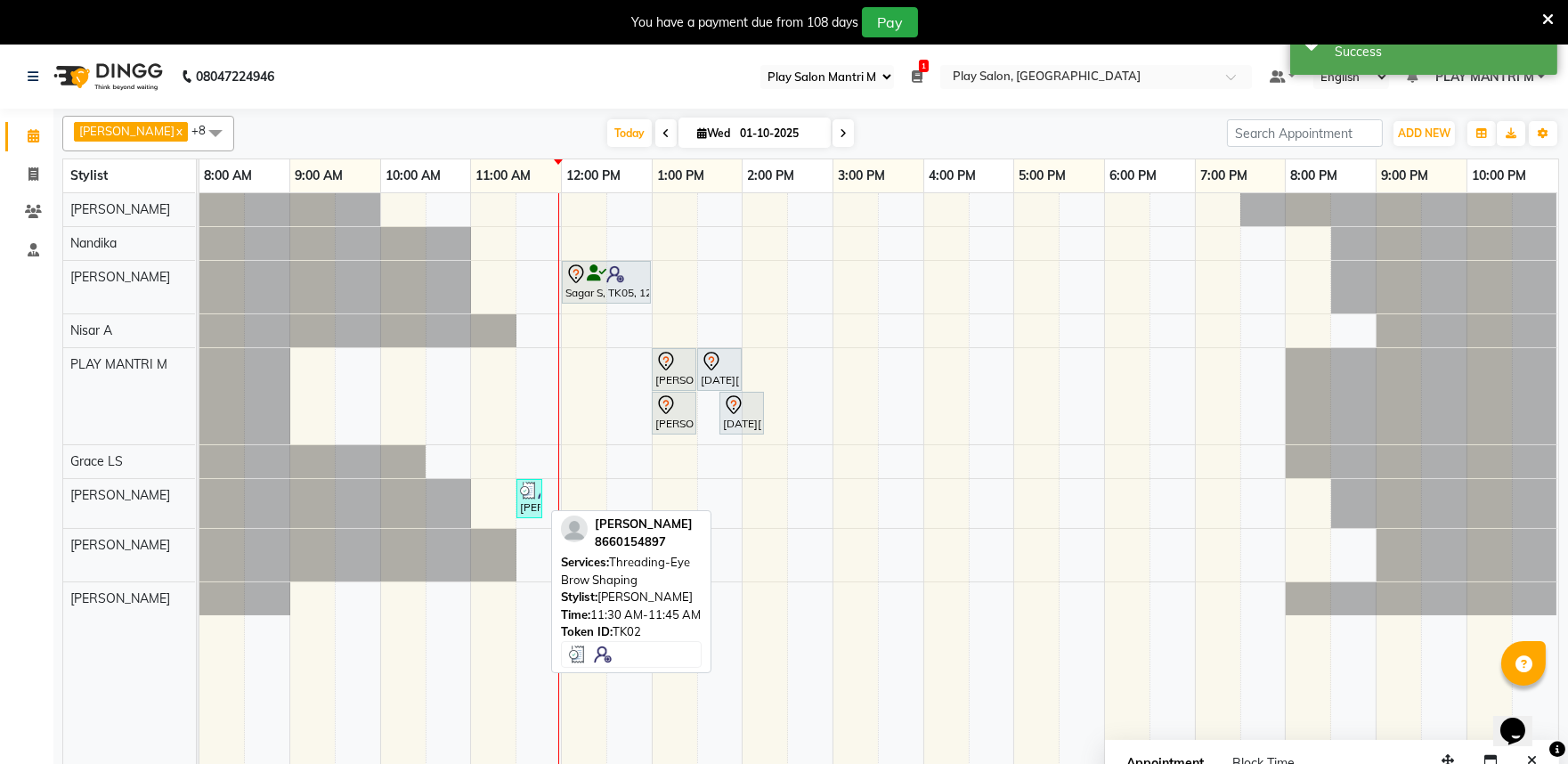
click at [528, 496] on img at bounding box center [528, 491] width 17 height 17
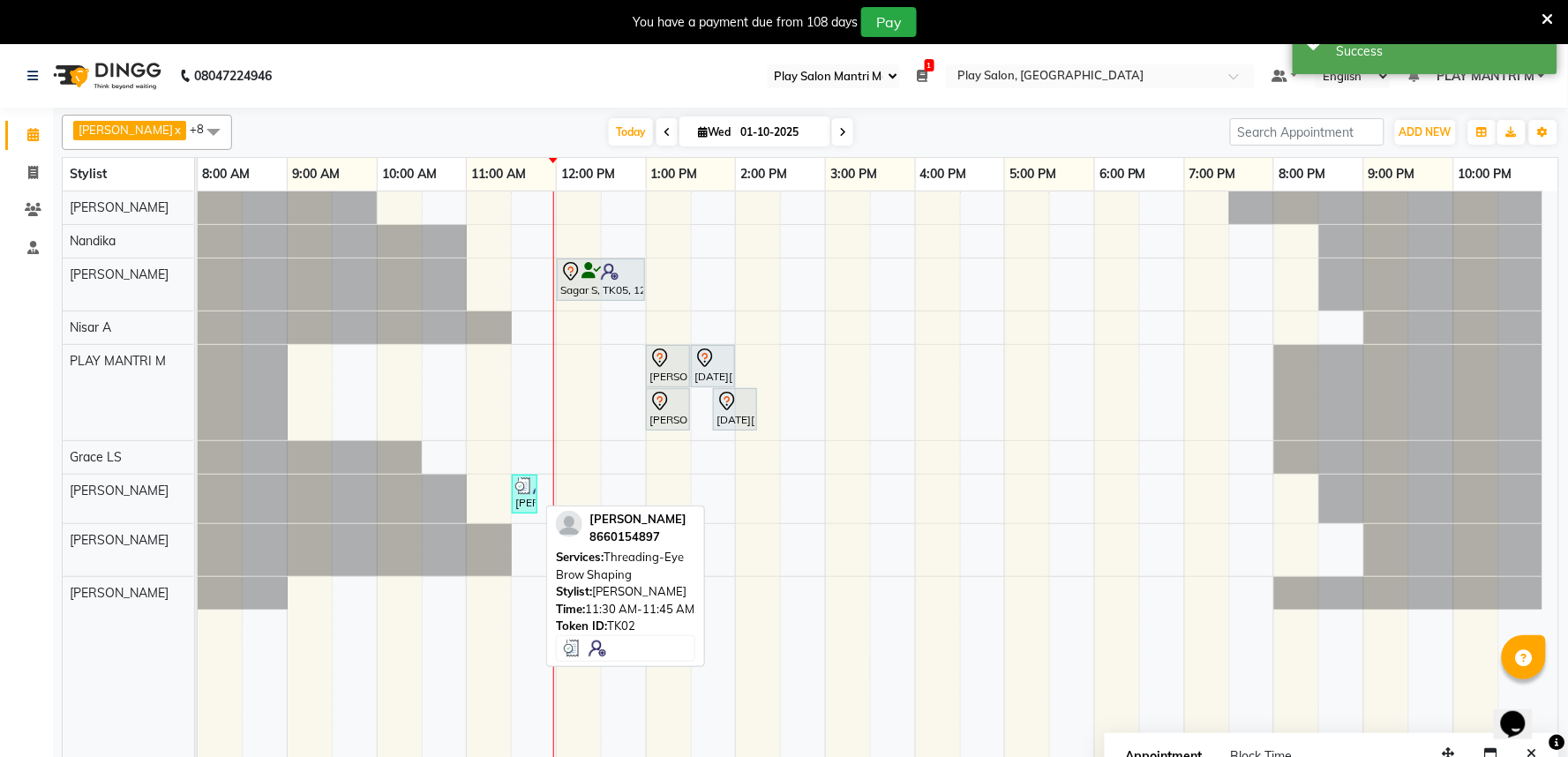
select select "3"
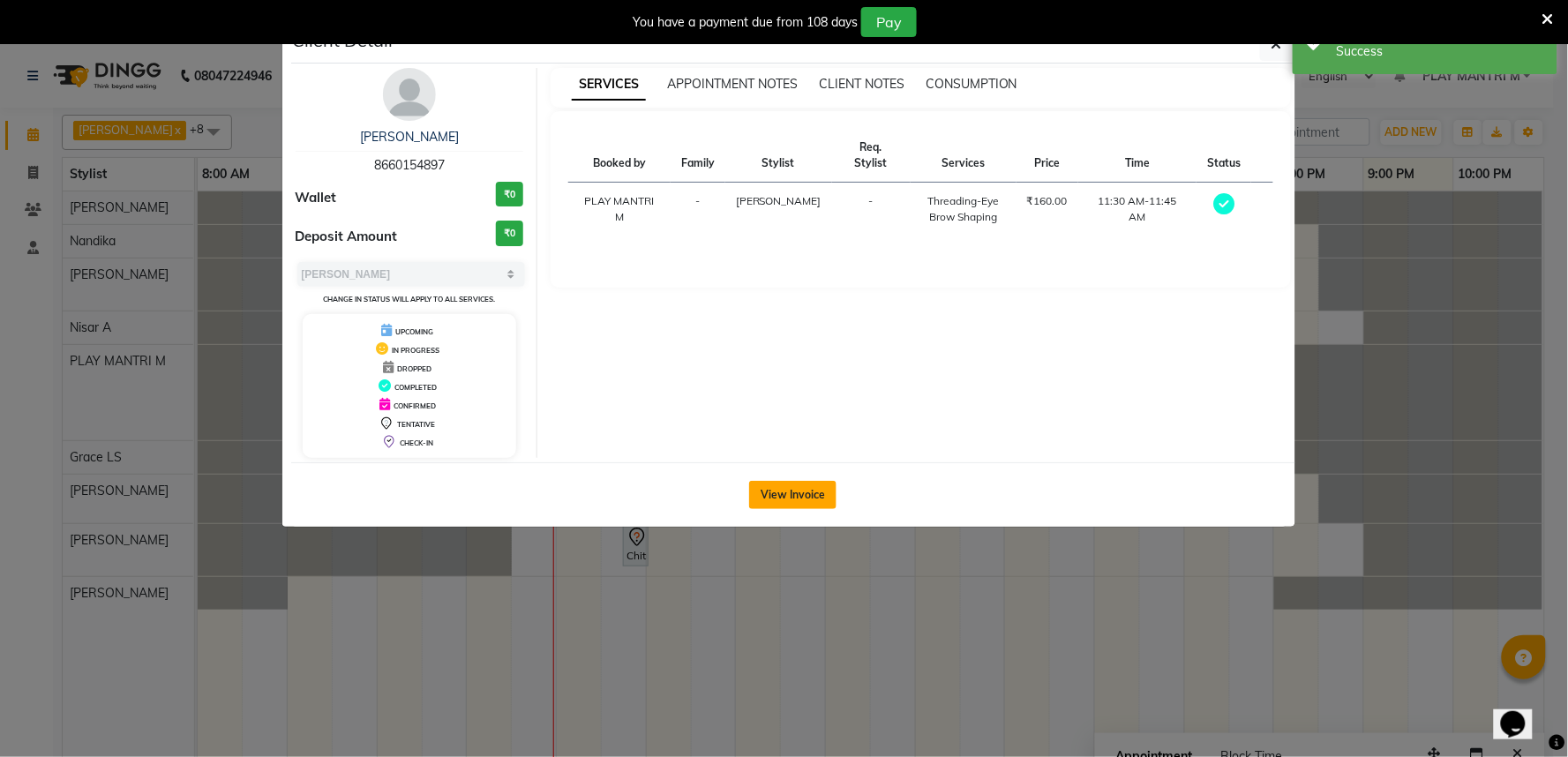
click at [771, 497] on button "View Invoice" at bounding box center [793, 495] width 87 height 28
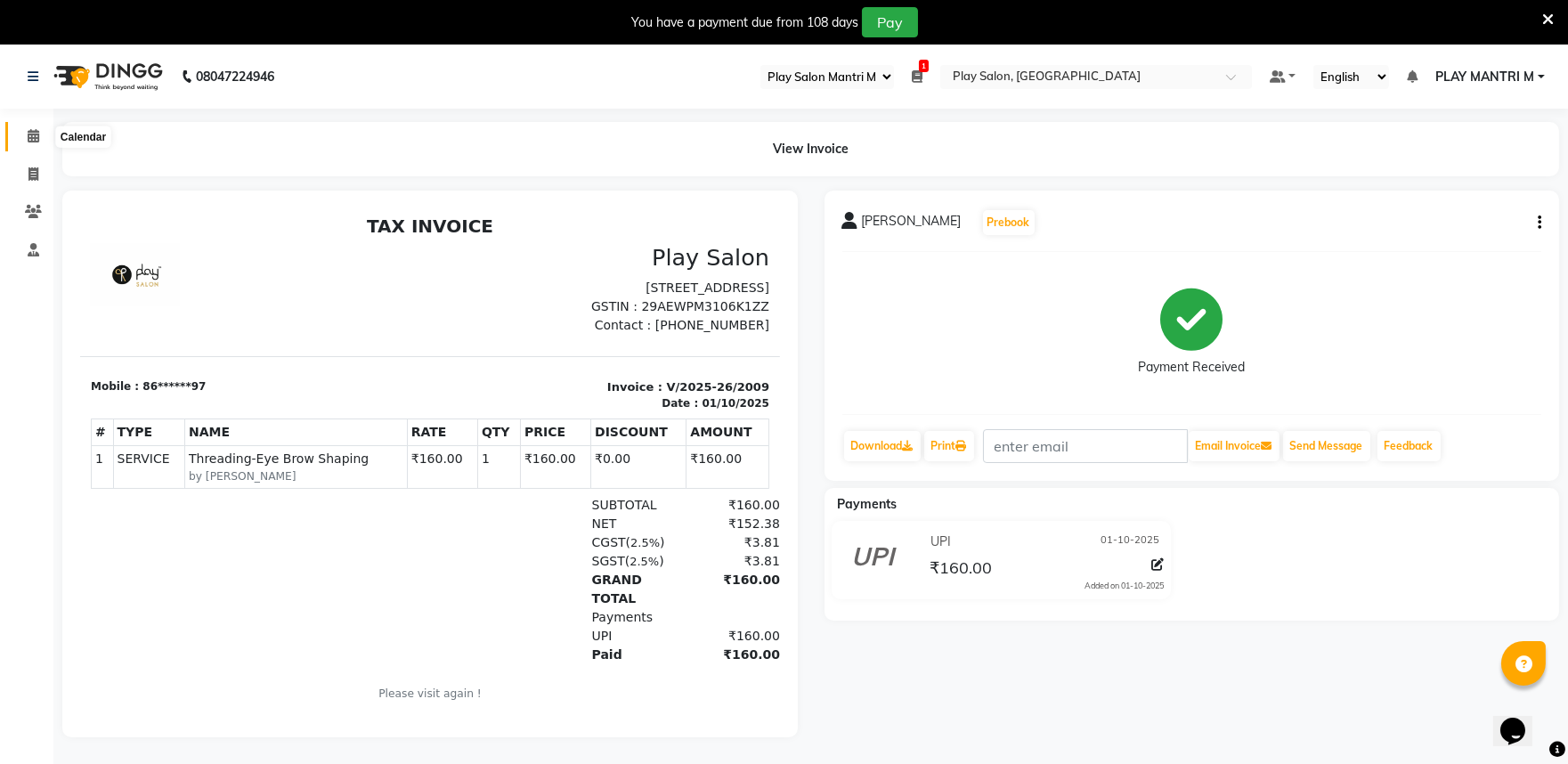
click at [37, 143] on icon at bounding box center [33, 136] width 12 height 14
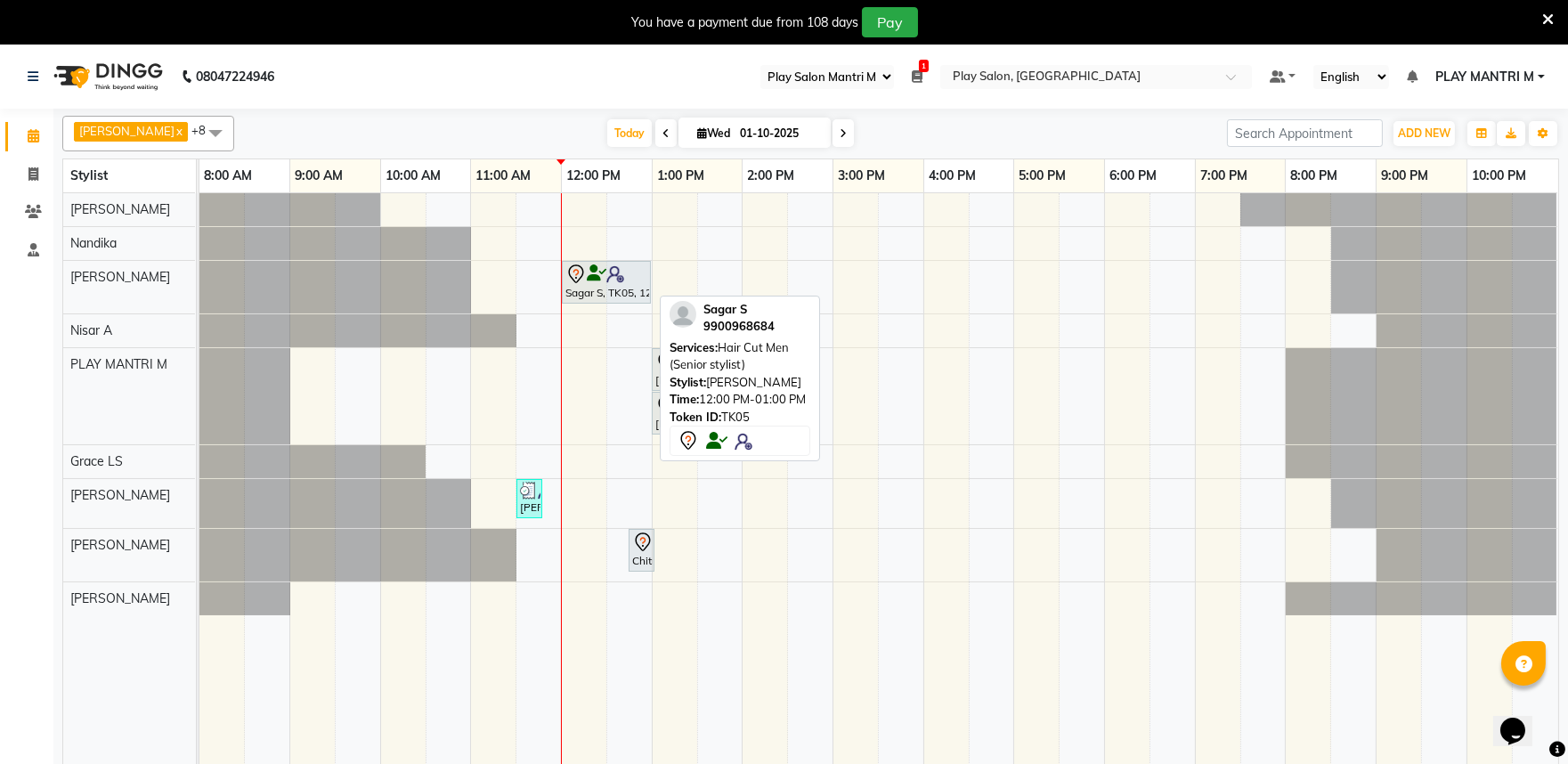
click at [571, 273] on icon at bounding box center [576, 274] width 21 height 21
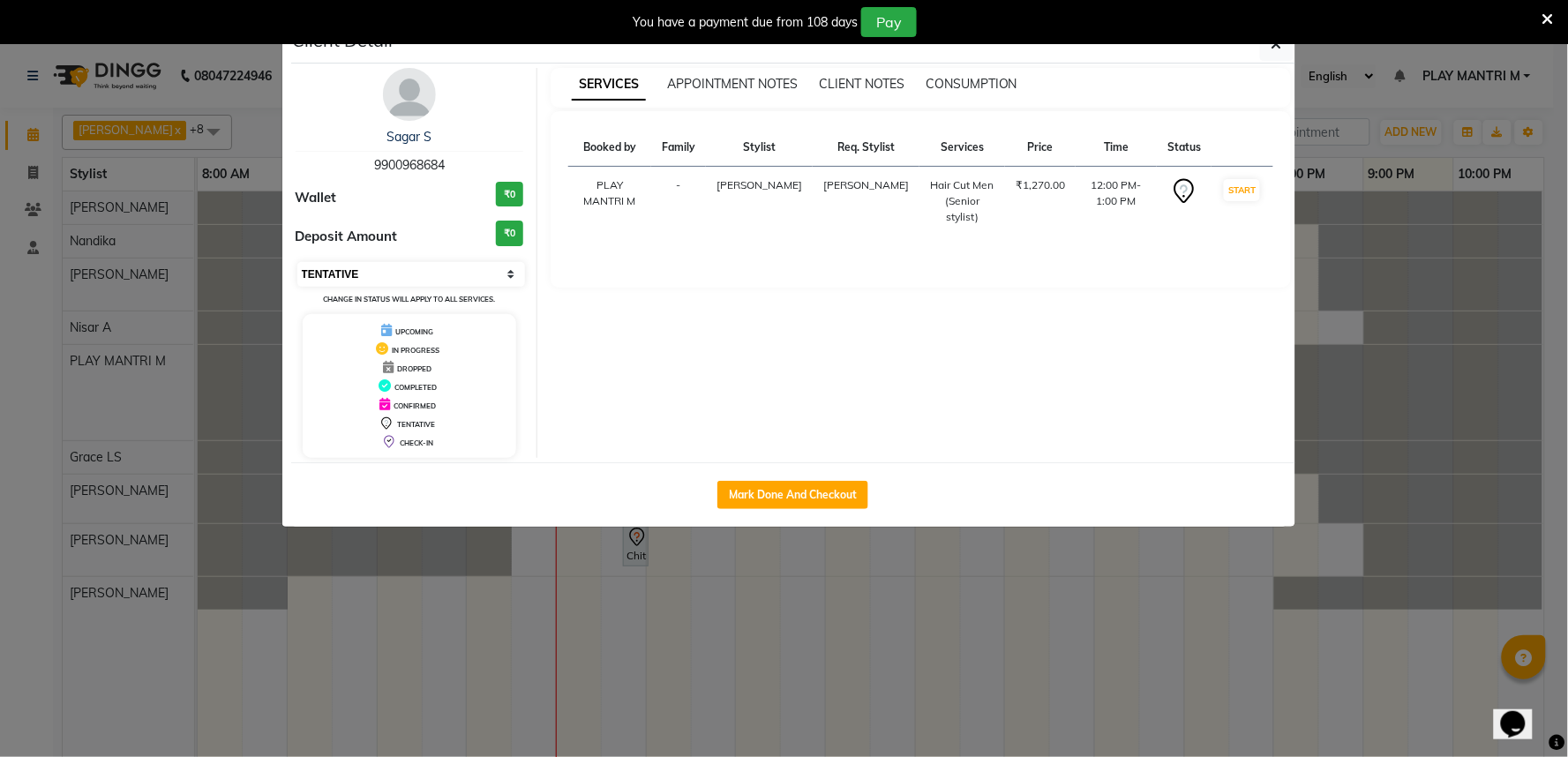
click at [506, 269] on select "Select IN SERVICE CONFIRMED TENTATIVE CHECK IN MARK DONE DROPPED UPCOMING" at bounding box center [412, 275] width 229 height 25
select select "8"
click at [298, 262] on select "Select IN SERVICE CONFIRMED TENTATIVE CHECK IN MARK DONE DROPPED UPCOMING" at bounding box center [412, 275] width 229 height 25
click at [1283, 54] on button "button" at bounding box center [1277, 43] width 34 height 34
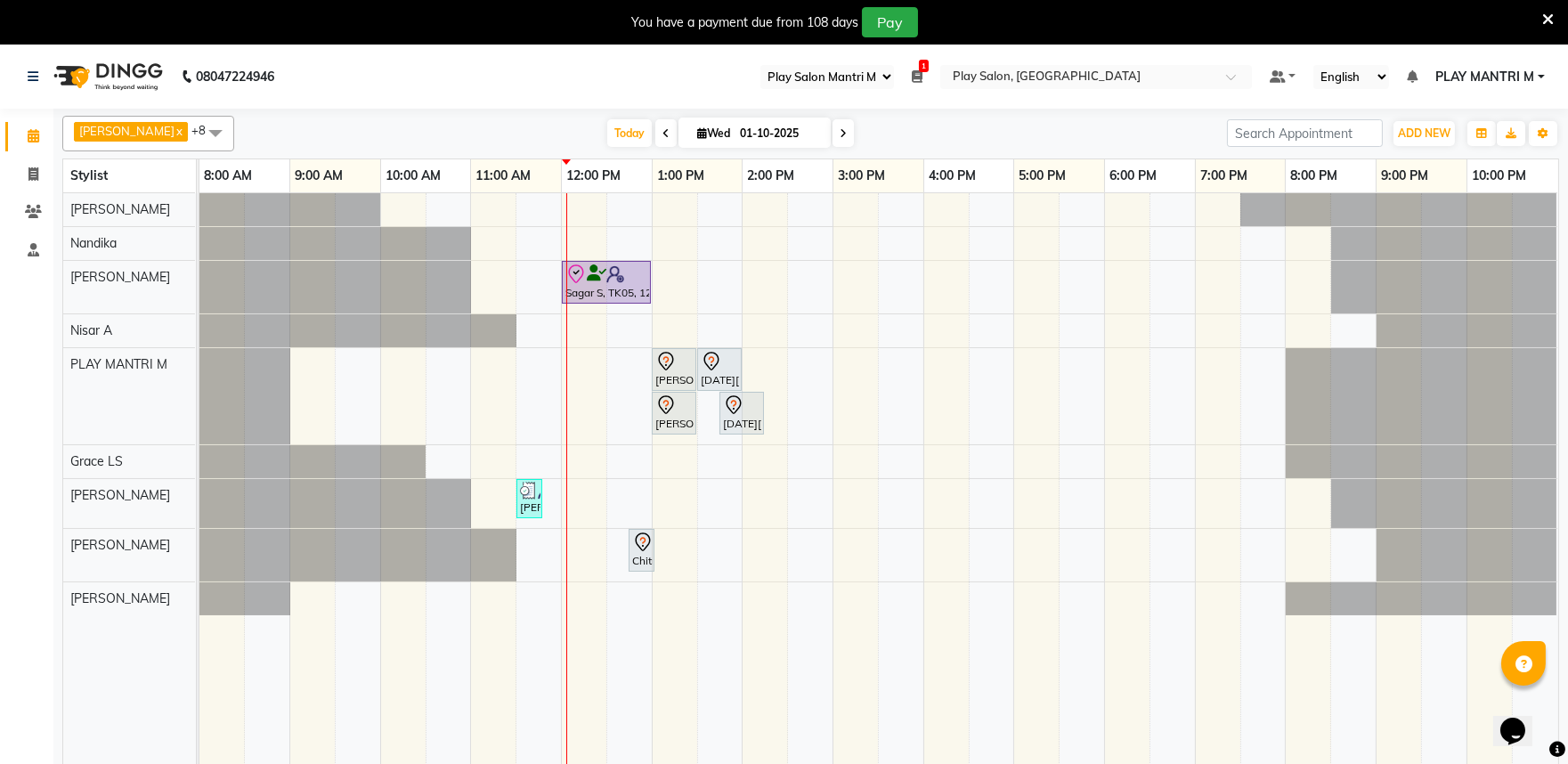
click at [1458, 65] on ul "Default Panel My Panel English ENGLISH Español العربية मराठी हिंदी ગુજરાતી தமிழ…" at bounding box center [1408, 77] width 293 height 24
click at [1467, 79] on span "PLAY MANTRI M" at bounding box center [1486, 77] width 99 height 18
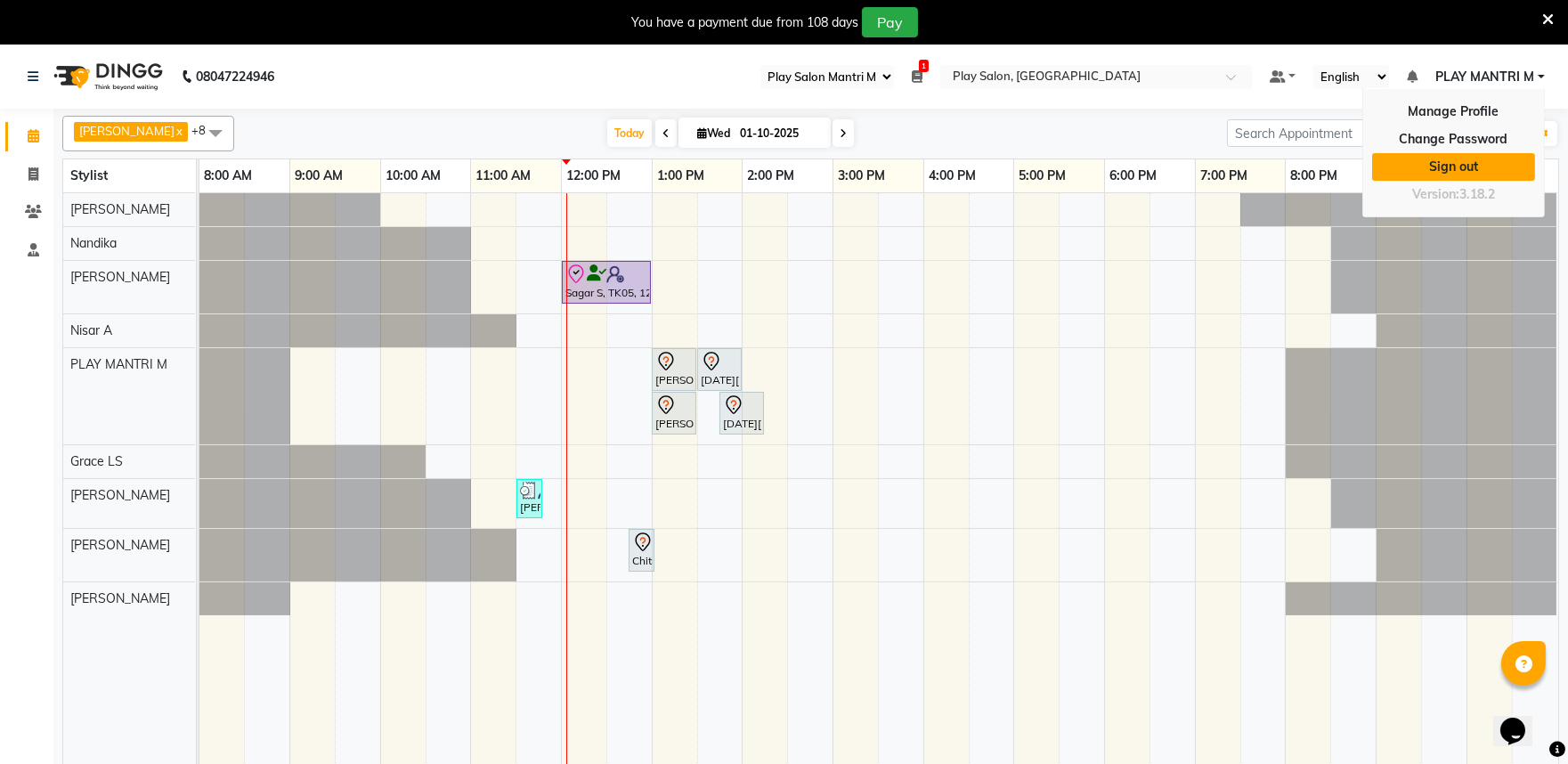
click at [1461, 166] on link "Sign out" at bounding box center [1454, 167] width 163 height 27
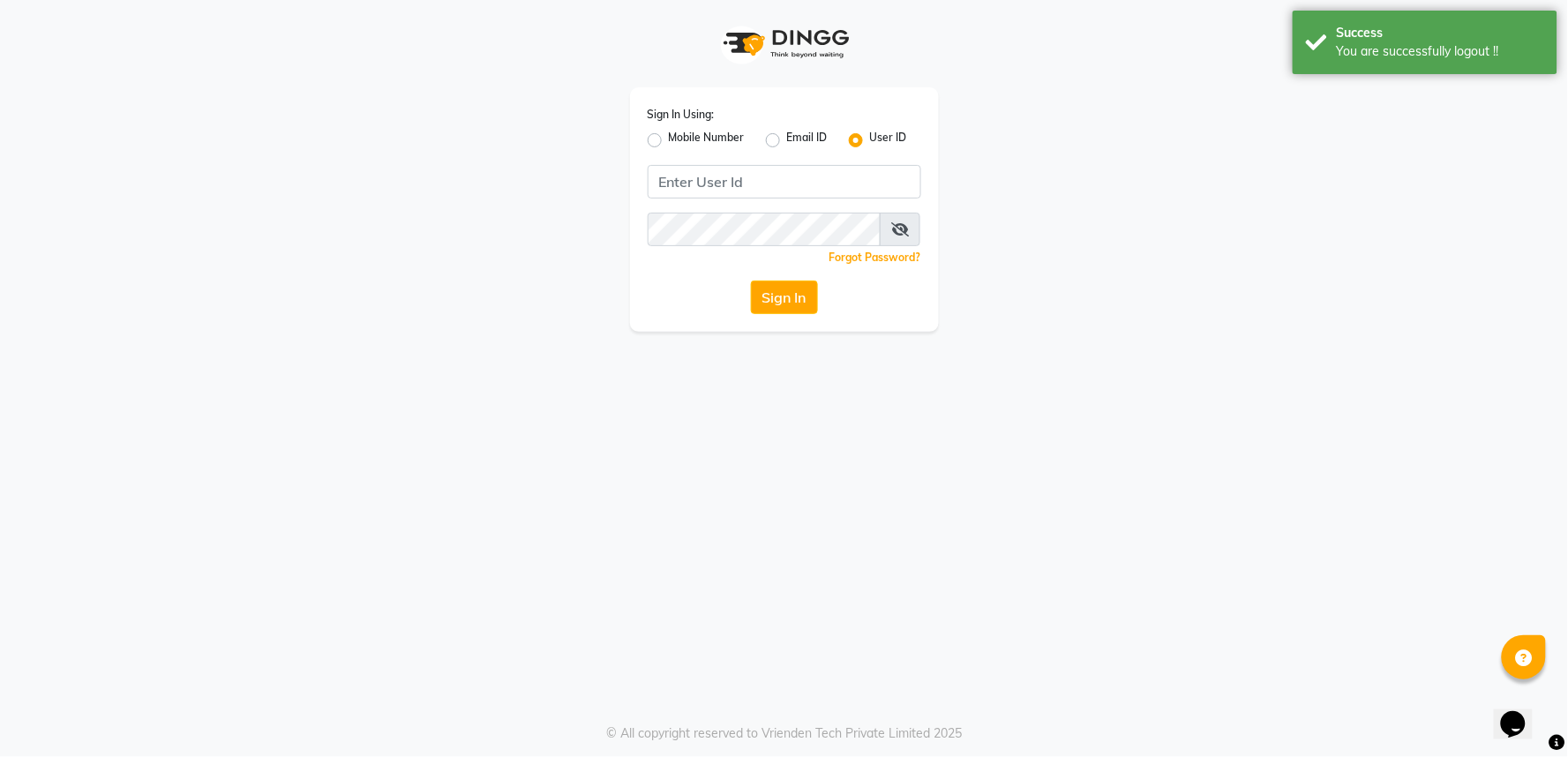
click at [669, 136] on label "Mobile Number" at bounding box center [706, 140] width 76 height 21
click at [669, 136] on input "Mobile Number" at bounding box center [674, 135] width 12 height 12
radio input "true"
radio input "false"
click at [748, 183] on input "Username" at bounding box center [814, 182] width 214 height 34
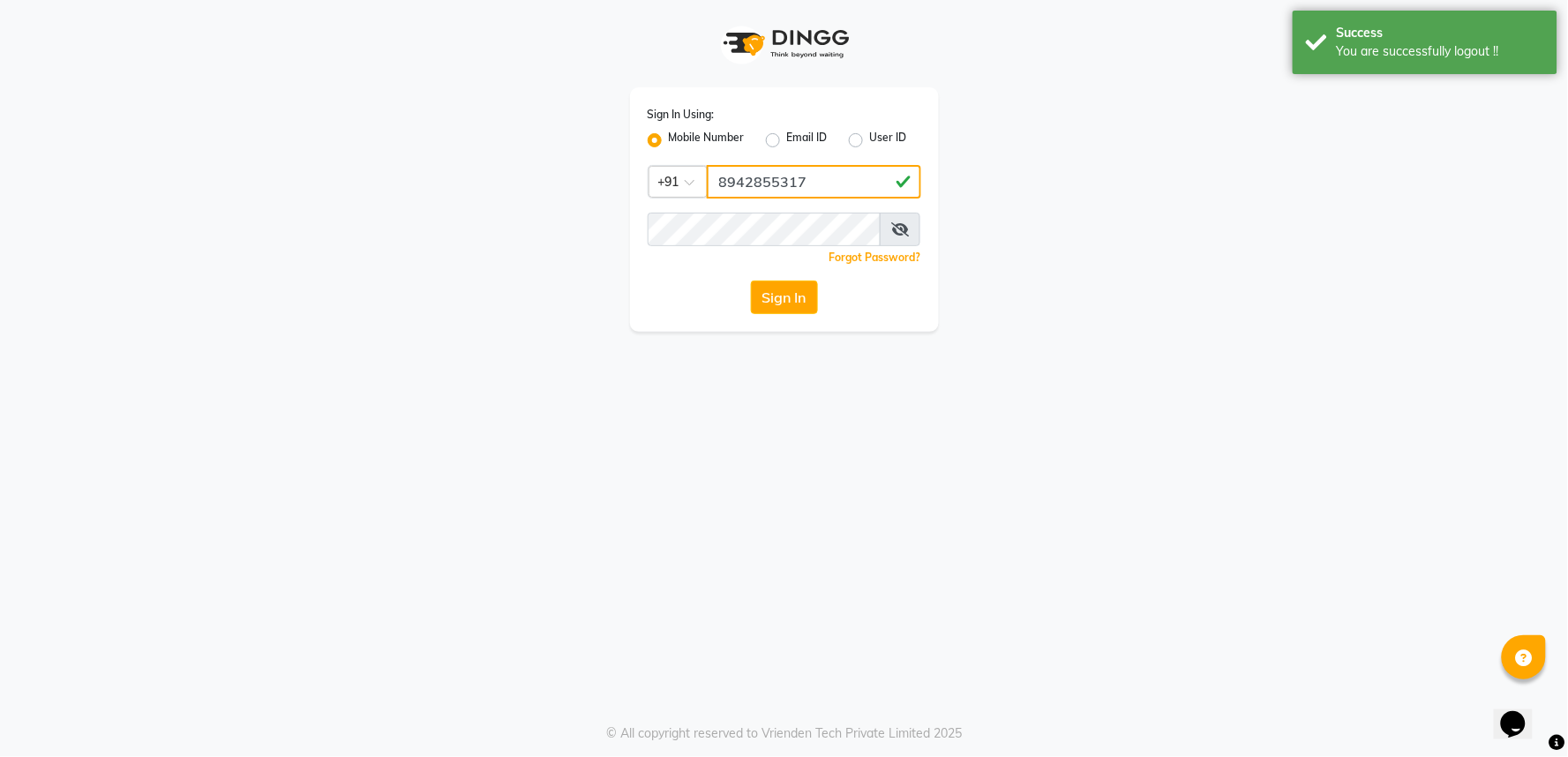
type input "8942855317"
click at [904, 230] on icon at bounding box center [900, 229] width 17 height 14
click at [773, 298] on button "Sign In" at bounding box center [785, 297] width 67 height 34
